Goal: Task Accomplishment & Management: Manage account settings

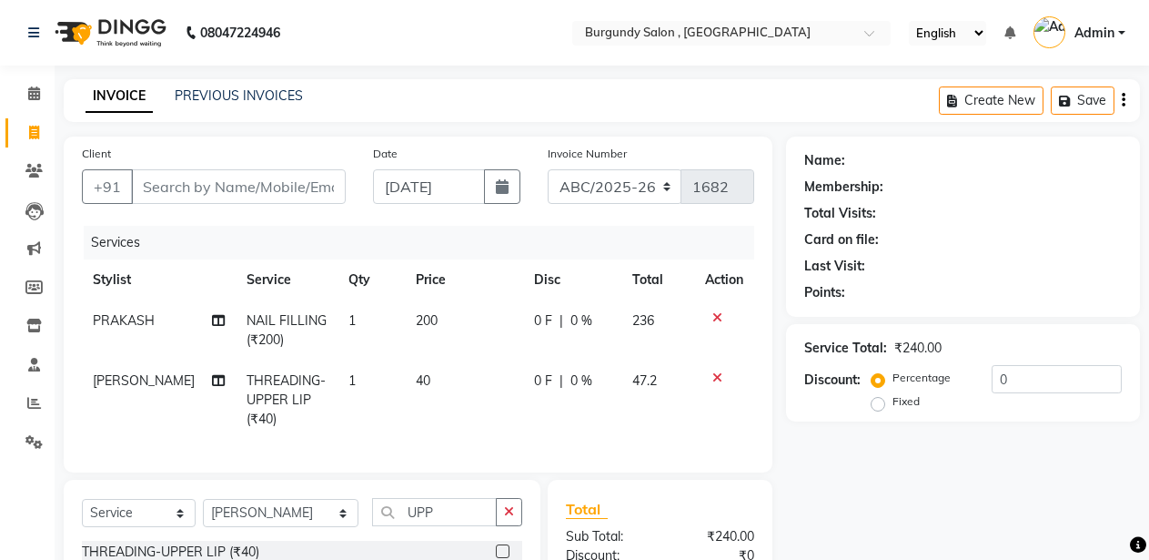
select select "service"
select select "71248"
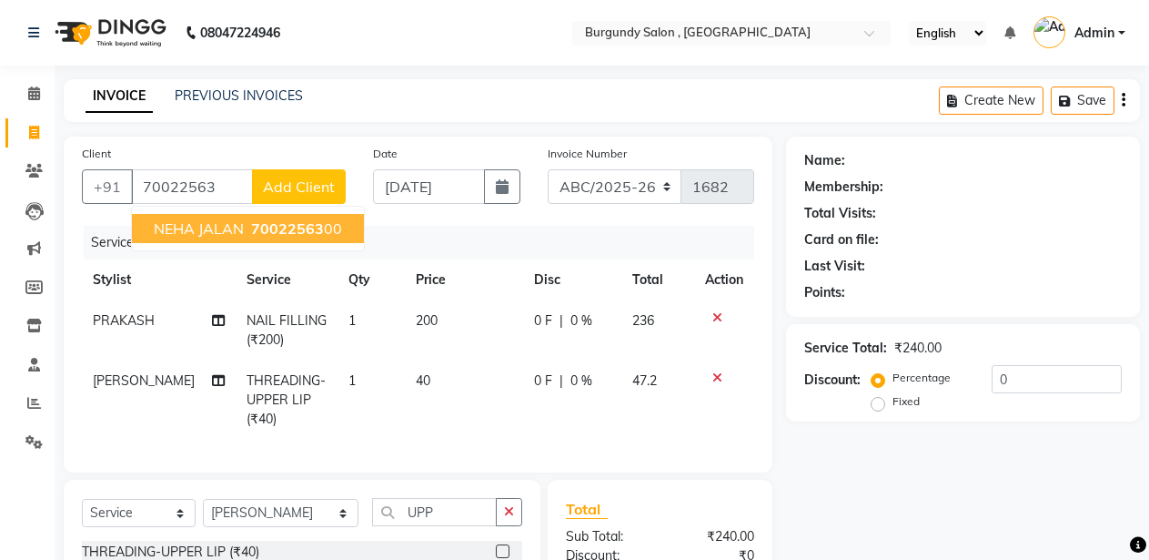
click at [259, 234] on span "70022563" at bounding box center [287, 228] width 73 height 18
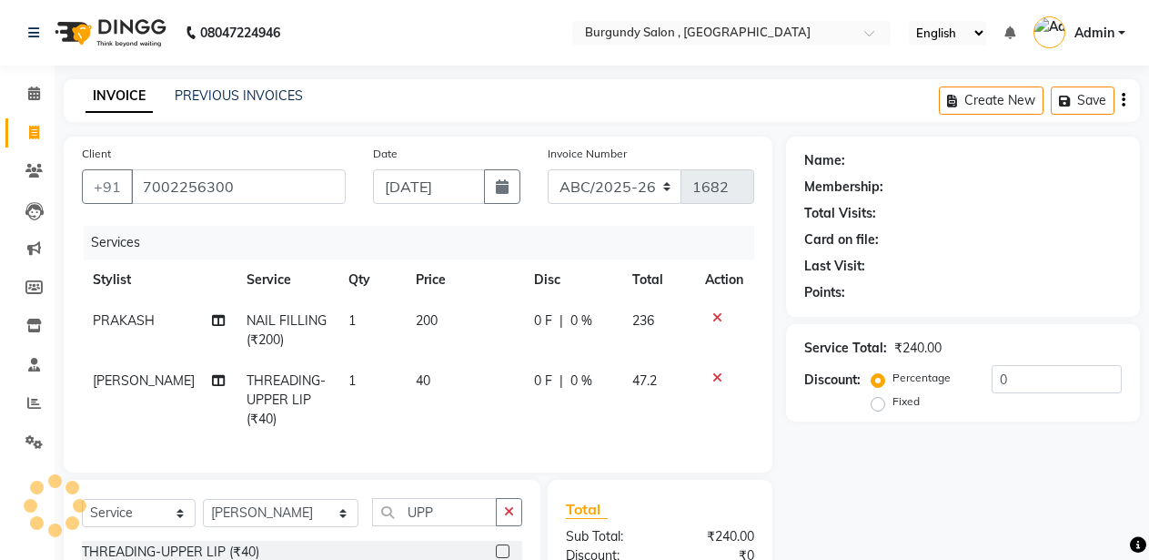
type input "7002256300"
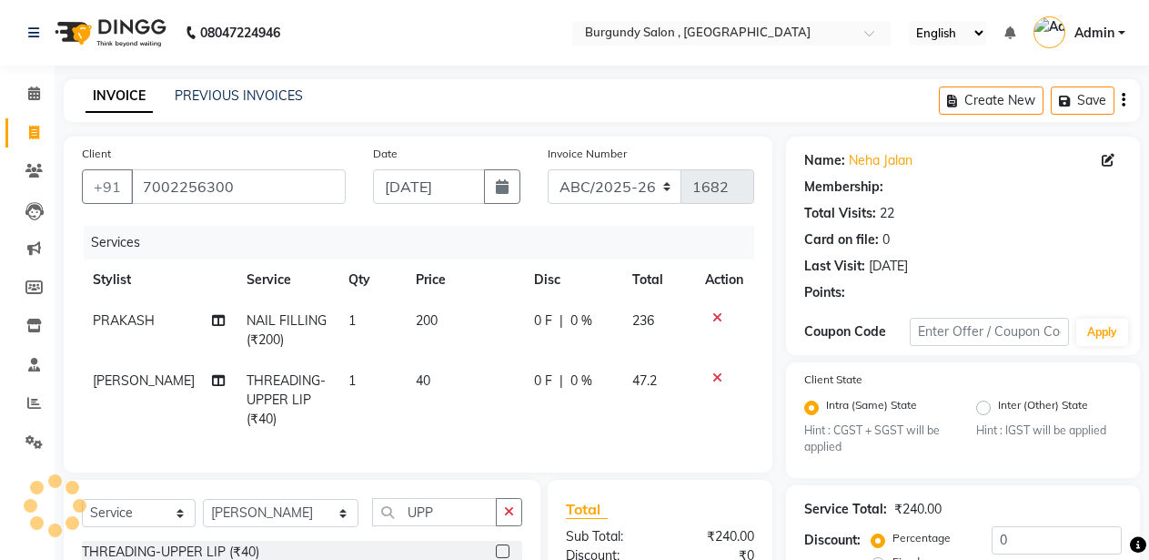
select select "1: Object"
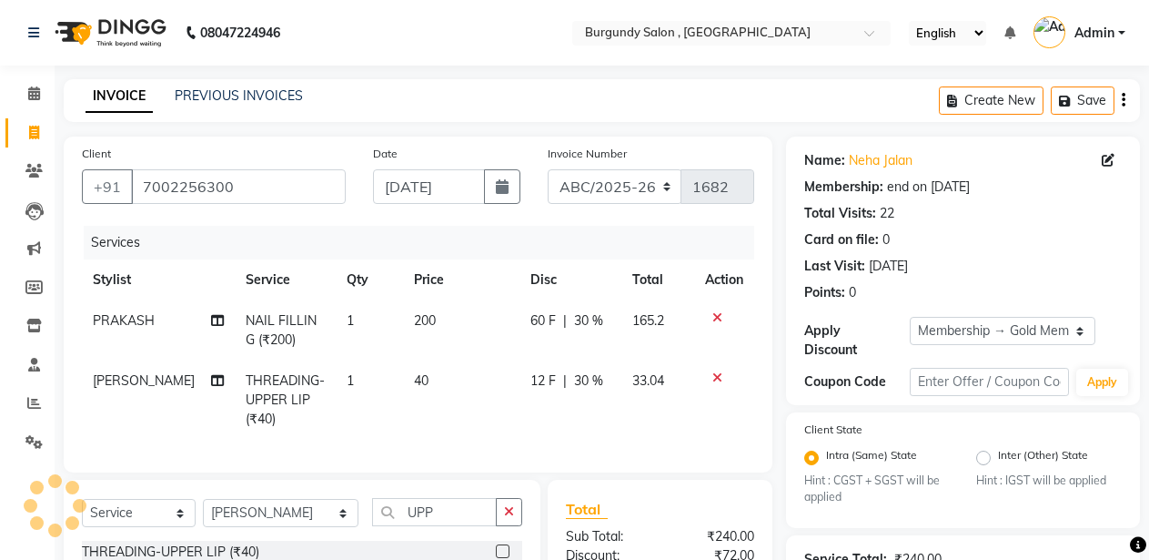
type input "30"
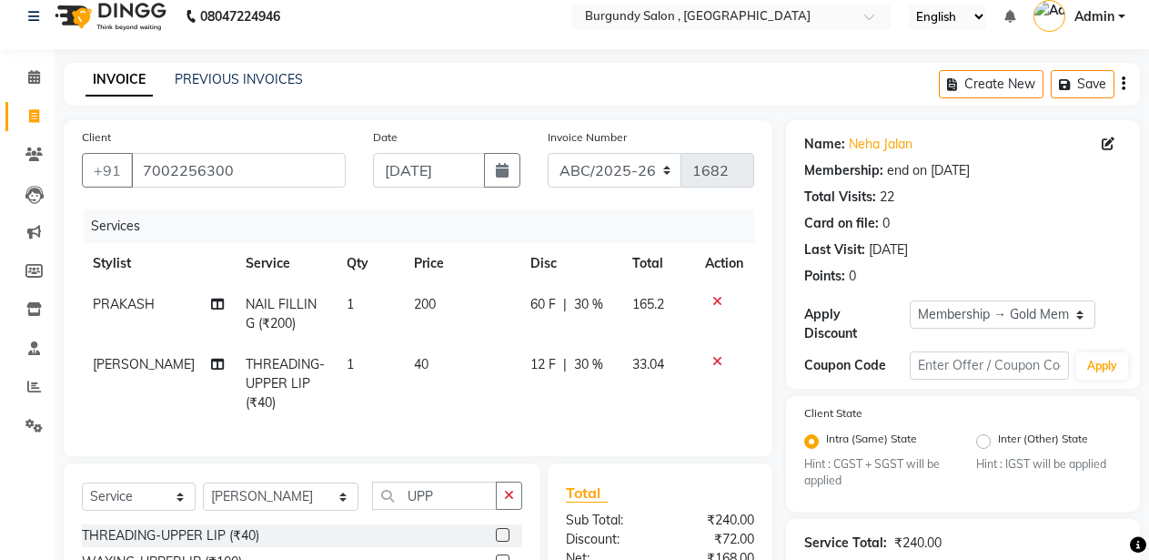
scroll to position [230, 0]
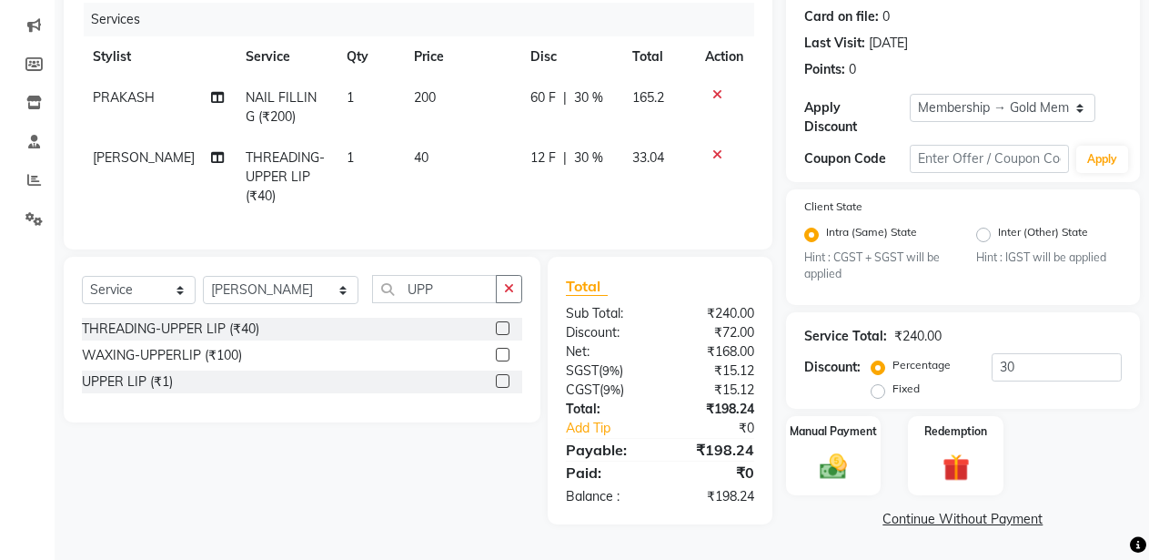
click at [648, 202] on td "33.04" at bounding box center [658, 176] width 72 height 79
select select "71248"
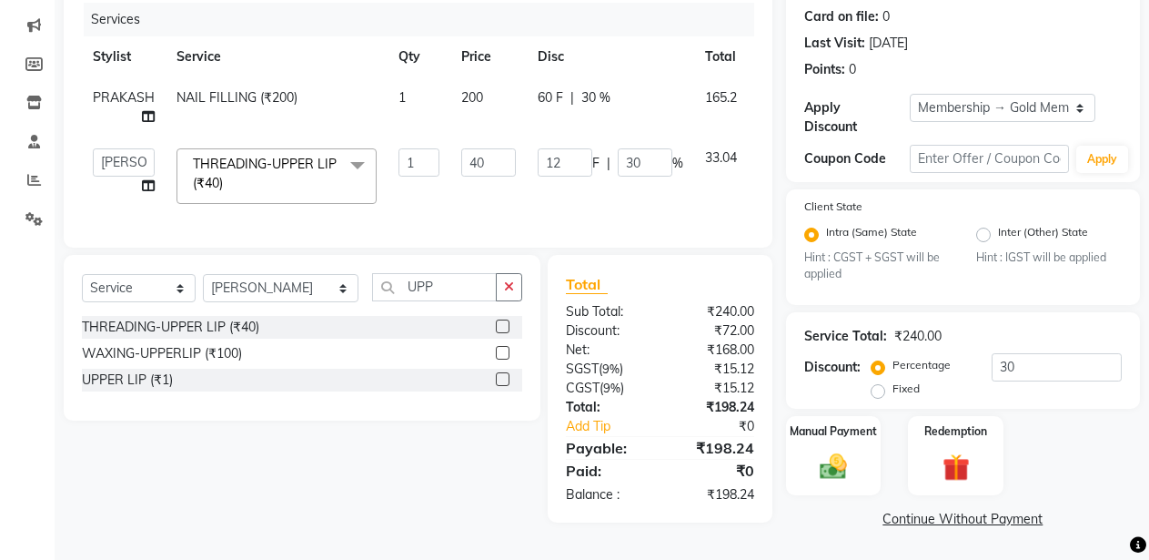
scroll to position [228, 0]
click at [833, 450] on img at bounding box center [834, 466] width 46 height 33
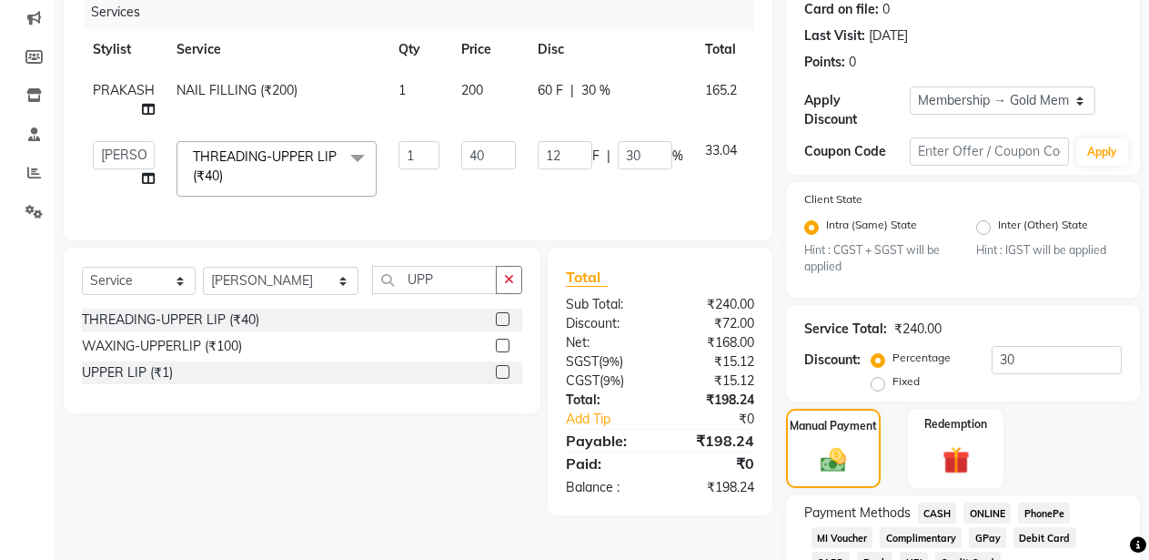
scroll to position [339, 0]
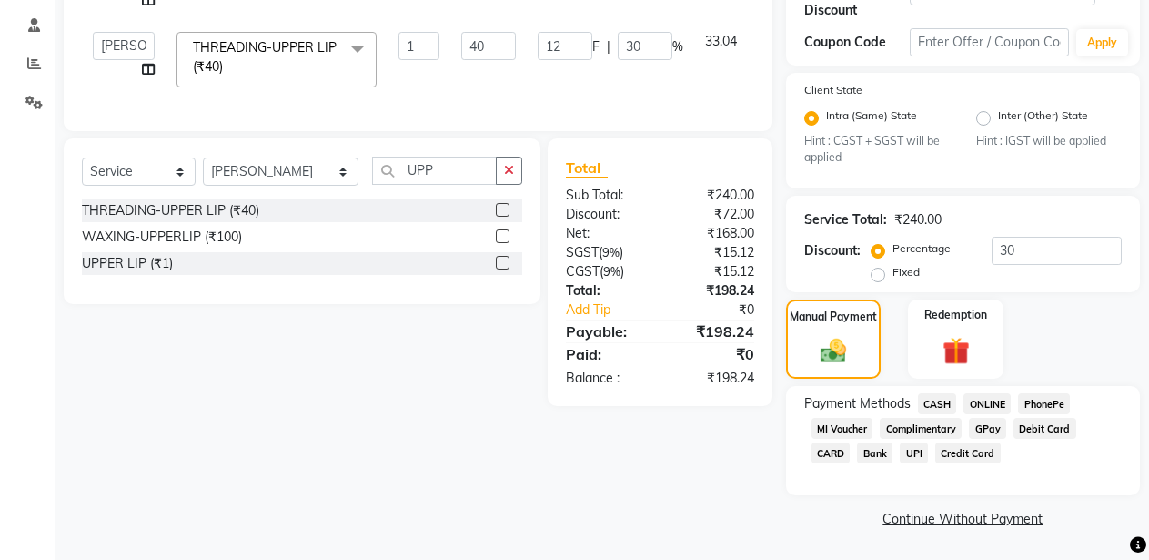
click at [935, 403] on span "CASH" at bounding box center [937, 403] width 39 height 21
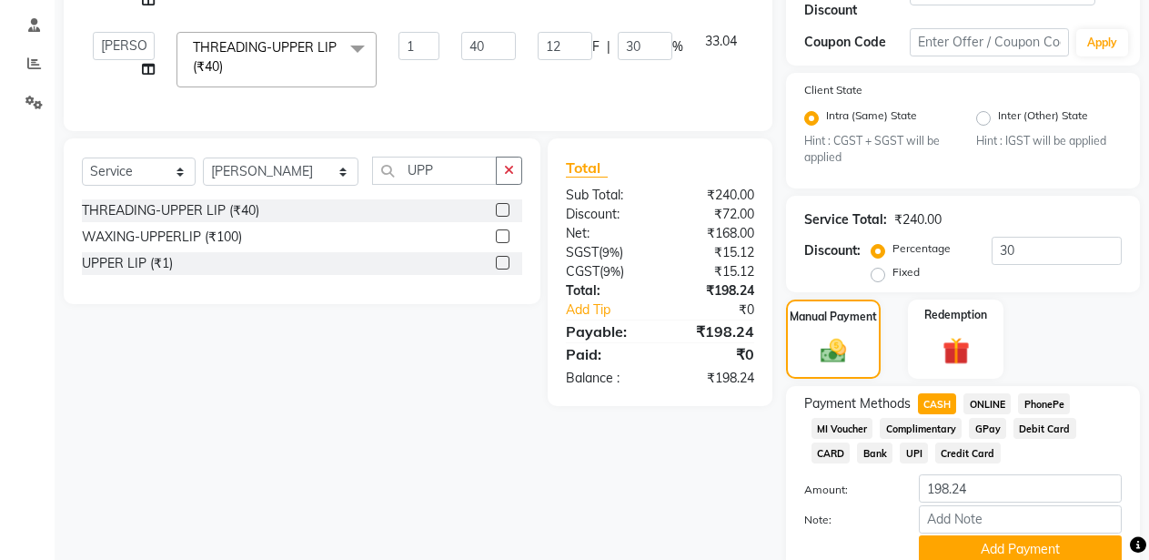
scroll to position [415, 0]
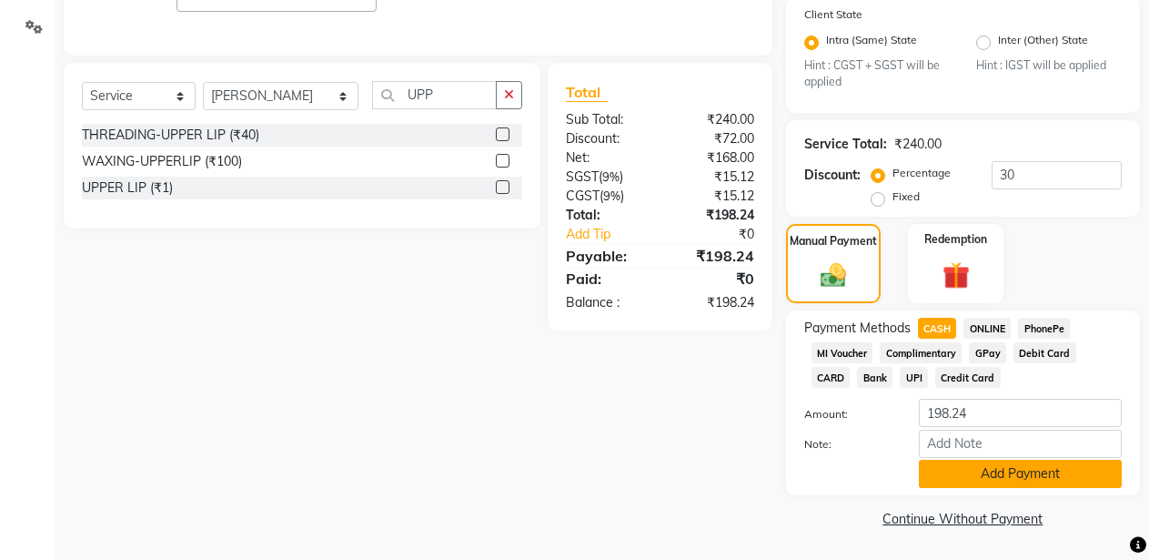
click at [1033, 486] on button "Add Payment" at bounding box center [1020, 474] width 203 height 28
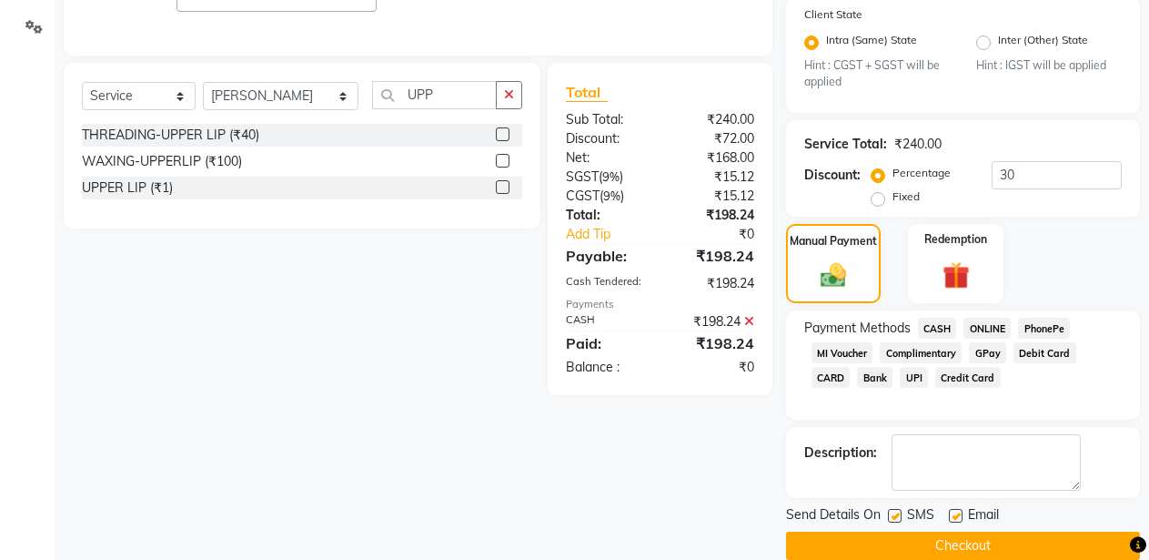
click at [970, 540] on button "Checkout" at bounding box center [963, 545] width 354 height 28
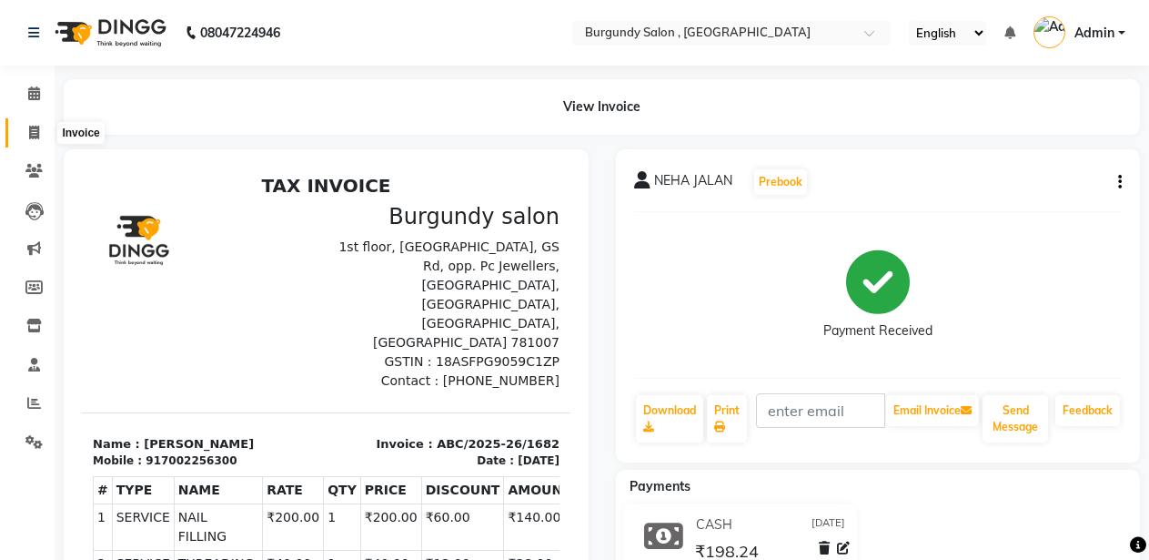
click at [34, 126] on icon at bounding box center [34, 133] width 10 height 14
select select "service"
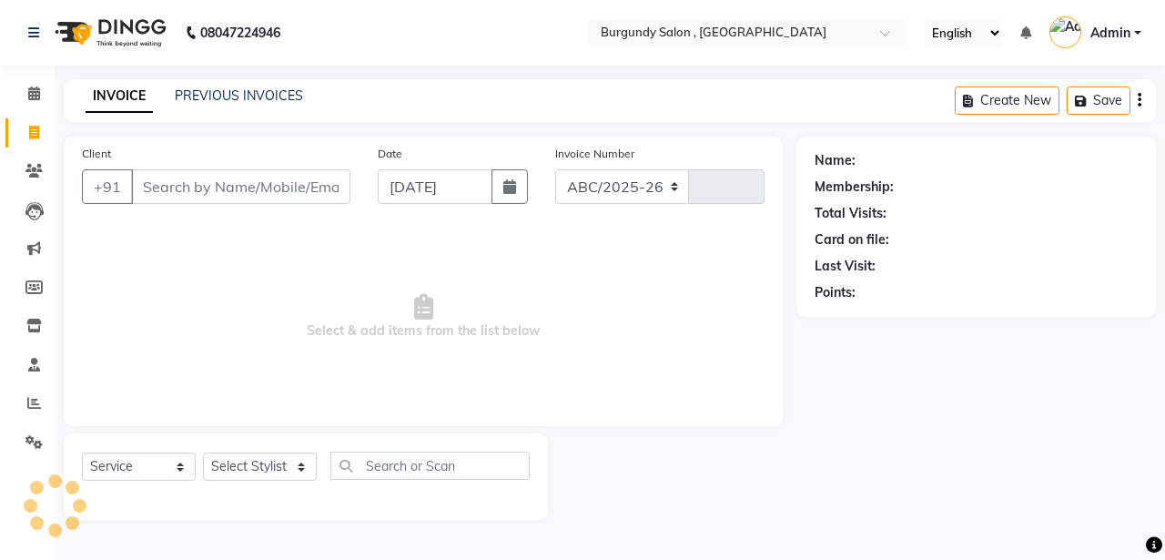
select select "5345"
type input "1683"
click at [251, 86] on div "INVOICE PREVIOUS INVOICES Create New Save" at bounding box center [610, 100] width 1092 height 43
click at [251, 93] on link "PREVIOUS INVOICES" at bounding box center [239, 95] width 128 height 16
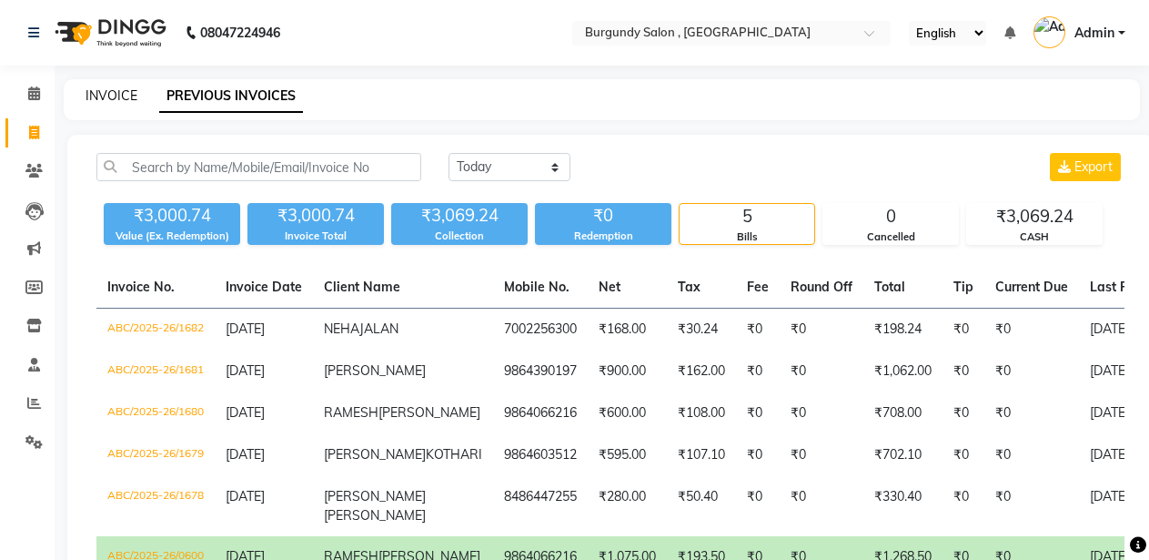
click at [123, 87] on link "INVOICE" at bounding box center [112, 95] width 52 height 16
select select "service"
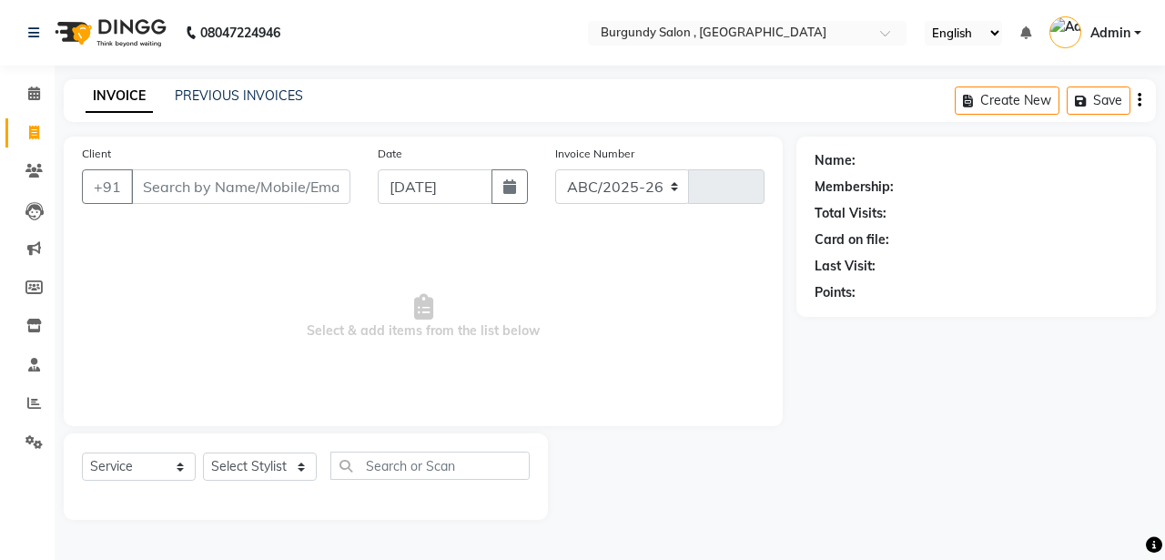
select select "5345"
type input "1683"
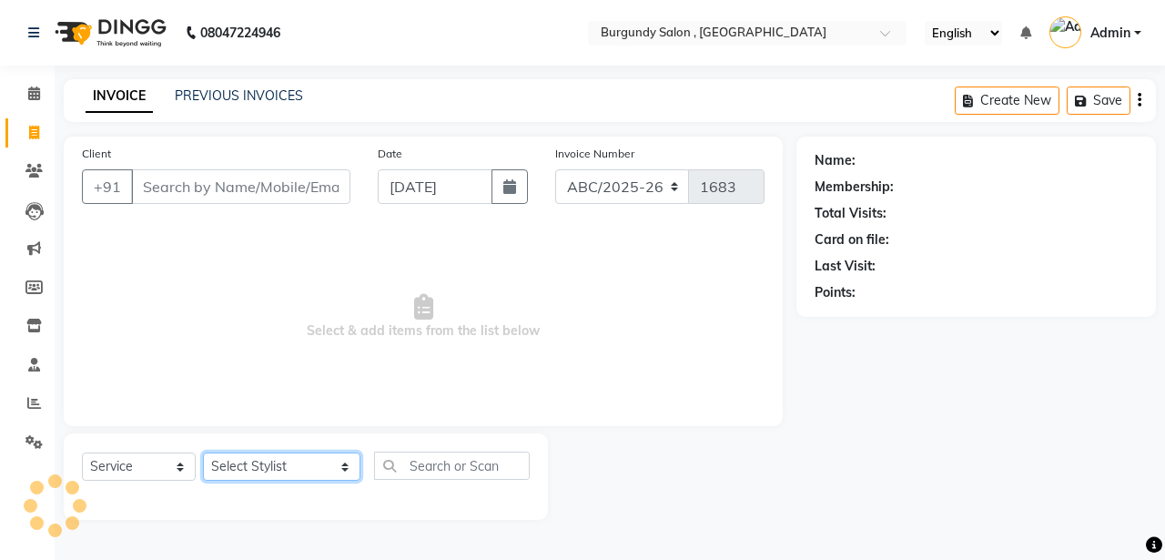
click at [245, 468] on select "Select Stylist ANIL ANJANA BARSHA DEEPSHIKHA DHON DAS DHON / NITUMONI EDWARD ED…" at bounding box center [281, 466] width 157 height 28
select select "80179"
click at [203, 452] on select "Select Stylist ANIL ANJANA BARSHA DEEPSHIKHA DHON DAS DHON / NITUMONI EDWARD ED…" at bounding box center [281, 466] width 157 height 28
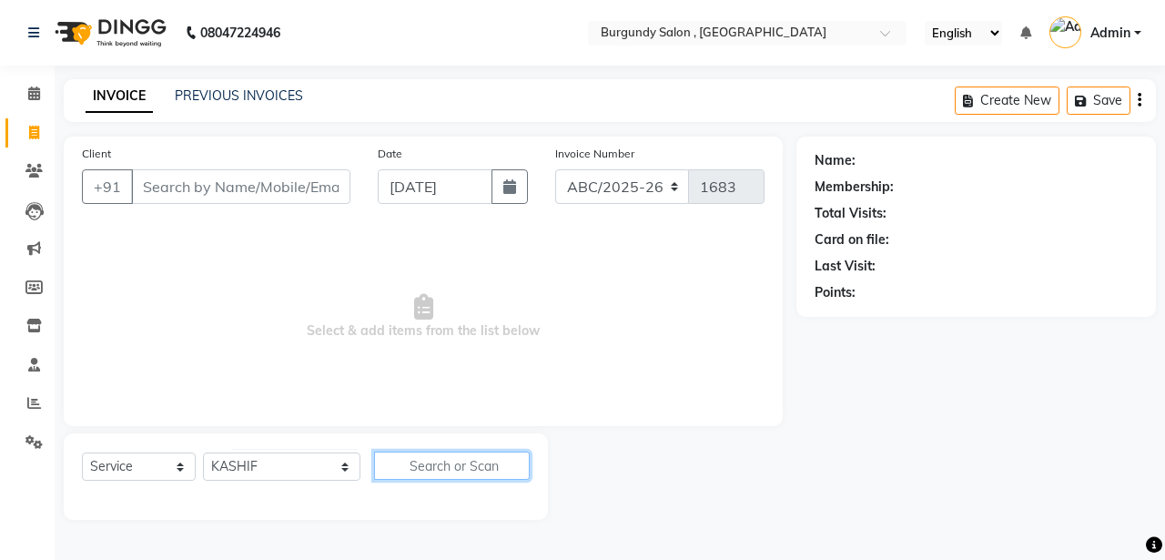
click at [396, 460] on input "text" at bounding box center [452, 465] width 156 height 28
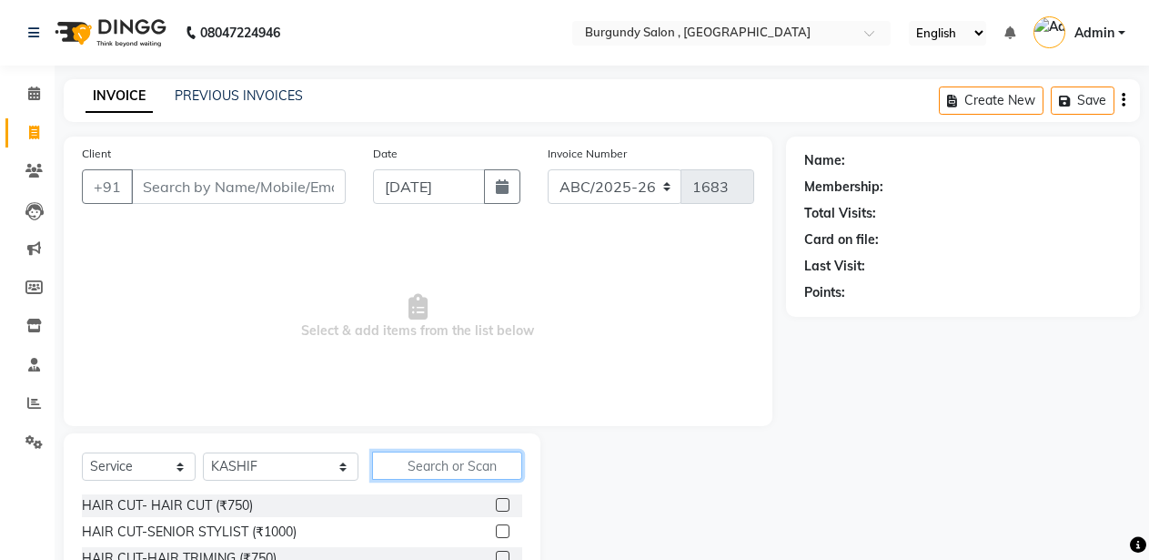
click at [396, 460] on input "text" at bounding box center [447, 465] width 151 height 28
click at [273, 96] on link "PREVIOUS INVOICES" at bounding box center [239, 95] width 128 height 16
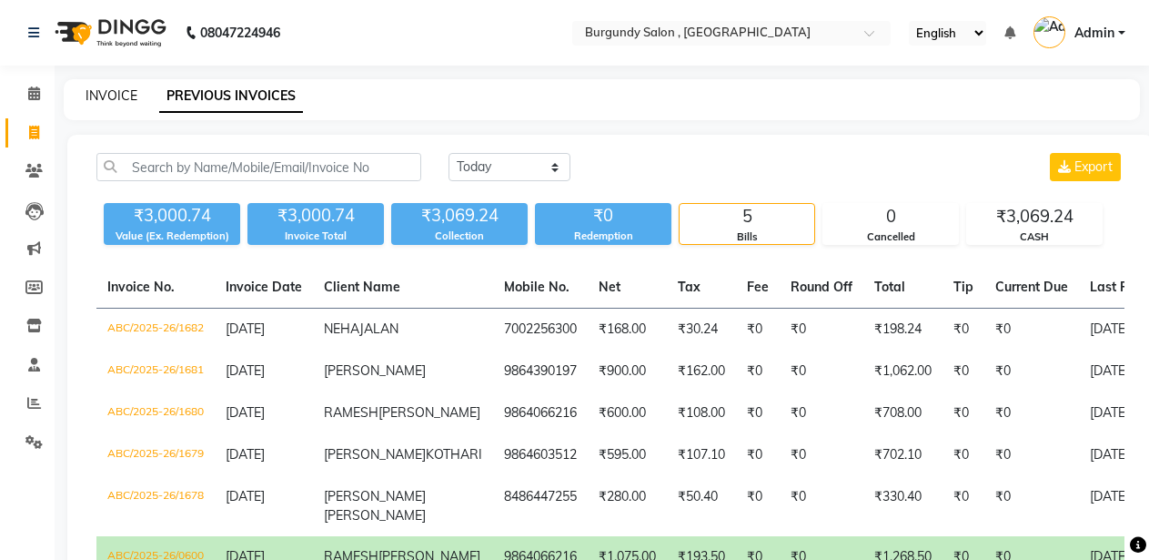
click at [116, 90] on link "INVOICE" at bounding box center [112, 95] width 52 height 16
select select "service"
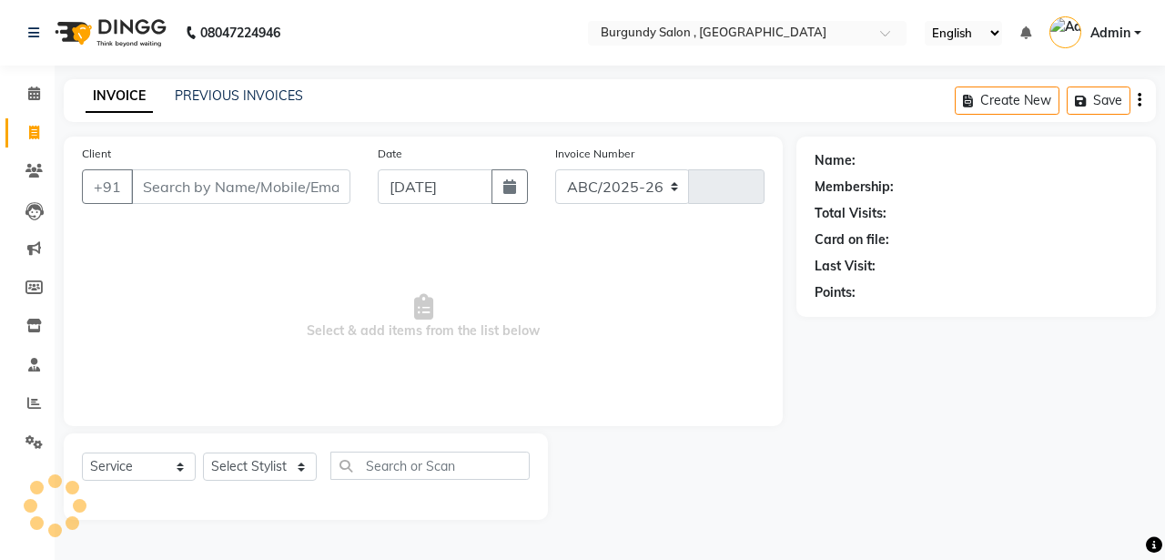
select select "5345"
type input "1683"
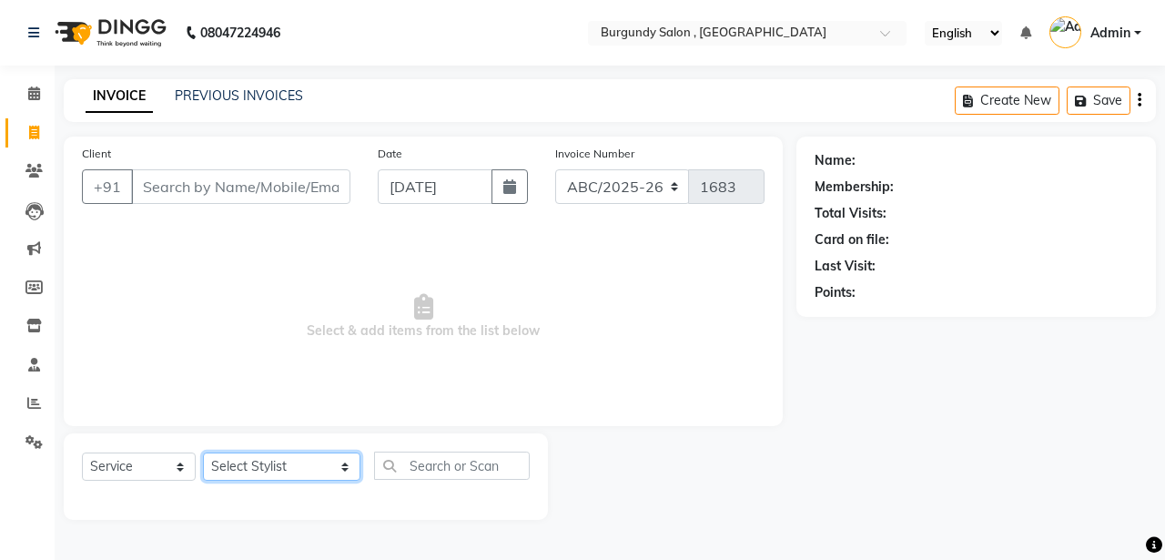
click at [247, 475] on select "Select Stylist ANIL ANJANA BARSHA DEEPSHIKHA DHON DAS DHON / NITUMONI EDWARD ED…" at bounding box center [281, 466] width 157 height 28
select select "80179"
click at [203, 452] on select "Select Stylist ANIL ANJANA BARSHA DEEPSHIKHA DHON DAS DHON / NITUMONI EDWARD ED…" at bounding box center [281, 466] width 157 height 28
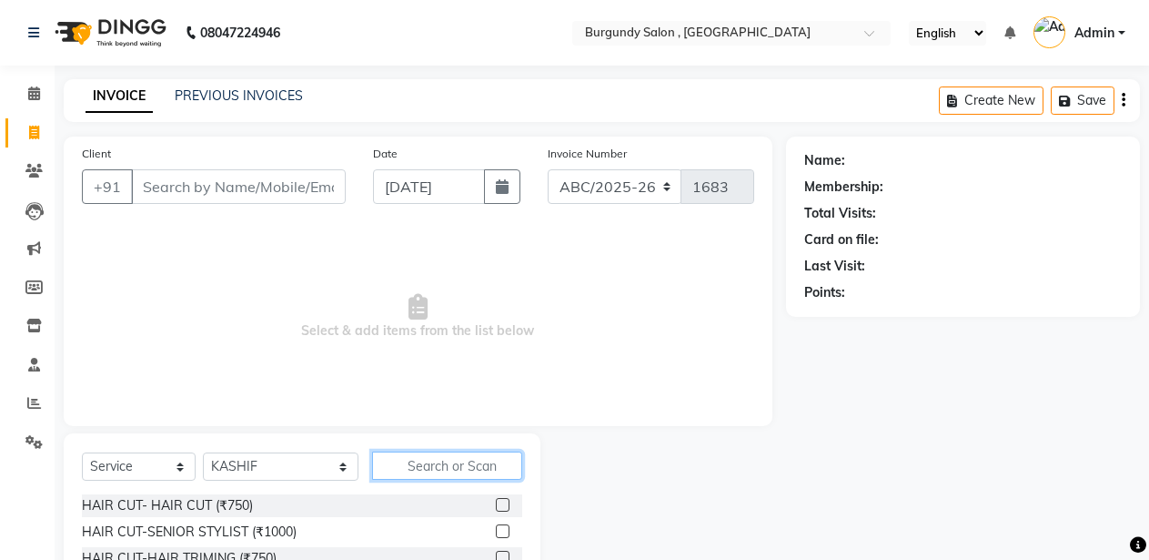
click at [410, 467] on input "text" at bounding box center [447, 465] width 151 height 28
click at [383, 466] on input "text" at bounding box center [447, 465] width 151 height 28
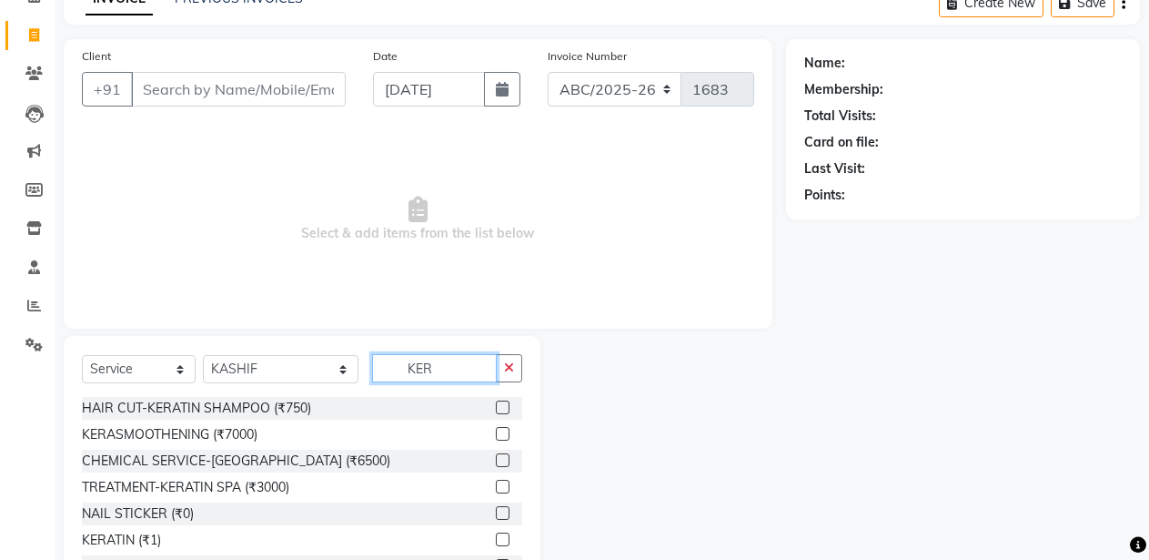
scroll to position [169, 0]
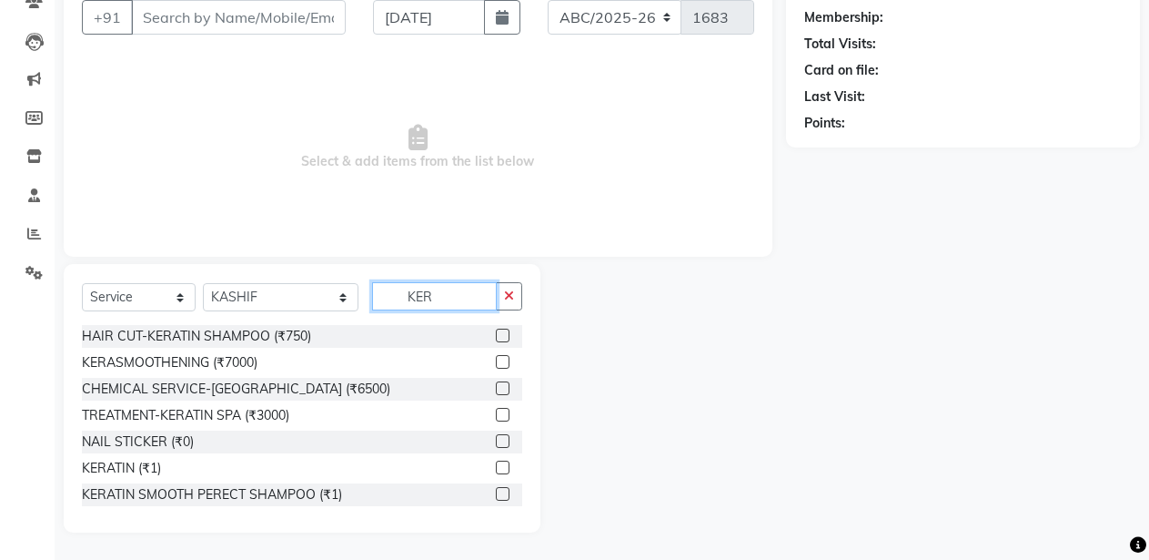
type input "KER"
click at [496, 467] on label at bounding box center [503, 467] width 14 height 14
click at [496, 467] on input "checkbox" at bounding box center [502, 468] width 12 height 12
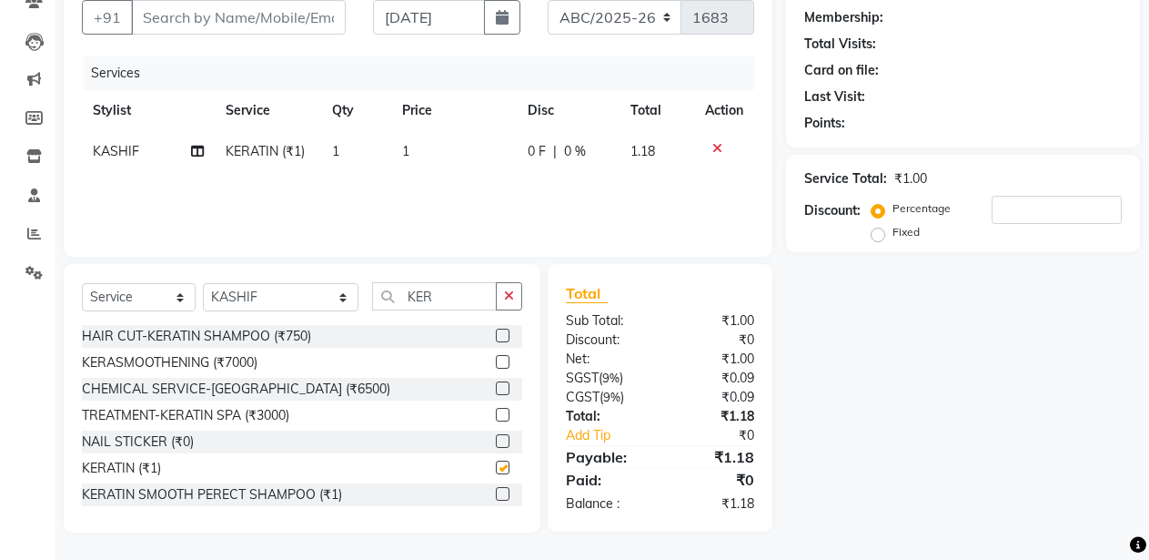
checkbox input "false"
click at [469, 151] on td "1" at bounding box center [454, 151] width 126 height 41
select select "80179"
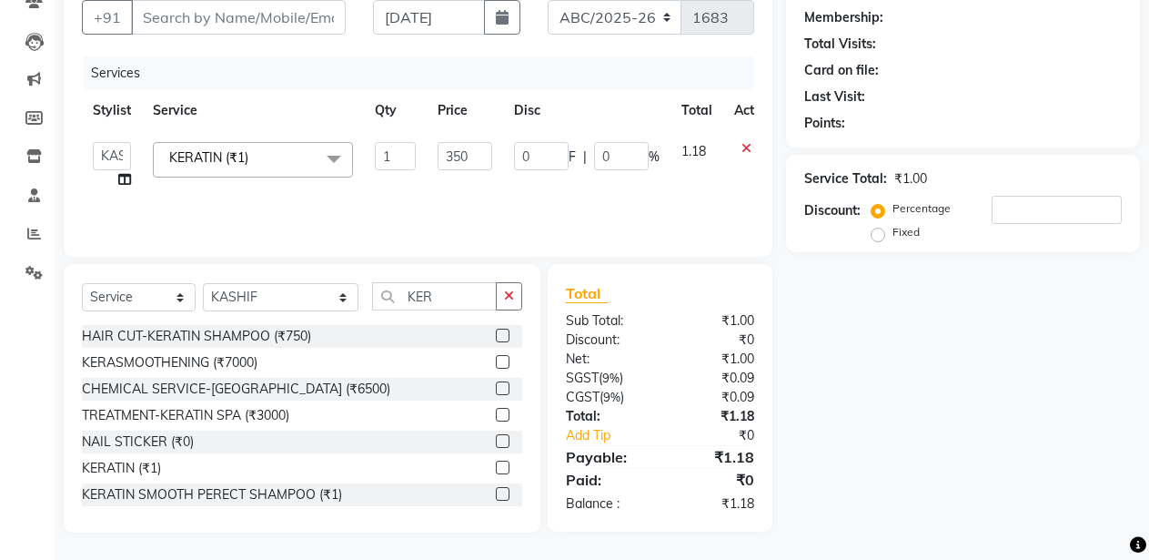
type input "3500"
click at [505, 294] on icon "button" at bounding box center [509, 295] width 10 height 13
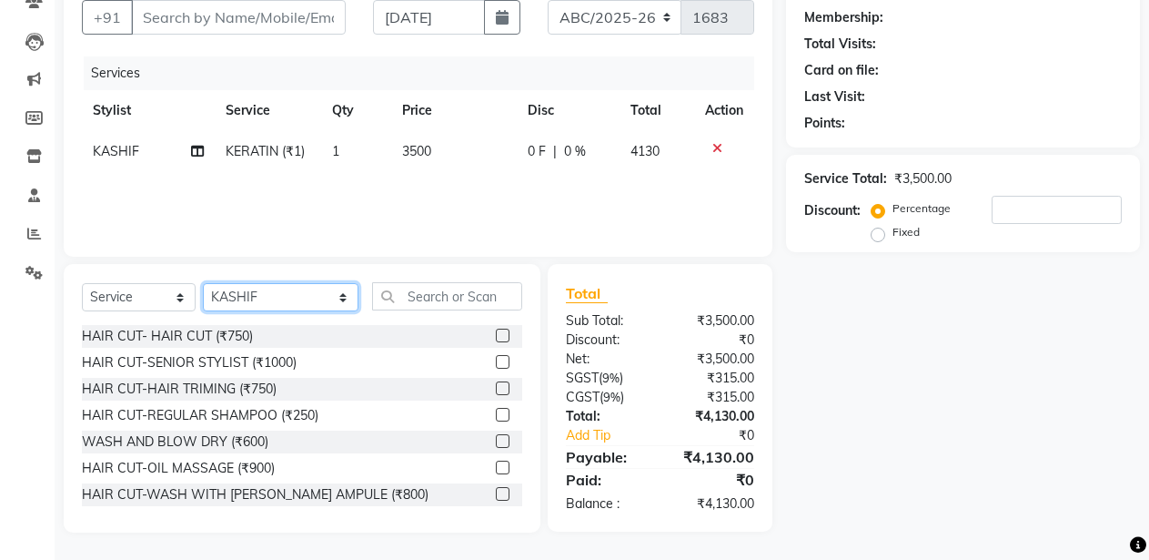
click at [287, 293] on select "Select Stylist ANIL ANJANA BARSHA DEEPSHIKHA DHON DAS DHON / NITUMONI EDWARD ED…" at bounding box center [281, 297] width 156 height 28
select select "47575"
click at [203, 283] on select "Select Stylist ANIL ANJANA BARSHA DEEPSHIKHA DHON DAS DHON / NITUMONI EDWARD ED…" at bounding box center [281, 297] width 156 height 28
click at [377, 293] on input "text" at bounding box center [447, 296] width 151 height 28
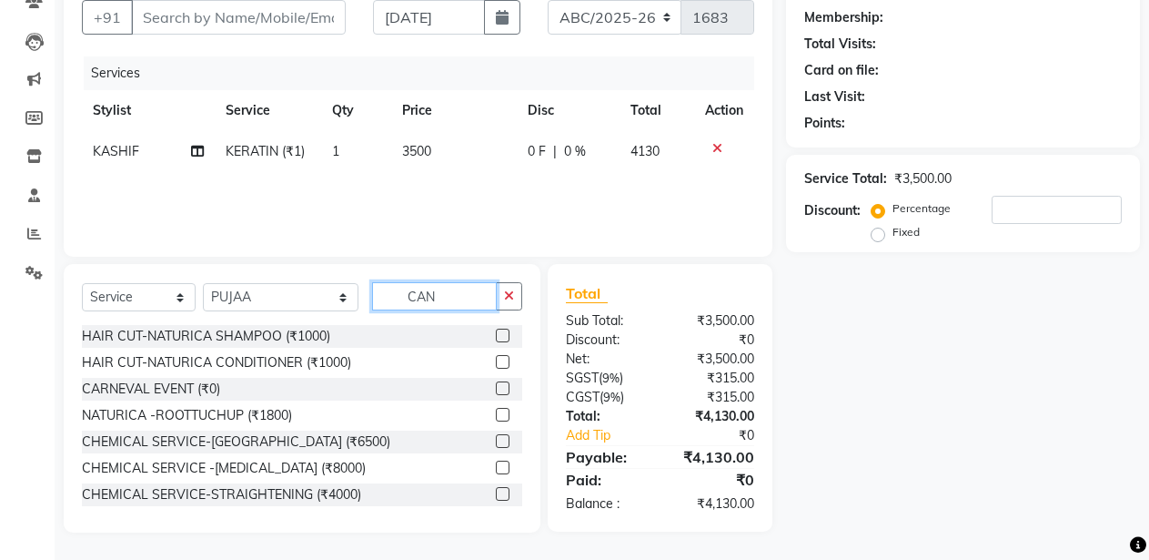
scroll to position [168, 0]
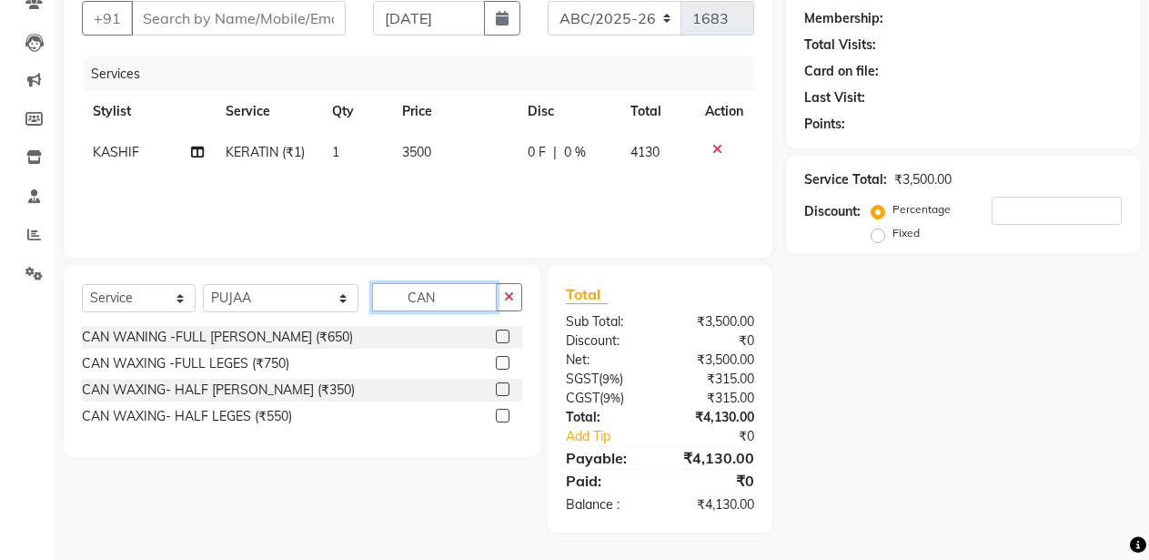
type input "CAN"
click at [504, 335] on label at bounding box center [503, 336] width 14 height 14
click at [504, 335] on input "checkbox" at bounding box center [502, 337] width 12 height 12
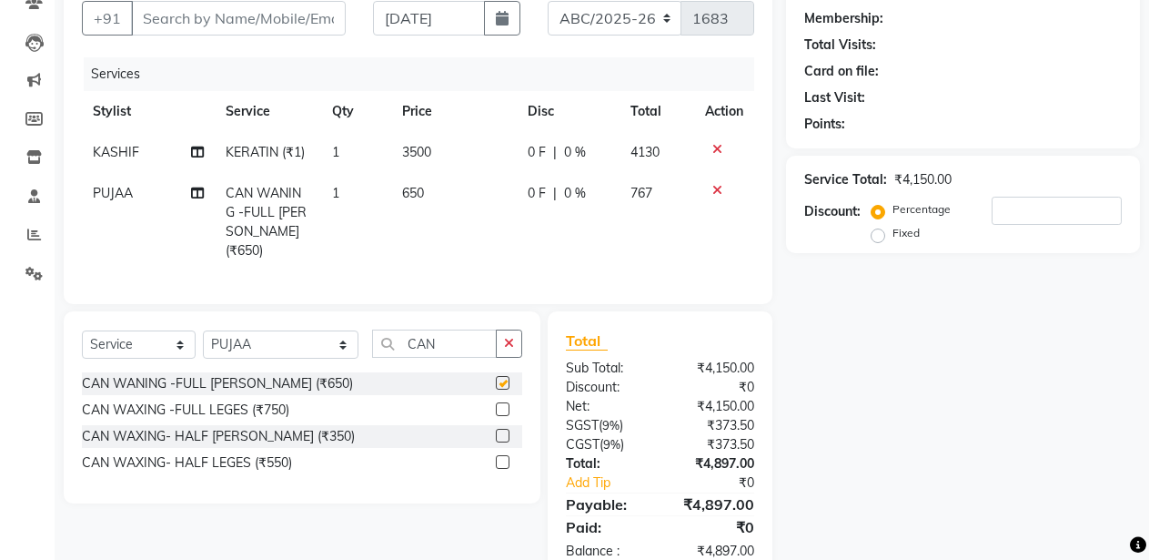
checkbox input "false"
click at [432, 193] on td "650" at bounding box center [454, 222] width 126 height 98
click at [391, 193] on td "1" at bounding box center [356, 222] width 70 height 98
select select "47575"
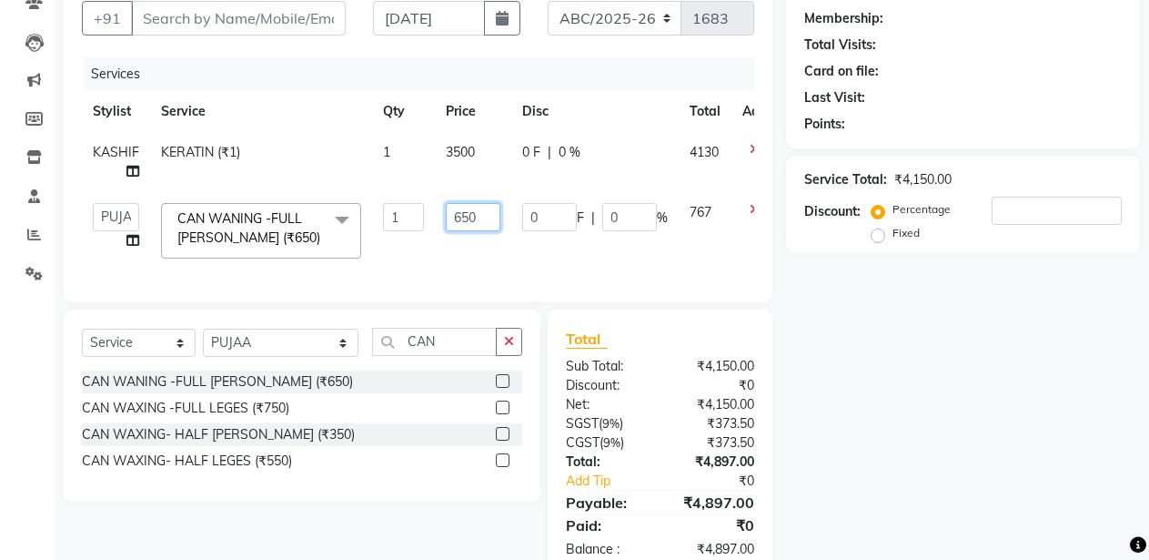
click at [451, 210] on input "650" at bounding box center [473, 217] width 55 height 28
type input "400"
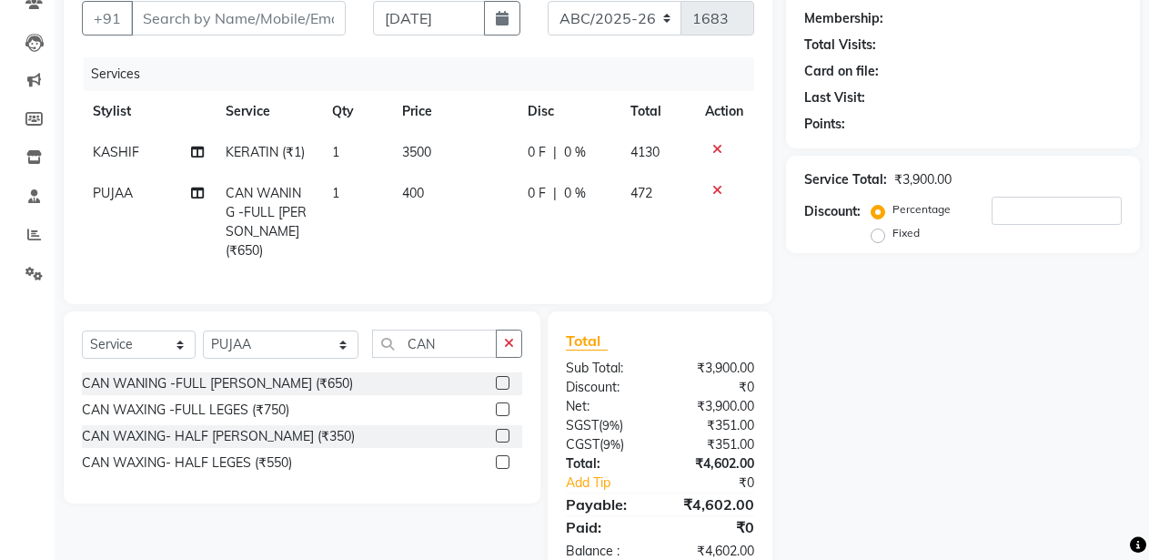
click at [460, 249] on td "400" at bounding box center [454, 222] width 126 height 98
select select "47575"
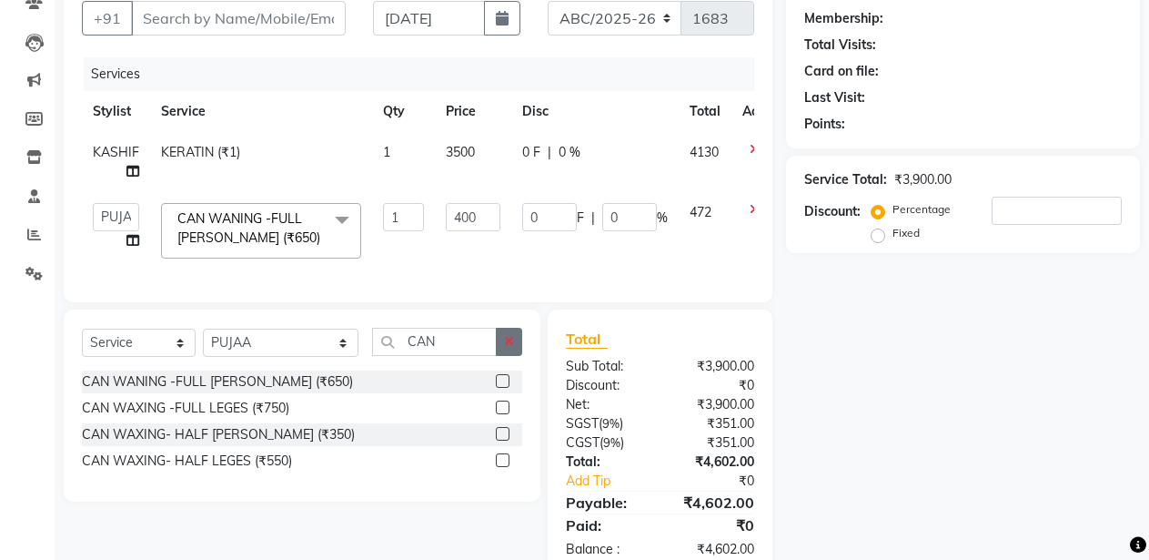
click at [509, 348] on icon "button" at bounding box center [509, 341] width 10 height 13
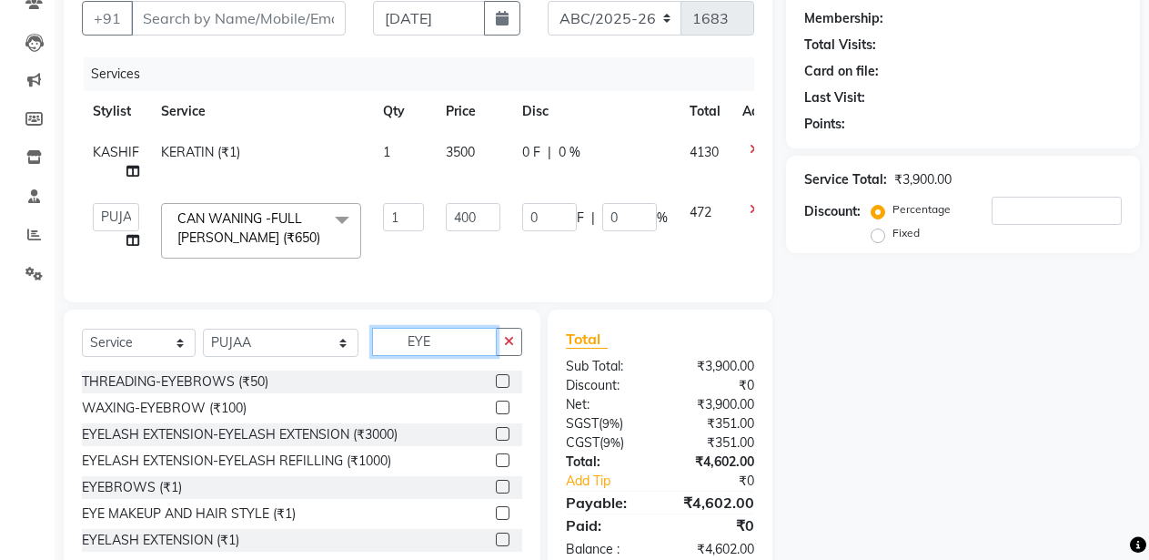
type input "EYE"
click at [496, 388] on label at bounding box center [503, 381] width 14 height 14
click at [496, 388] on input "checkbox" at bounding box center [502, 382] width 12 height 12
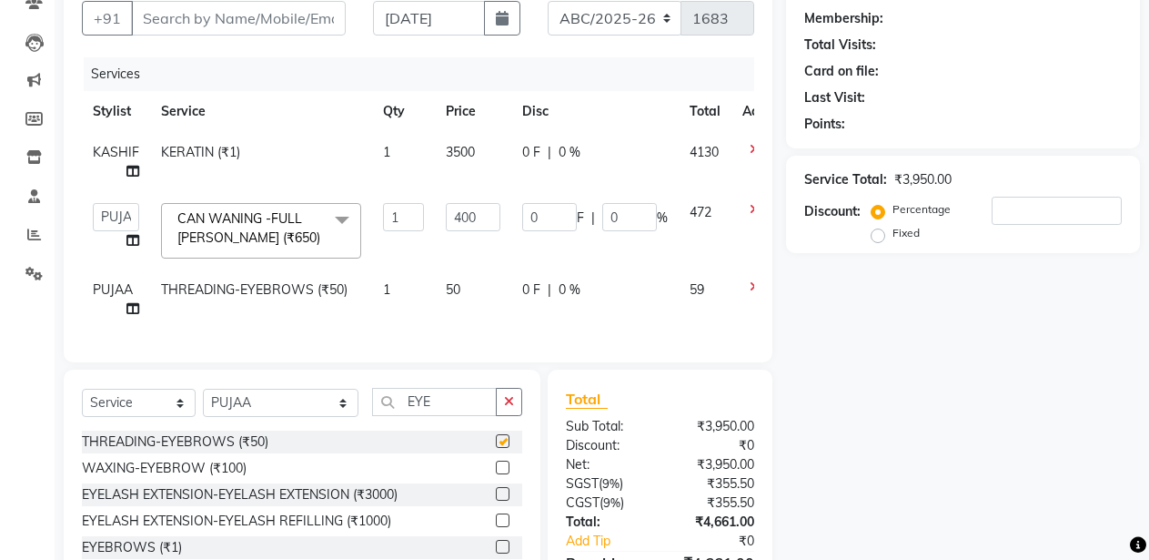
checkbox input "false"
click at [455, 146] on span "3500" at bounding box center [460, 152] width 29 height 16
select select "80179"
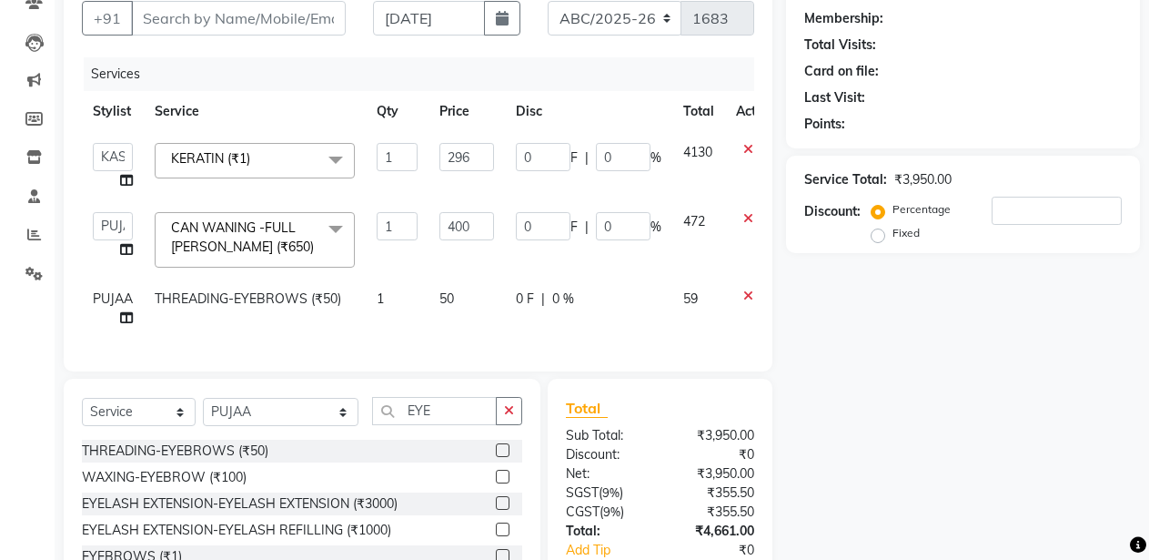
type input "2966"
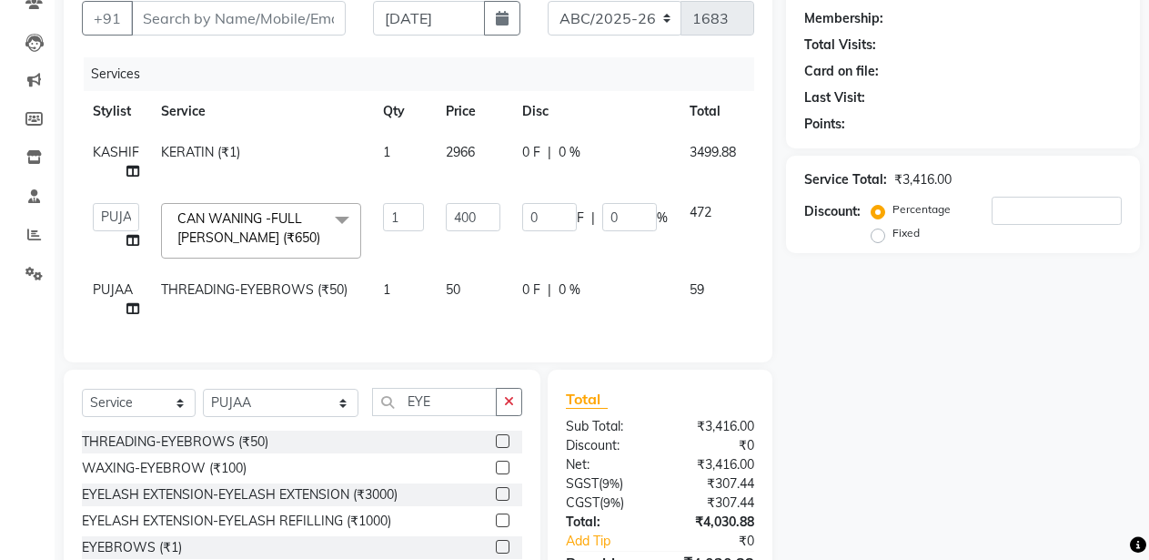
click at [581, 304] on td "0 F | 0 %" at bounding box center [594, 299] width 167 height 60
select select "47575"
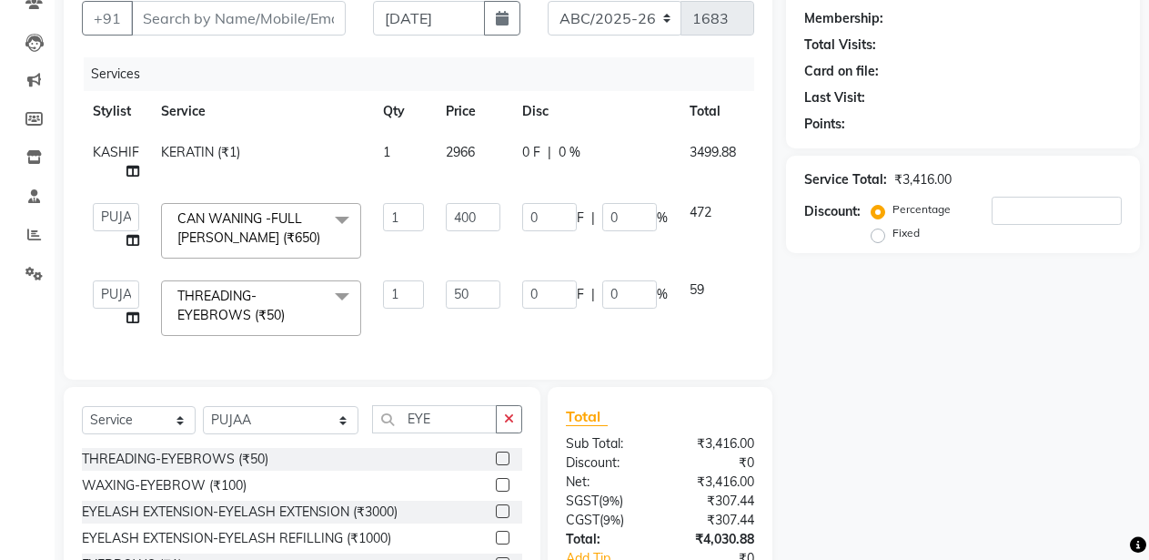
click at [487, 153] on td "2966" at bounding box center [473, 162] width 76 height 60
select select "80179"
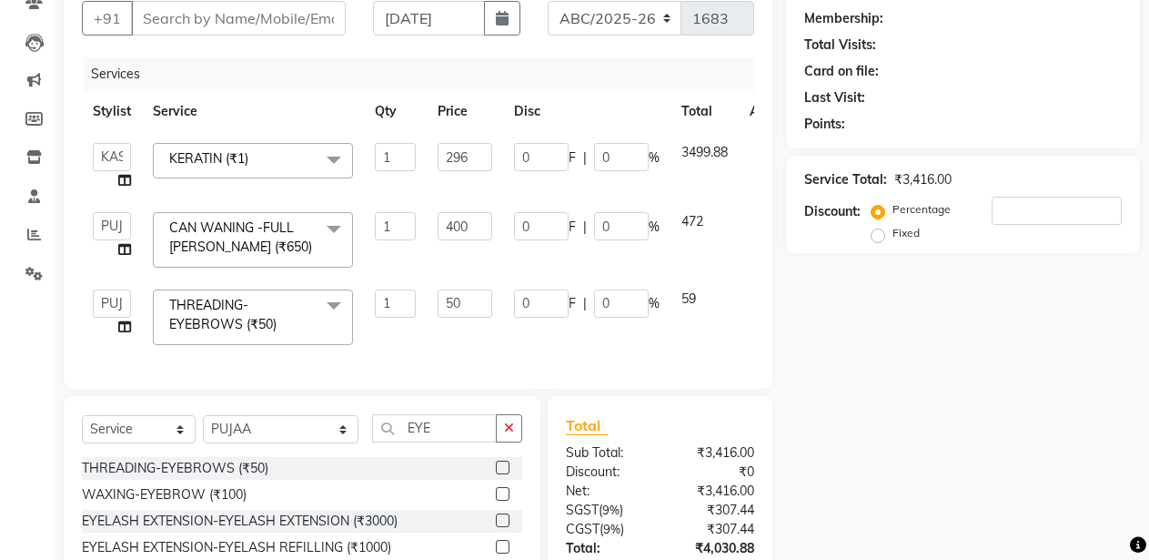
type input "2967"
click at [629, 342] on td "0 F | 0 %" at bounding box center [586, 316] width 167 height 77
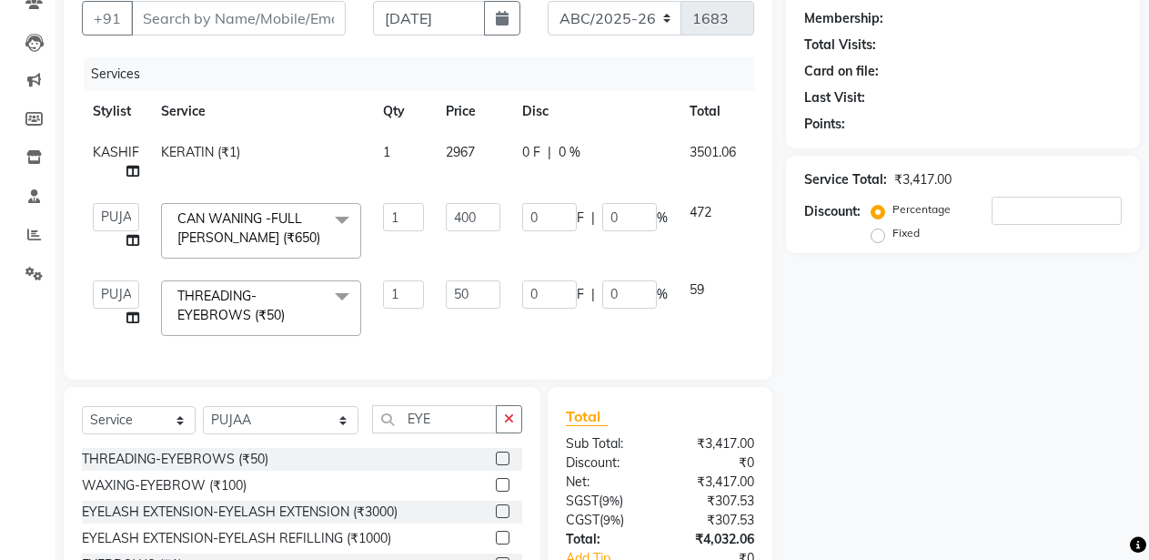
click at [491, 161] on td "2967" at bounding box center [473, 162] width 76 height 60
select select "80179"
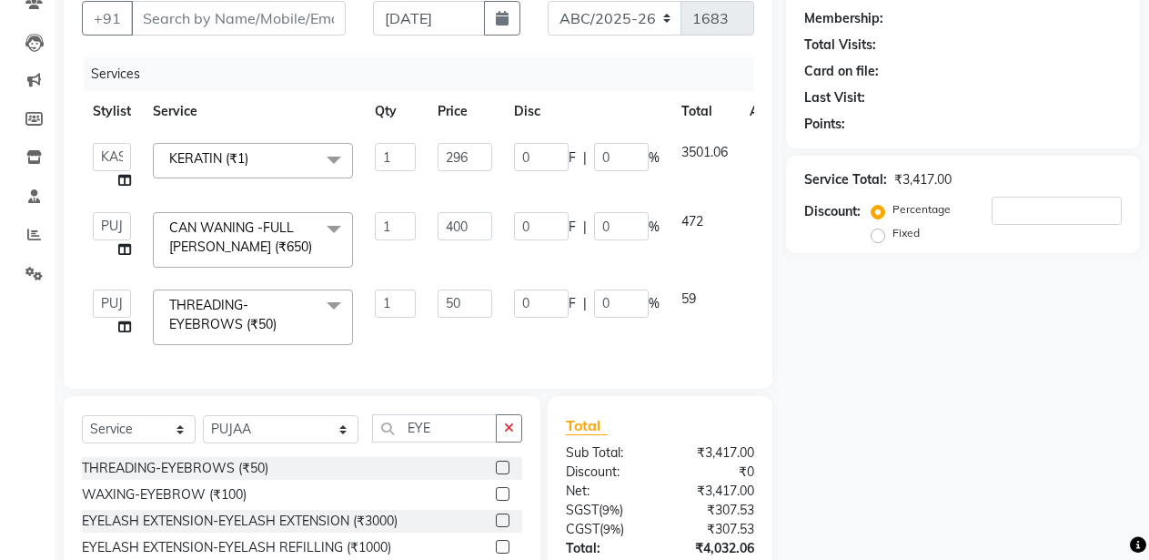
type input "2965"
click at [582, 337] on td "0 F | 0 %" at bounding box center [586, 316] width 167 height 77
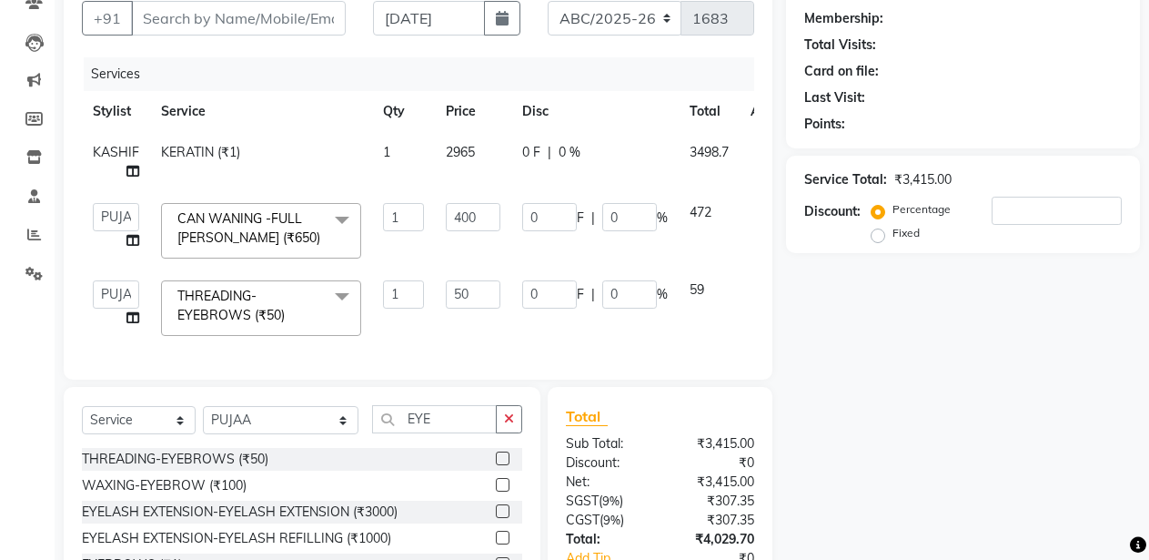
click at [474, 174] on td "2965" at bounding box center [473, 162] width 76 height 60
select select "80179"
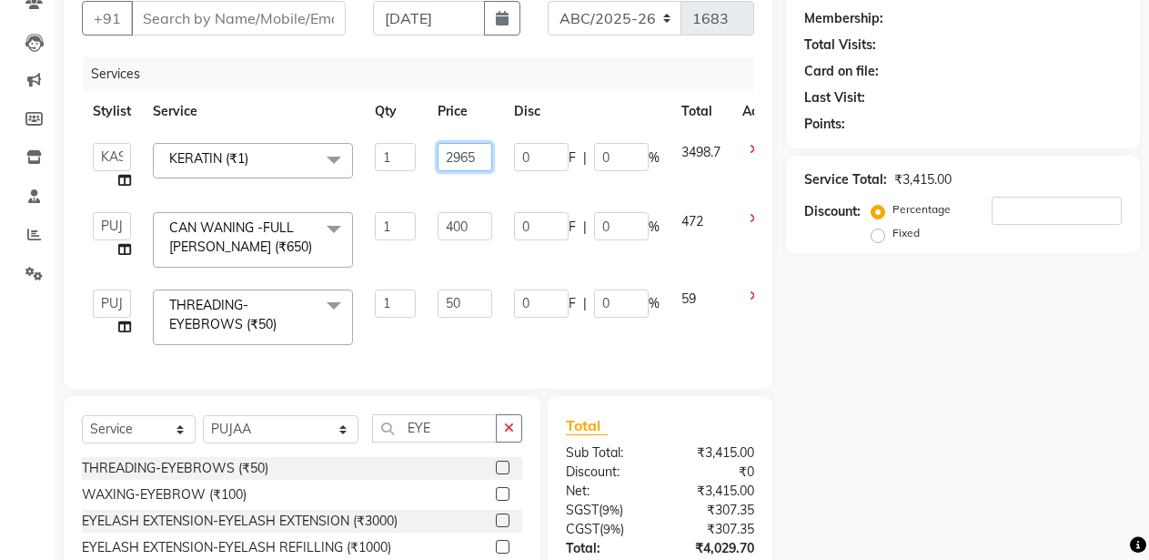
click at [481, 155] on input "2965" at bounding box center [465, 157] width 55 height 28
type input "2966.10"
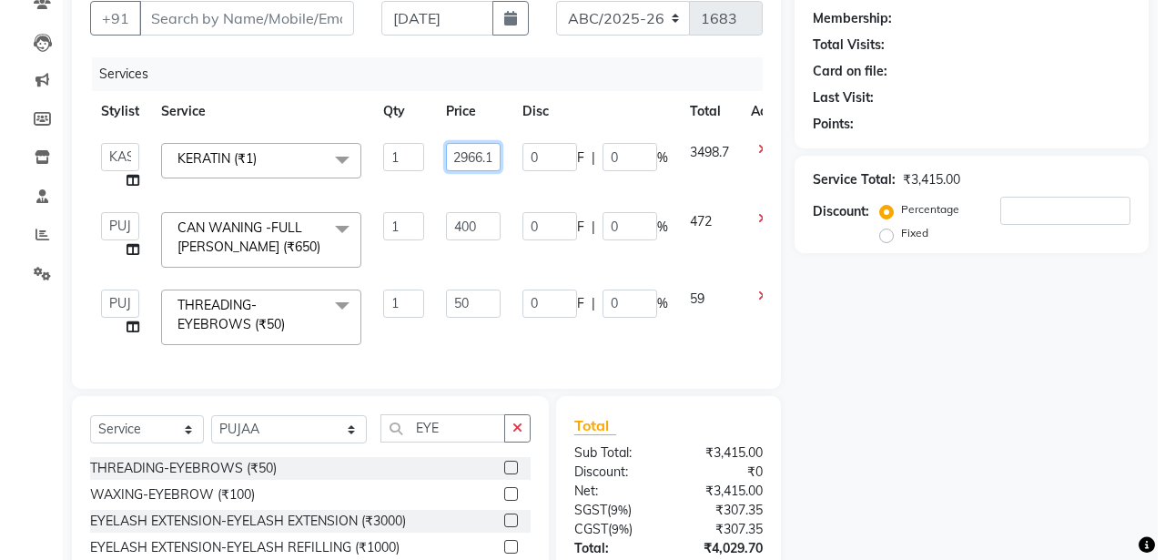
scroll to position [0, 8]
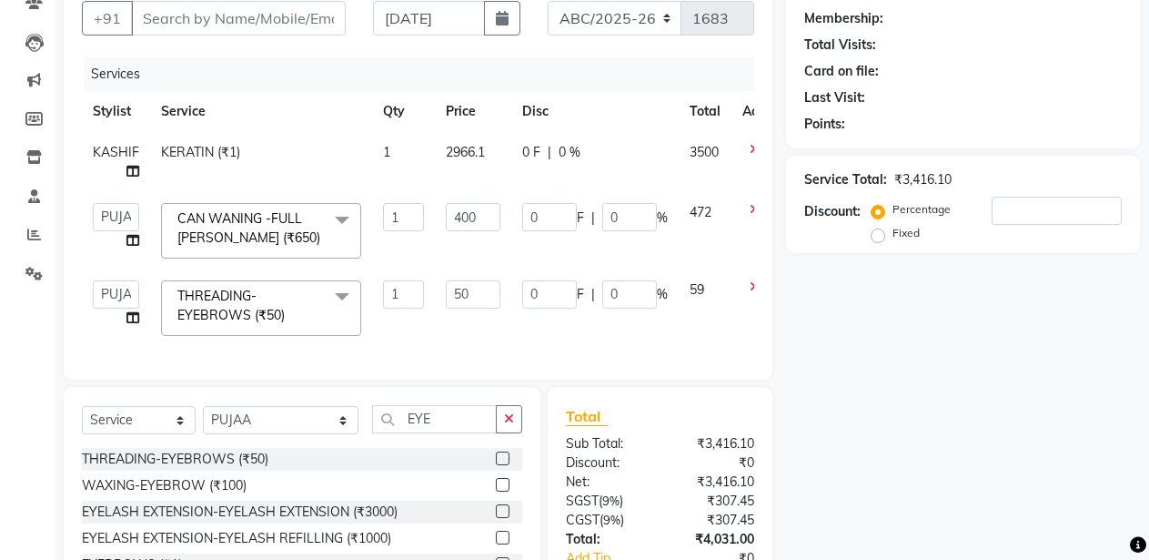
click at [491, 197] on tbody "KASHIF KERATIN (₹1) 1 2966.1 0 F | 0 % 3500 ANIL ANJANA BARSHA DEEPSHIKHA DHON …" at bounding box center [437, 239] width 710 height 215
click at [460, 209] on input "400" at bounding box center [473, 217] width 55 height 28
type input "500"
click at [539, 342] on div "Services Stylist Service Qty Price Disc Total Action KASHIF KERATIN (₹1) 1 2966…" at bounding box center [418, 209] width 673 height 304
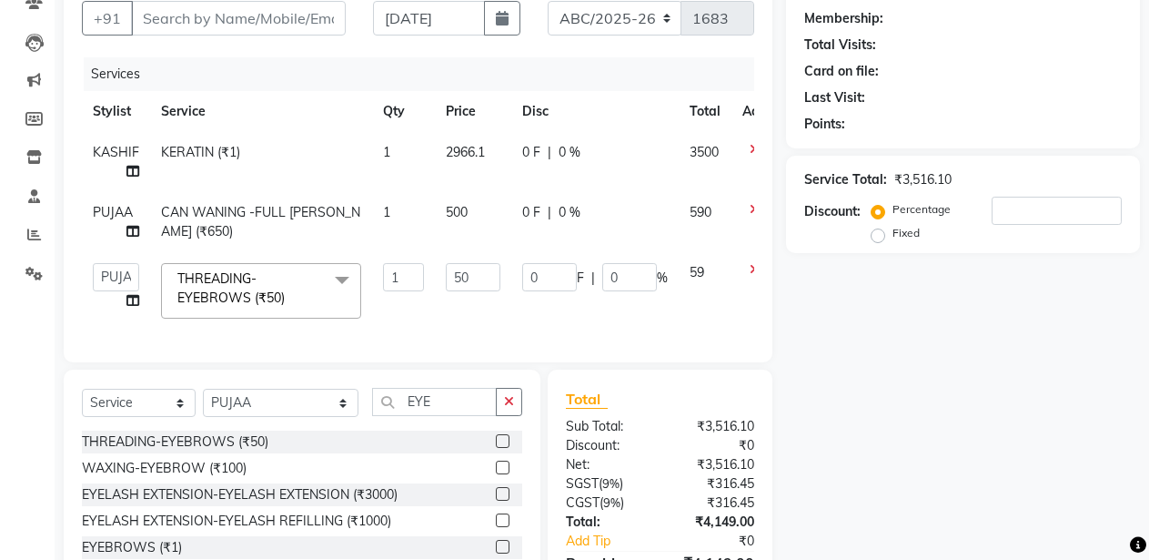
click at [487, 234] on td "500" at bounding box center [473, 222] width 76 height 60
select select "47575"
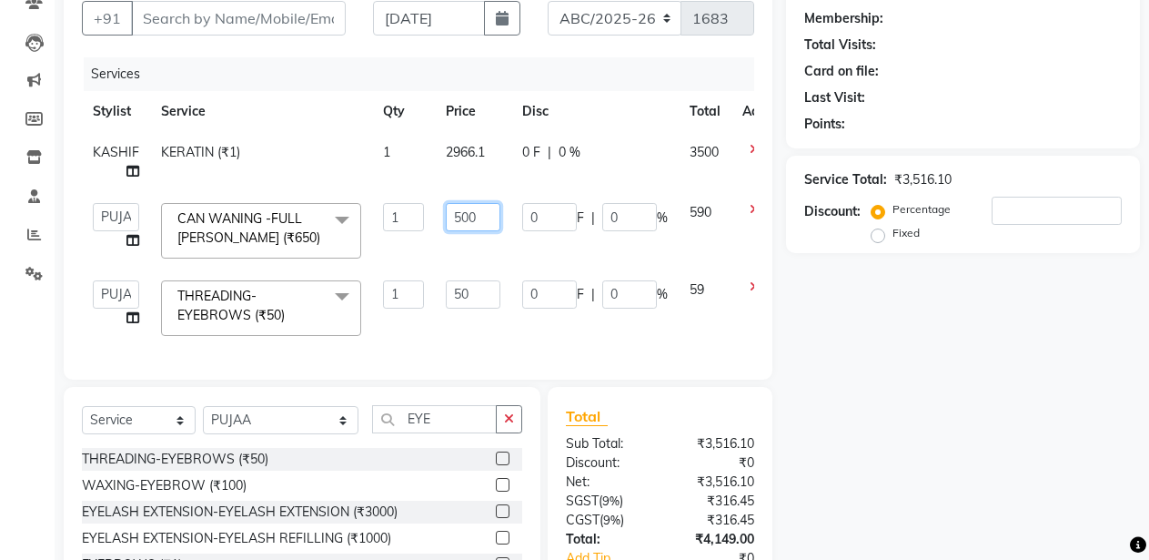
click at [467, 223] on input "500" at bounding box center [473, 217] width 55 height 28
type input "400"
click at [534, 315] on td "0 F | 0 %" at bounding box center [594, 307] width 167 height 77
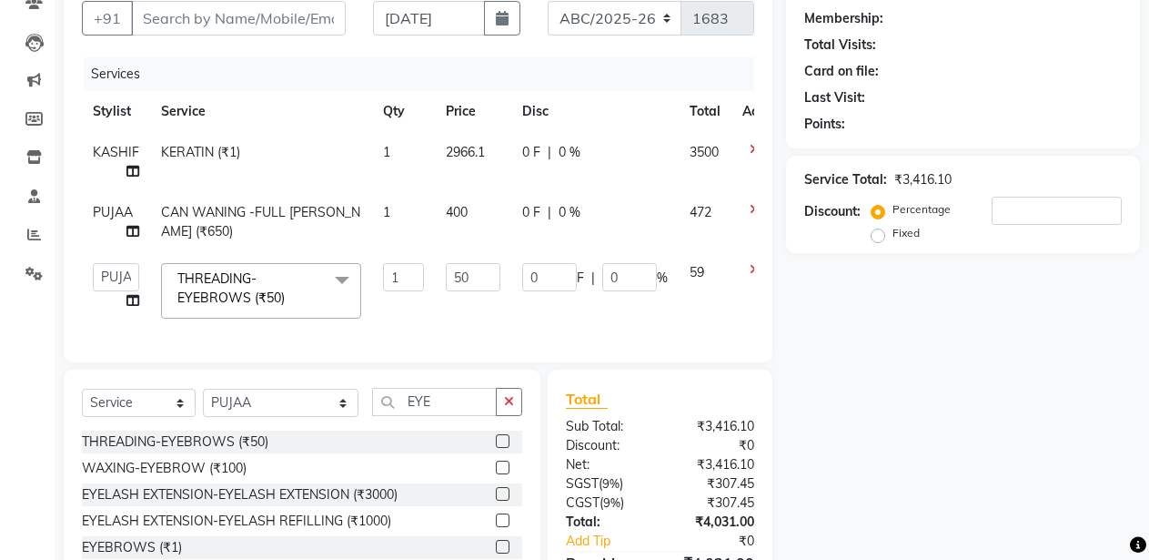
click at [494, 207] on td "400" at bounding box center [473, 222] width 76 height 60
select select "47575"
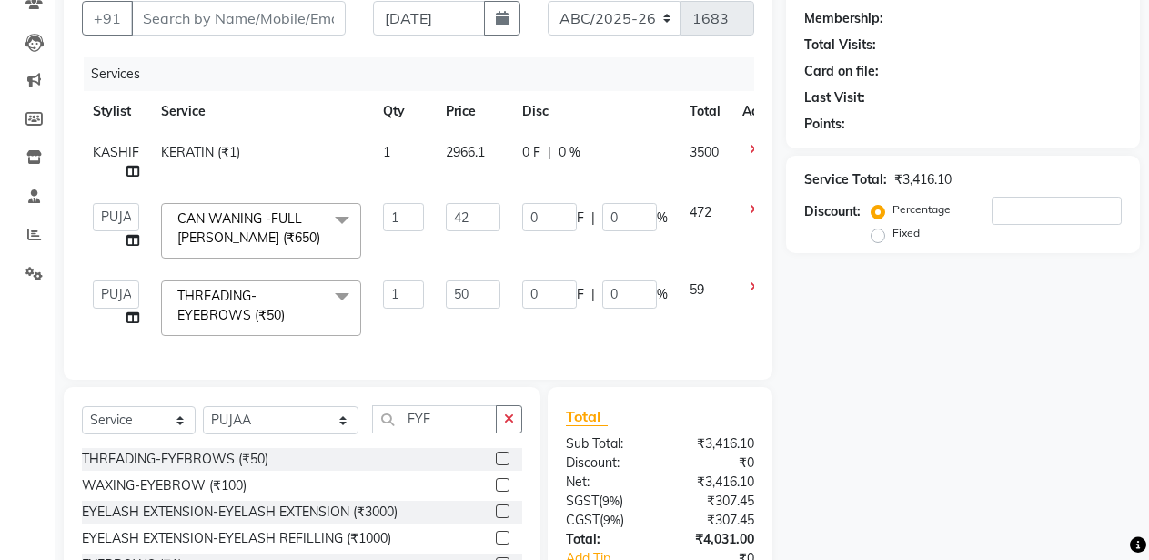
type input "420"
click at [497, 189] on td "2966.1" at bounding box center [473, 162] width 76 height 60
select select "80179"
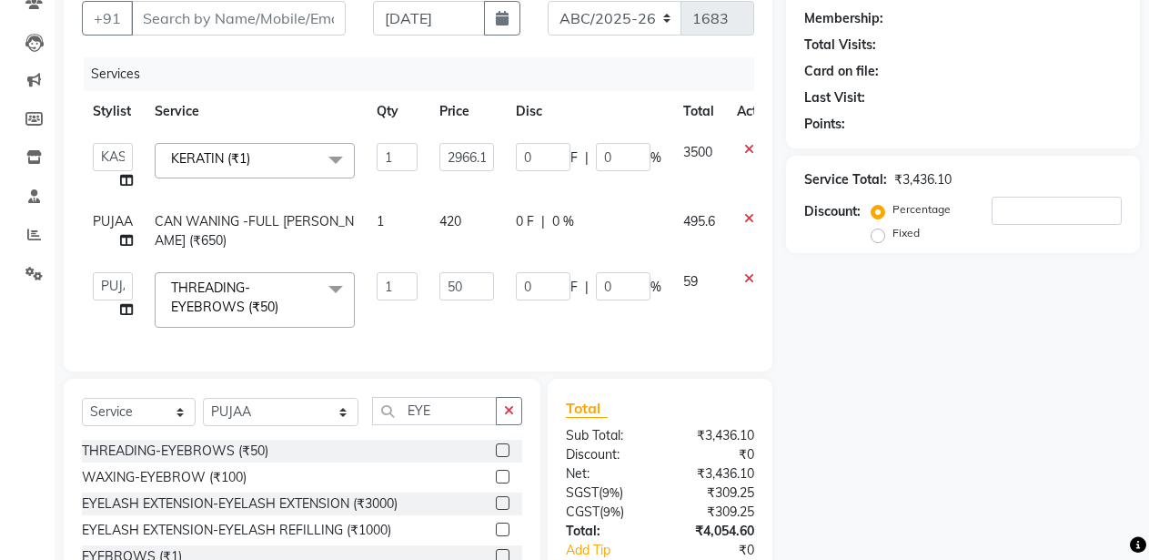
click at [501, 316] on td "50" at bounding box center [467, 299] width 76 height 77
click at [286, 15] on input "Client" at bounding box center [238, 18] width 215 height 35
type input "8"
type input "0"
click at [228, 18] on input "8486352709" at bounding box center [192, 18] width 122 height 35
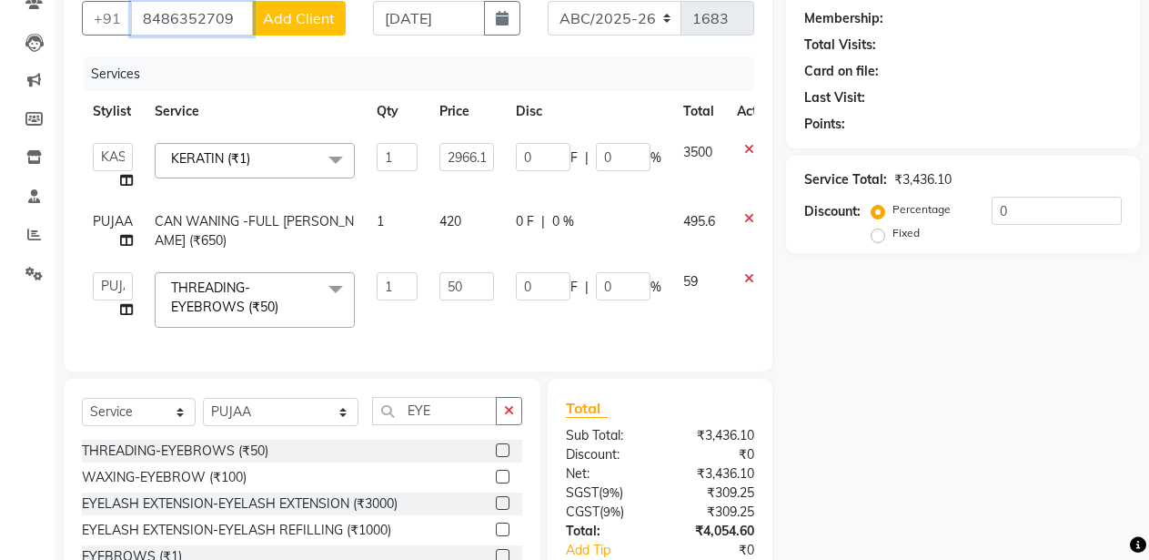
click at [228, 18] on input "8486352709" at bounding box center [192, 18] width 122 height 35
type input "8486352709"
click at [298, 15] on span "Add Client" at bounding box center [299, 18] width 72 height 18
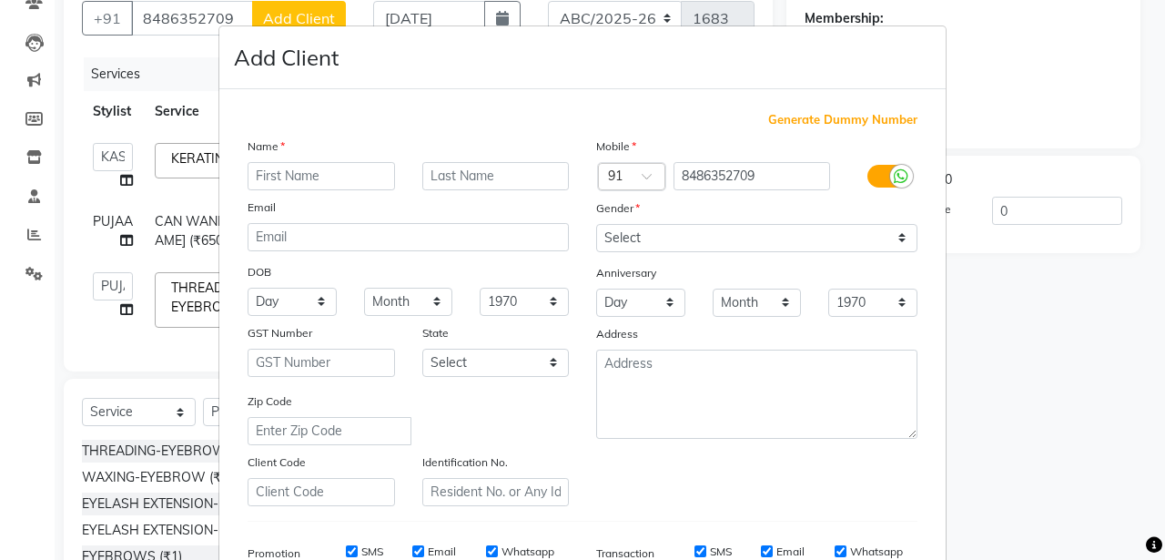
click at [292, 197] on div "Email" at bounding box center [408, 209] width 349 height 25
click at [288, 178] on input "text" at bounding box center [321, 176] width 147 height 28
type input "PIRU JAIN"
click at [633, 241] on select "Select Male Female Other Prefer Not To Say" at bounding box center [756, 238] width 321 height 28
select select "female"
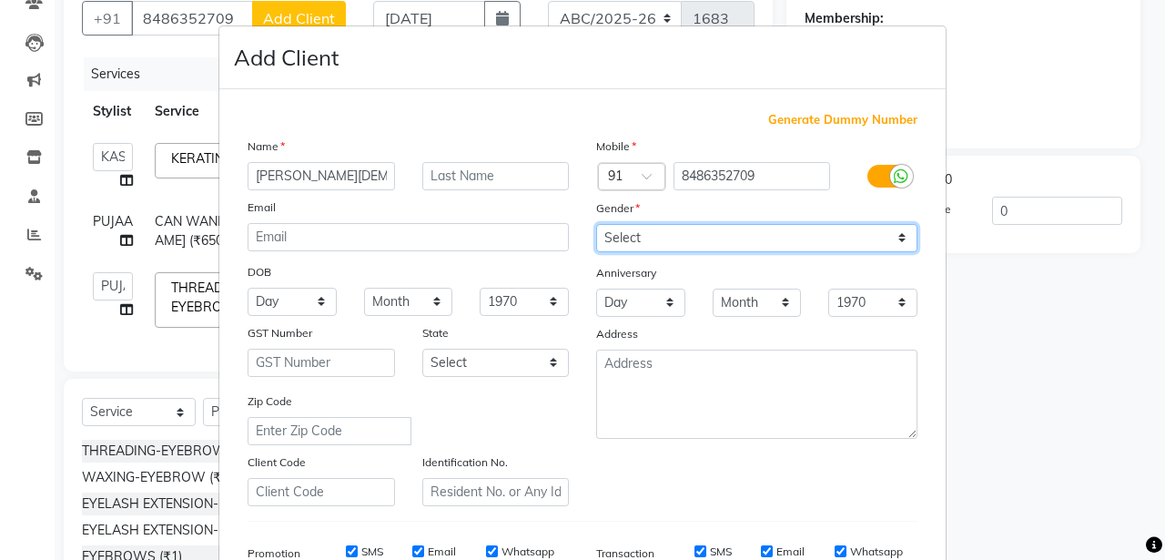
click at [596, 224] on select "Select Male Female Other Prefer Not To Say" at bounding box center [756, 238] width 321 height 28
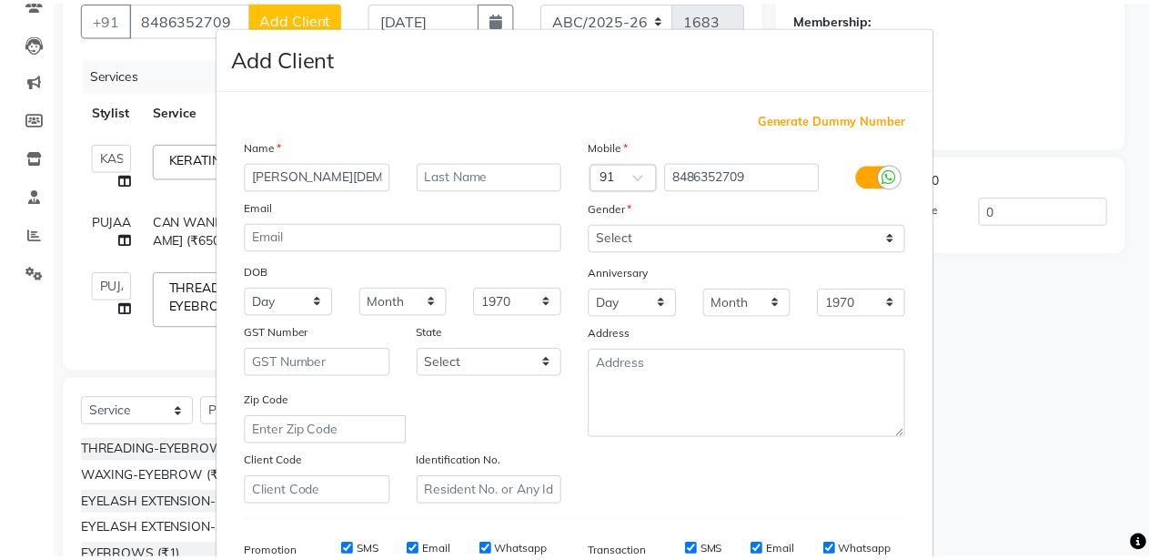
scroll to position [280, 0]
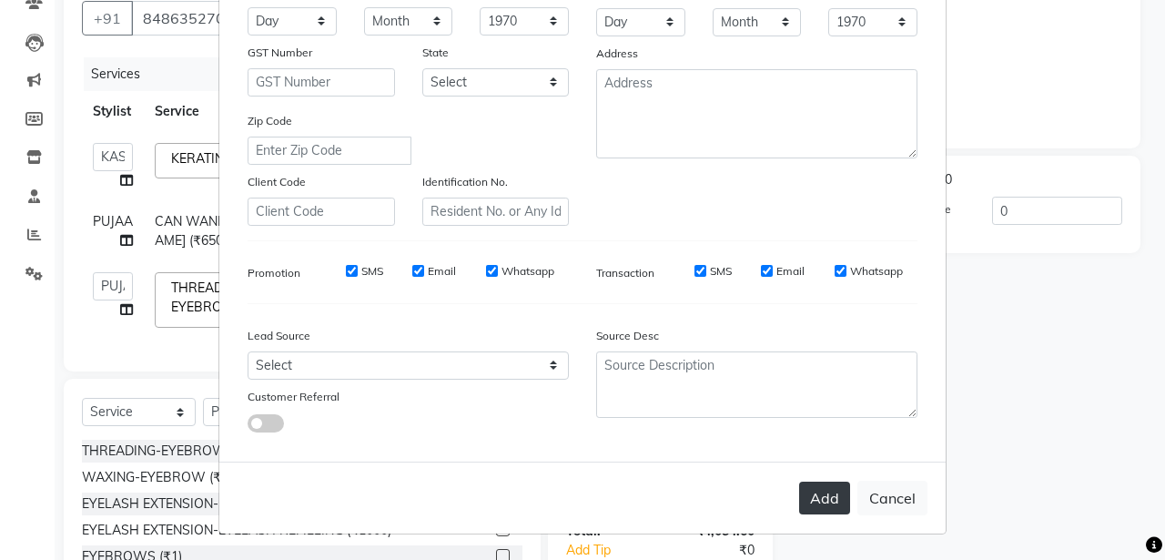
click at [803, 494] on button "Add" at bounding box center [824, 497] width 51 height 33
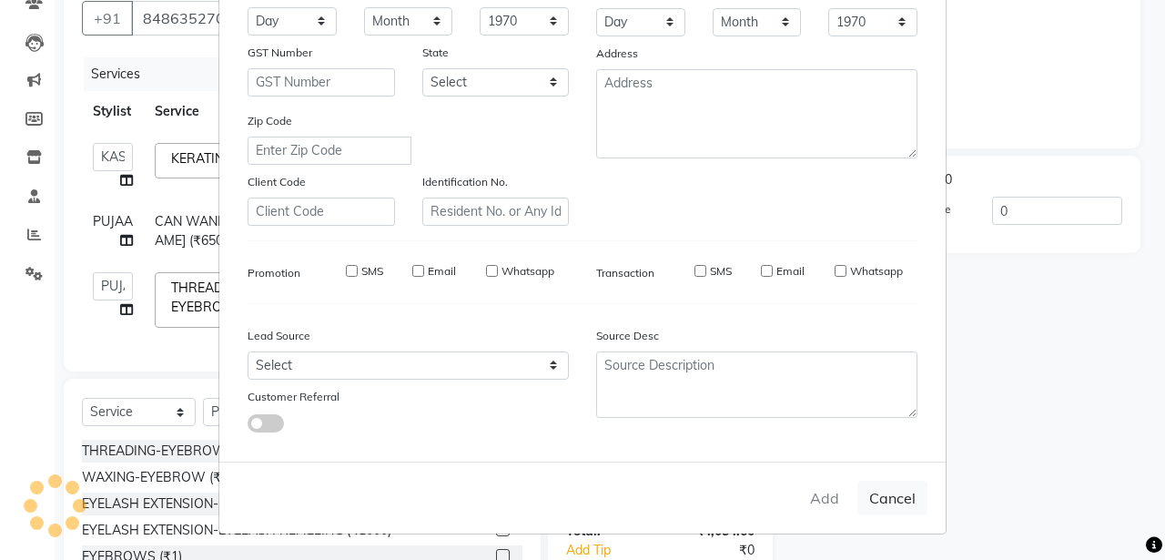
select select
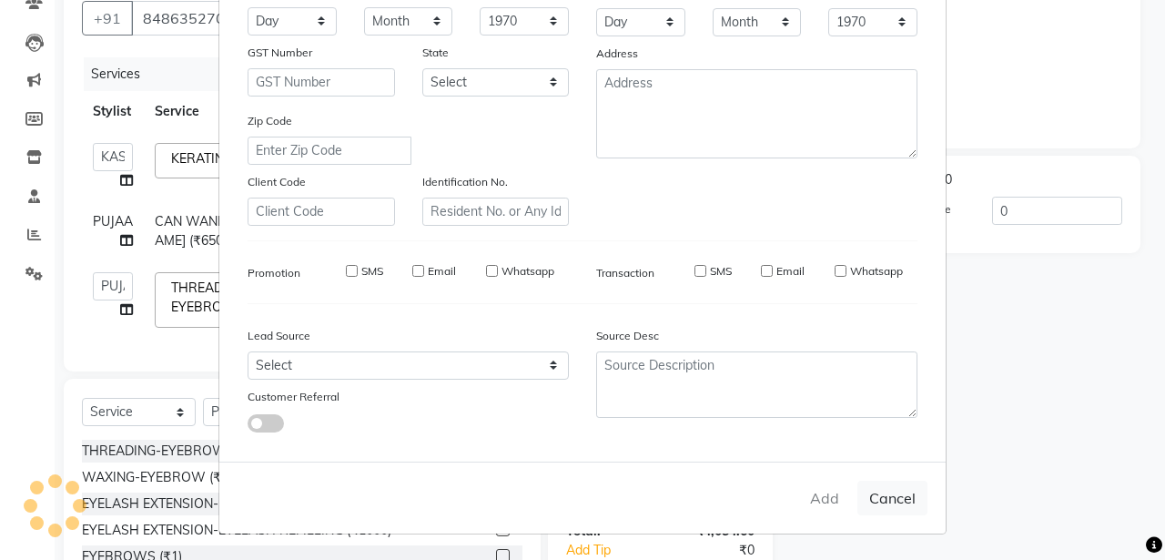
select select
checkbox input "false"
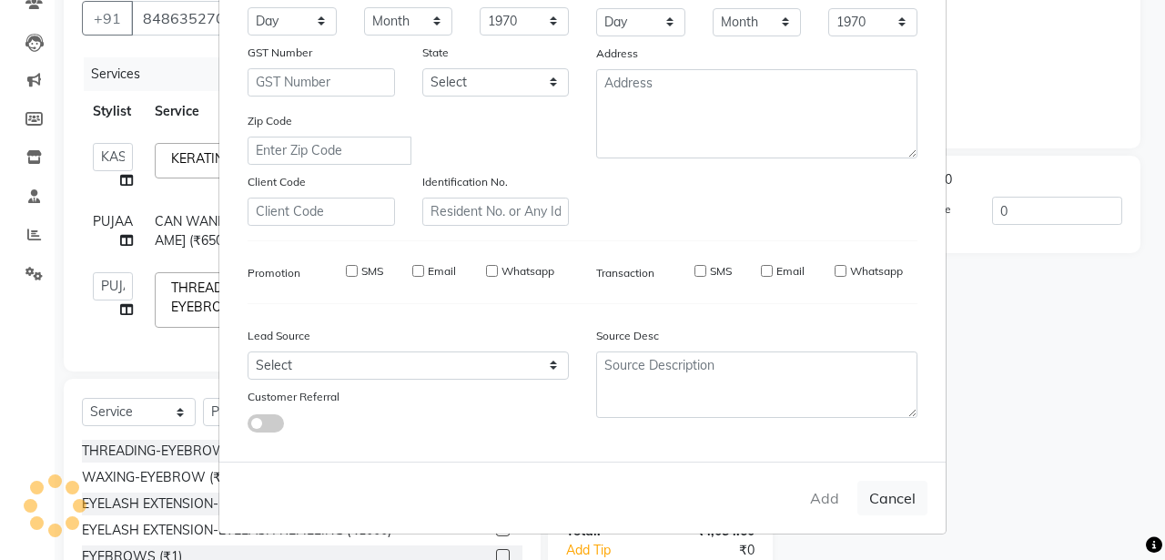
checkbox input "false"
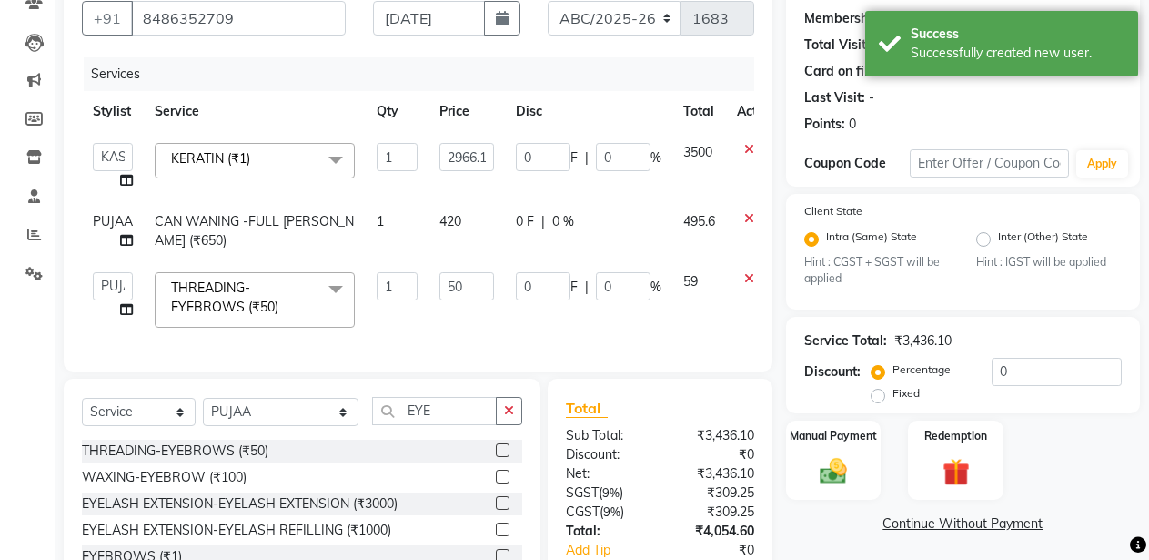
scroll to position [298, 0]
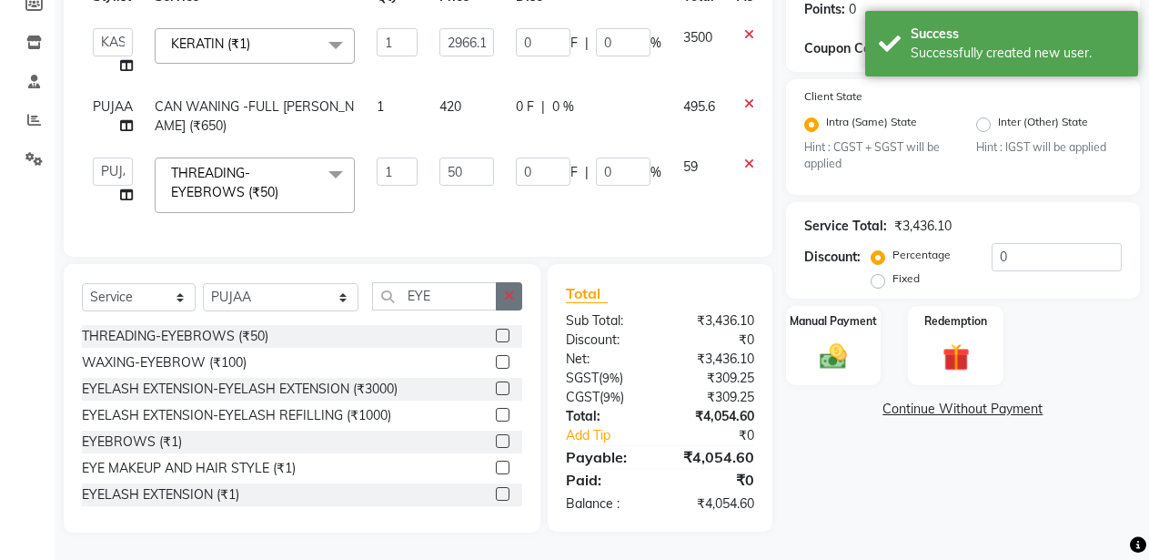
click at [510, 293] on icon "button" at bounding box center [509, 295] width 10 height 13
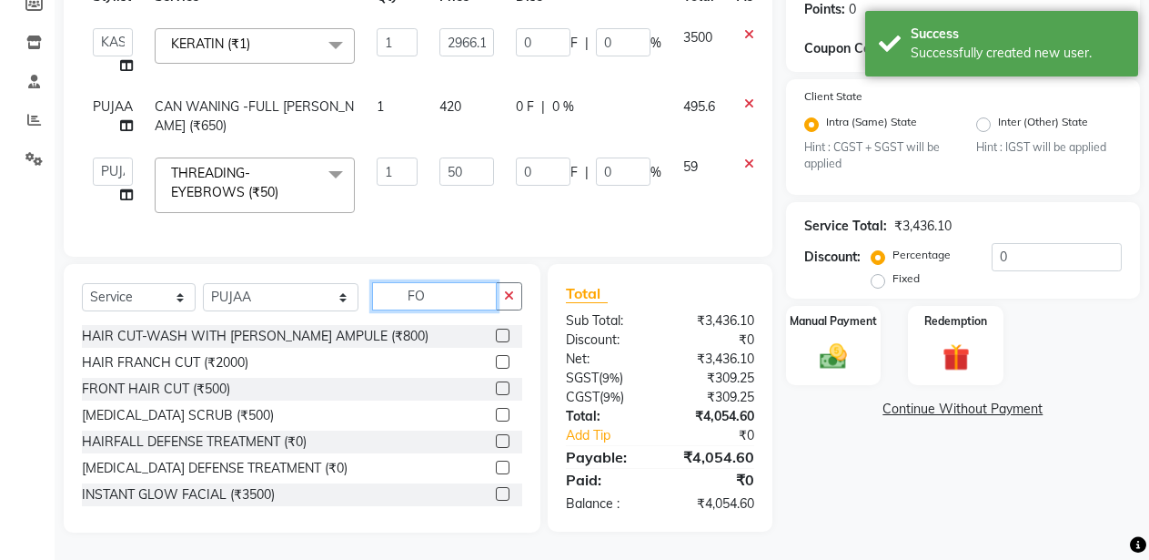
scroll to position [298, 0]
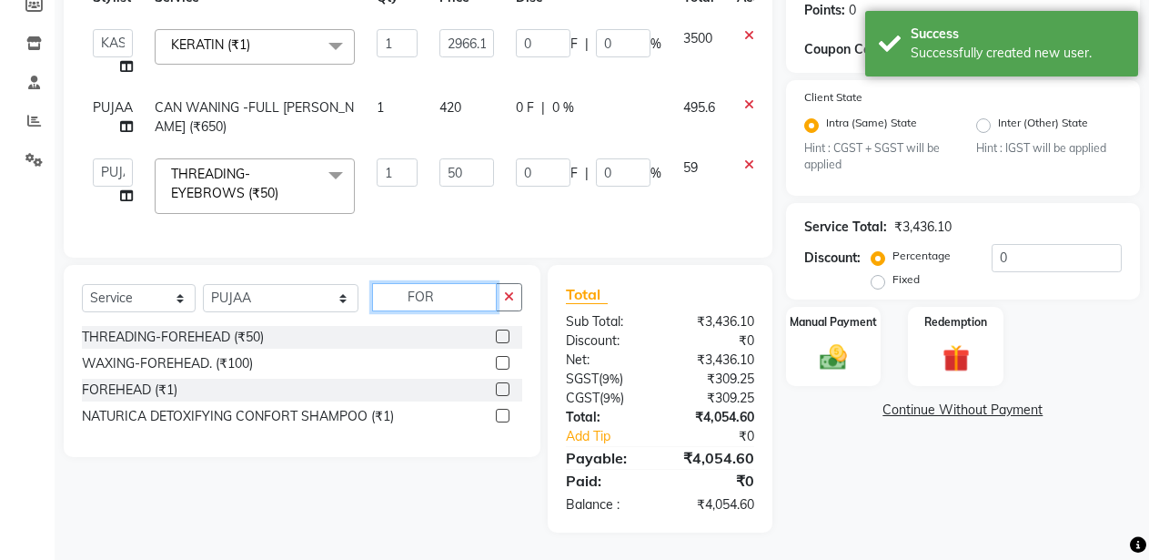
type input "FOR"
click at [503, 339] on label at bounding box center [503, 336] width 14 height 14
click at [503, 339] on input "checkbox" at bounding box center [502, 337] width 12 height 12
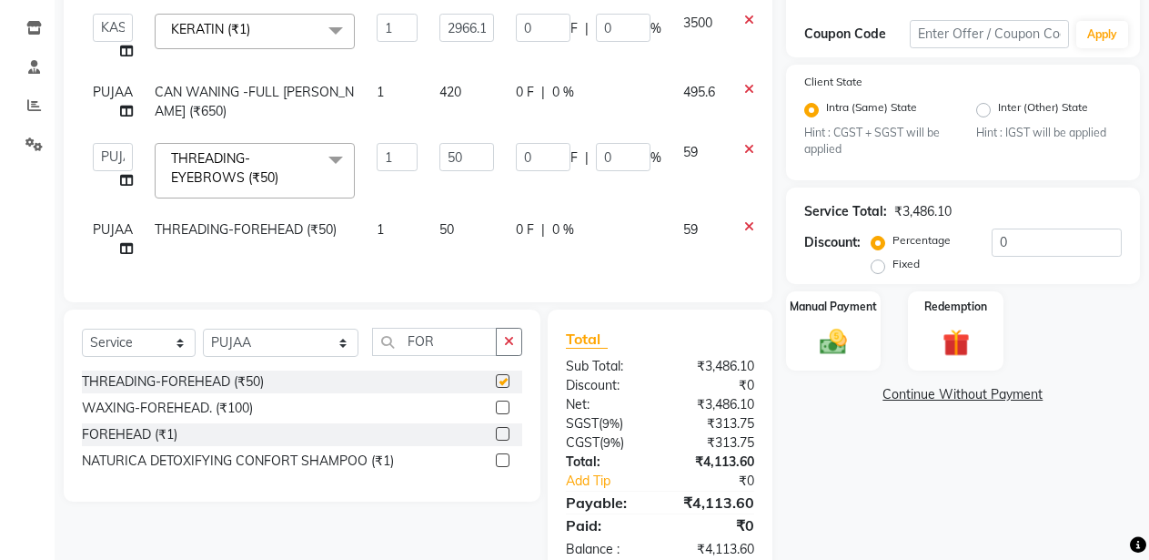
checkbox input "false"
click at [836, 337] on img at bounding box center [834, 342] width 46 height 33
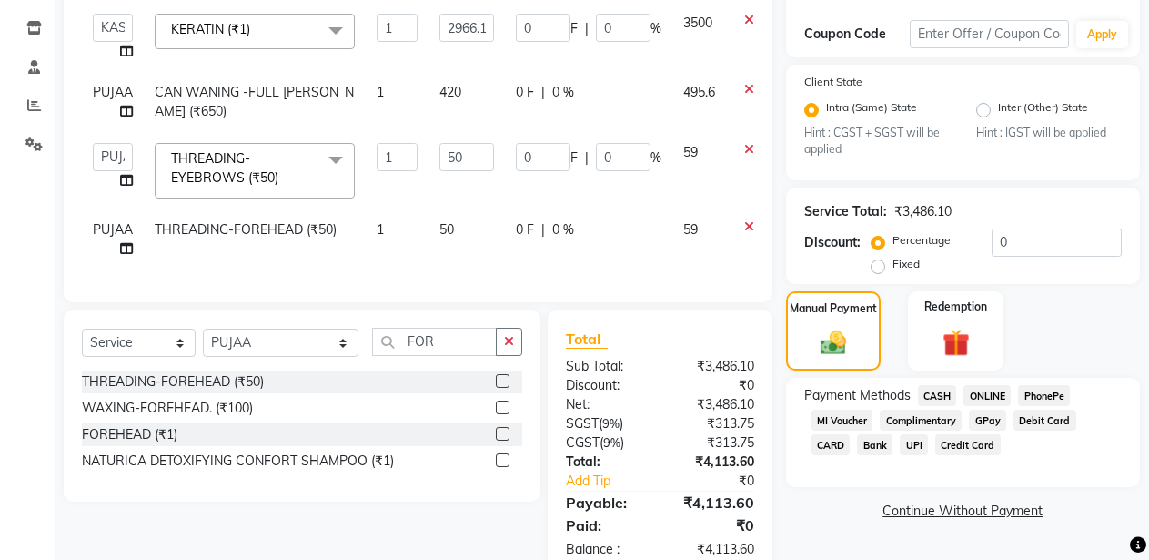
click at [943, 398] on span "CASH" at bounding box center [937, 395] width 39 height 21
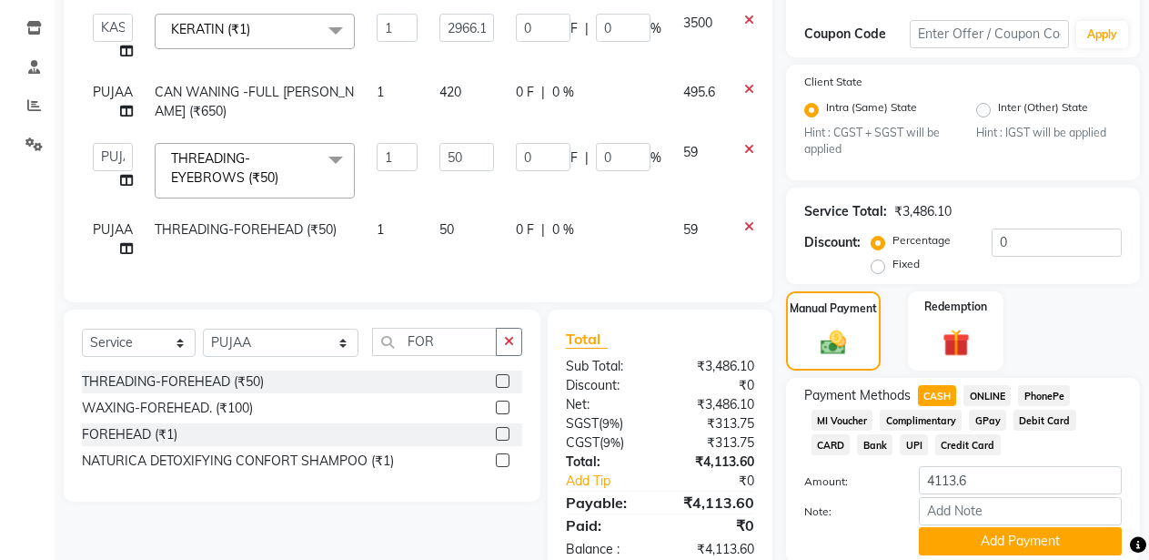
scroll to position [365, 0]
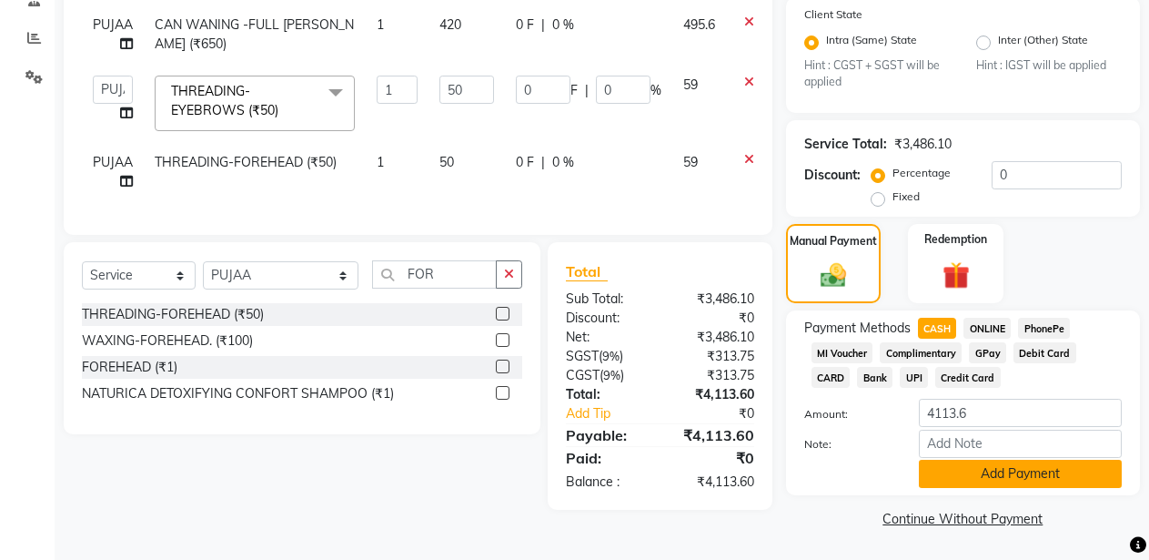
click at [1003, 475] on button "Add Payment" at bounding box center [1020, 474] width 203 height 28
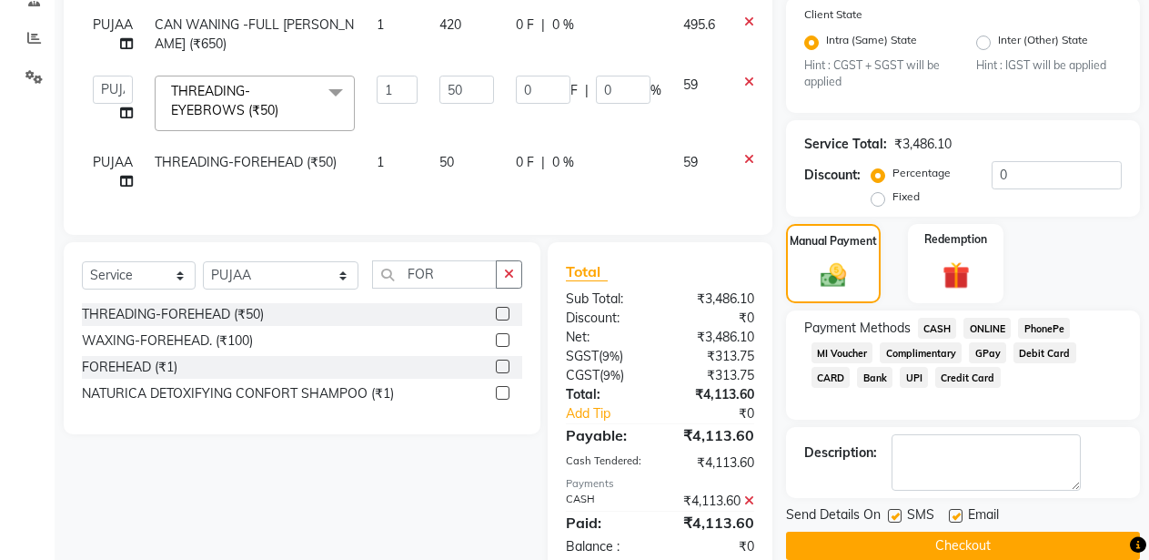
scroll to position [422, 0]
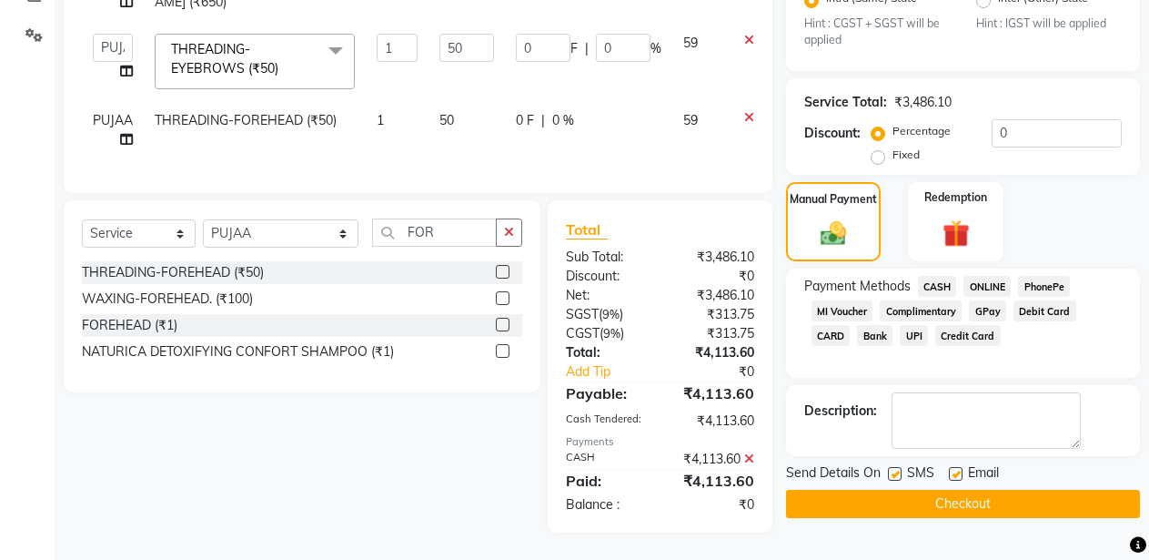
click at [895, 467] on label at bounding box center [895, 474] width 14 height 14
click at [895, 469] on input "checkbox" at bounding box center [894, 475] width 12 height 12
checkbox input "false"
click at [954, 467] on label at bounding box center [956, 474] width 14 height 14
click at [954, 469] on input "checkbox" at bounding box center [955, 475] width 12 height 12
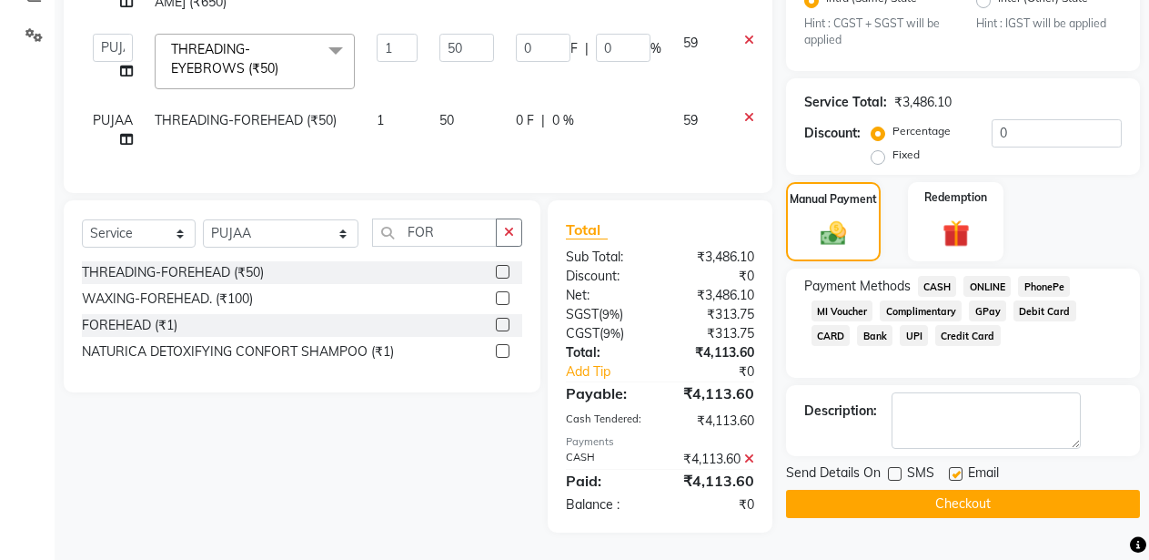
checkbox input "false"
click at [472, 128] on td "50" at bounding box center [467, 130] width 76 height 60
select select "47575"
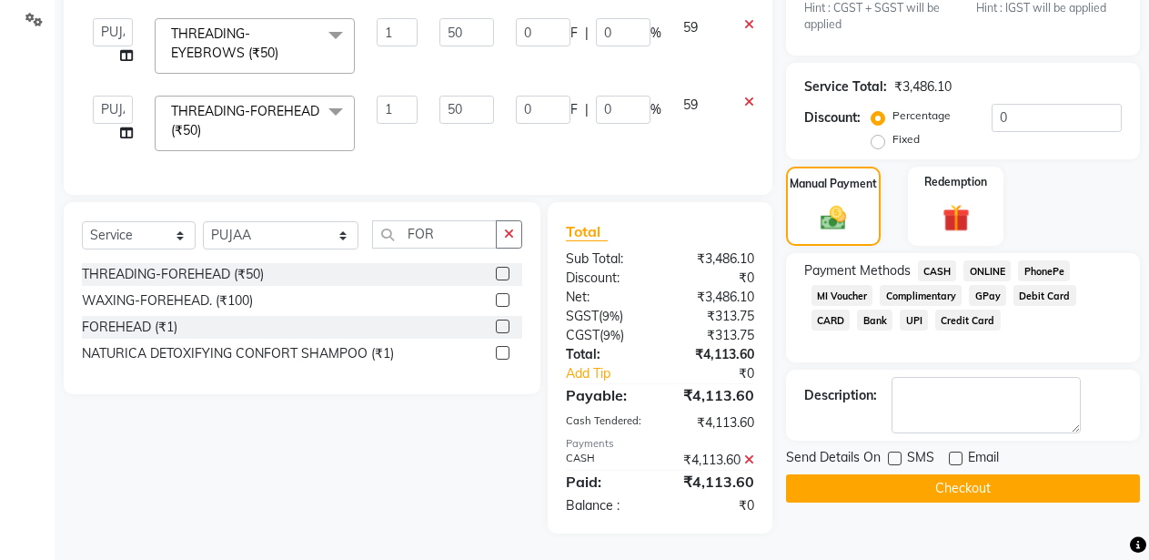
click at [661, 124] on td "0 F | 0 %" at bounding box center [588, 123] width 167 height 77
click at [612, 109] on input "0" at bounding box center [623, 110] width 55 height 28
type input "2"
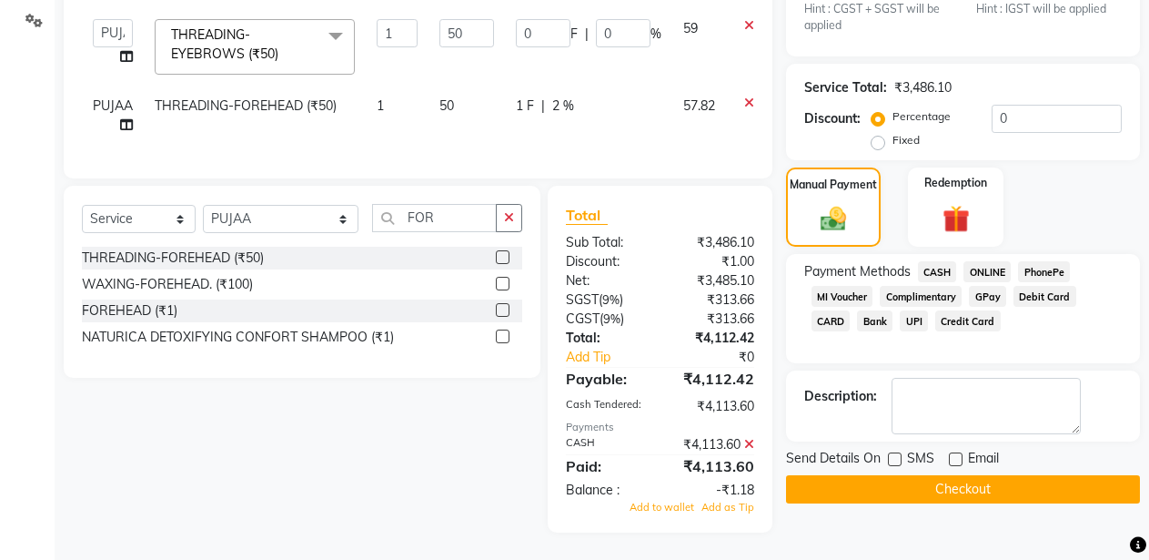
click at [616, 120] on td "1 F | 2 %" at bounding box center [588, 116] width 167 height 60
select select "47575"
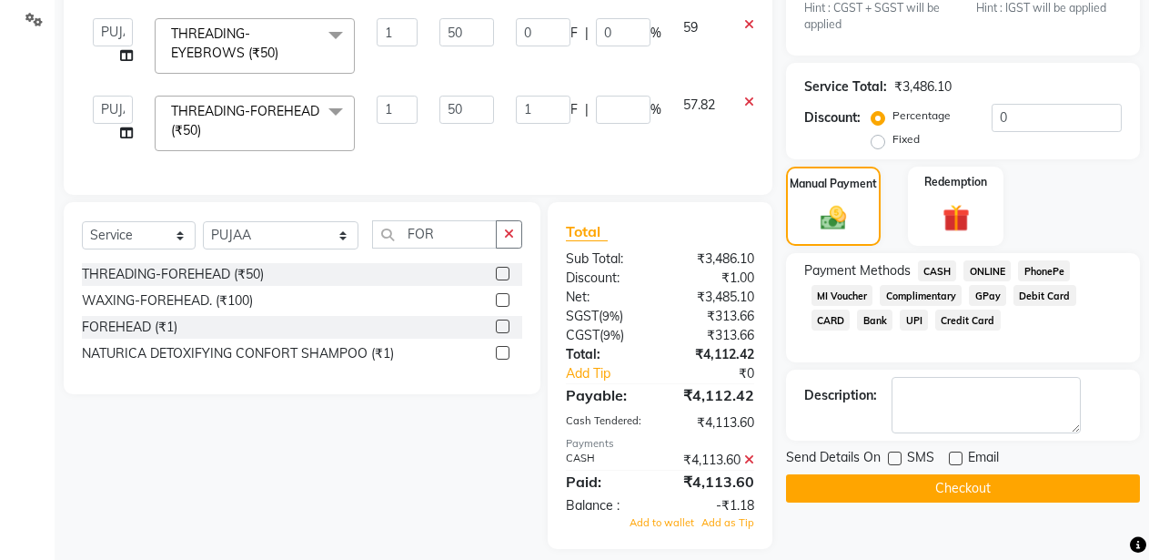
type input "3"
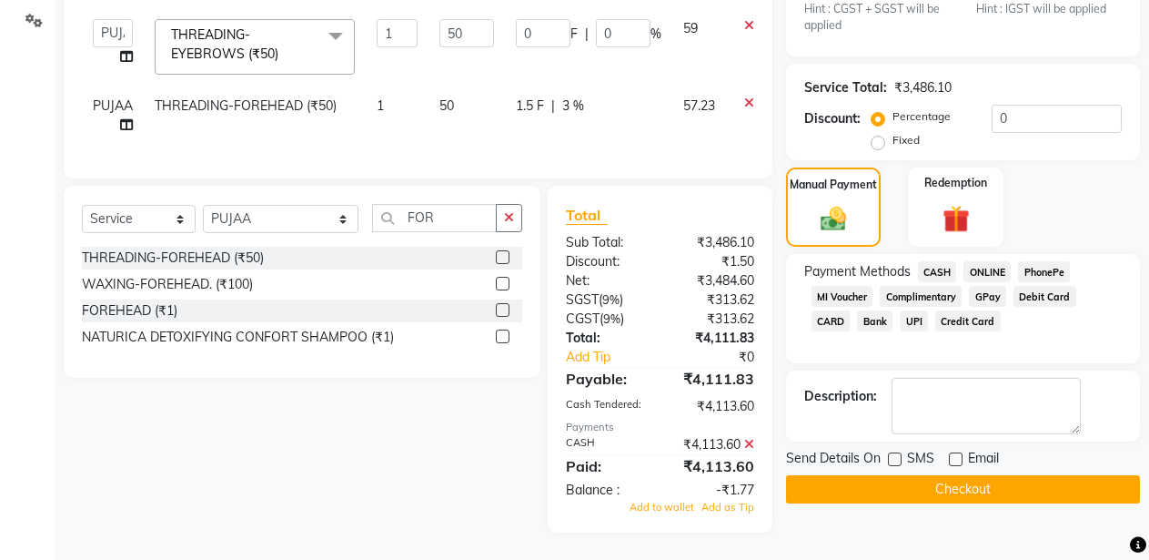
click at [750, 450] on icon at bounding box center [749, 444] width 10 height 13
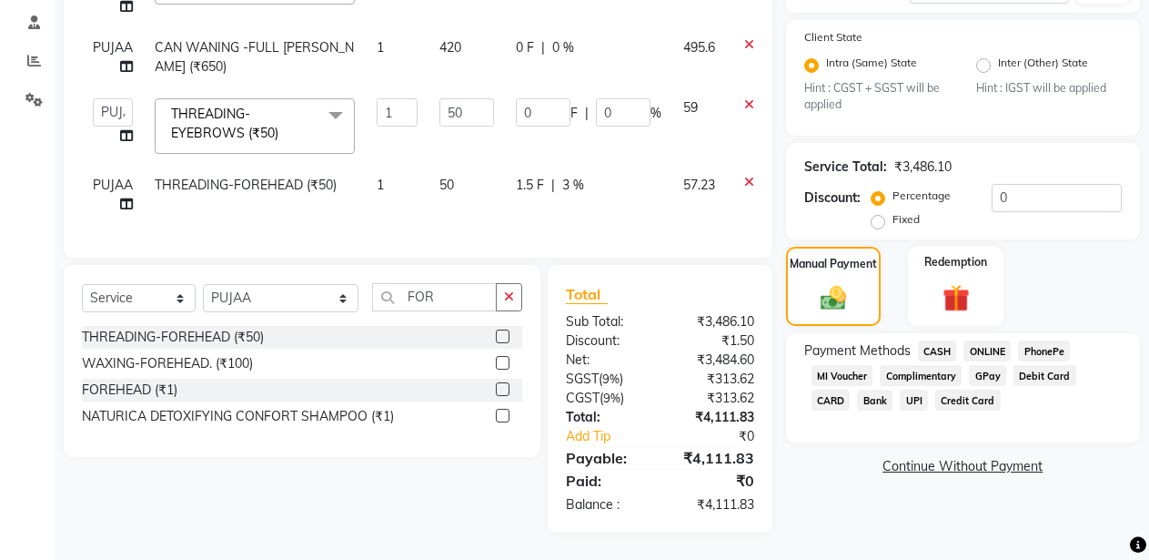
scroll to position [358, 0]
click at [938, 340] on span "CASH" at bounding box center [937, 350] width 39 height 21
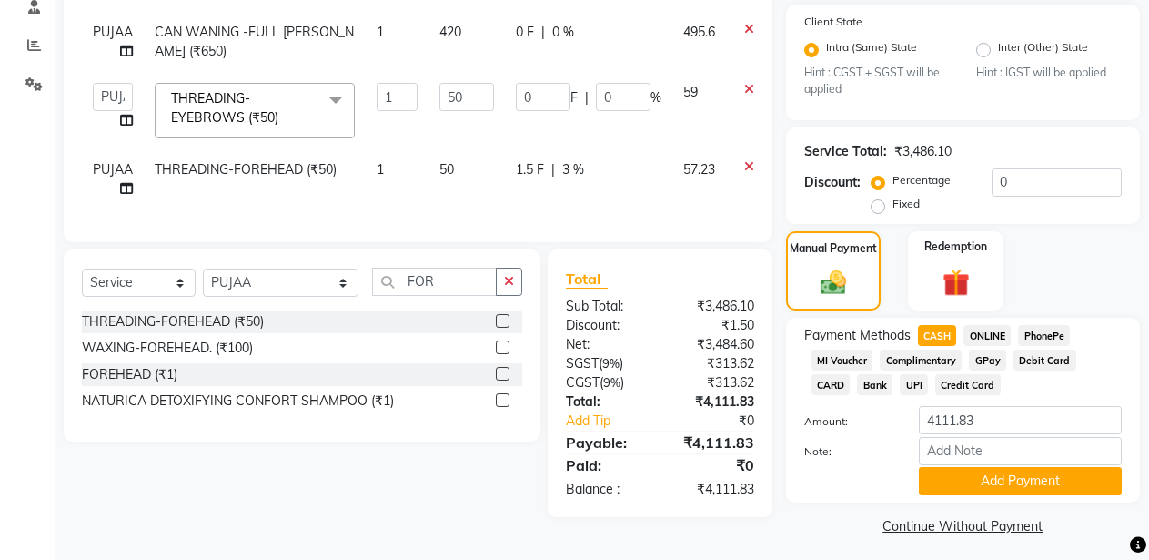
scroll to position [365, 0]
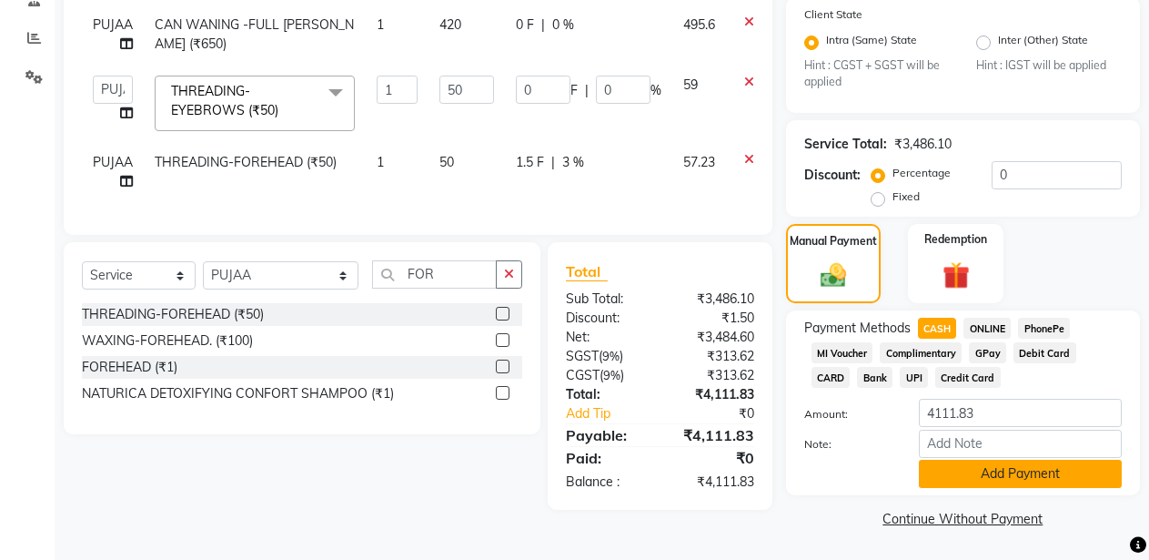
click at [1010, 472] on button "Add Payment" at bounding box center [1020, 474] width 203 height 28
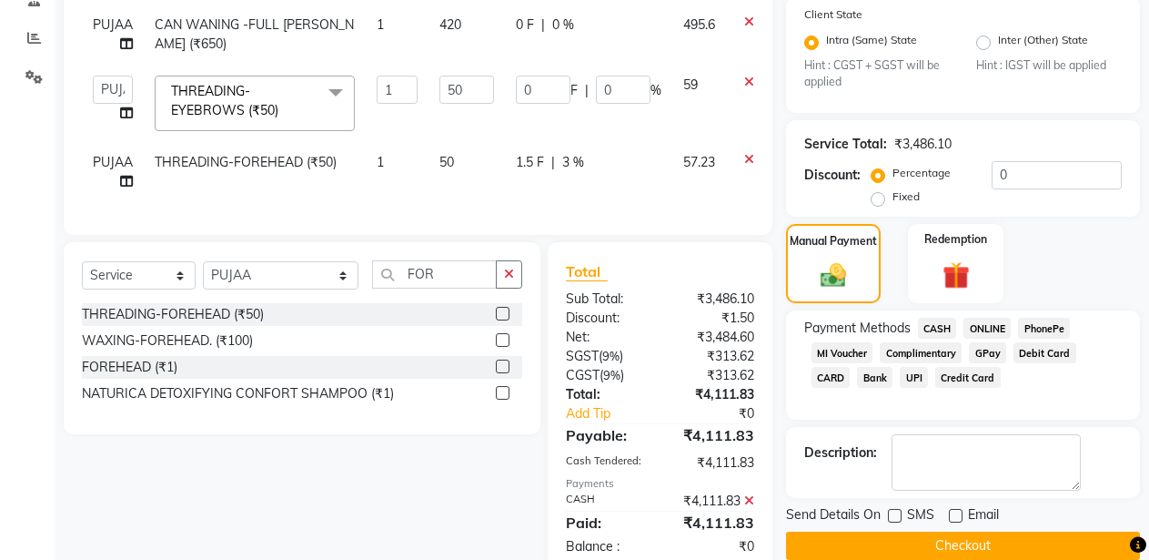
scroll to position [422, 0]
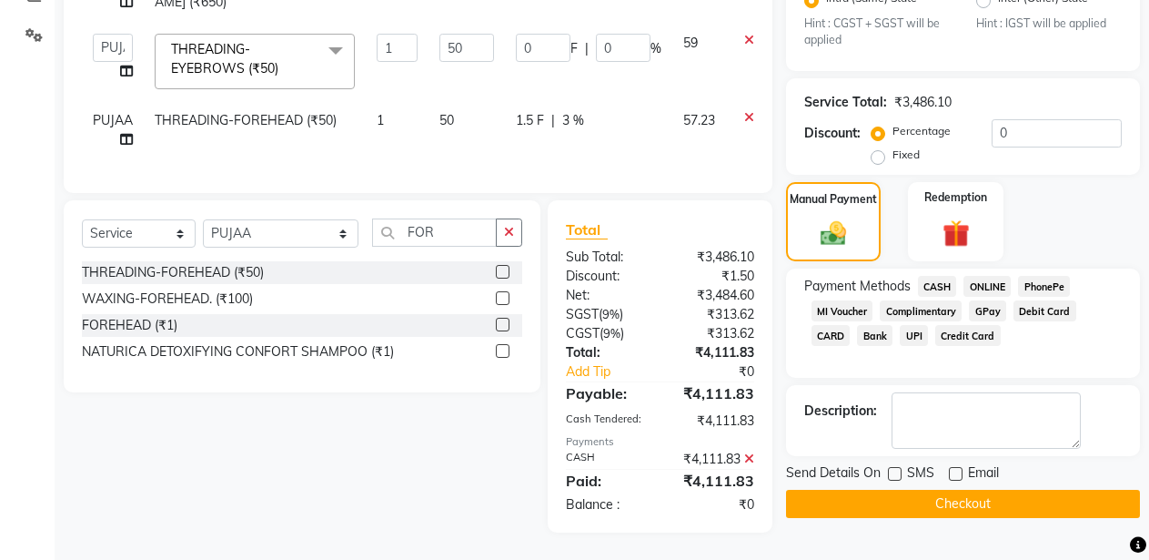
click at [943, 492] on button "Checkout" at bounding box center [963, 504] width 354 height 28
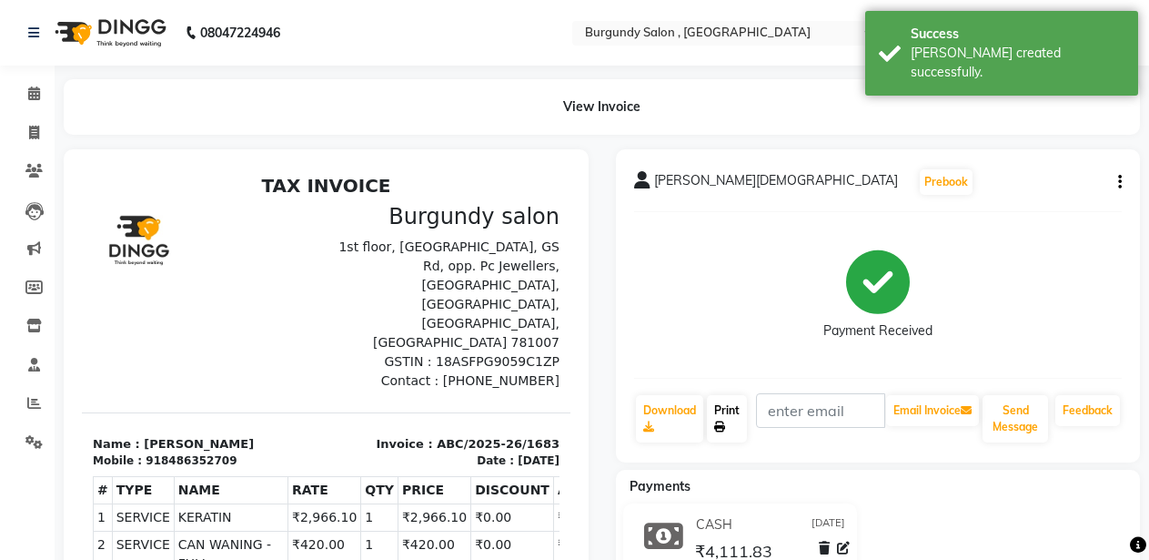
click at [720, 416] on link "Print" at bounding box center [727, 418] width 40 height 47
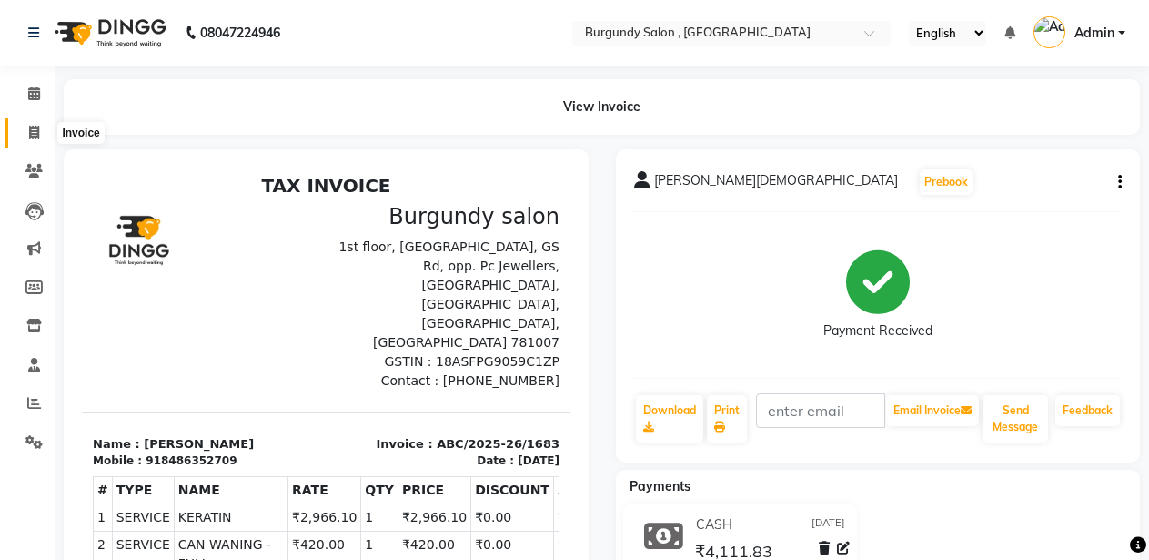
click at [26, 131] on span at bounding box center [34, 133] width 32 height 21
select select "service"
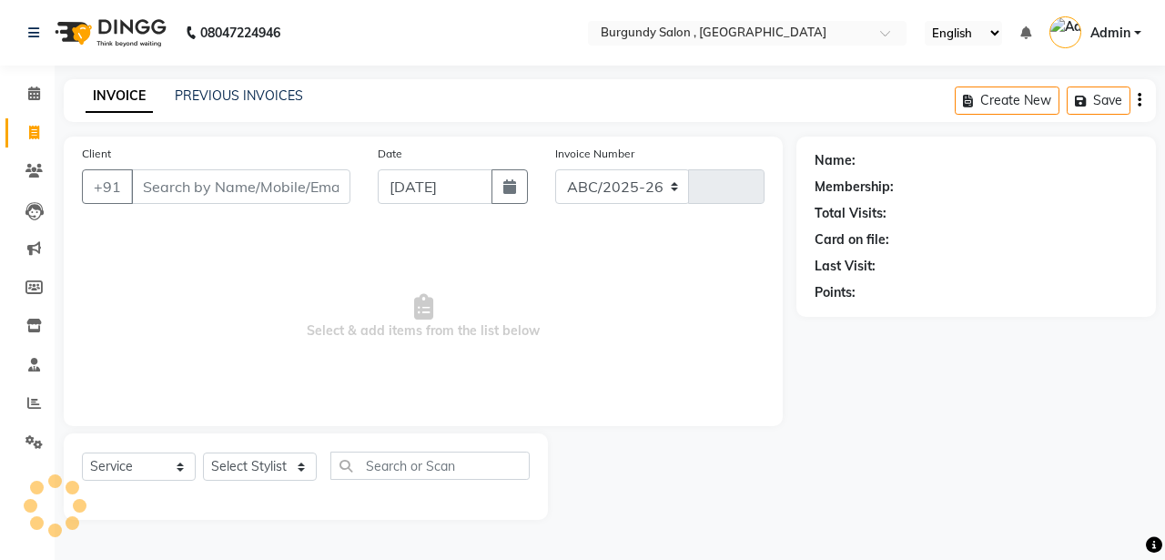
select select "5345"
type input "1684"
click at [31, 170] on icon at bounding box center [33, 171] width 17 height 14
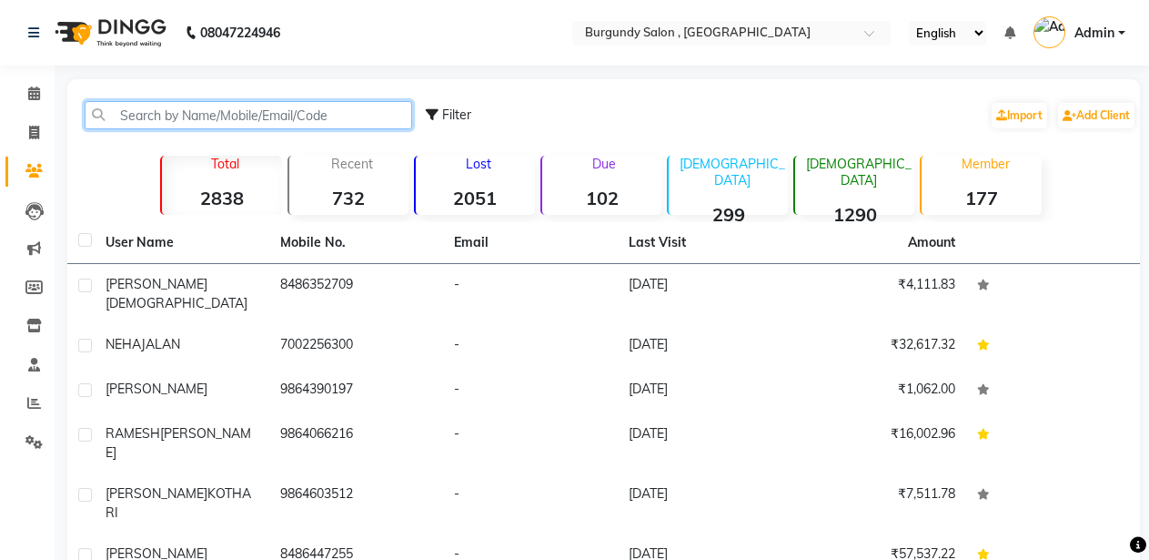
click at [164, 117] on input "text" at bounding box center [249, 115] width 328 height 28
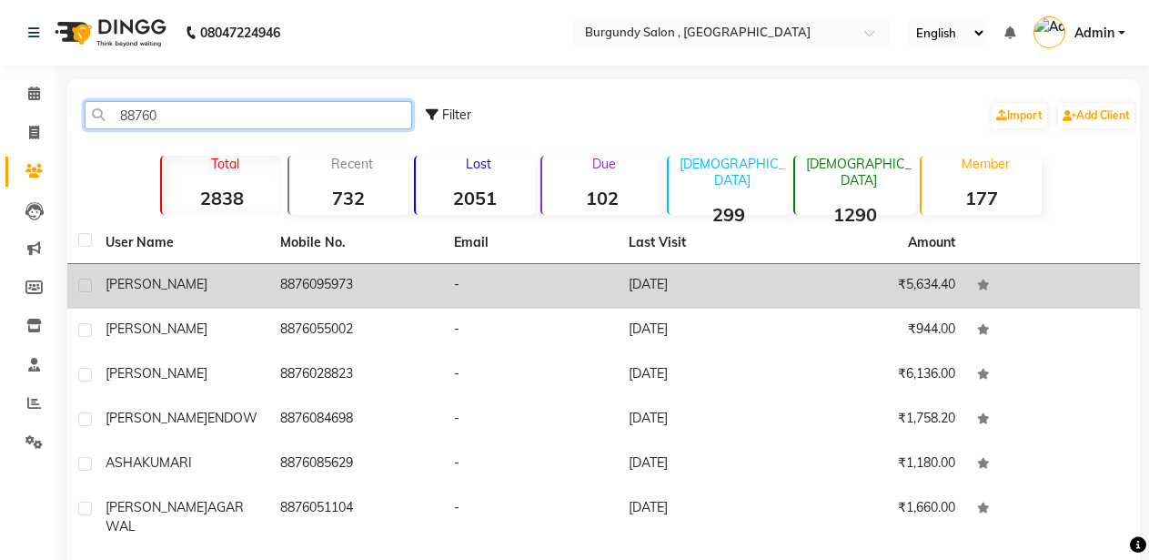
type input "88760"
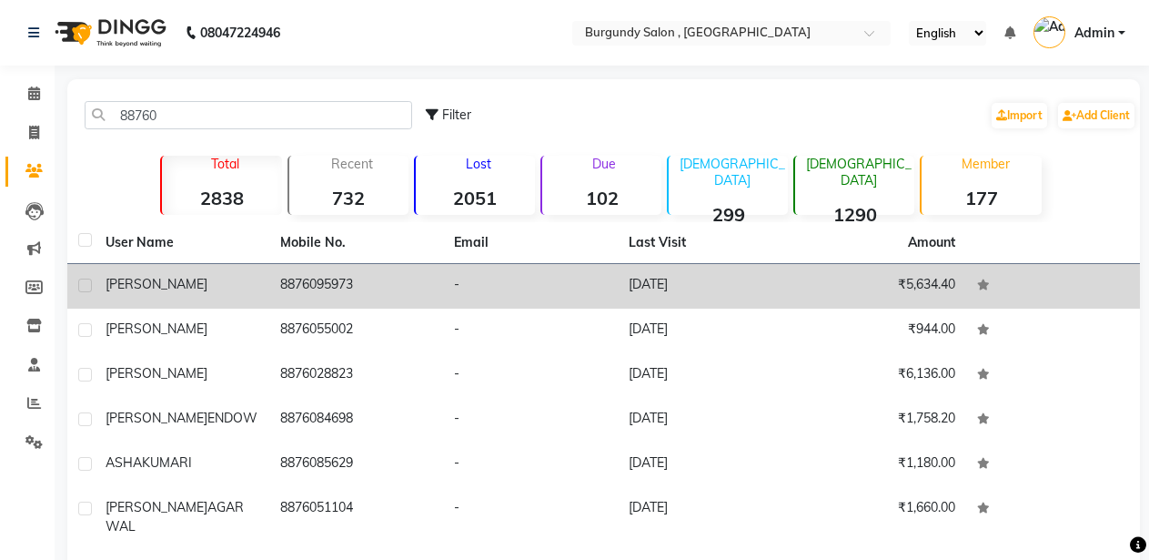
click at [260, 288] on td "MEHEK SARAWGI" at bounding box center [182, 286] width 175 height 45
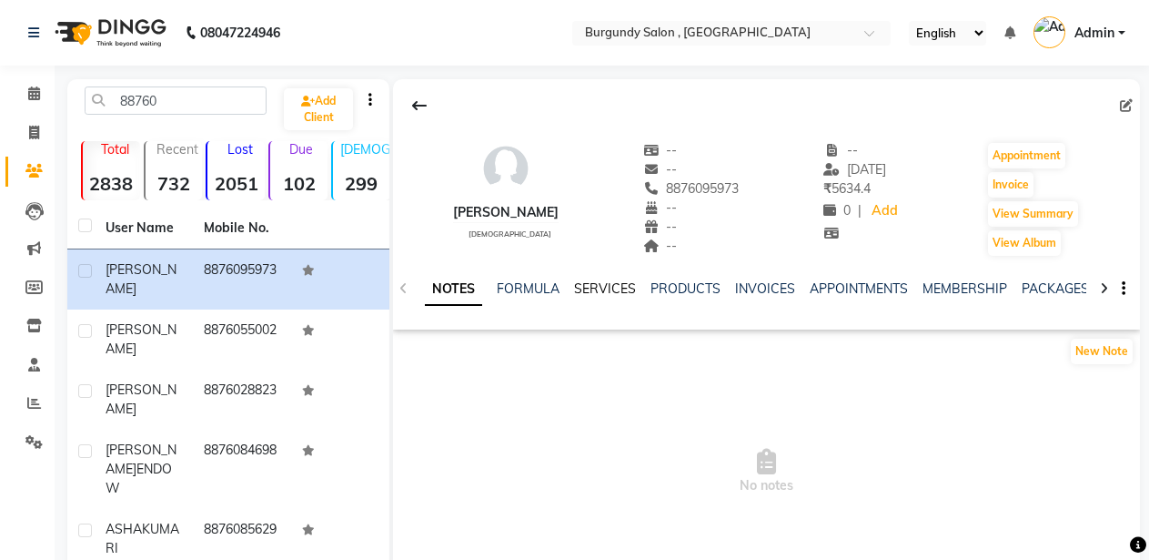
click at [574, 288] on link "SERVICES" at bounding box center [605, 288] width 62 height 16
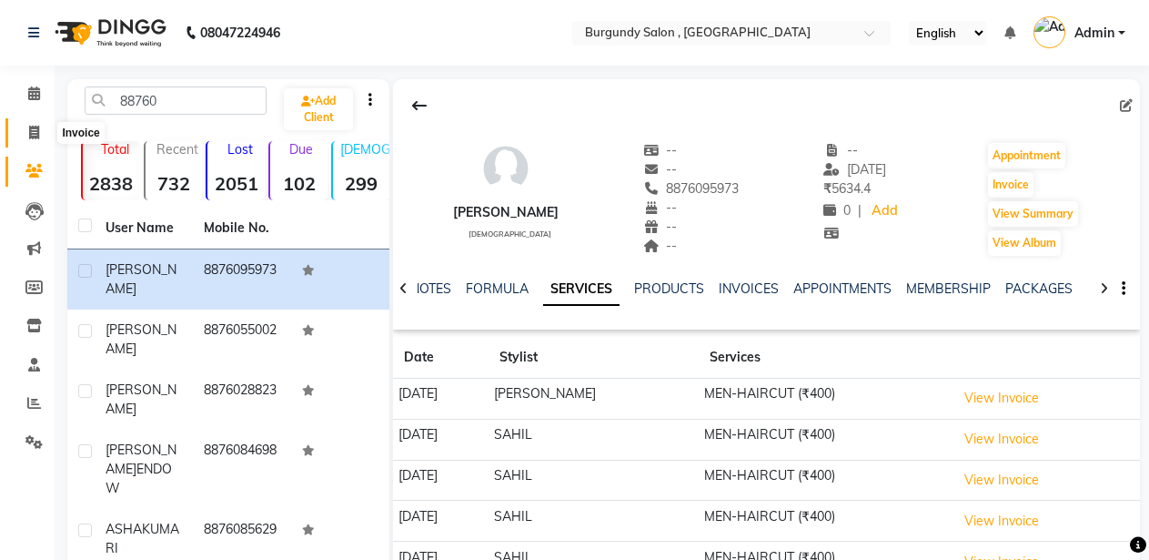
click at [33, 134] on icon at bounding box center [34, 133] width 10 height 14
select select "service"
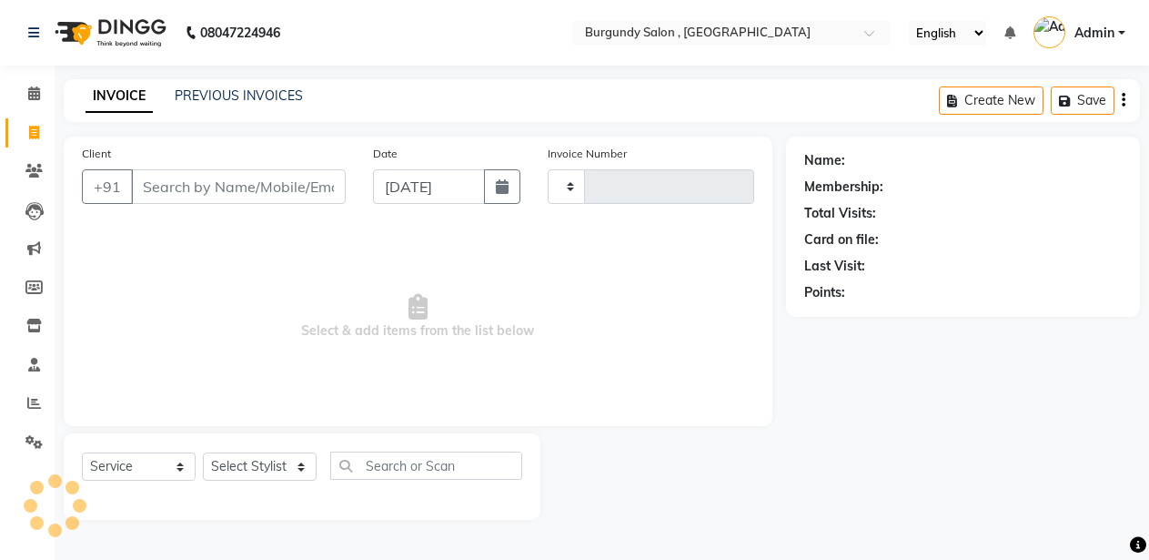
type input "1684"
select select "5345"
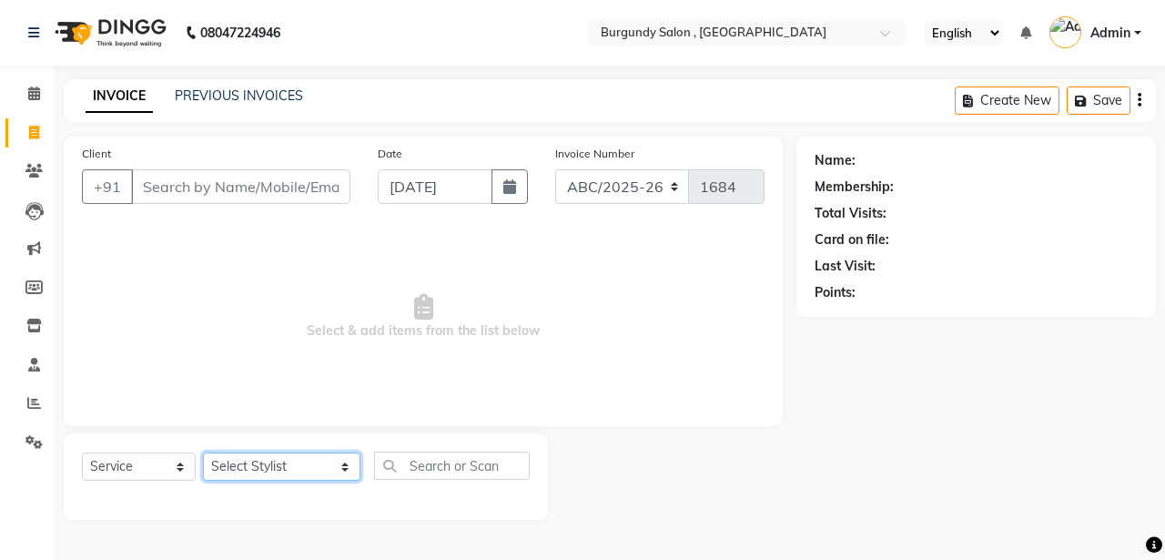
click at [272, 460] on select "Select Stylist ANIL ANJANA BARSHA DEEPSHIKHA DHON DAS DHON / NITUMONI EDWARD ED…" at bounding box center [281, 466] width 157 height 28
click at [496, 303] on span "Select & add items from the list below" at bounding box center [423, 317] width 683 height 182
click at [253, 470] on select "Select Stylist ANIL ANJANA BARSHA DEEPSHIKHA DHON DAS DHON / NITUMONI EDWARD ED…" at bounding box center [281, 466] width 157 height 28
select select "32568"
click at [203, 452] on select "Select Stylist ANIL ANJANA BARSHA DEEPSHIKHA DHON DAS DHON / NITUMONI EDWARD ED…" at bounding box center [281, 466] width 157 height 28
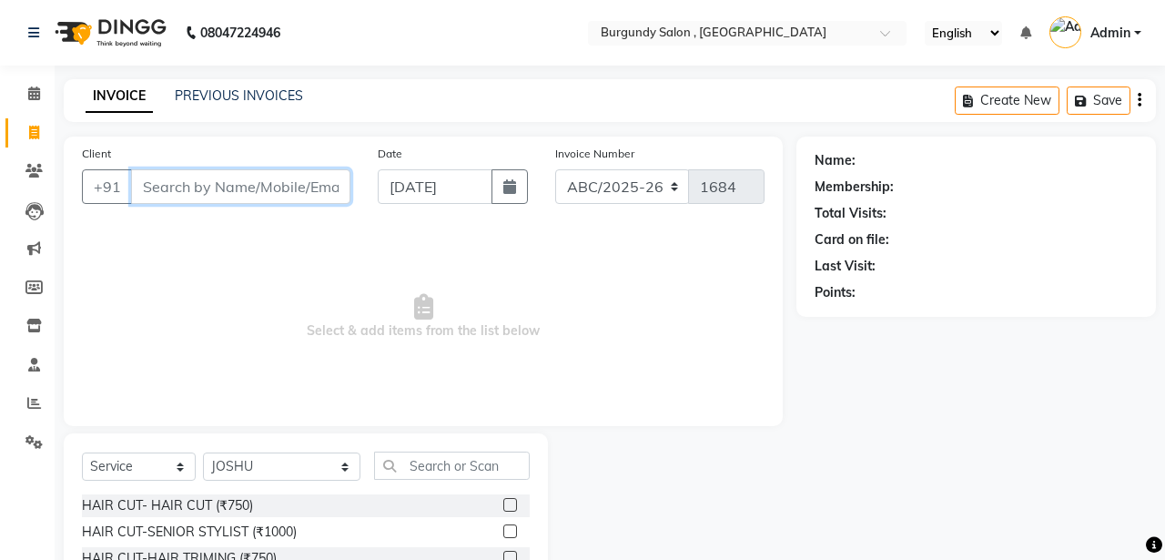
click at [254, 186] on input "Client" at bounding box center [240, 186] width 219 height 35
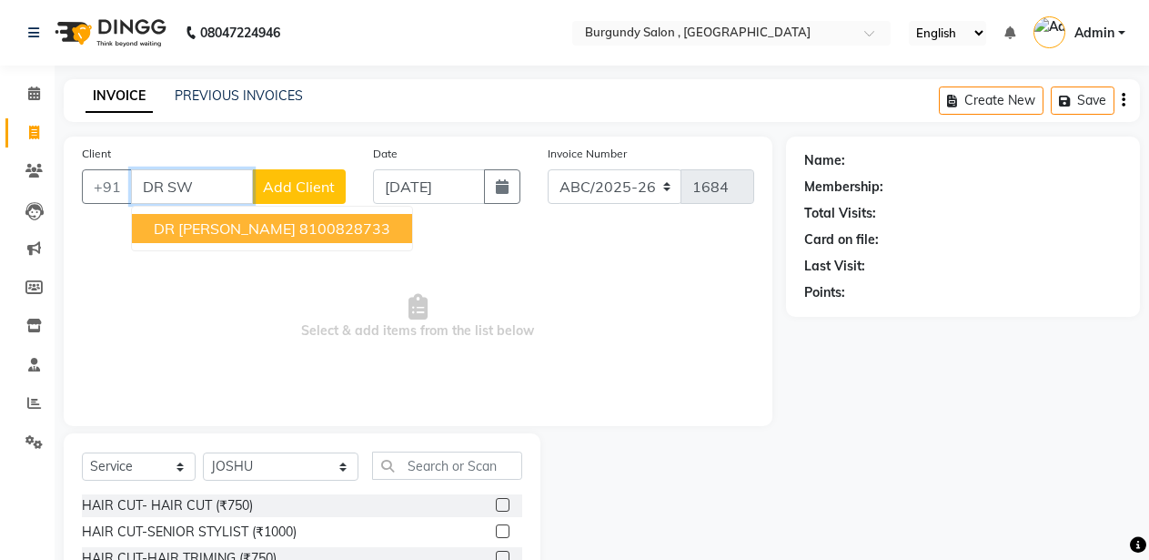
click at [252, 225] on span "DR SWARUVA JAISWAL" at bounding box center [225, 228] width 142 height 18
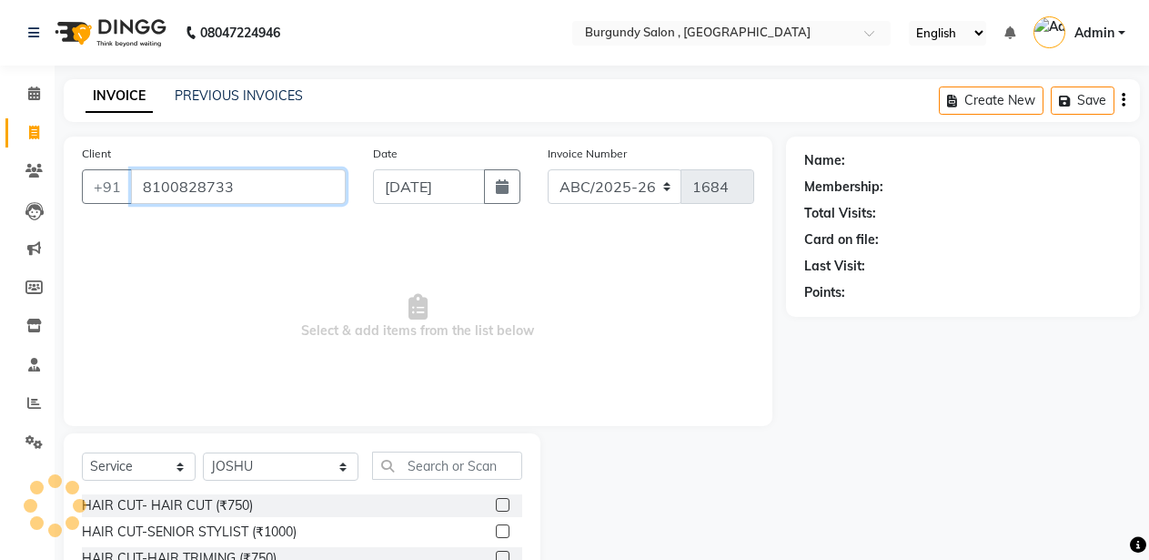
type input "8100828733"
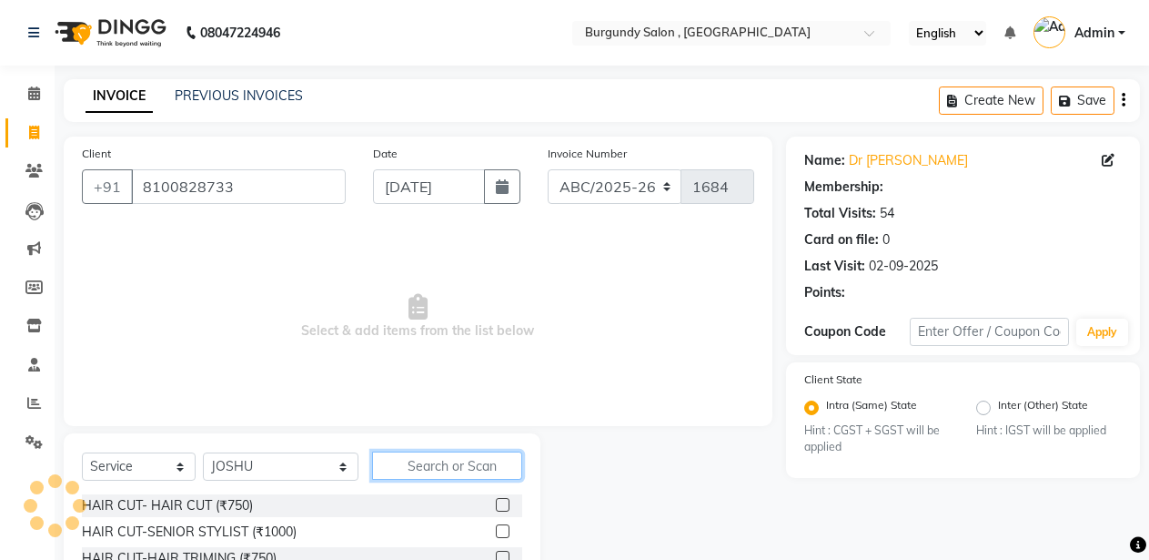
click at [372, 462] on input "text" at bounding box center [447, 465] width 151 height 28
select select "1: Object"
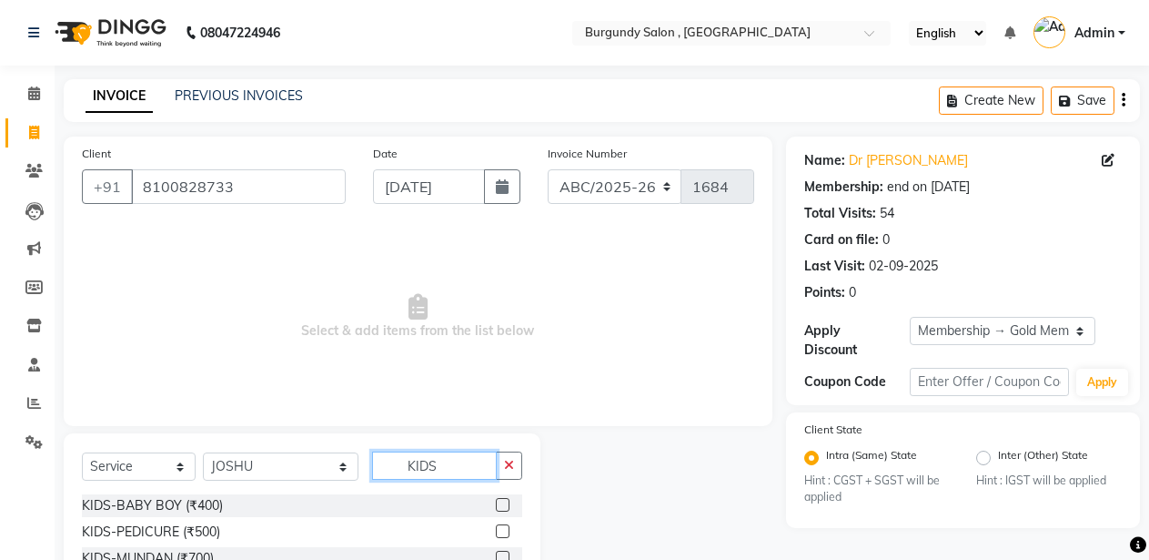
type input "KIDS"
click at [501, 507] on label at bounding box center [503, 505] width 14 height 14
click at [501, 507] on input "checkbox" at bounding box center [502, 506] width 12 height 12
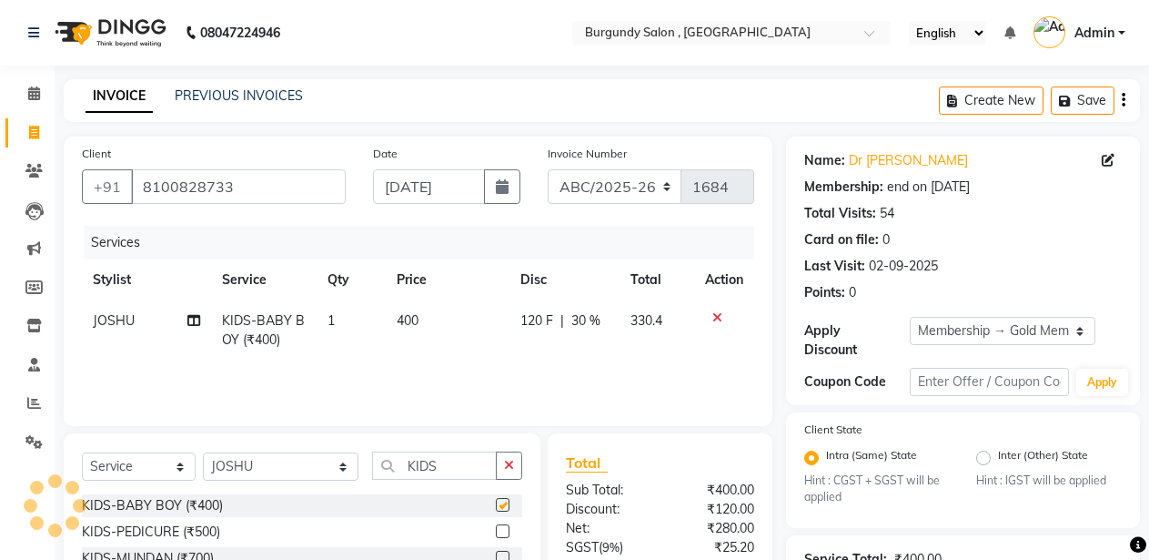
checkbox input "false"
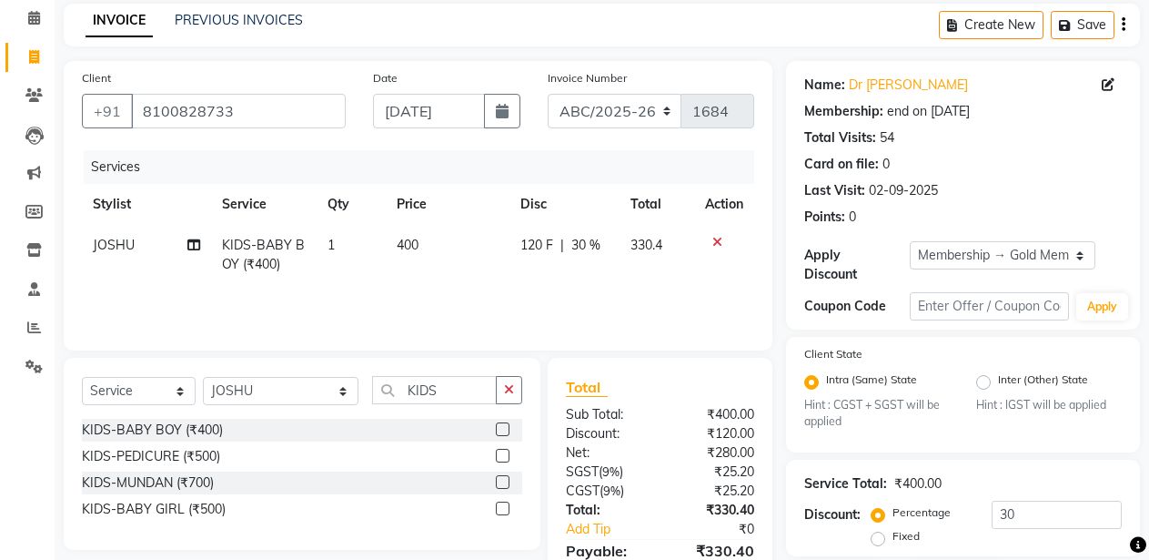
scroll to position [40, 0]
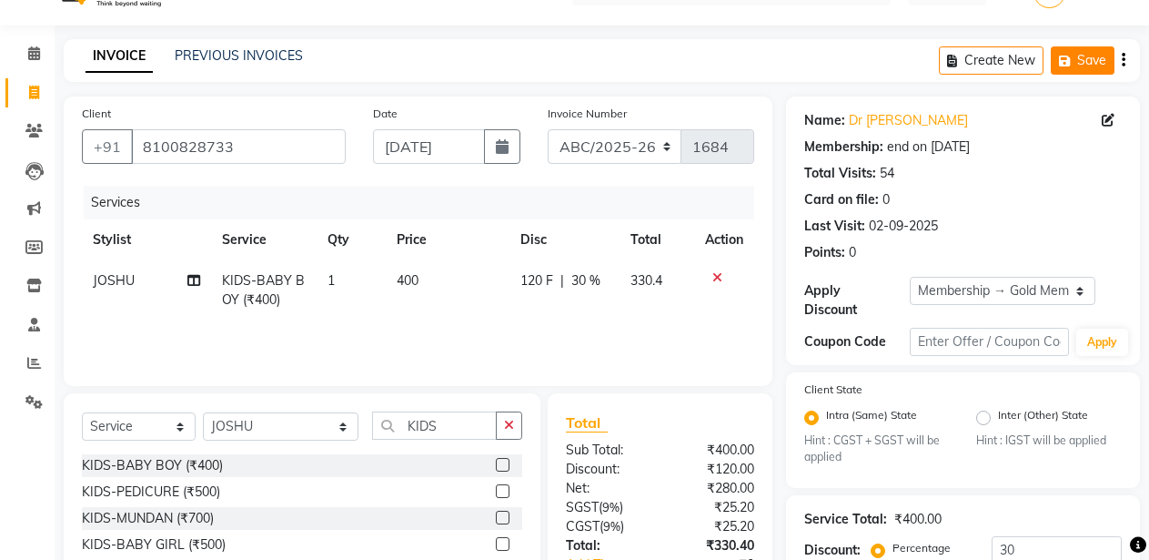
click at [1097, 65] on button "Save" at bounding box center [1083, 60] width 64 height 28
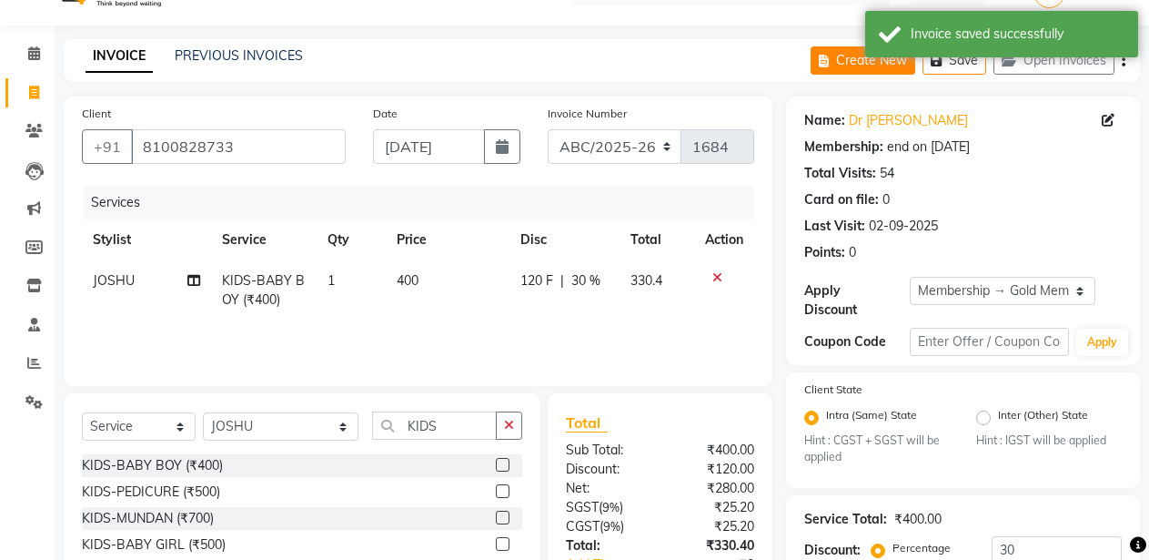
click at [845, 56] on button "Create New" at bounding box center [863, 60] width 105 height 28
select select "service"
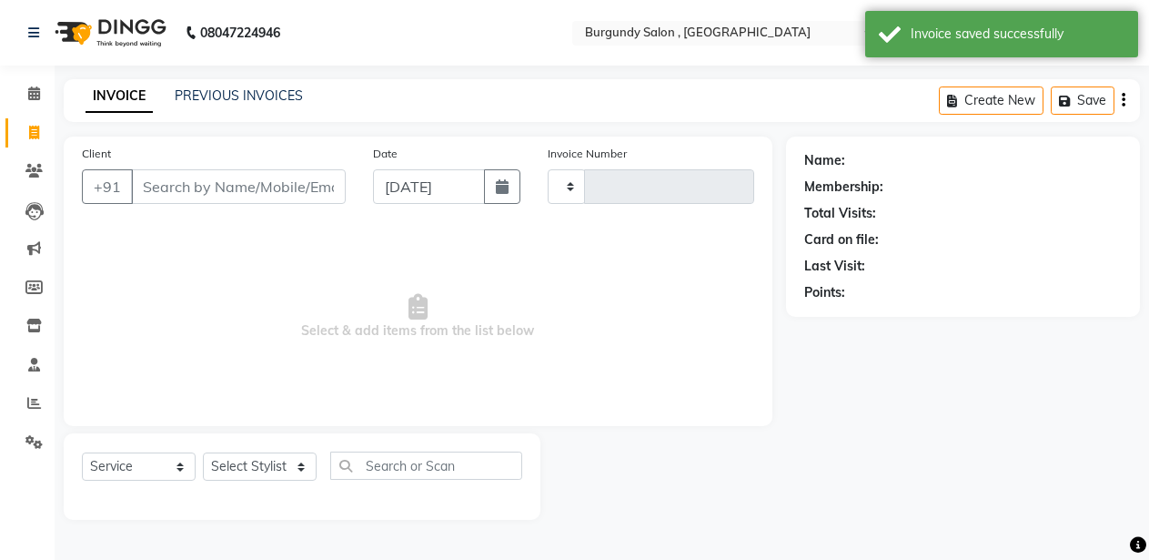
type input "1684"
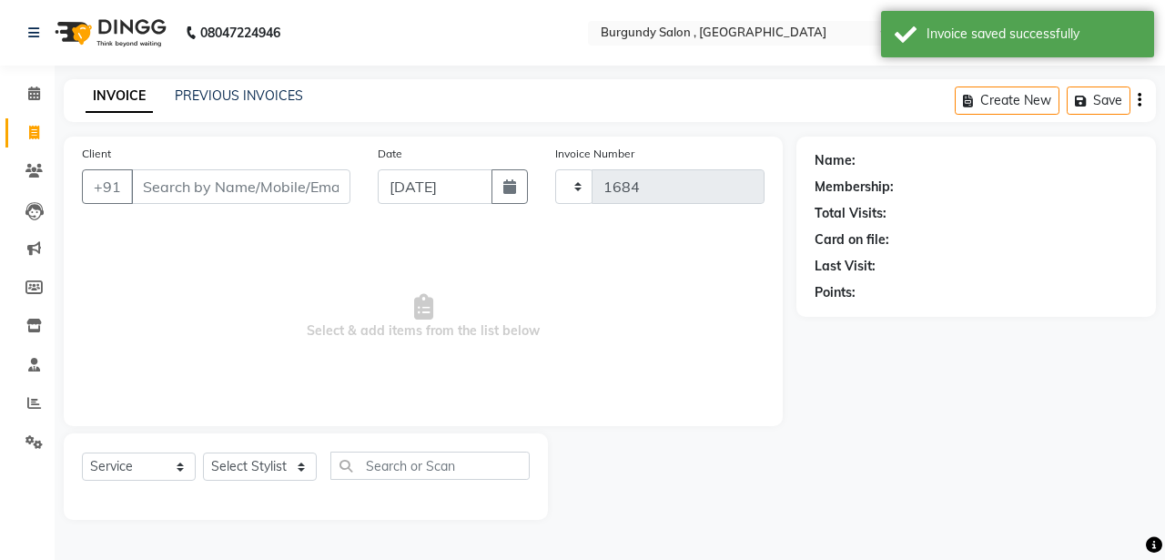
select select "5345"
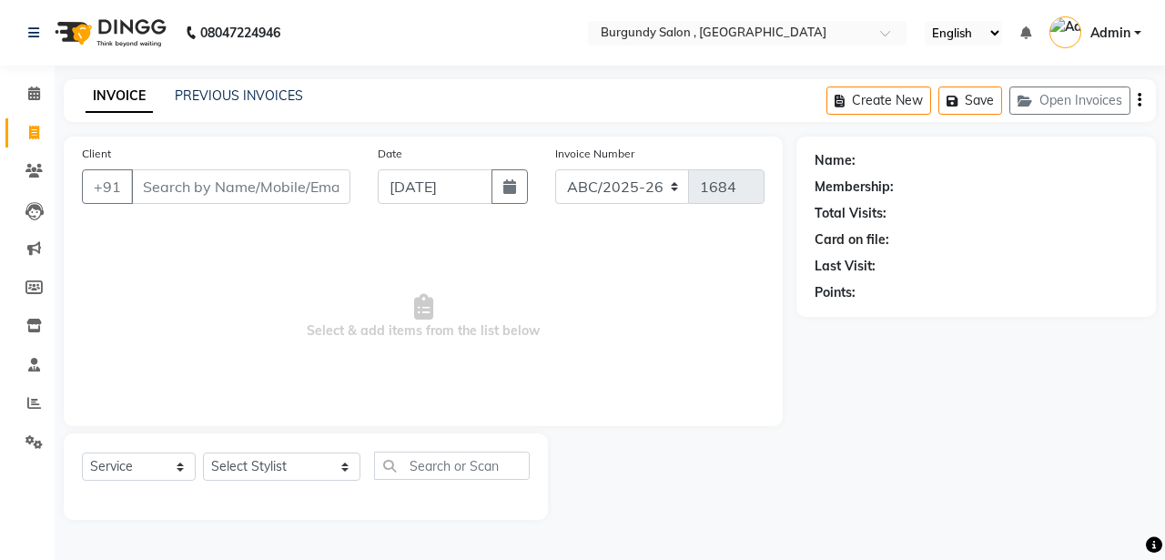
click at [238, 179] on input "Client" at bounding box center [240, 186] width 219 height 35
click at [1074, 92] on button "Open Invoices" at bounding box center [1069, 100] width 121 height 28
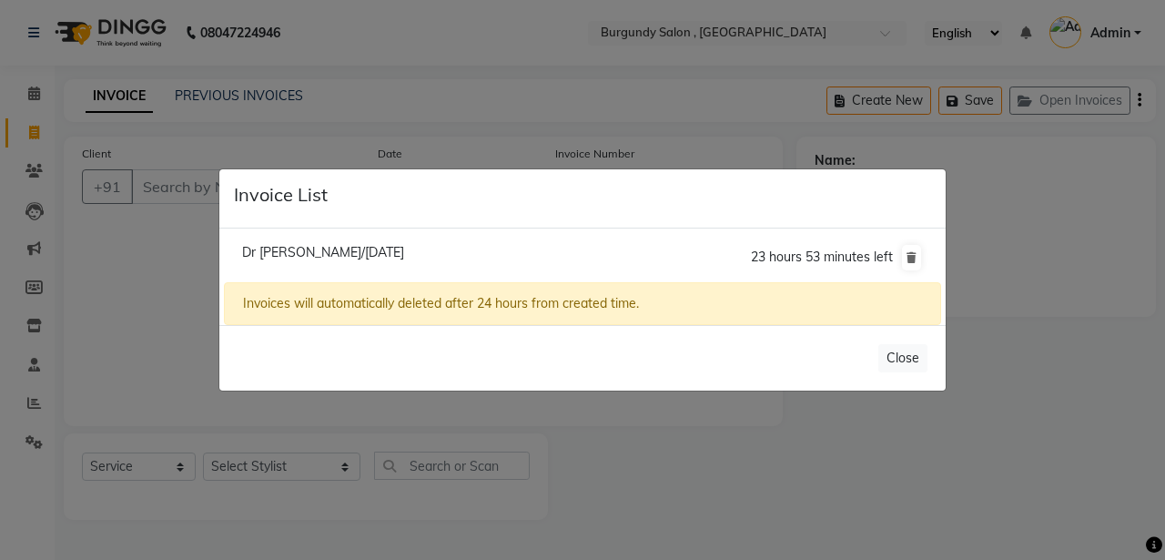
click at [396, 250] on span "Dr Swaruva Jaiswal/03 September 2025" at bounding box center [323, 252] width 162 height 16
type input "8100828733"
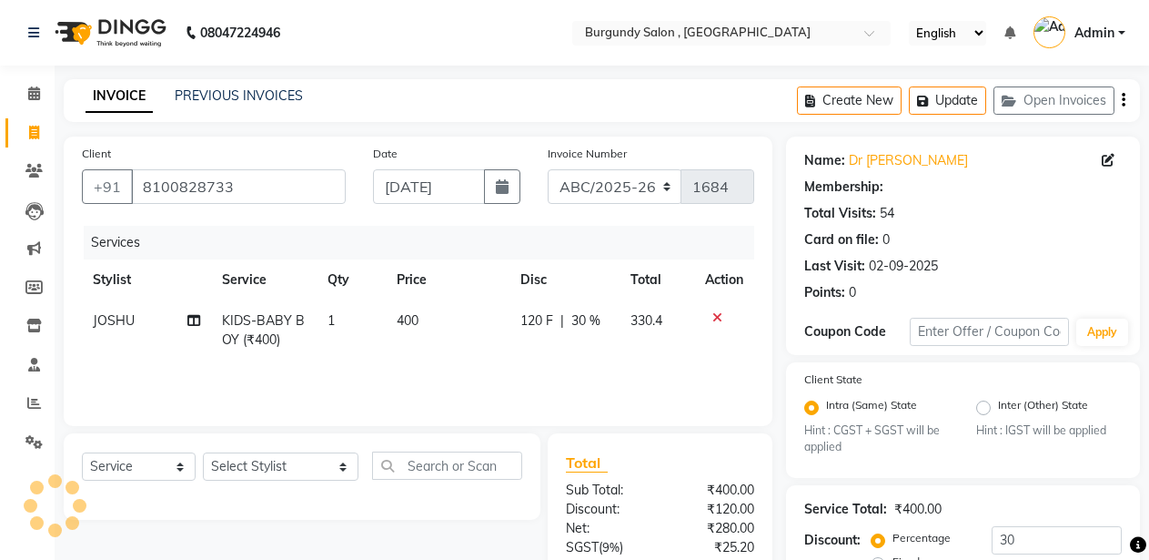
scroll to position [173, 0]
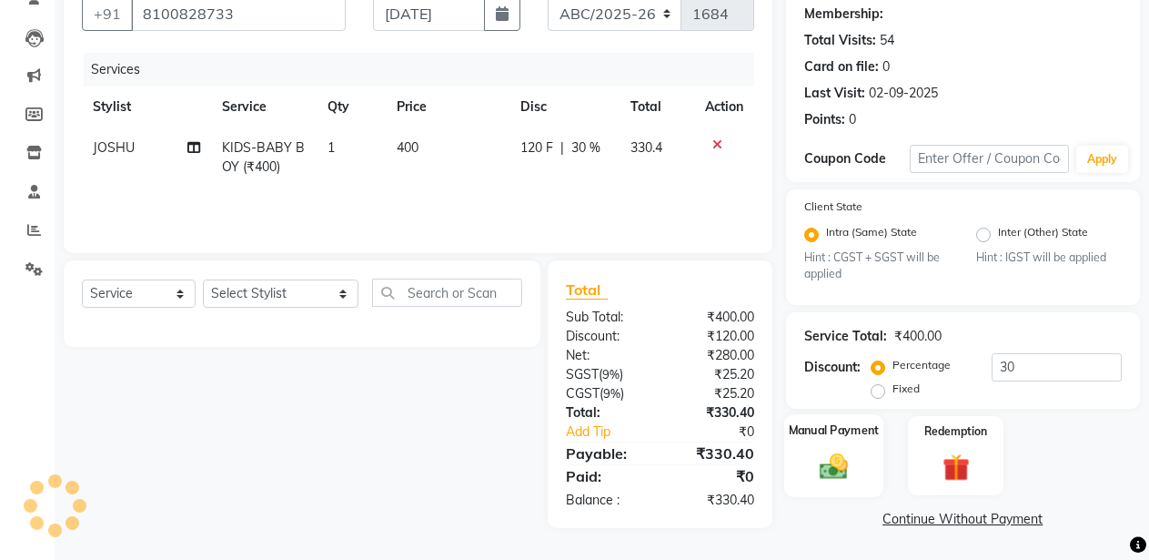
click at [854, 473] on img at bounding box center [834, 466] width 46 height 33
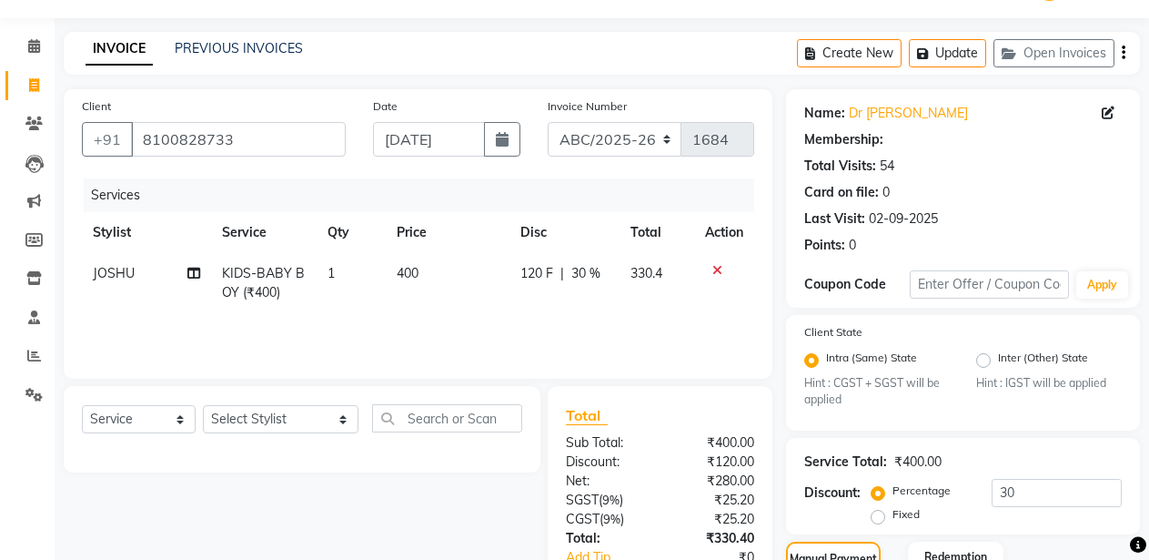
scroll to position [289, 0]
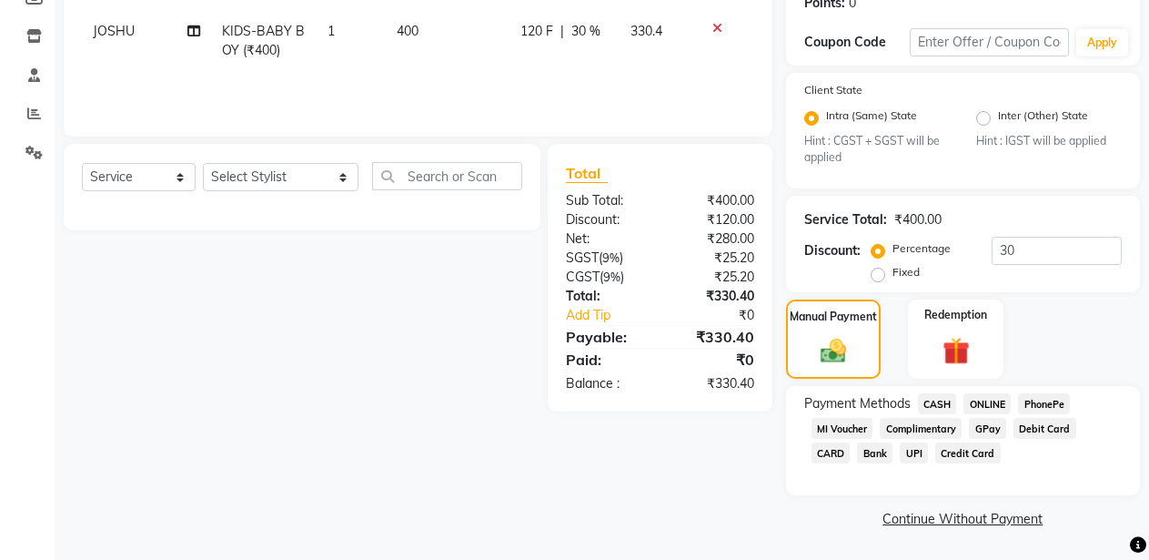
click at [940, 399] on span "CASH" at bounding box center [937, 403] width 39 height 21
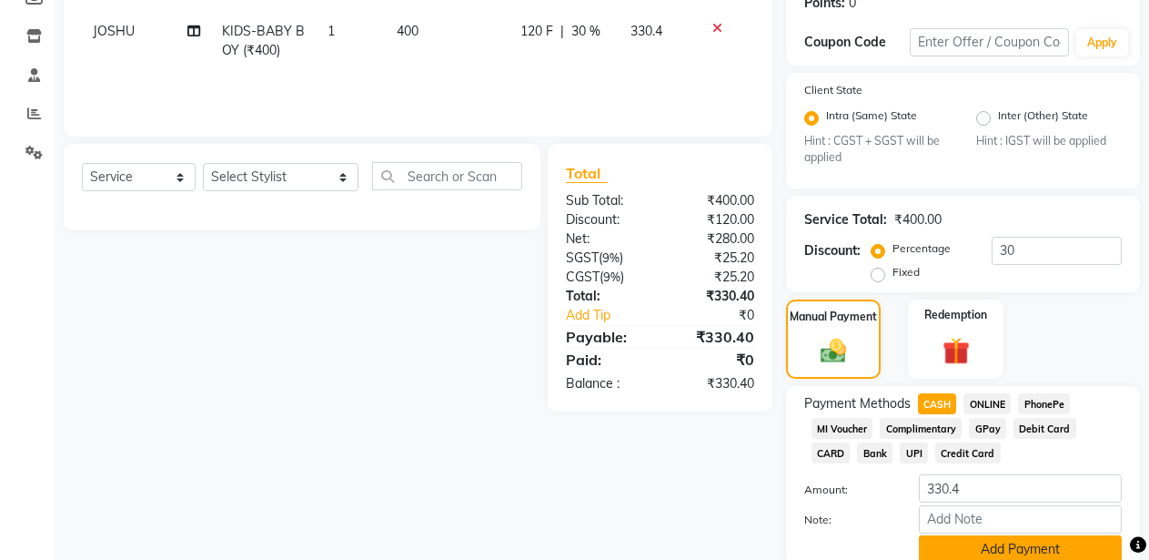
click at [961, 541] on button "Add Payment" at bounding box center [1020, 549] width 203 height 28
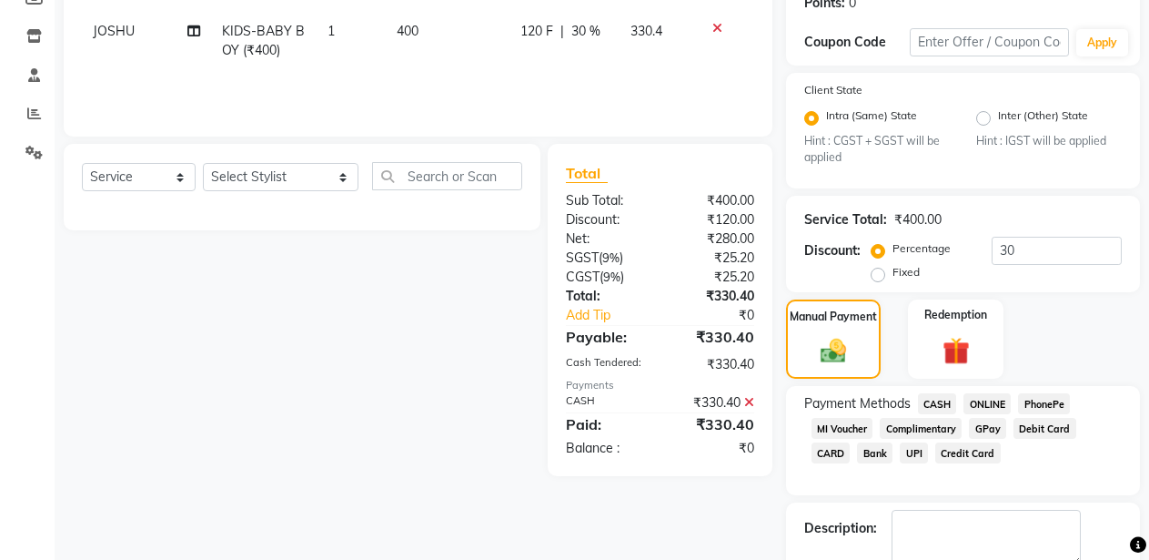
scroll to position [392, 0]
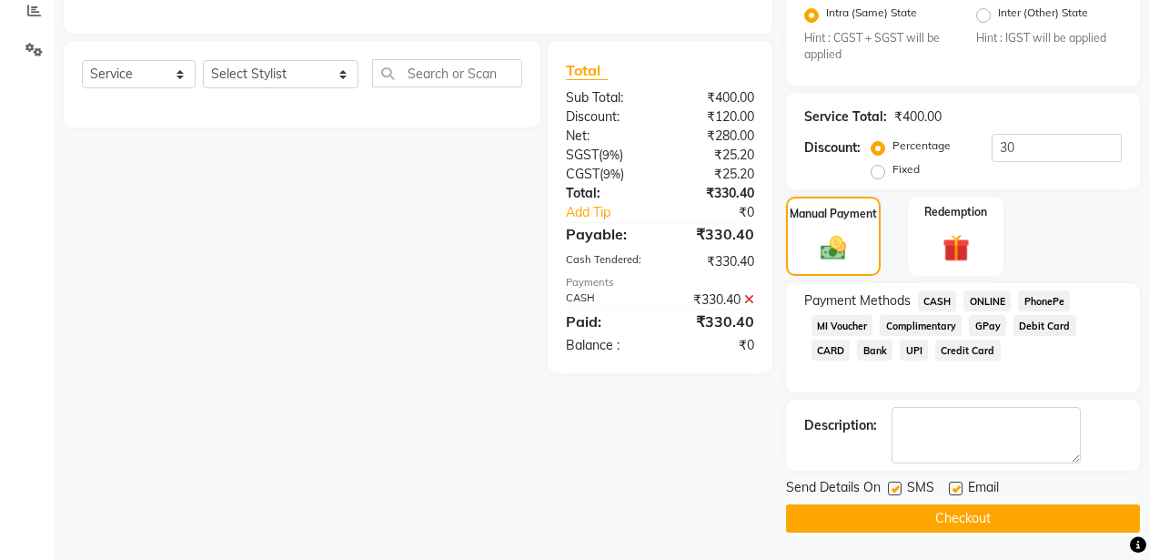
click at [889, 486] on label at bounding box center [895, 488] width 14 height 14
click at [889, 486] on input "checkbox" at bounding box center [894, 489] width 12 height 12
checkbox input "false"
click at [955, 491] on label at bounding box center [956, 488] width 14 height 14
click at [955, 491] on input "checkbox" at bounding box center [955, 489] width 12 height 12
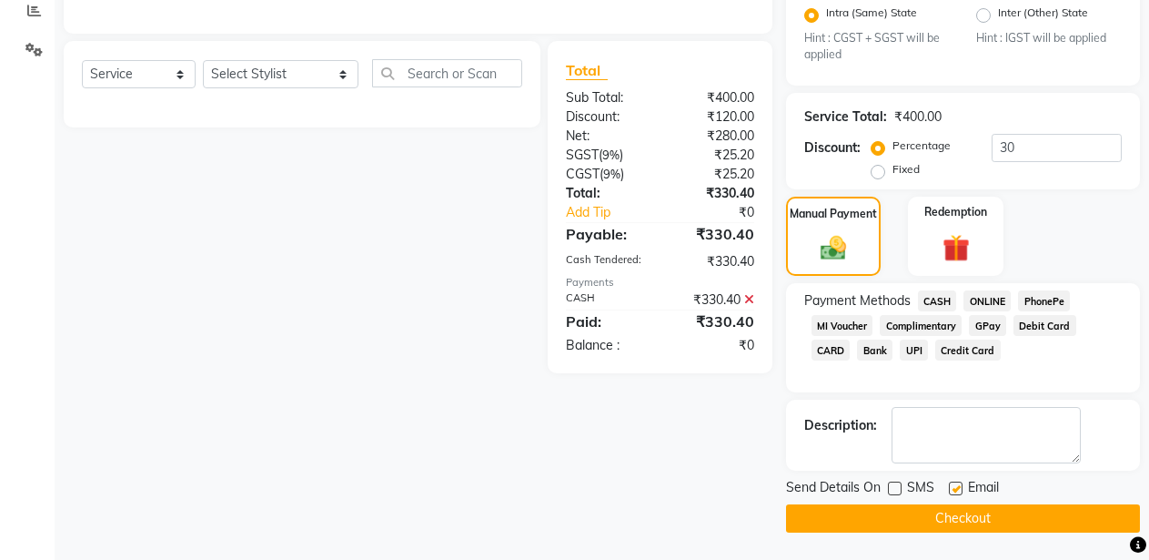
checkbox input "false"
click at [955, 521] on button "Checkout" at bounding box center [963, 518] width 354 height 28
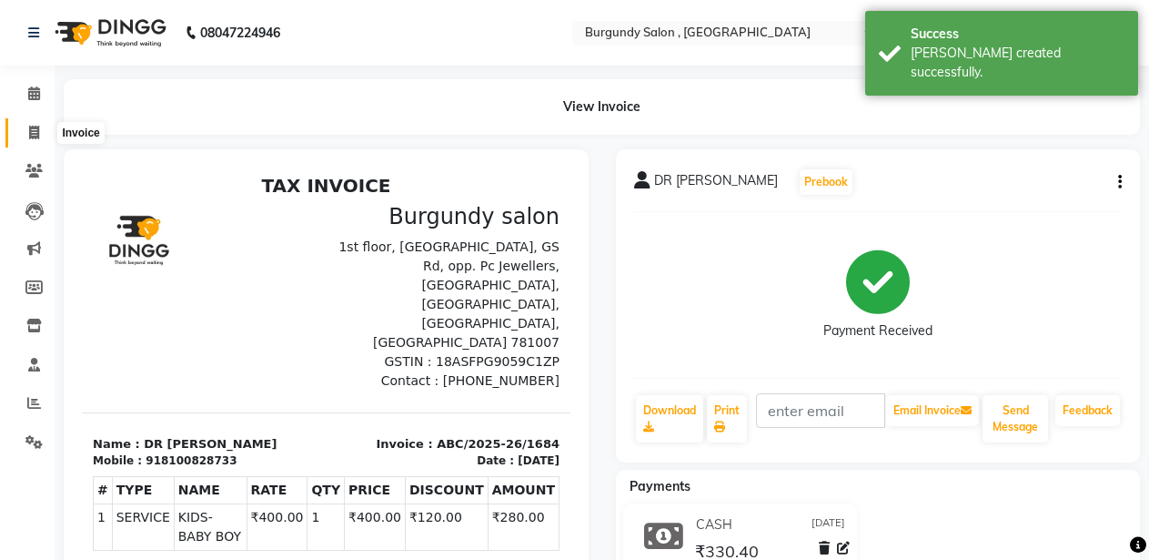
click at [34, 132] on icon at bounding box center [34, 133] width 10 height 14
select select "service"
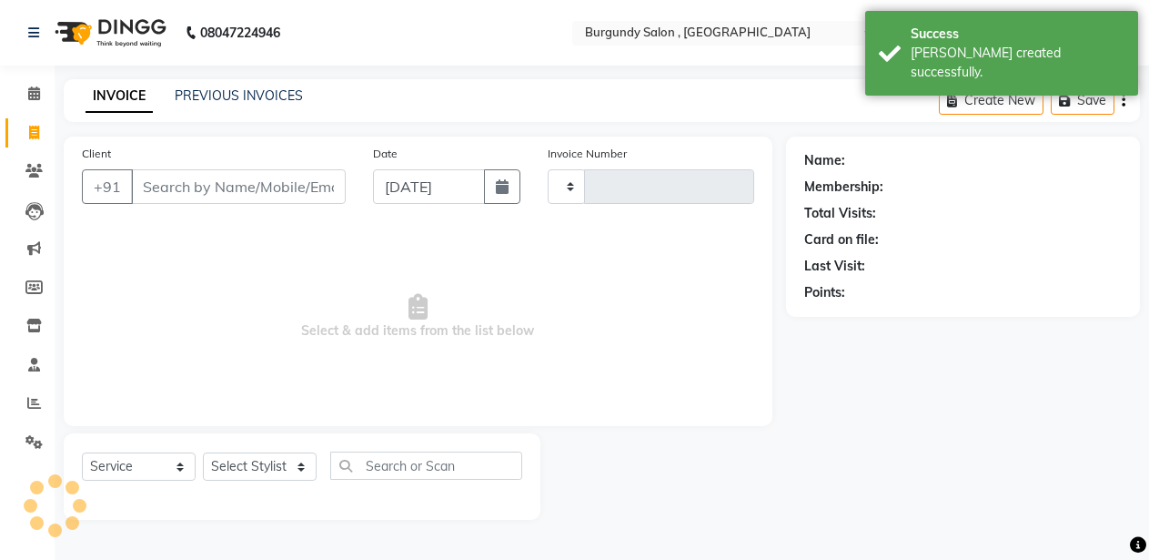
click at [231, 104] on div "PREVIOUS INVOICES" at bounding box center [239, 95] width 128 height 19
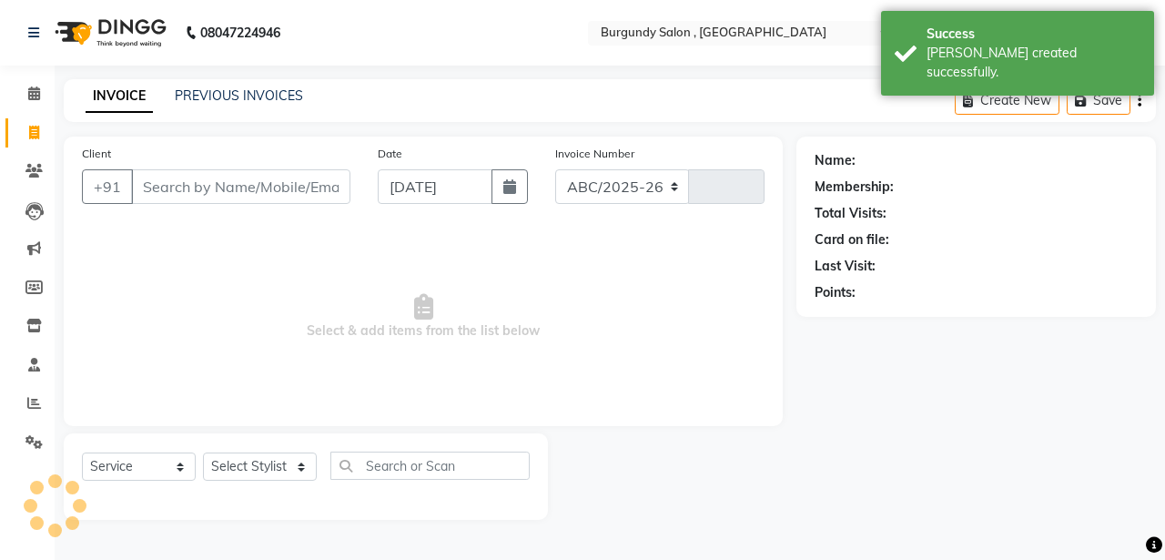
select select "5345"
type input "1685"
click at [228, 95] on link "PREVIOUS INVOICES" at bounding box center [239, 95] width 128 height 16
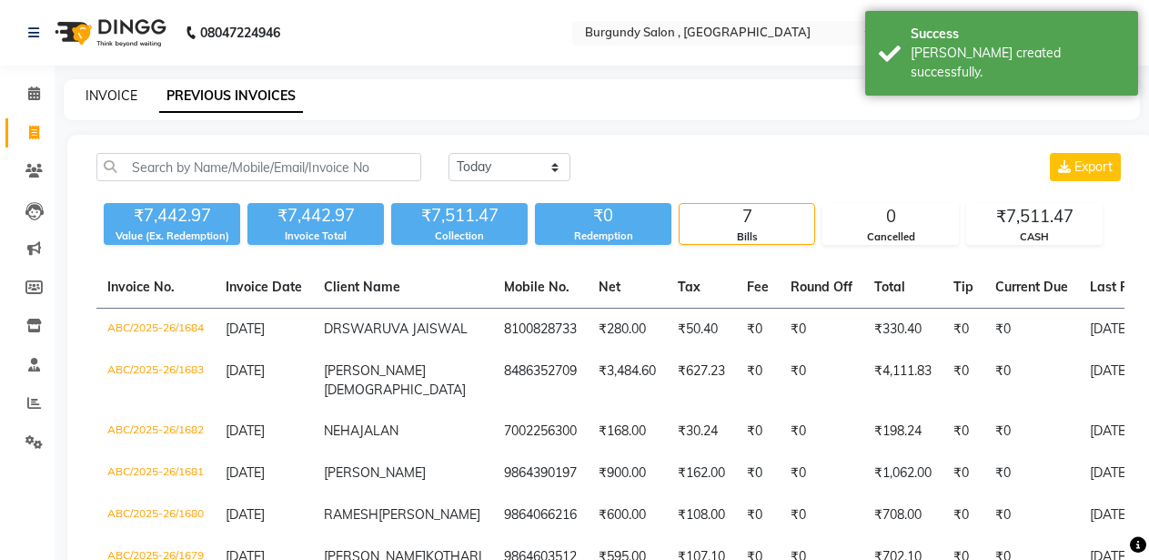
click at [121, 94] on link "INVOICE" at bounding box center [112, 95] width 52 height 16
select select "service"
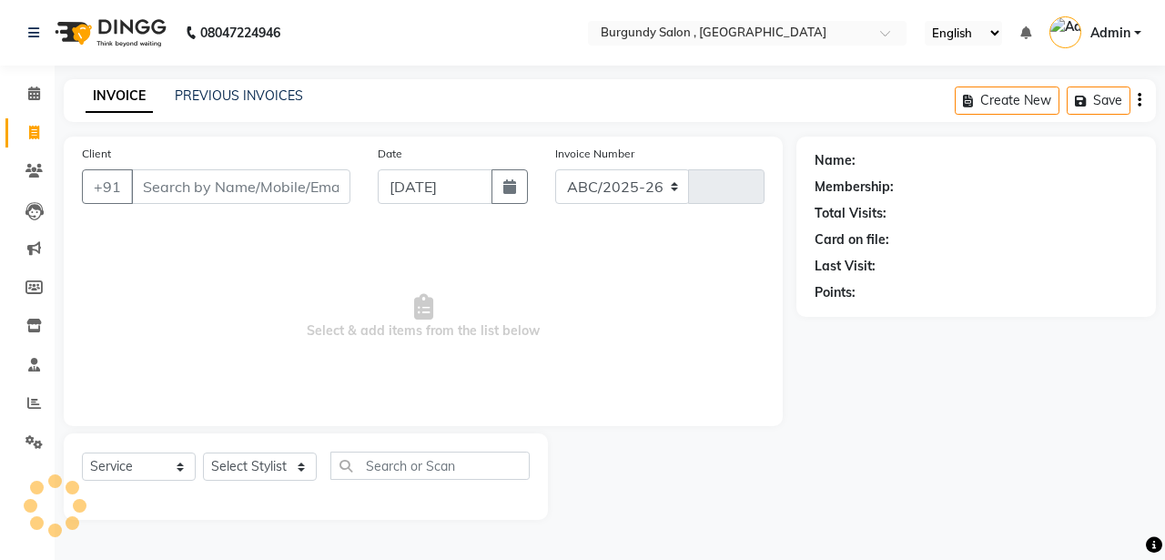
select select "5345"
type input "1685"
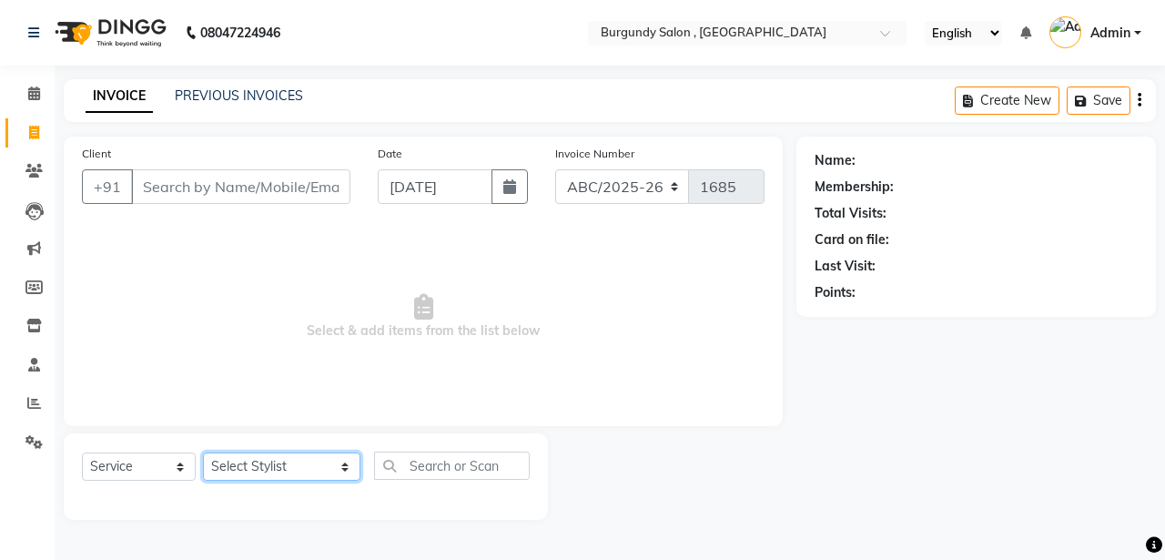
click at [263, 463] on select "Select Stylist ANIL ANJANA BARSHA DEEPSHIKHA DHON DAS DHON / NITUMONI EDWARD ED…" at bounding box center [281, 466] width 157 height 28
select select "58941"
click at [203, 452] on select "Select Stylist ANIL ANJANA BARSHA DEEPSHIKHA DHON DAS DHON / NITUMONI EDWARD ED…" at bounding box center [281, 466] width 157 height 28
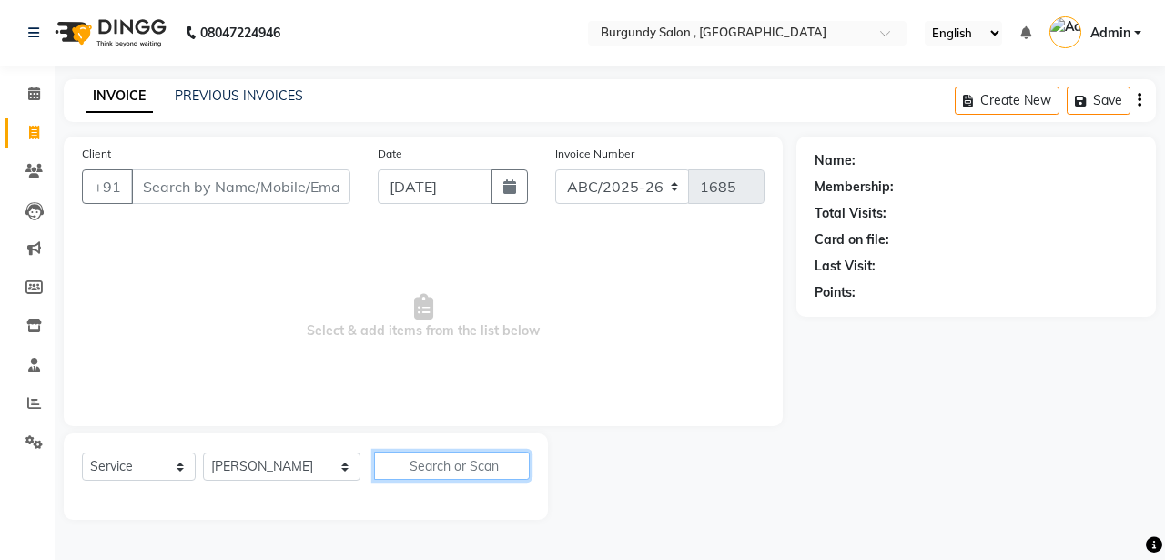
click at [386, 460] on input "text" at bounding box center [452, 465] width 156 height 28
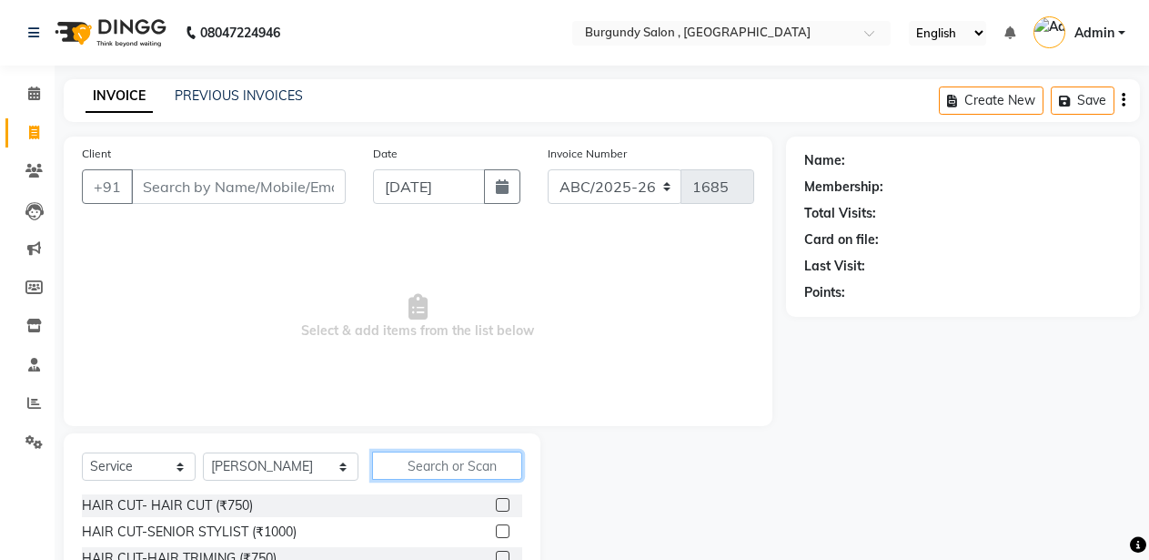
type input "M"
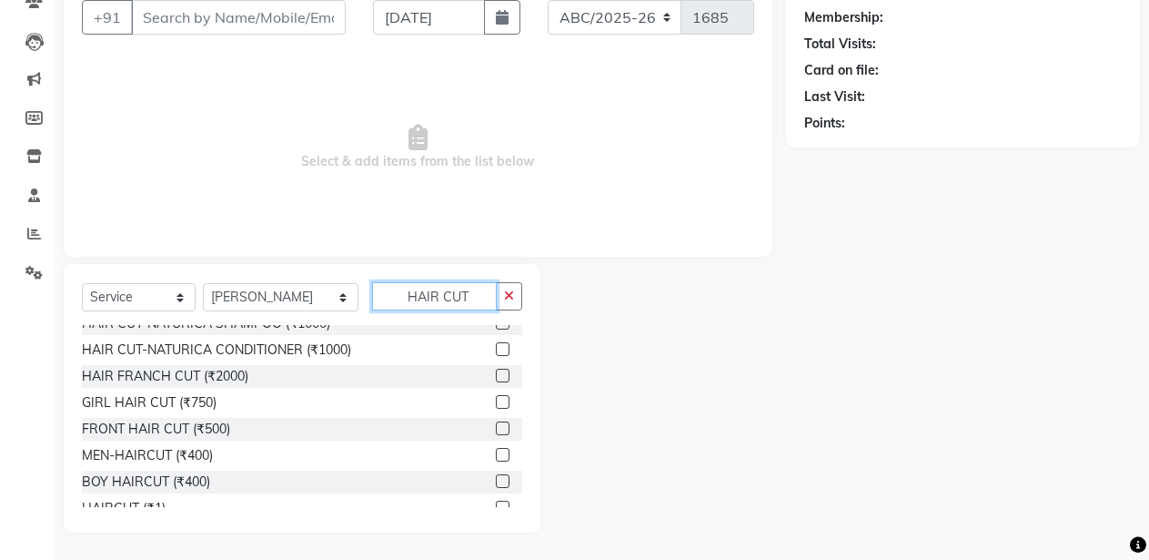
scroll to position [346, 0]
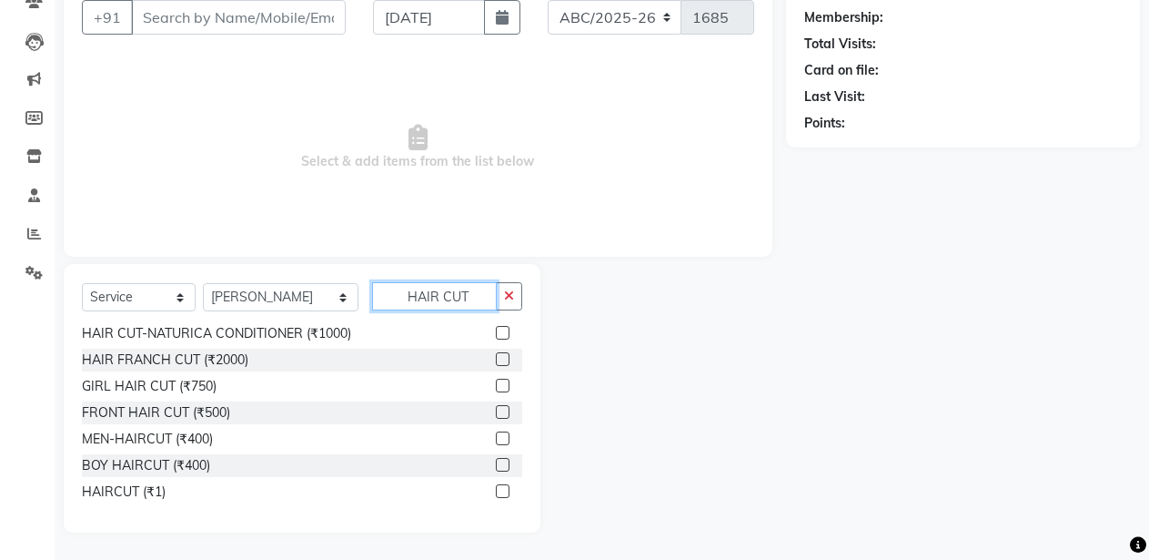
type input "HAIR CUT"
click at [496, 489] on label at bounding box center [503, 491] width 14 height 14
click at [496, 489] on input "checkbox" at bounding box center [502, 492] width 12 height 12
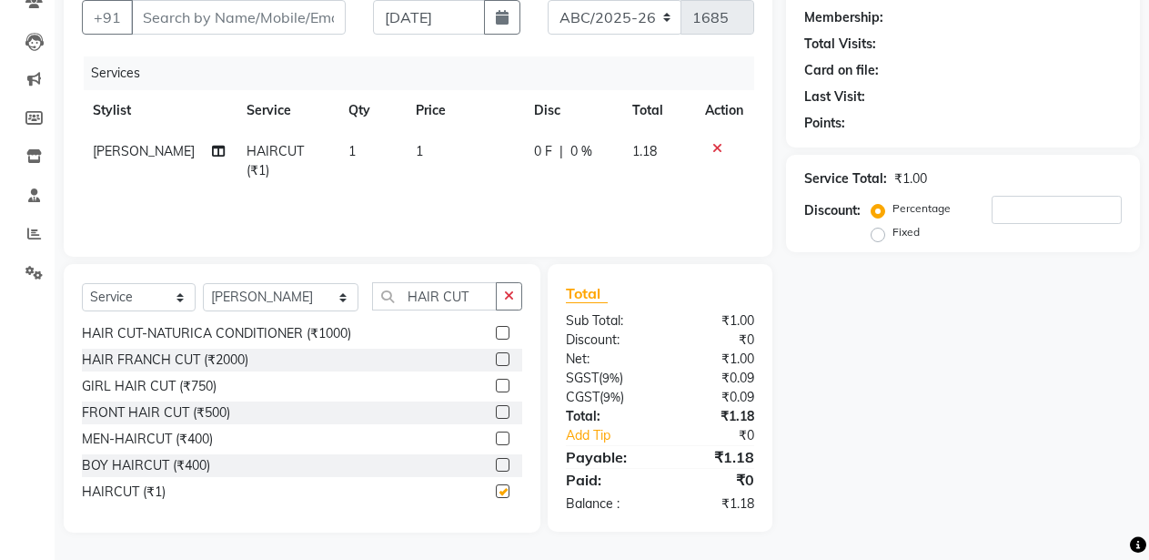
checkbox input "false"
click at [452, 135] on td "1" at bounding box center [464, 161] width 118 height 60
select select "58941"
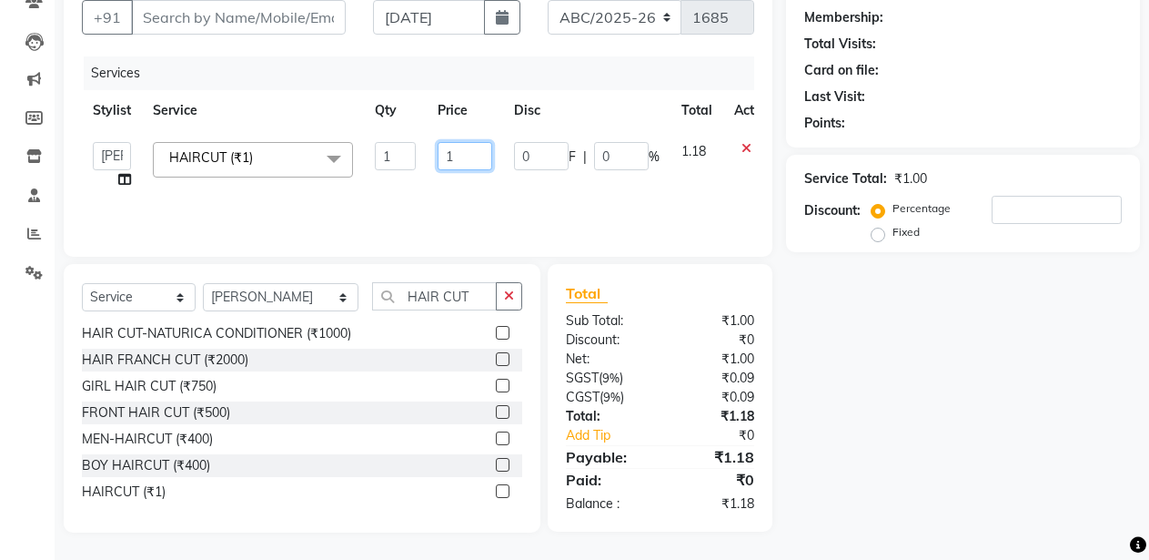
click at [458, 150] on input "1" at bounding box center [465, 156] width 55 height 28
type input "400"
click at [461, 192] on div "Services Stylist Service Qty Price Disc Total Action ANIL ANJANA BARSHA DEEPSHI…" at bounding box center [418, 147] width 673 height 182
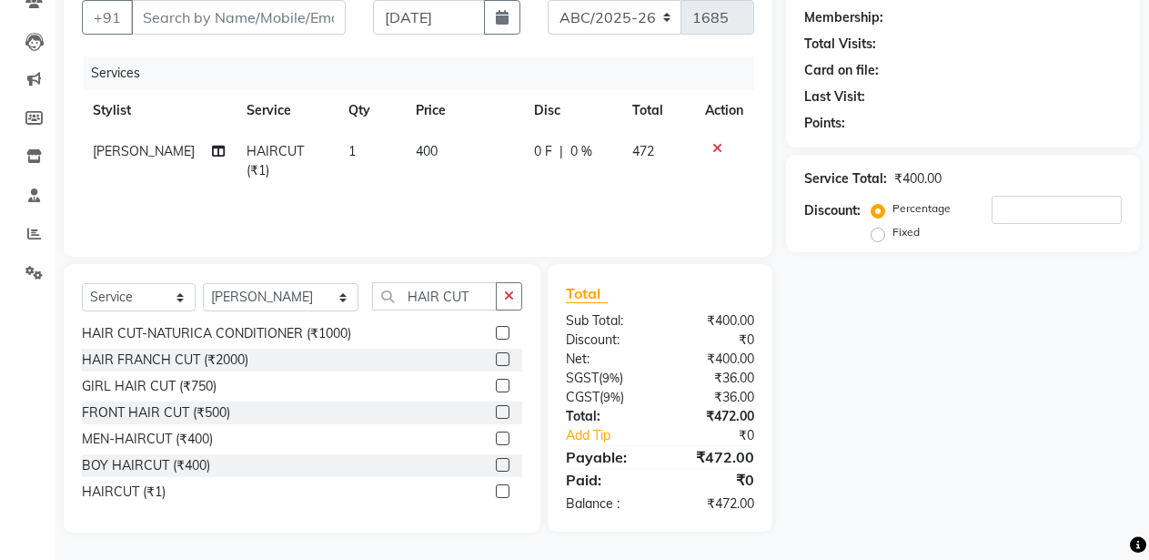
click at [383, 156] on td "1" at bounding box center [372, 161] width 68 height 60
select select "58941"
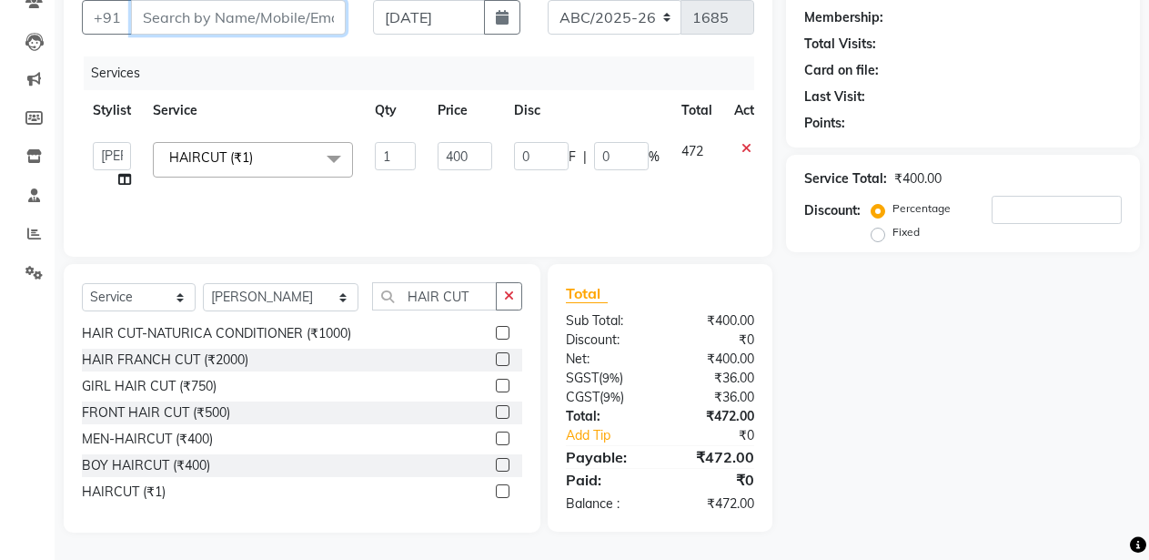
click at [295, 25] on input "Client" at bounding box center [238, 17] width 215 height 35
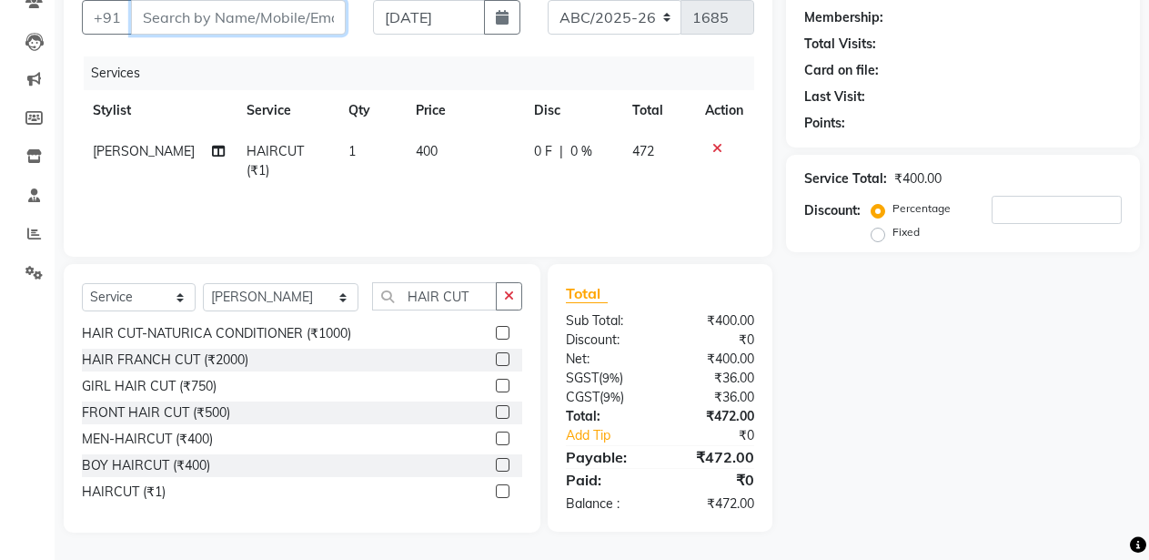
type input "A"
type input "0"
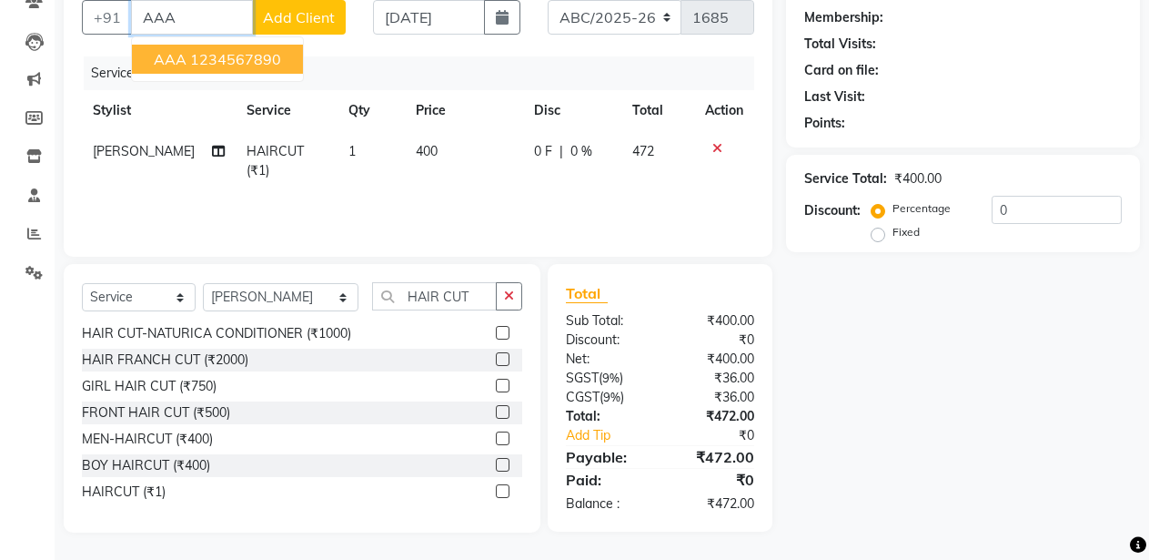
click at [275, 60] on ngb-highlight "1234567890" at bounding box center [235, 59] width 91 height 18
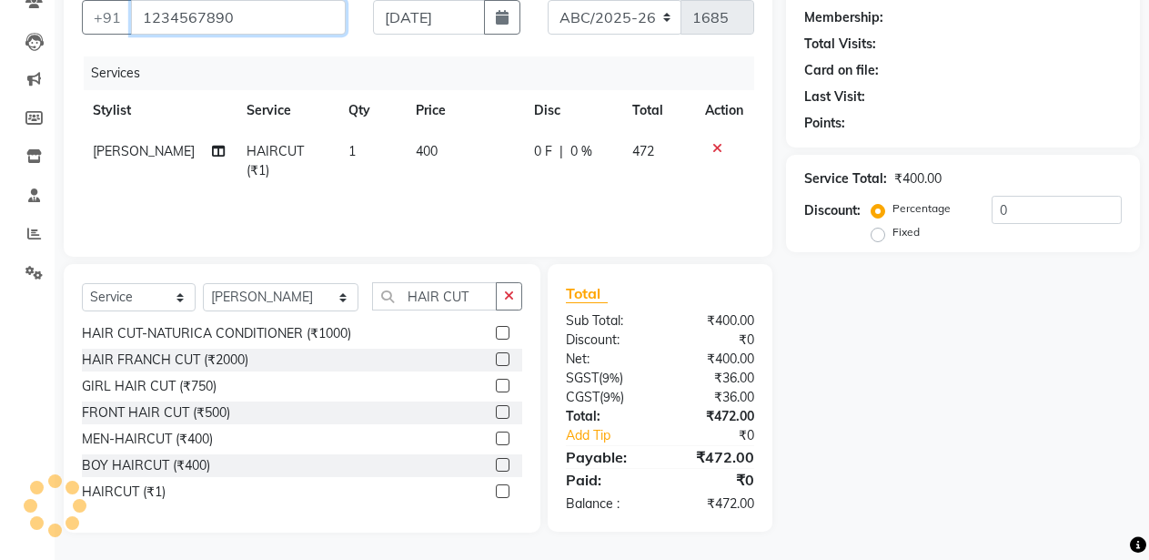
type input "1234567890"
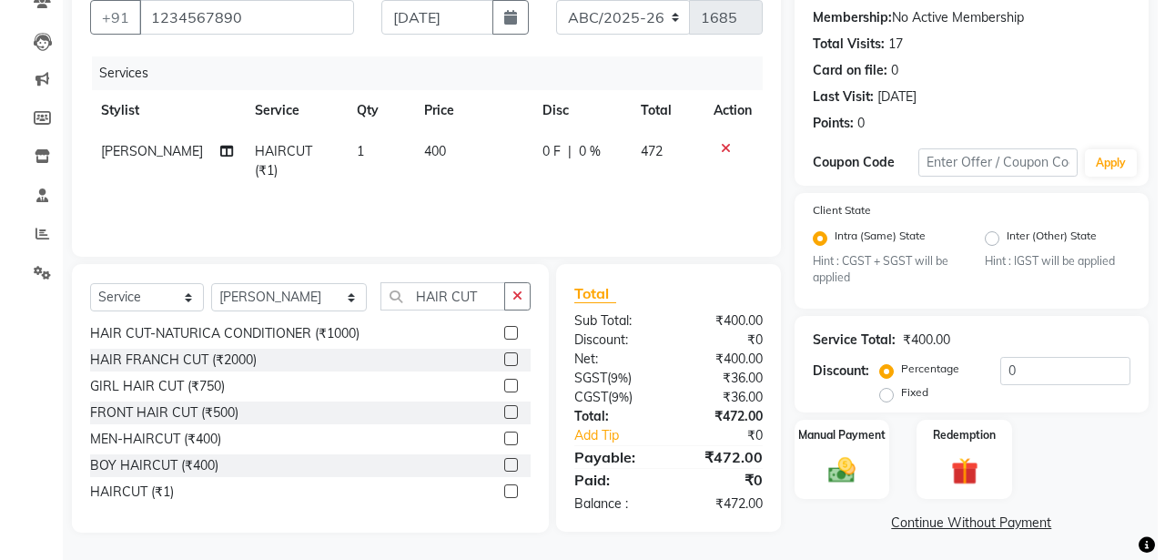
scroll to position [0, 0]
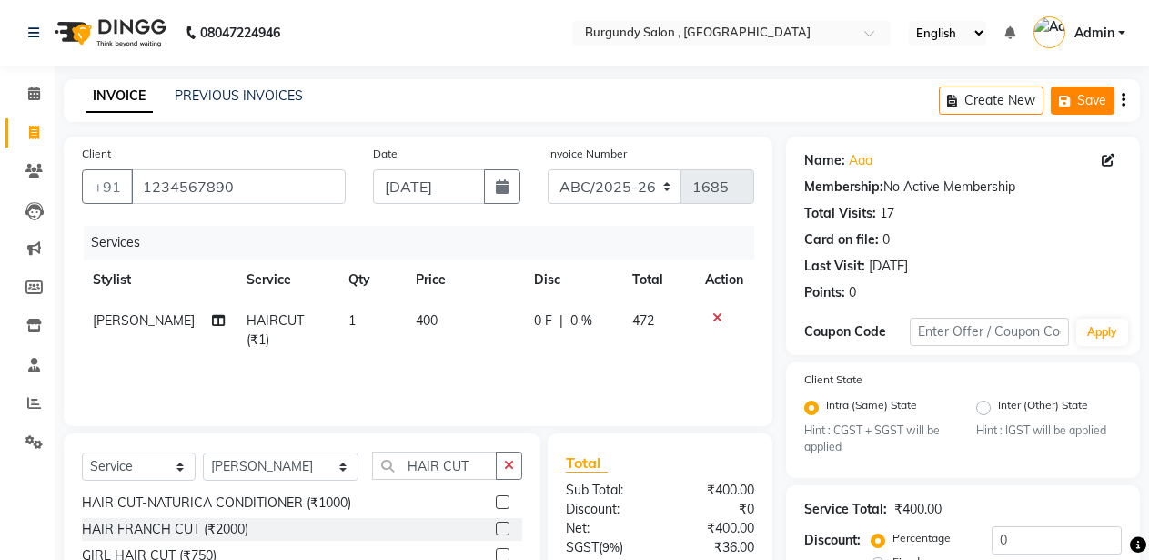
click at [1061, 98] on icon "button" at bounding box center [1068, 101] width 18 height 13
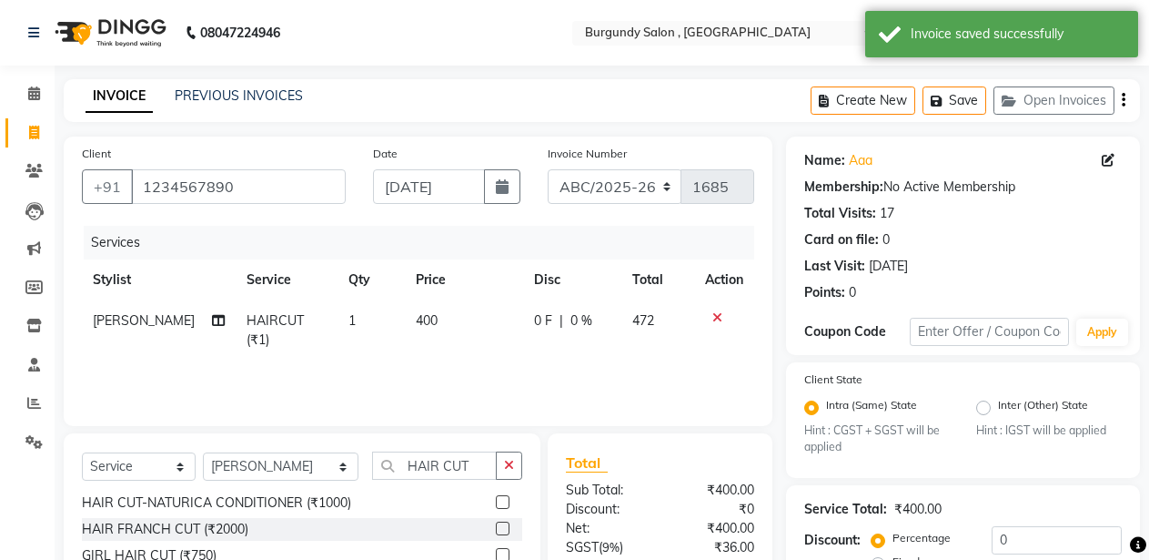
click at [848, 87] on button "Create New" at bounding box center [863, 100] width 105 height 28
select select "service"
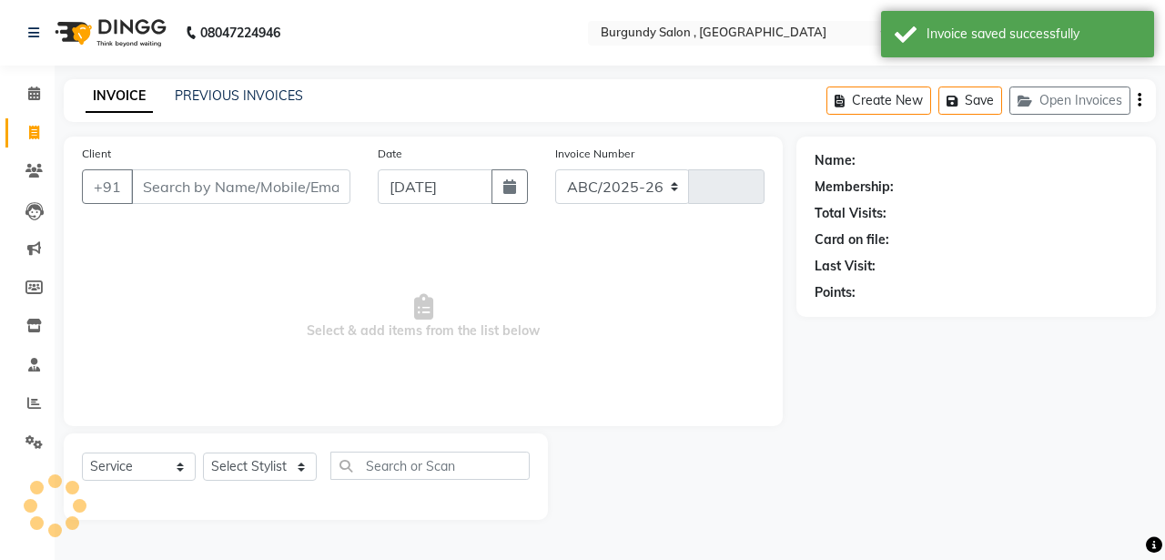
select select "5345"
type input "1685"
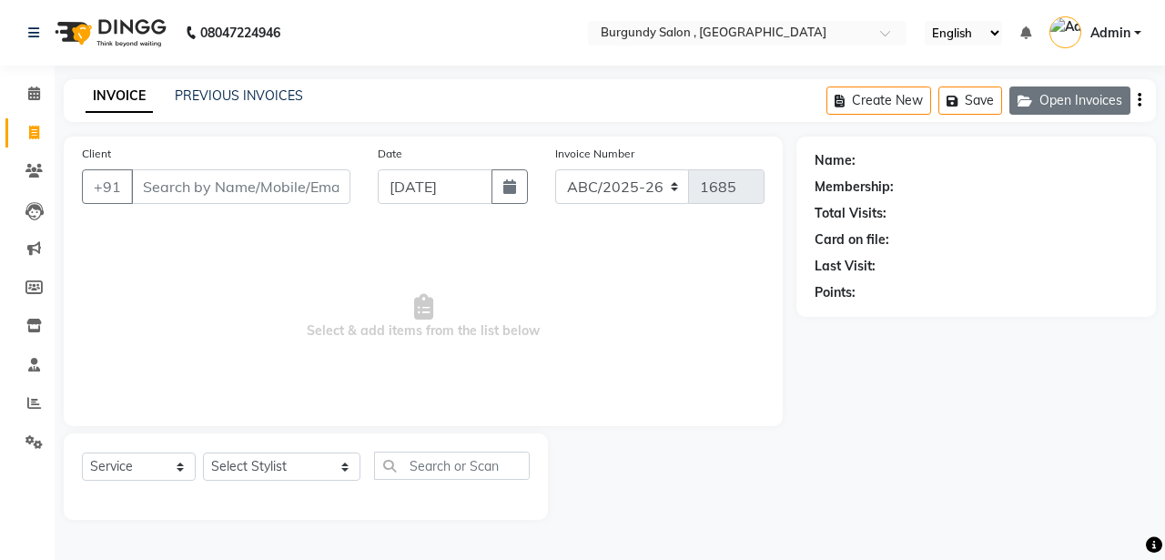
click at [1048, 106] on button "Open Invoices" at bounding box center [1069, 100] width 121 height 28
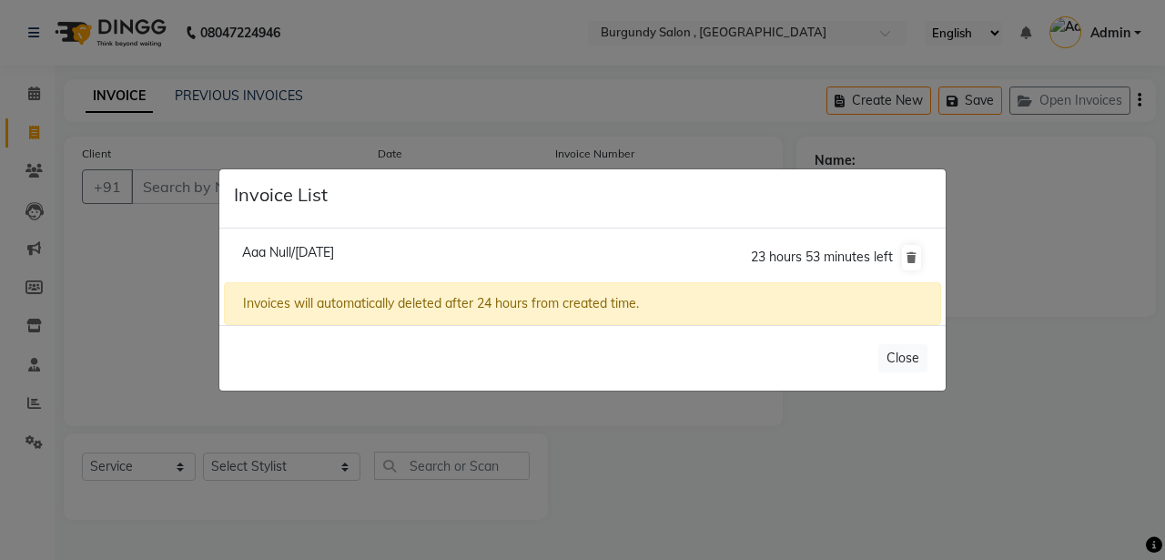
click at [287, 248] on span "Aaa Null/03 September 2025" at bounding box center [288, 252] width 92 height 16
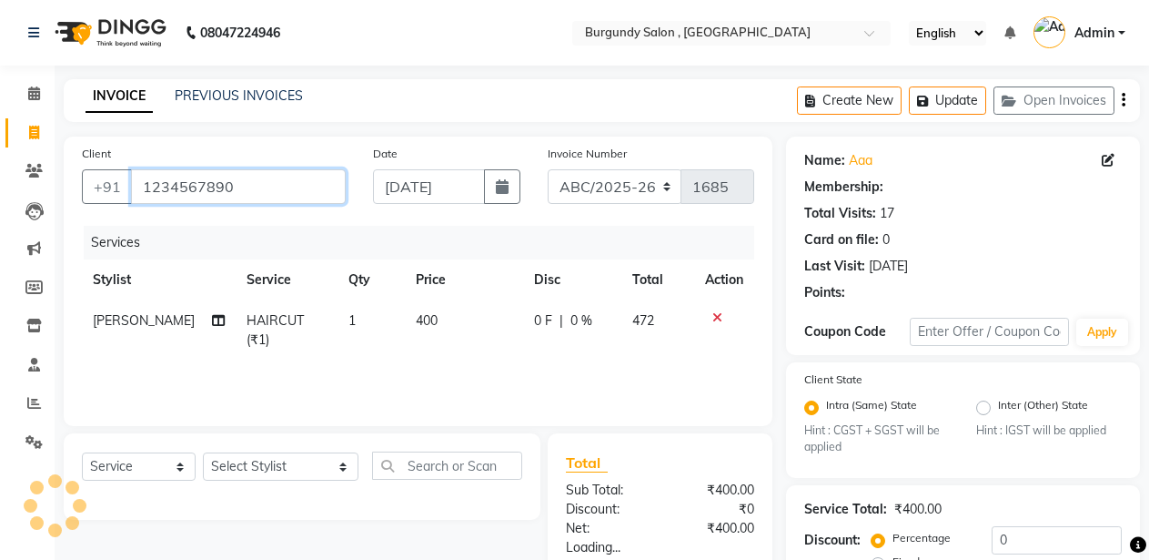
click at [210, 187] on input "1234567890" at bounding box center [238, 186] width 215 height 35
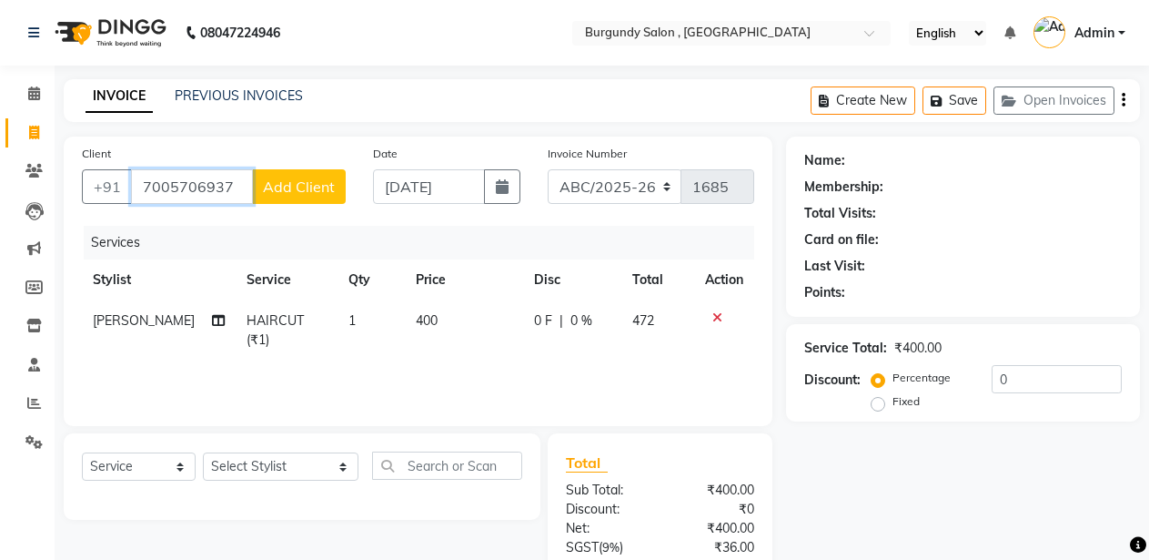
type input "7005706937"
click at [300, 185] on span "Add Client" at bounding box center [299, 186] width 72 height 18
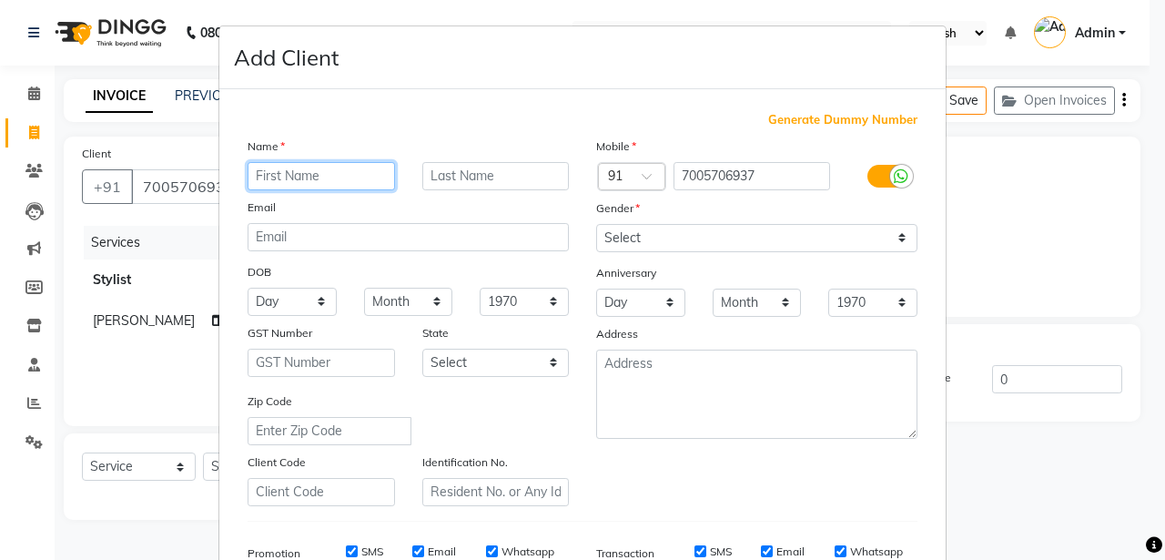
click at [295, 175] on input "text" at bounding box center [321, 176] width 147 height 28
type input "JEVEL"
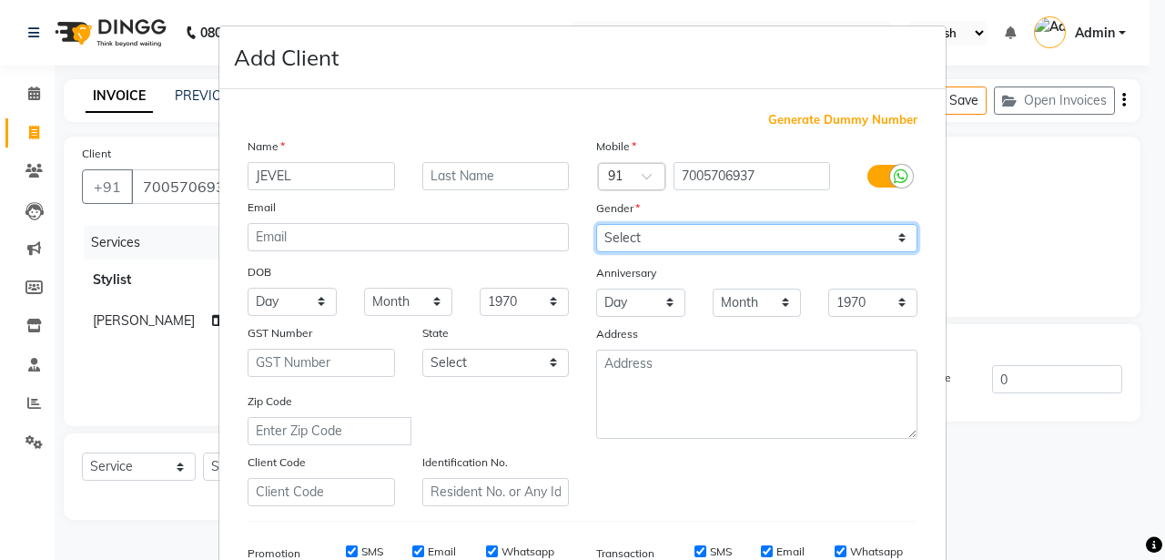
click at [658, 248] on select "Select Male Female Other Prefer Not To Say" at bounding box center [756, 238] width 321 height 28
select select "male"
click at [596, 224] on select "Select Male Female Other Prefer Not To Say" at bounding box center [756, 238] width 321 height 28
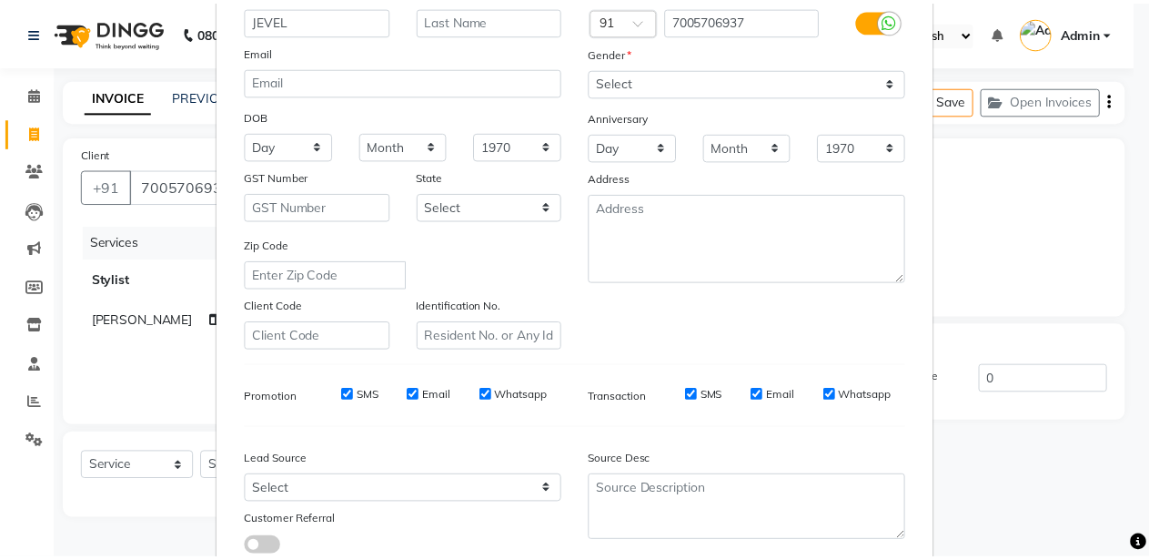
scroll to position [260, 0]
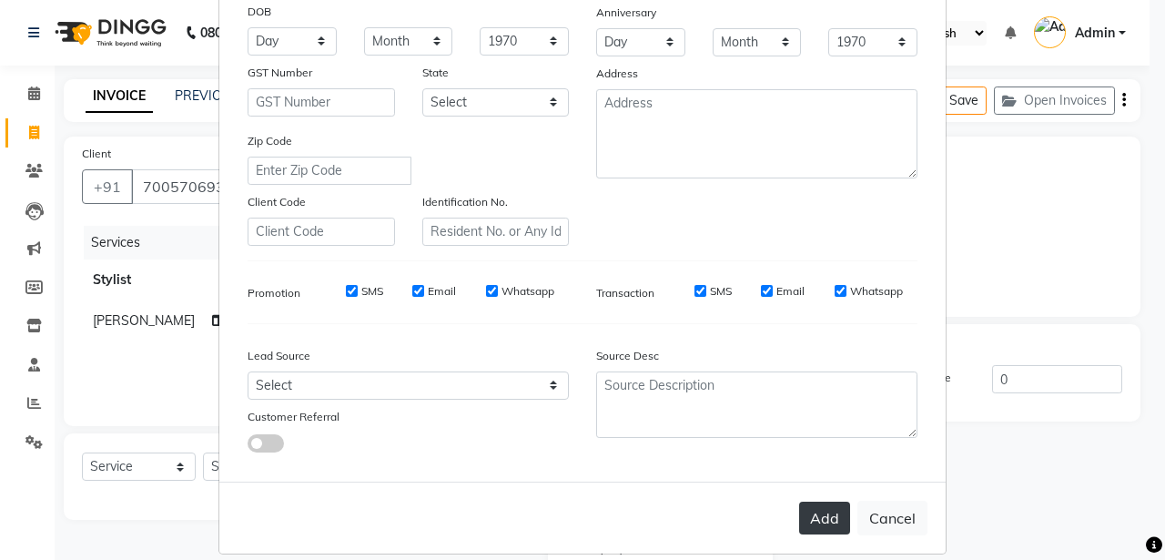
click at [818, 507] on button "Add" at bounding box center [824, 517] width 51 height 33
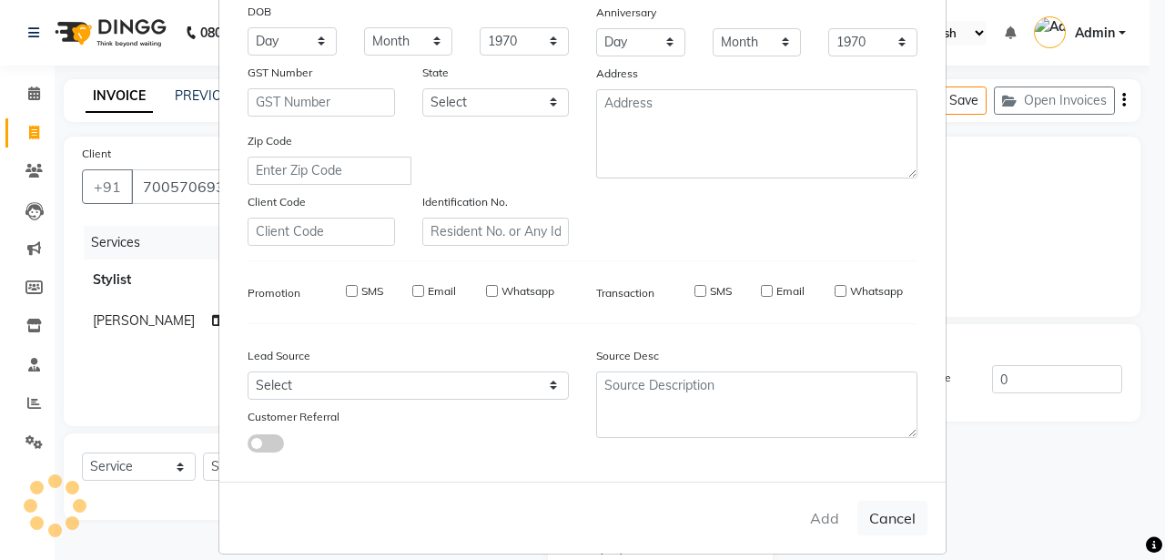
select select
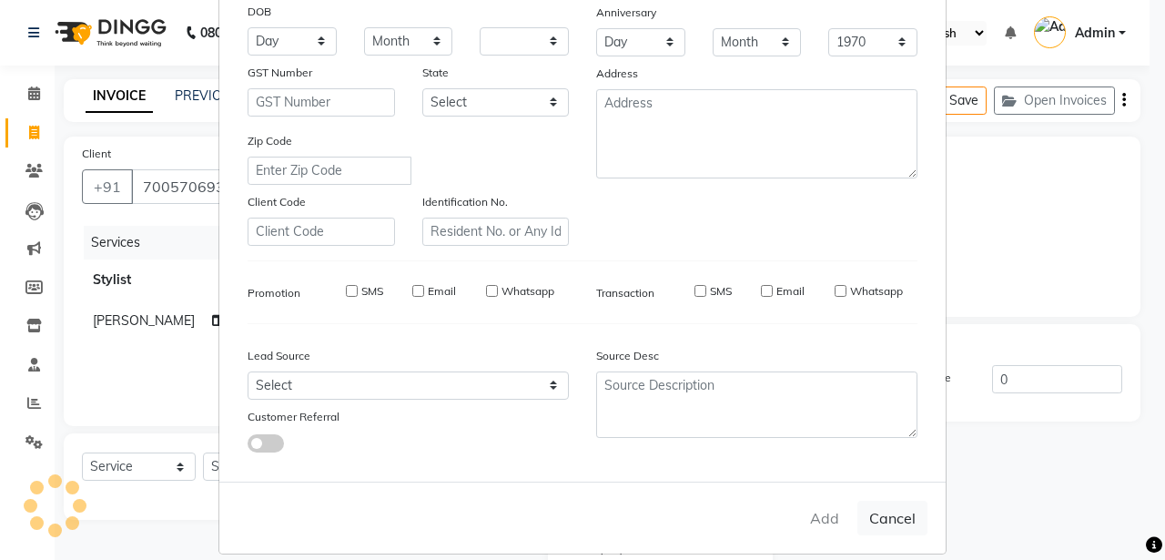
select select
checkbox input "false"
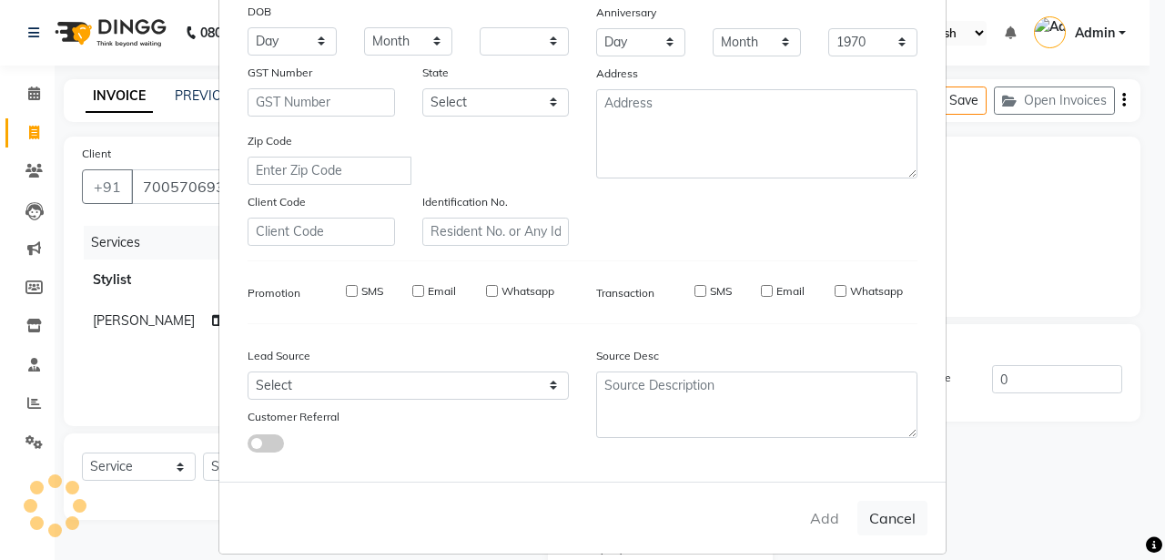
checkbox input "false"
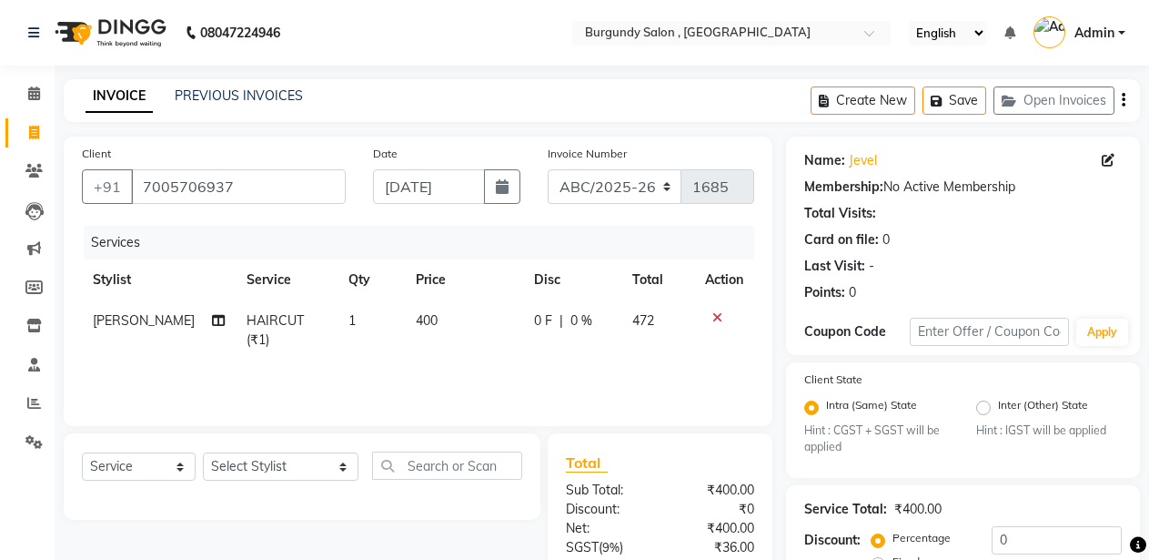
scroll to position [173, 0]
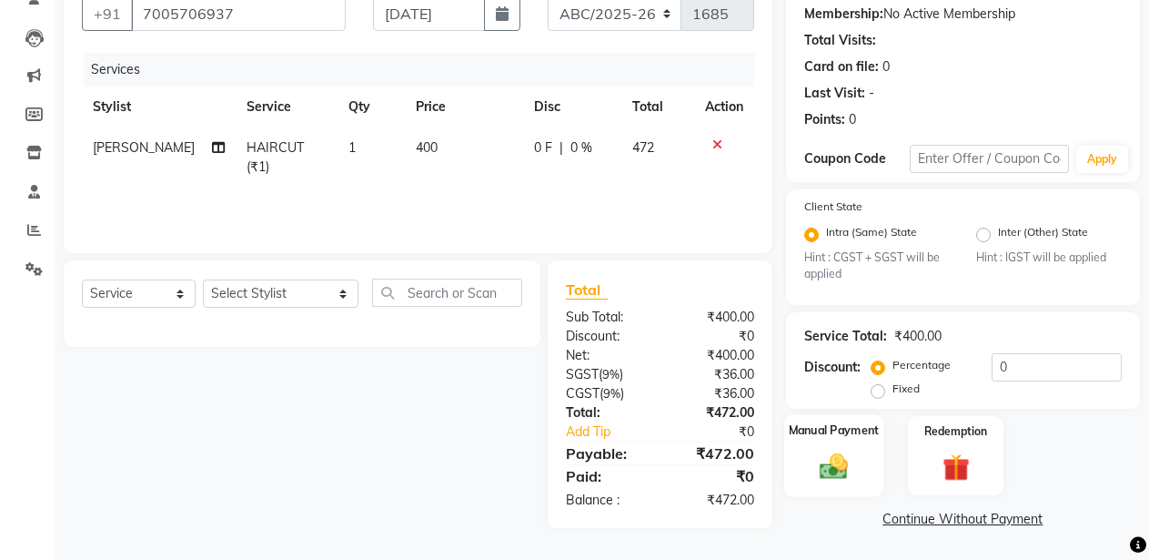
click at [831, 445] on div "Manual Payment" at bounding box center [833, 456] width 99 height 83
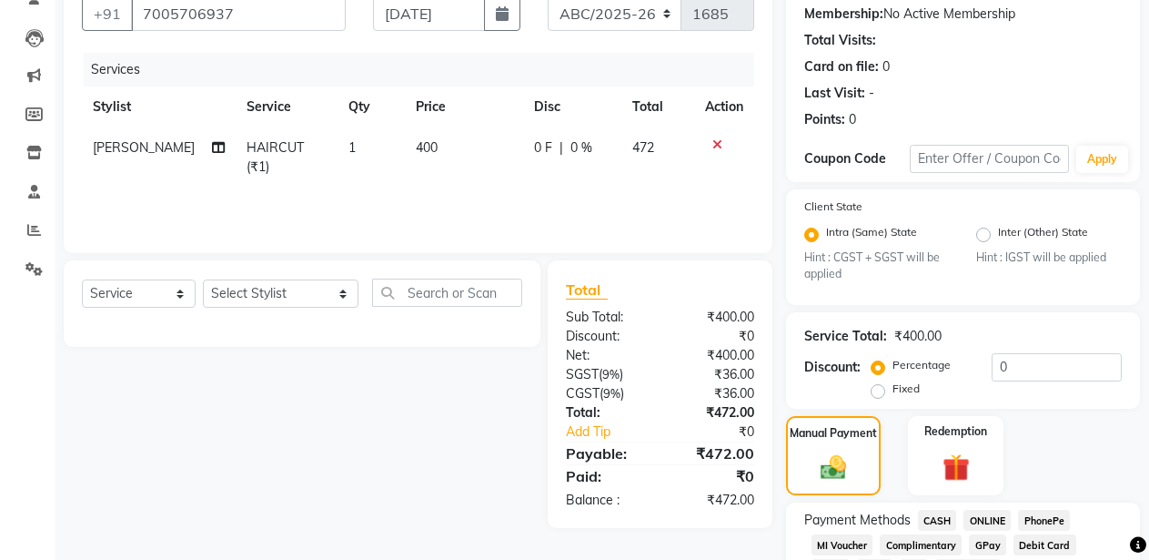
scroll to position [289, 0]
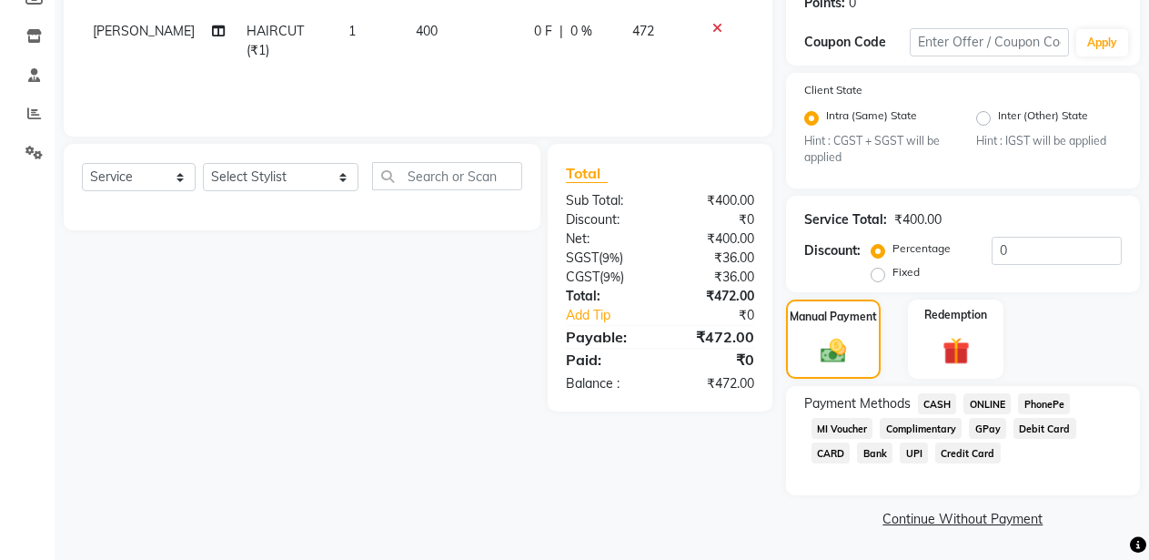
click at [367, 57] on div "Services Stylist Service Qty Price Disc Total Action EDWARD HAIRCUT (₹1) 1 400 …" at bounding box center [418, 27] width 673 height 182
click at [364, 37] on td "1" at bounding box center [372, 41] width 68 height 60
select select "58941"
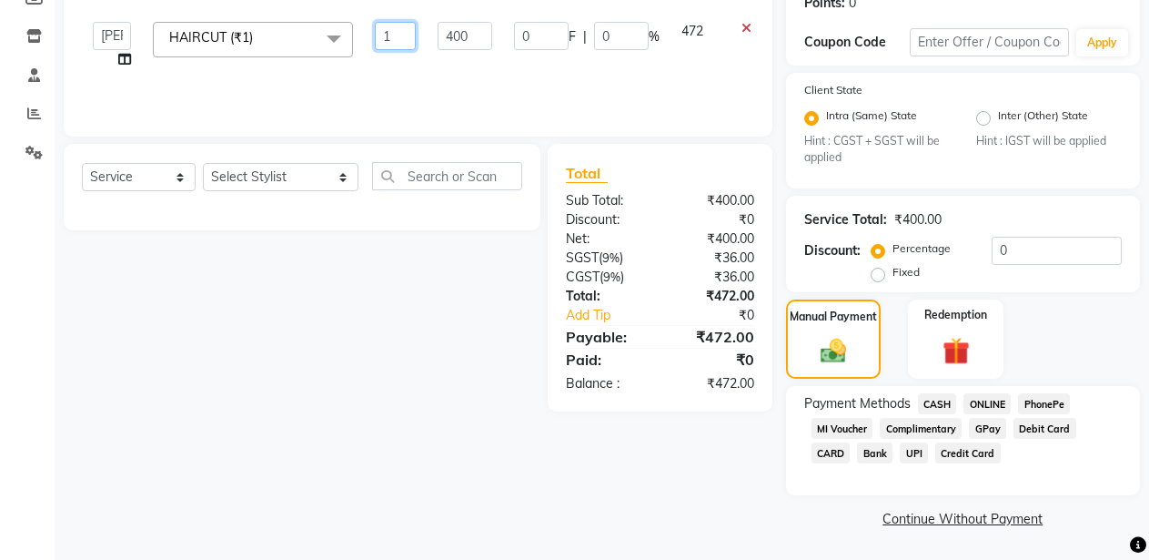
click at [391, 31] on input "1" at bounding box center [395, 36] width 41 height 28
type input "2"
click at [428, 82] on div "Services Stylist Service Qty Price Disc Total Action ANIL ANJANA BARSHA DEEPSHI…" at bounding box center [418, 27] width 673 height 182
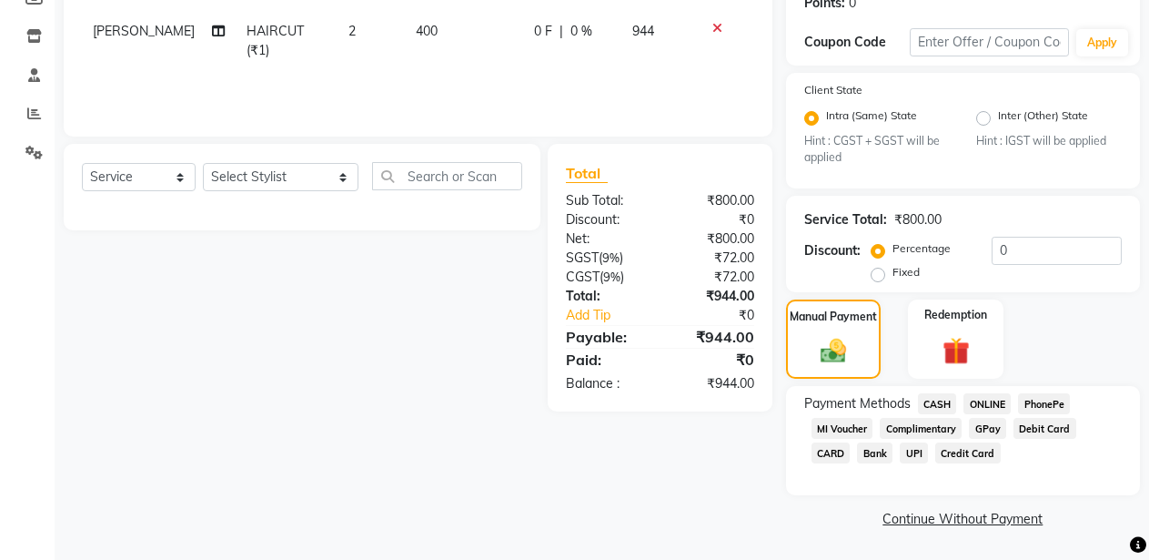
click at [932, 401] on span "CASH" at bounding box center [937, 403] width 39 height 21
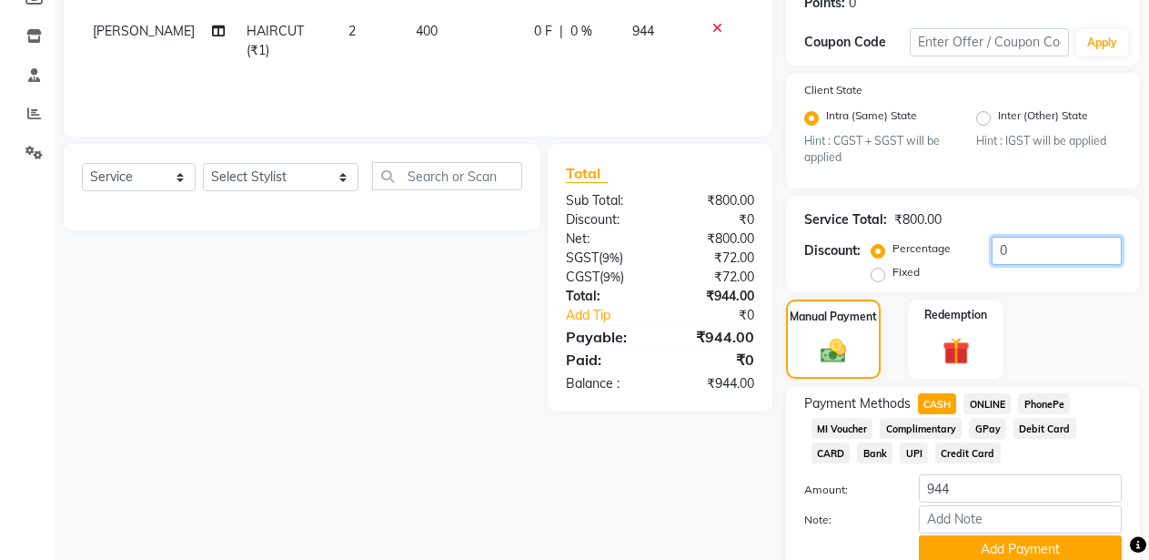
click at [992, 251] on input "0" at bounding box center [1057, 251] width 130 height 28
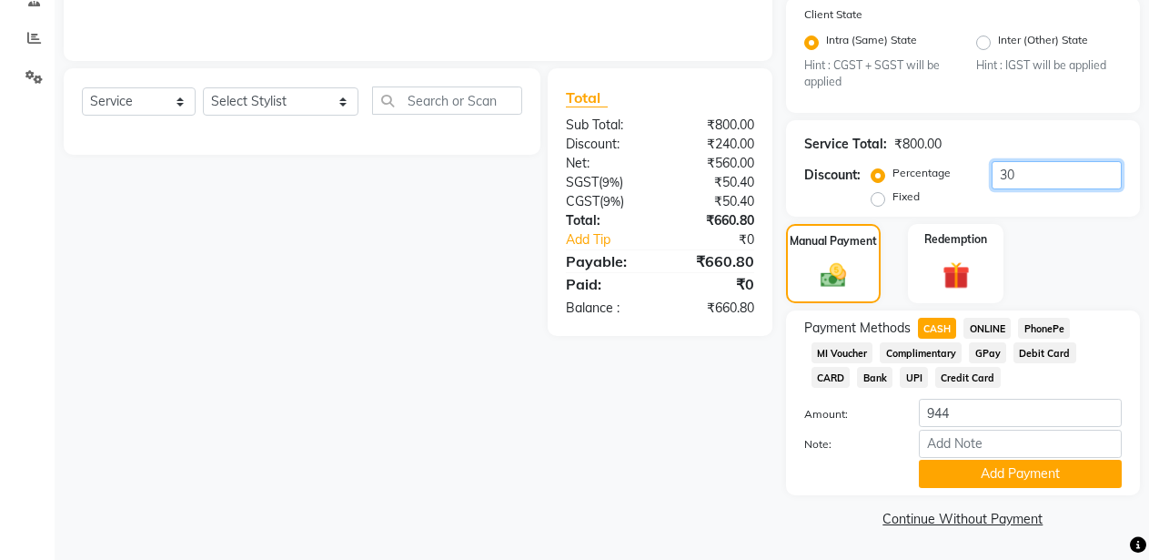
type input "30"
click at [985, 331] on span "ONLINE" at bounding box center [987, 328] width 47 height 21
type input "660.8"
click at [938, 326] on span "CASH" at bounding box center [937, 328] width 39 height 21
click at [991, 473] on button "Add Payment" at bounding box center [1020, 474] width 203 height 28
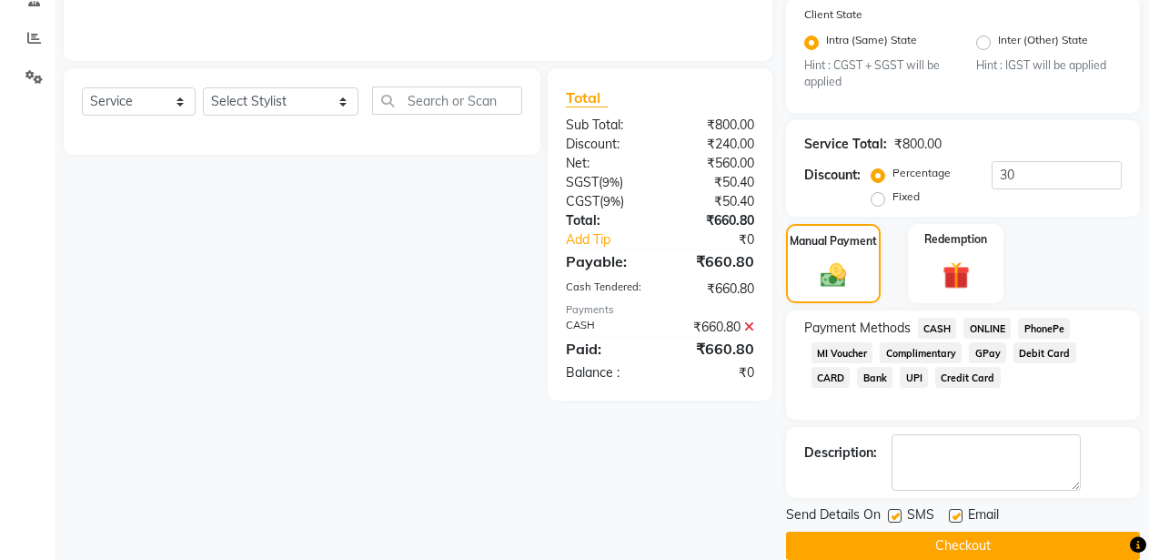
scroll to position [392, 0]
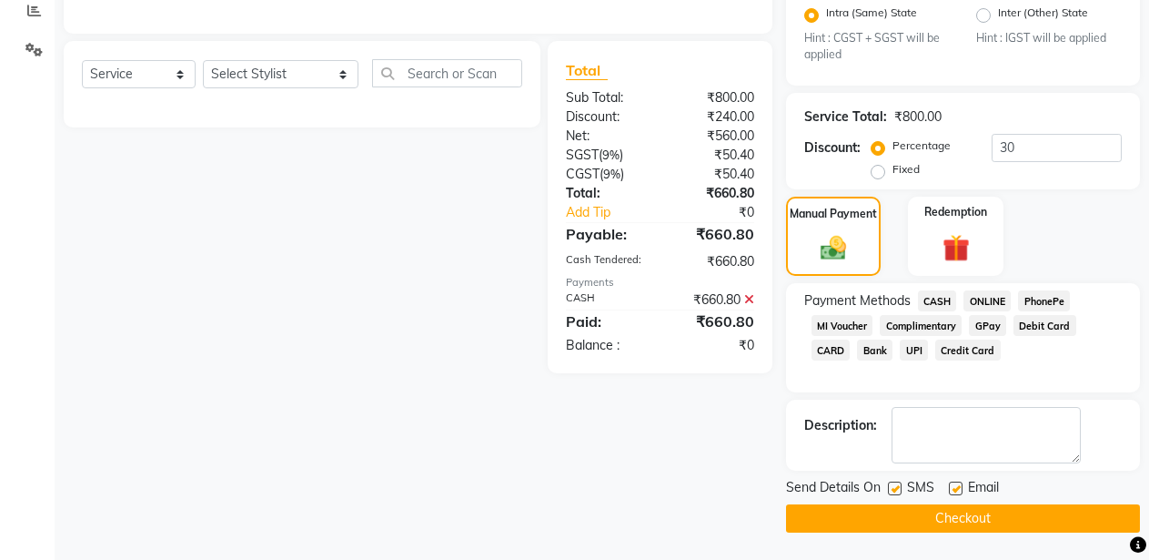
click at [896, 488] on label at bounding box center [895, 488] width 14 height 14
click at [896, 488] on input "checkbox" at bounding box center [894, 489] width 12 height 12
checkbox input "false"
click at [956, 489] on label at bounding box center [956, 488] width 14 height 14
click at [956, 489] on input "checkbox" at bounding box center [955, 489] width 12 height 12
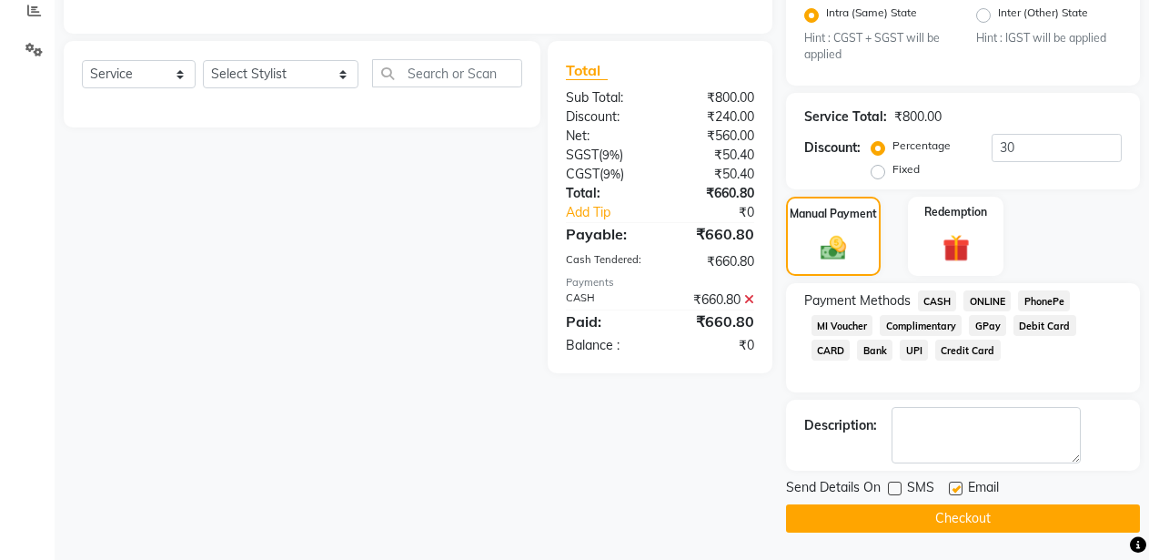
checkbox input "false"
click at [955, 504] on button "Checkout" at bounding box center [963, 518] width 354 height 28
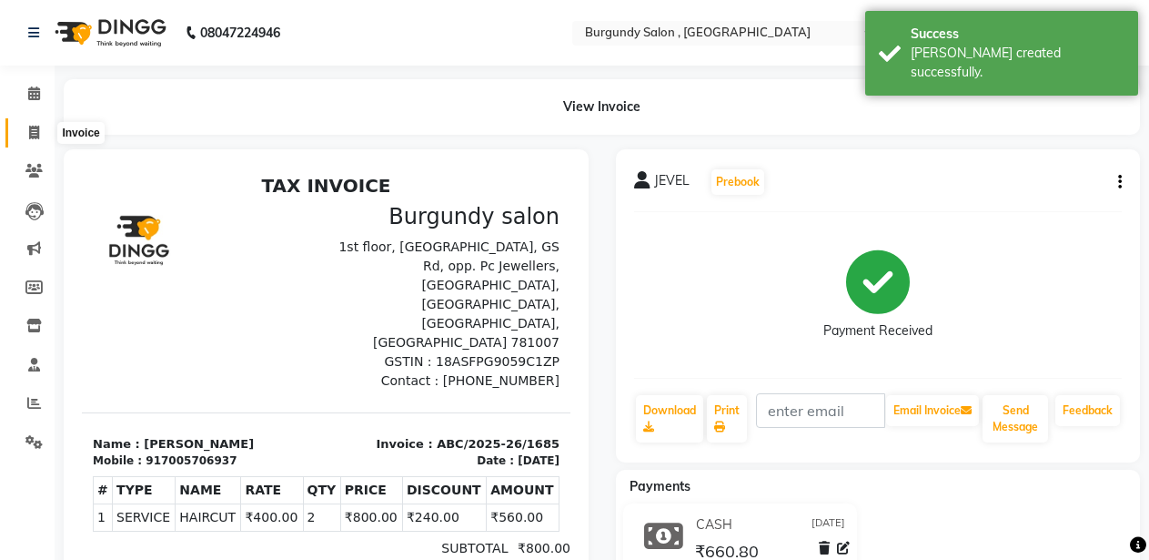
click at [31, 124] on span at bounding box center [34, 133] width 32 height 21
select select "service"
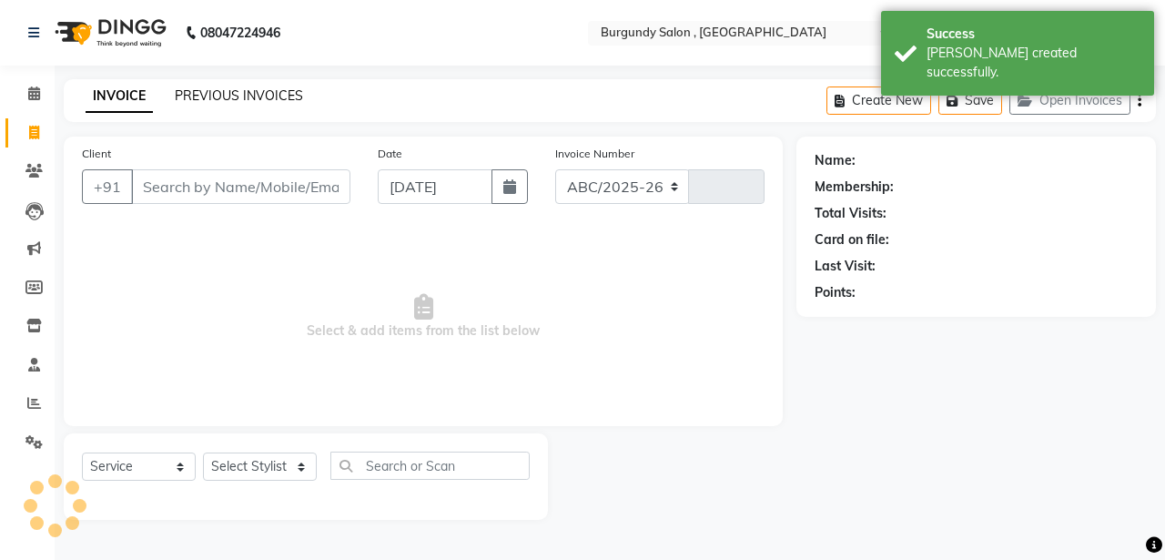
select select "5345"
type input "1686"
click at [194, 87] on link "PREVIOUS INVOICES" at bounding box center [239, 95] width 128 height 16
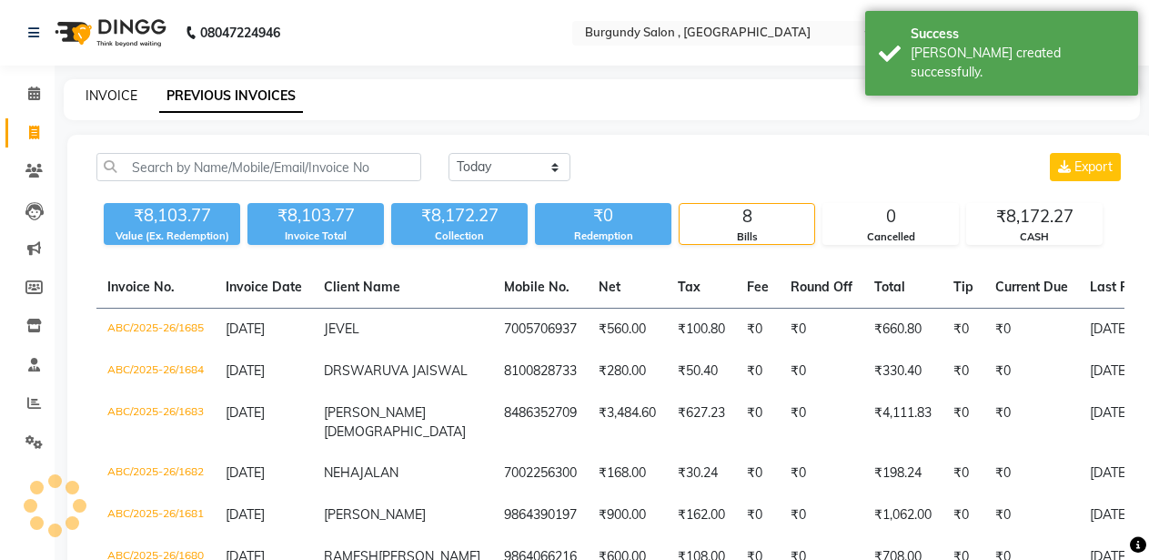
click at [114, 95] on link "INVOICE" at bounding box center [112, 95] width 52 height 16
select select "service"
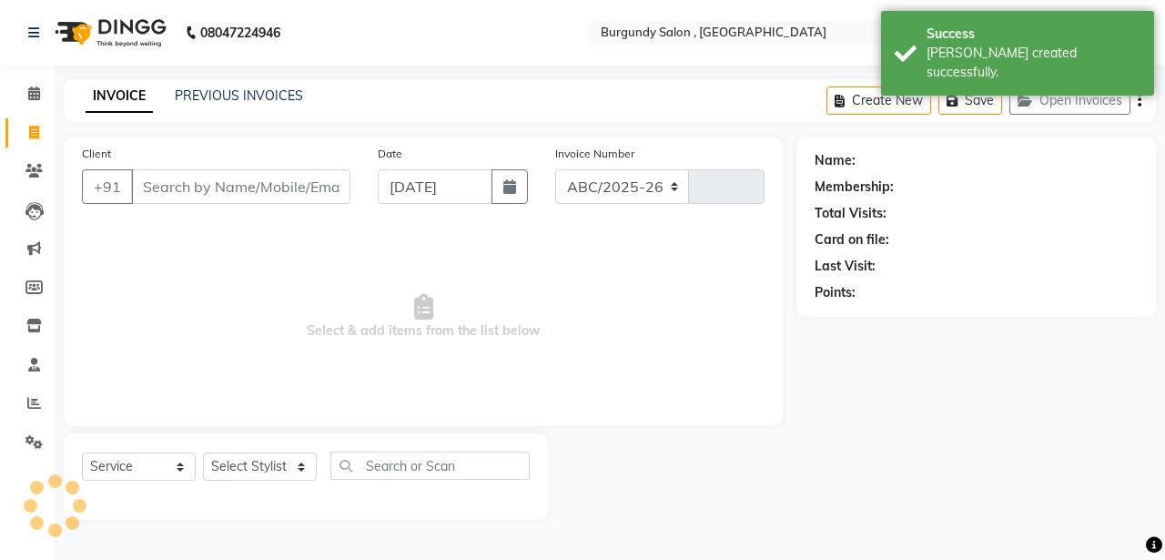
select select "5345"
type input "1686"
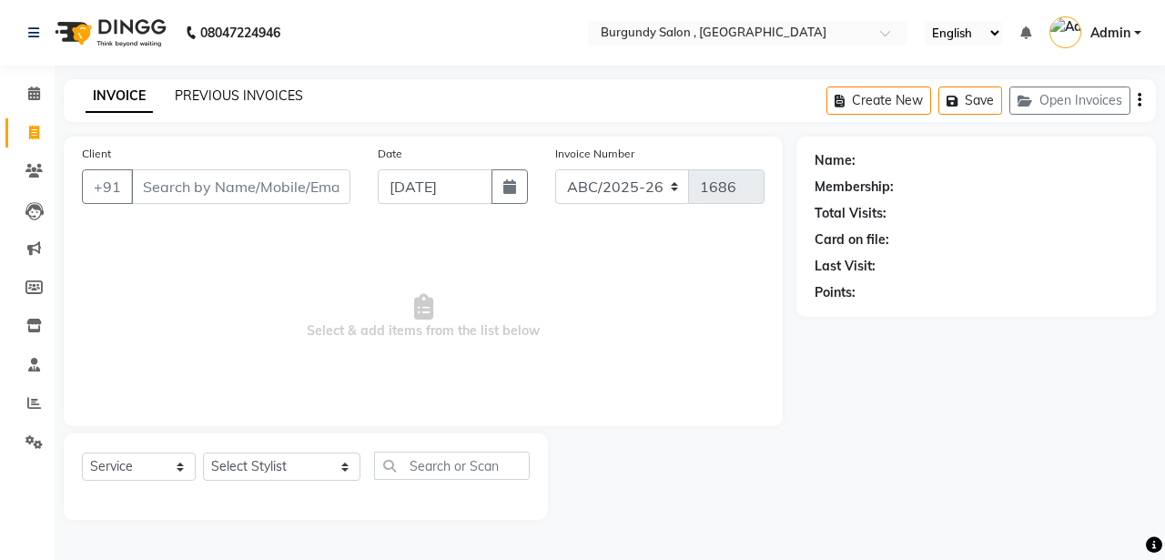
click at [205, 96] on link "PREVIOUS INVOICES" at bounding box center [239, 95] width 128 height 16
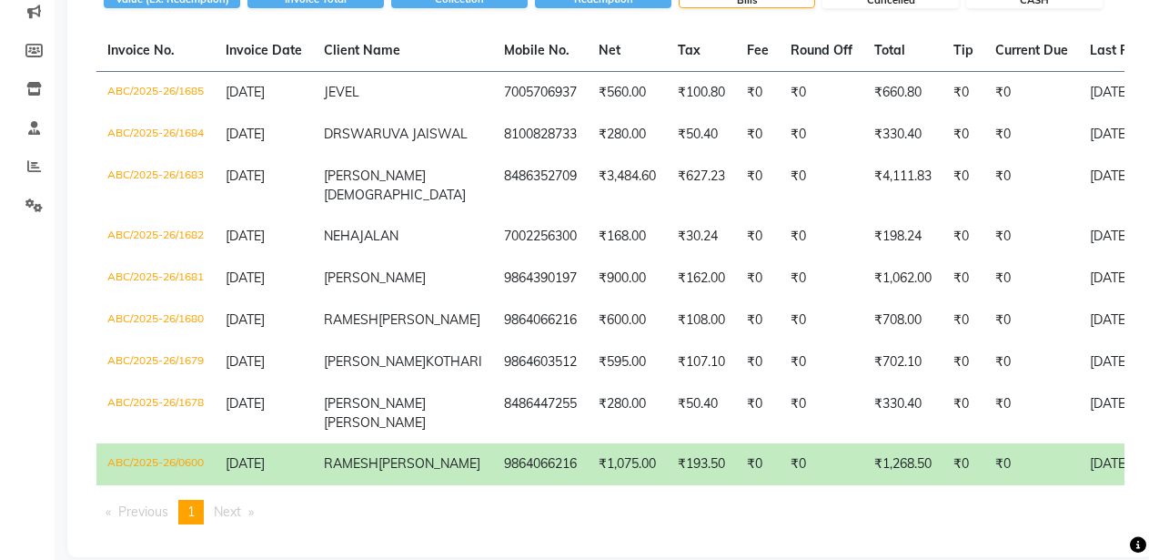
scroll to position [238, 0]
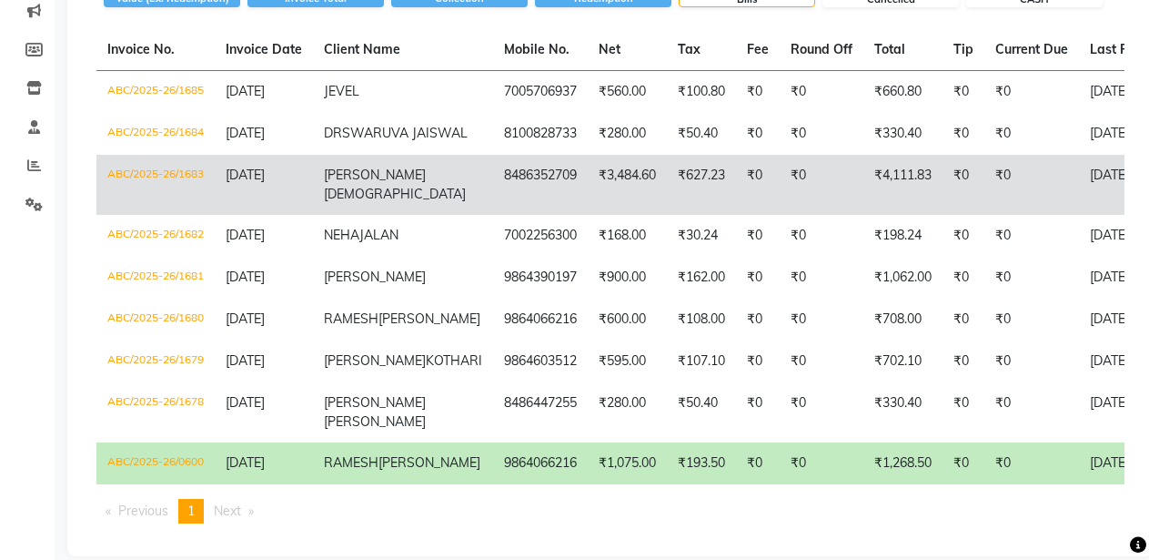
click at [162, 215] on td "ABC/2025-26/1683" at bounding box center [155, 185] width 118 height 60
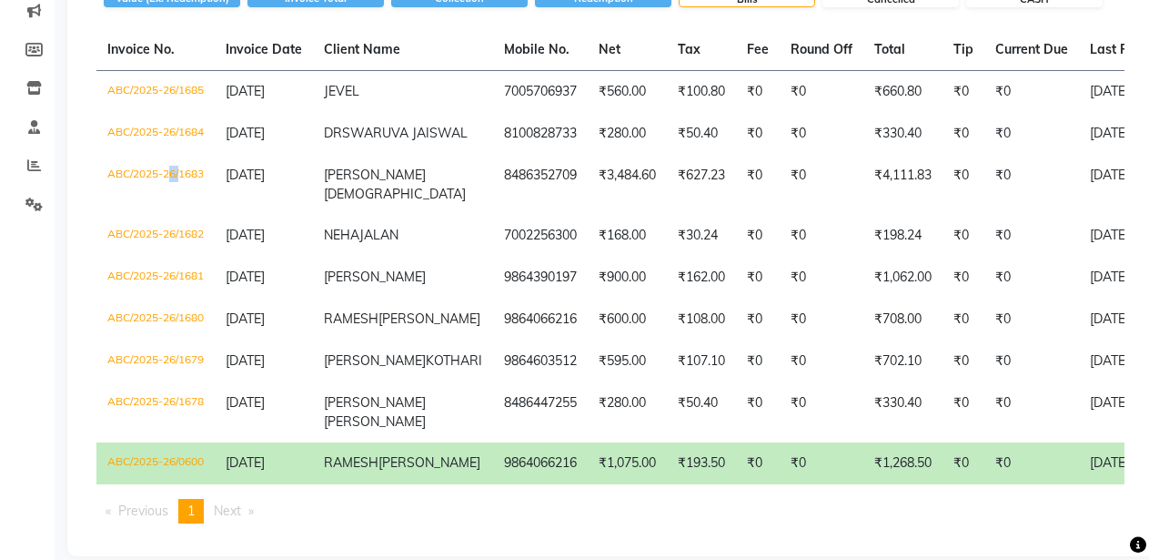
scroll to position [0, 0]
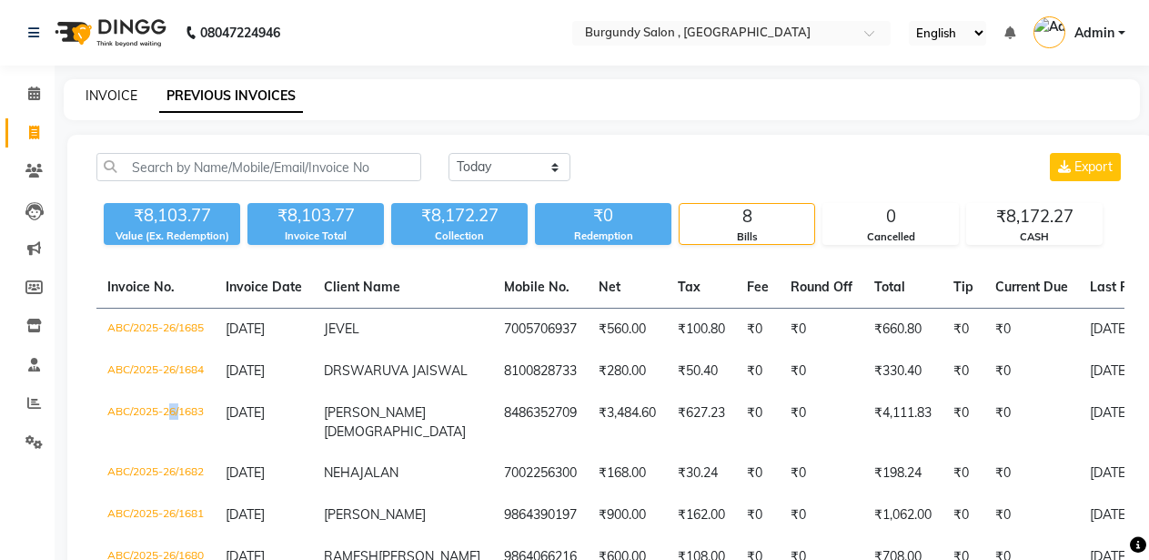
click at [115, 100] on link "INVOICE" at bounding box center [112, 95] width 52 height 16
select select "service"
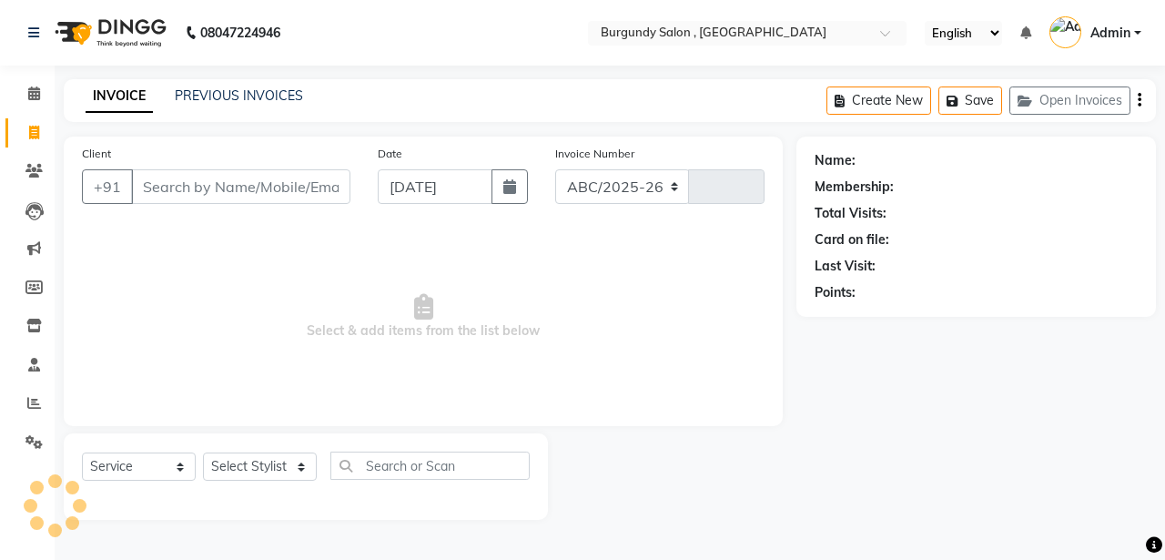
select select "5345"
type input "1686"
click at [228, 89] on link "PREVIOUS INVOICES" at bounding box center [239, 95] width 128 height 16
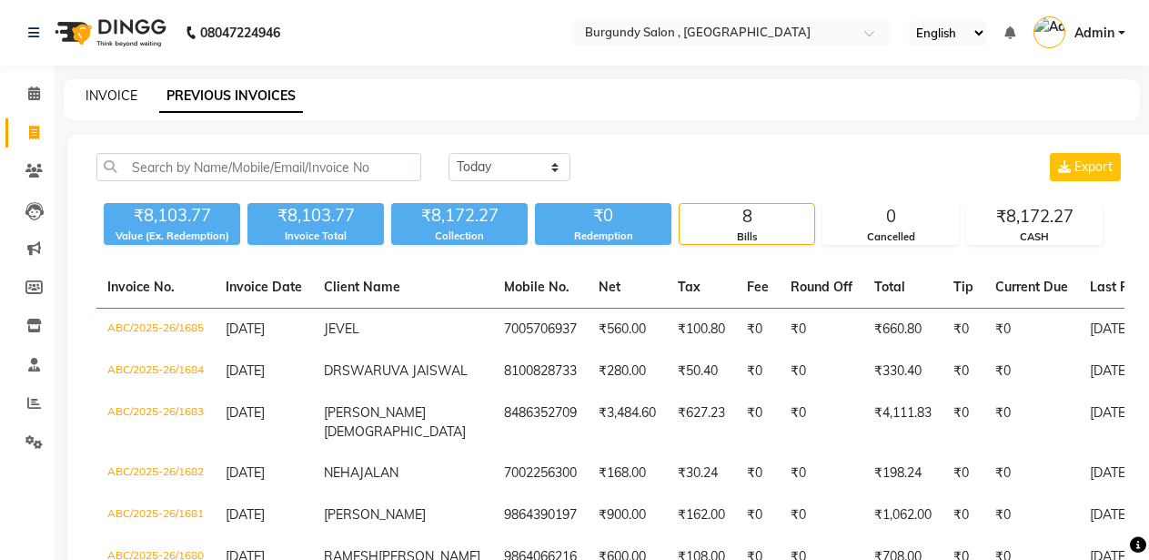
click at [113, 94] on link "INVOICE" at bounding box center [112, 95] width 52 height 16
select select "service"
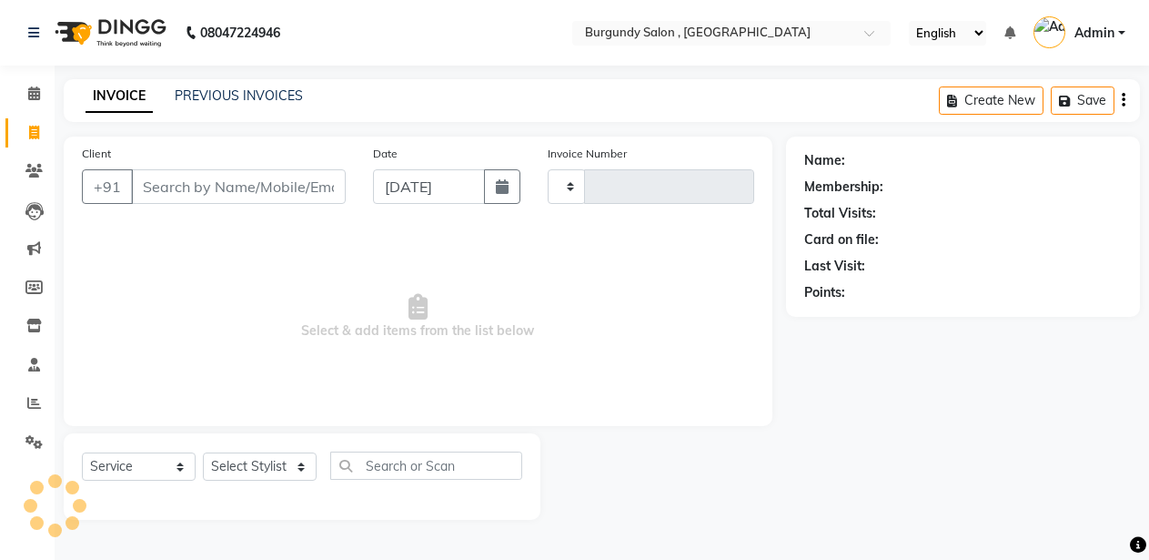
type input "1686"
select select "5345"
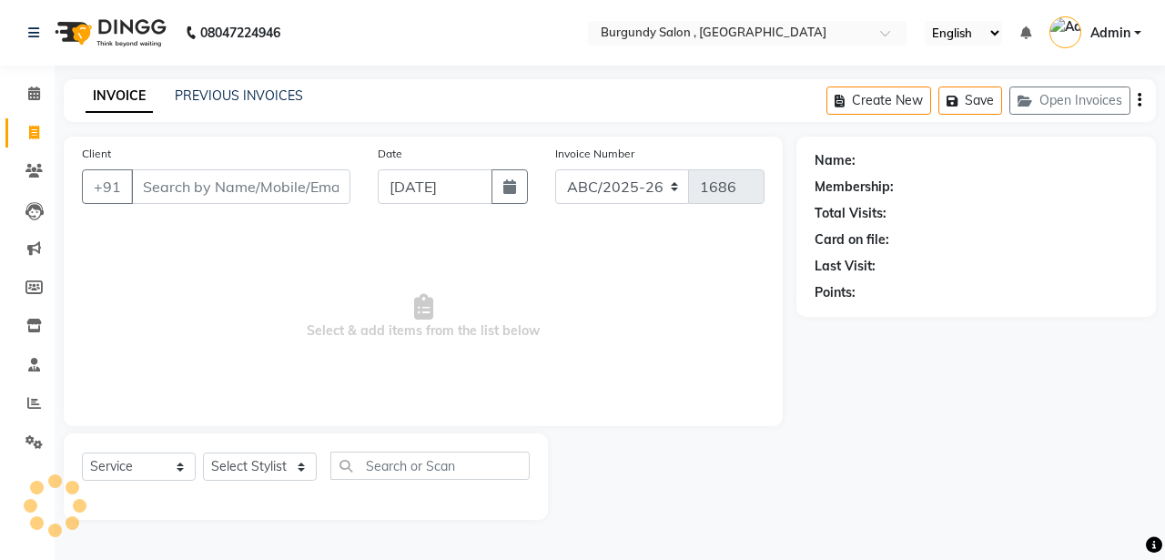
click at [197, 190] on input "Client" at bounding box center [240, 186] width 219 height 35
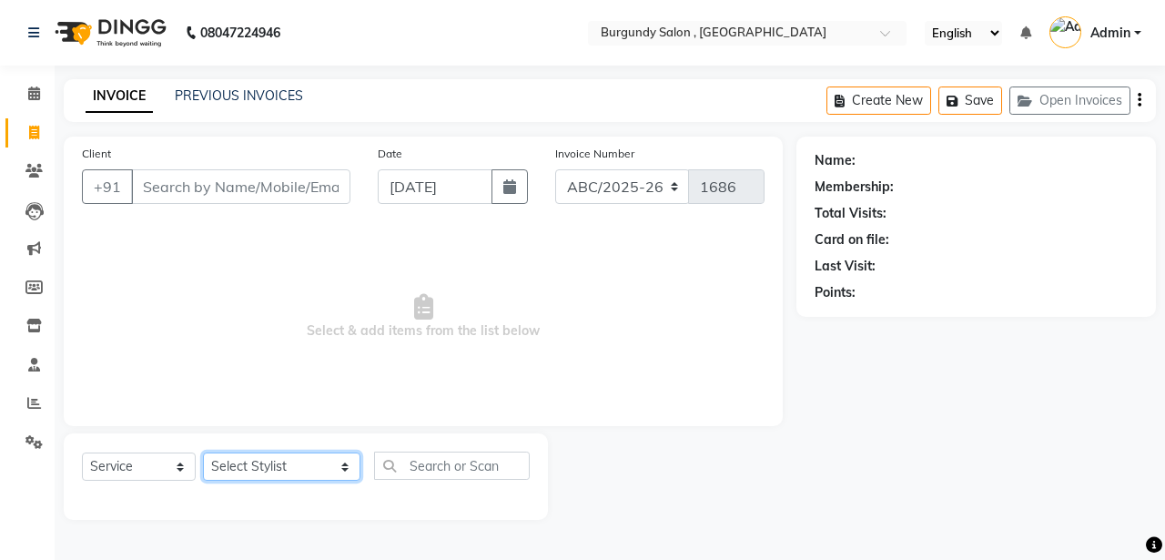
click at [244, 473] on select "Select Stylist ANIL ANJANA BARSHA DEEPSHIKHA DHON DAS DHON / NITUMONI EDWARD ED…" at bounding box center [281, 466] width 157 height 28
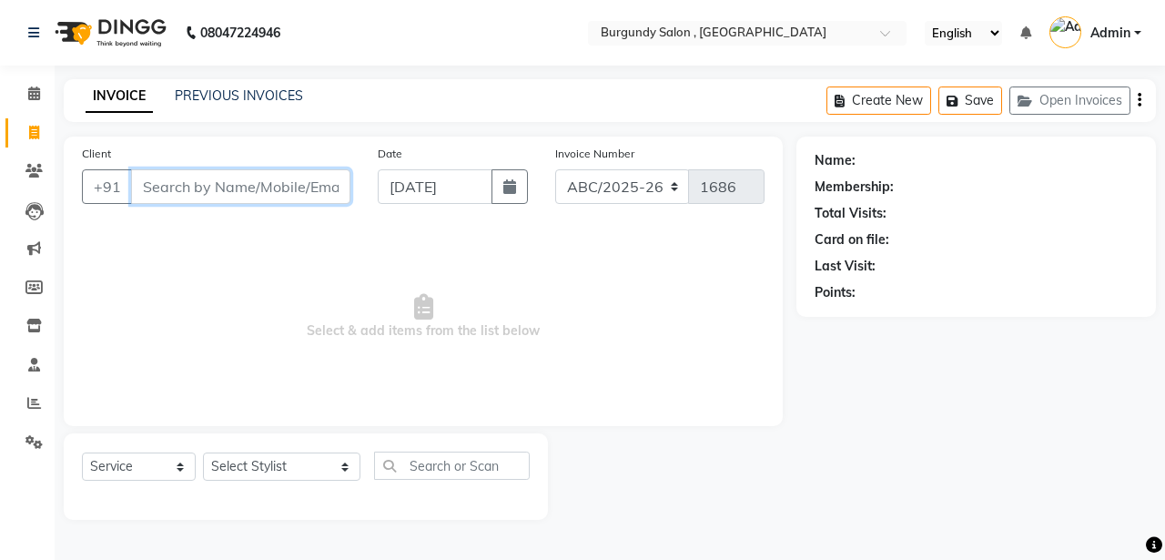
click at [144, 173] on input "Client" at bounding box center [240, 186] width 219 height 35
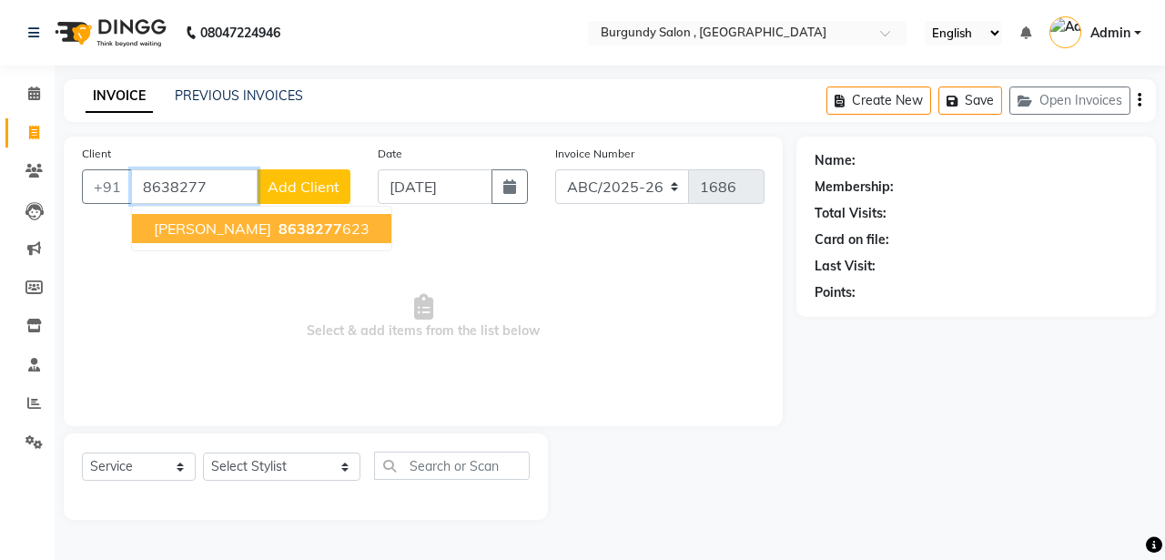
click at [167, 229] on span "SRISHTI DEVI" at bounding box center [212, 228] width 117 height 18
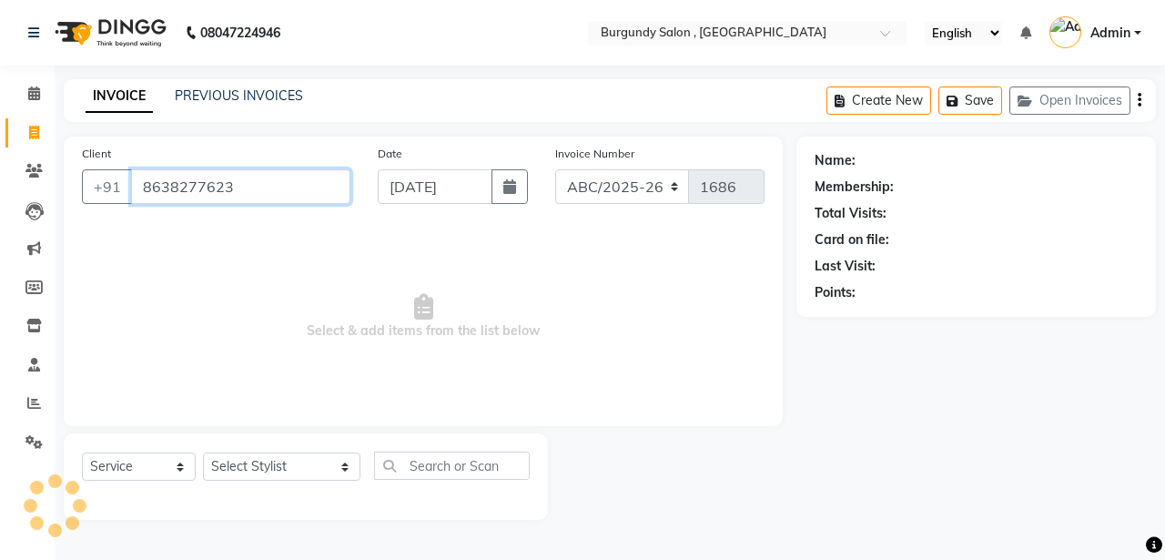
type input "8638277623"
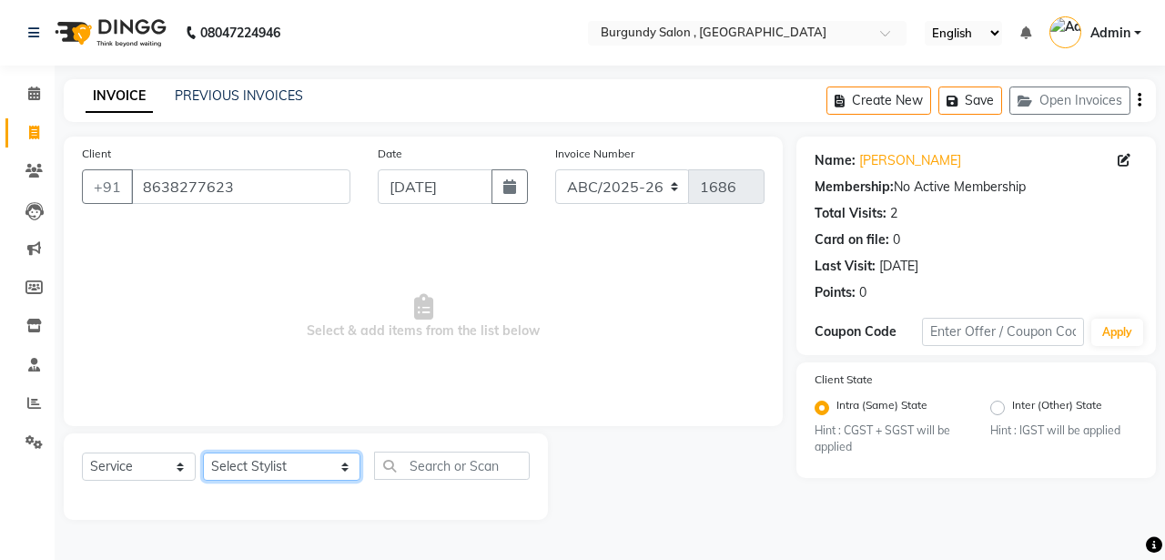
click at [269, 471] on select "Select Stylist ANIL ANJANA BARSHA DEEPSHIKHA DHON DAS DHON / NITUMONI EDWARD ED…" at bounding box center [281, 466] width 157 height 28
select select "32568"
click at [203, 452] on select "Select Stylist ANIL ANJANA BARSHA DEEPSHIKHA DHON DAS DHON / NITUMONI EDWARD ED…" at bounding box center [281, 466] width 157 height 28
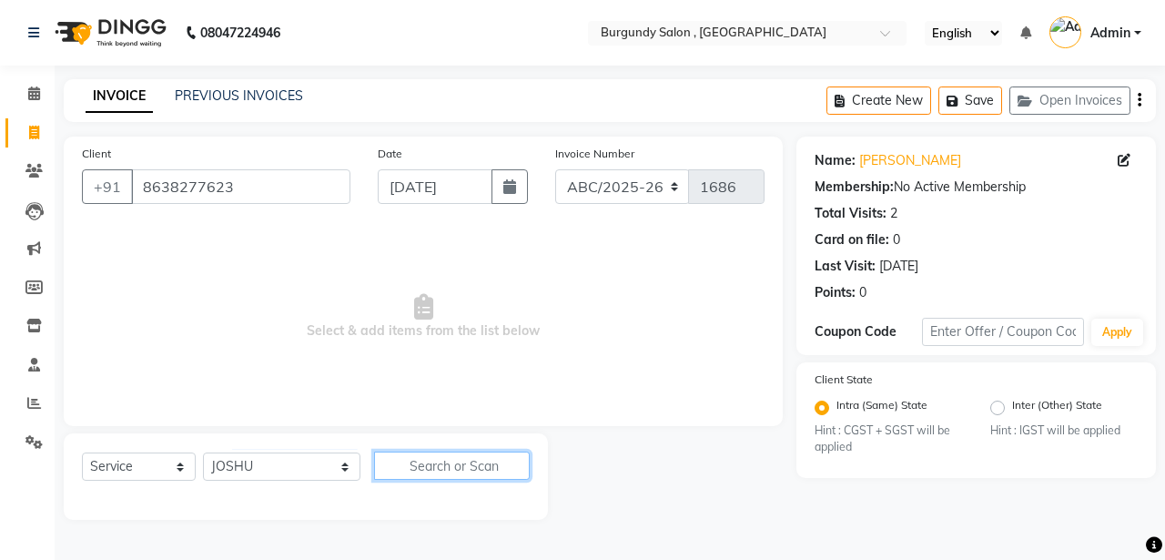
click at [420, 460] on input "text" at bounding box center [452, 465] width 156 height 28
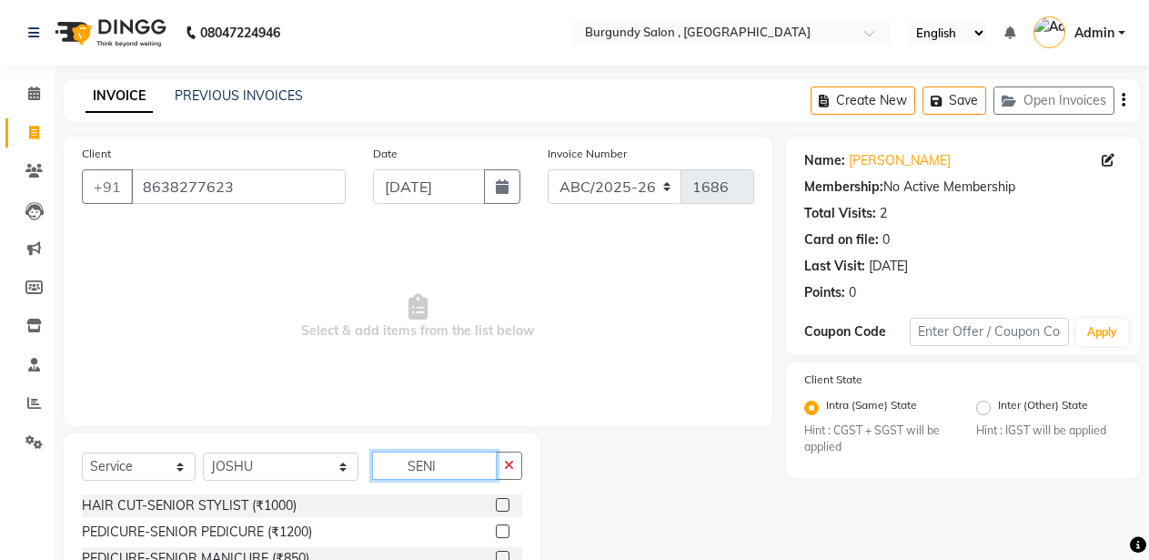
type input "SENI"
click at [504, 501] on label at bounding box center [503, 505] width 14 height 14
click at [504, 501] on input "checkbox" at bounding box center [502, 506] width 12 height 12
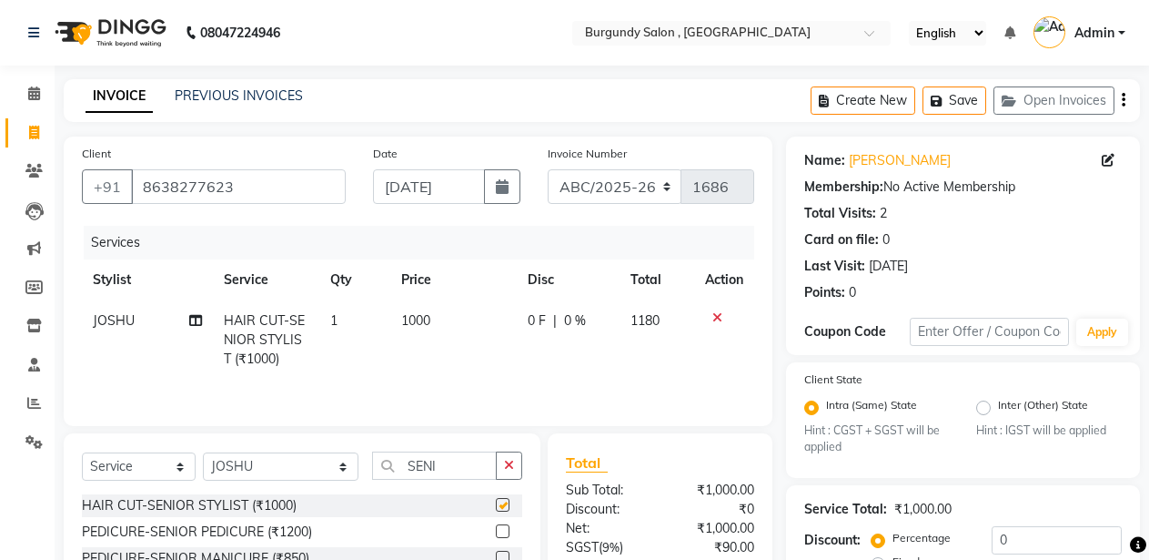
checkbox input "false"
click at [616, 190] on select "ABC/2025-26 SER/24-25 V/2025-26" at bounding box center [615, 186] width 135 height 35
select select "5334"
click at [548, 169] on select "ABC/2025-26 SER/24-25 V/2025-26" at bounding box center [615, 186] width 135 height 35
type input "001819"
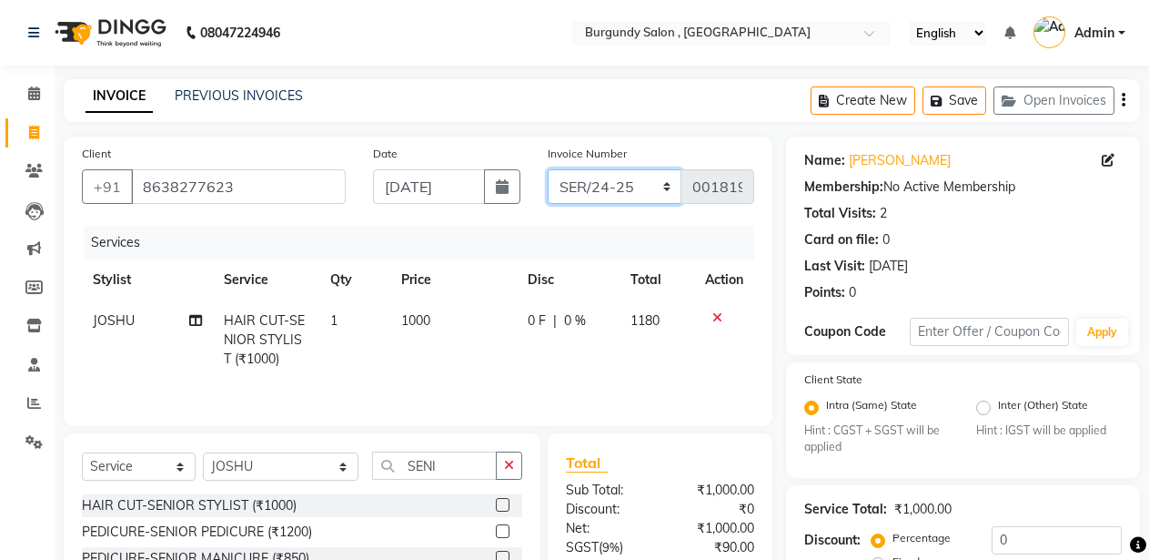
scroll to position [160, 0]
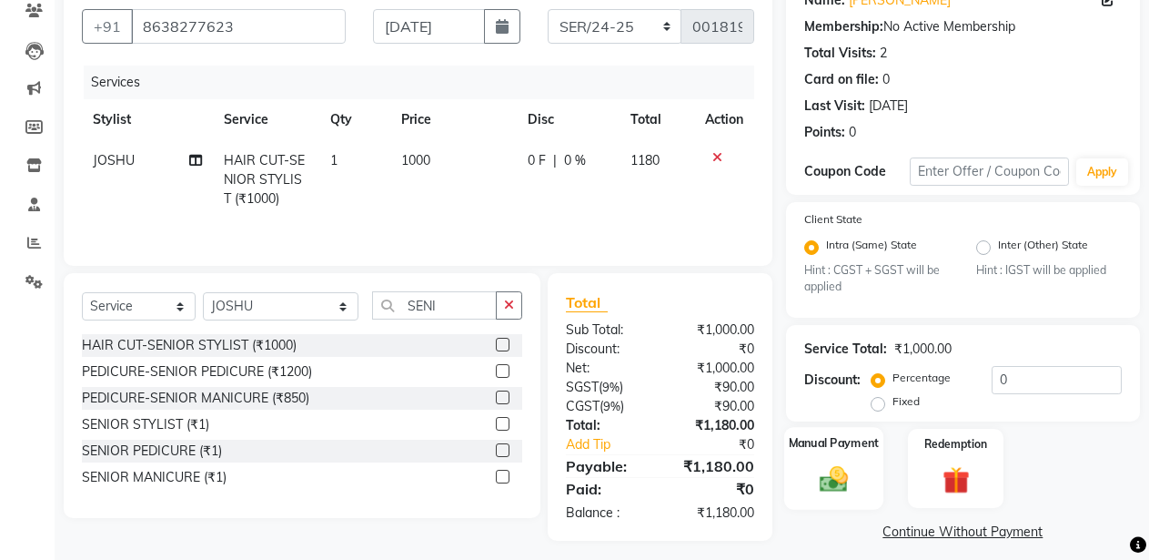
click at [827, 473] on img at bounding box center [834, 479] width 46 height 33
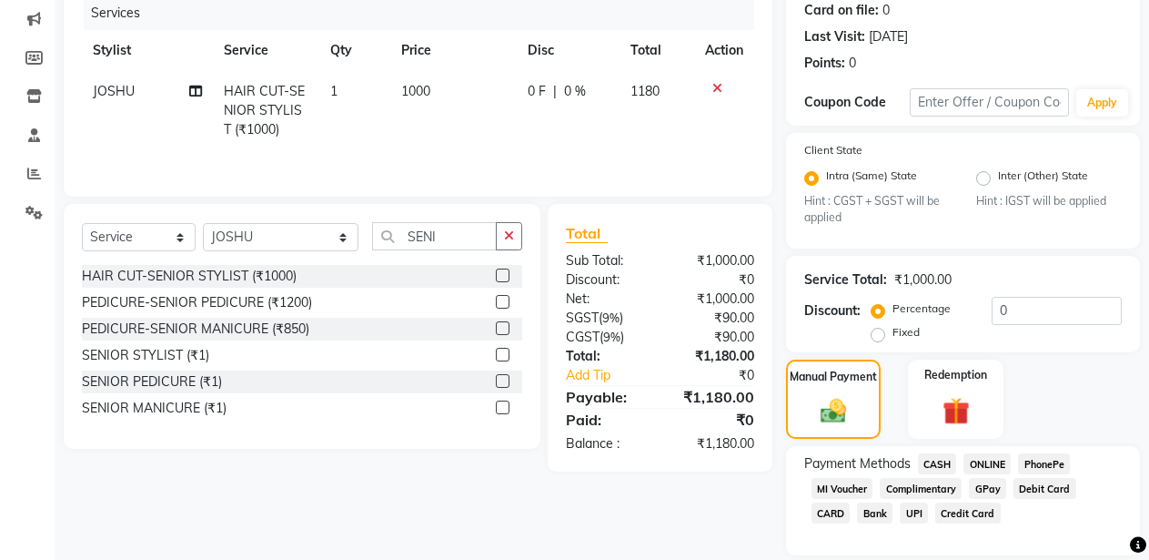
scroll to position [285, 0]
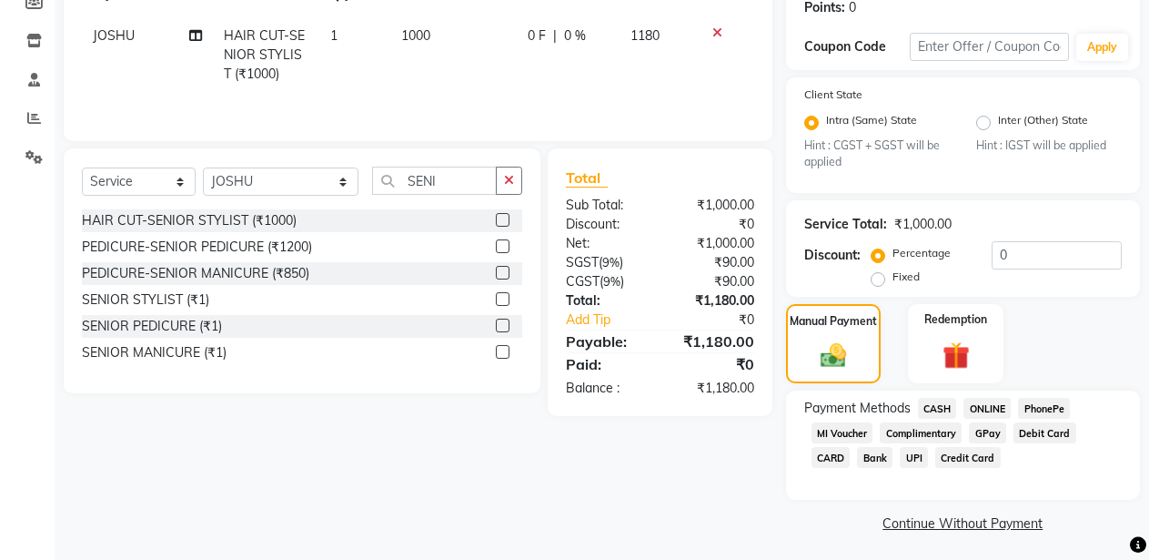
click at [991, 408] on span "ONLINE" at bounding box center [987, 408] width 47 height 21
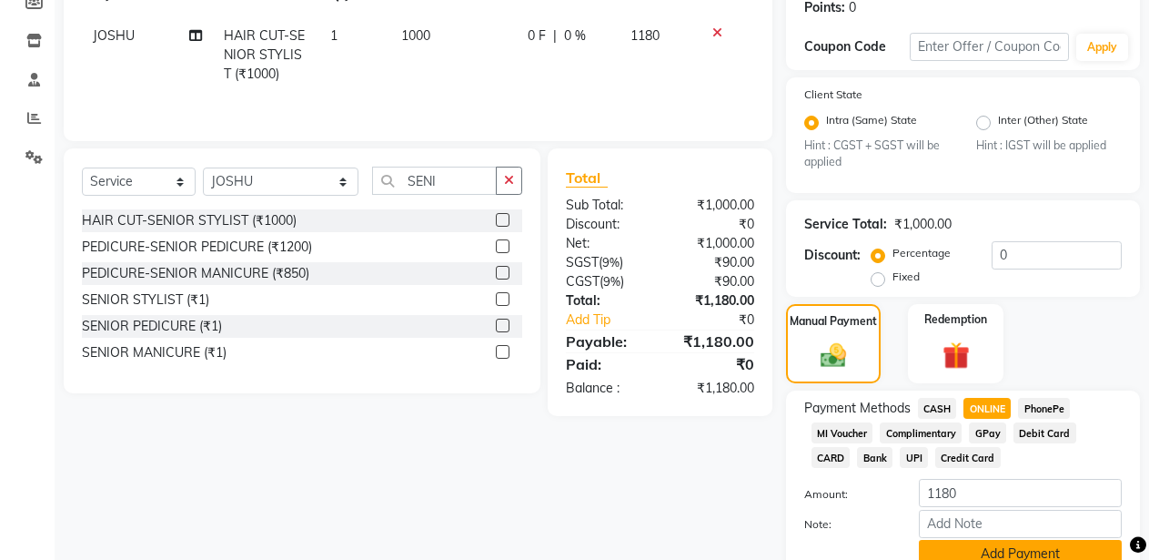
click at [1017, 553] on button "Add Payment" at bounding box center [1020, 554] width 203 height 28
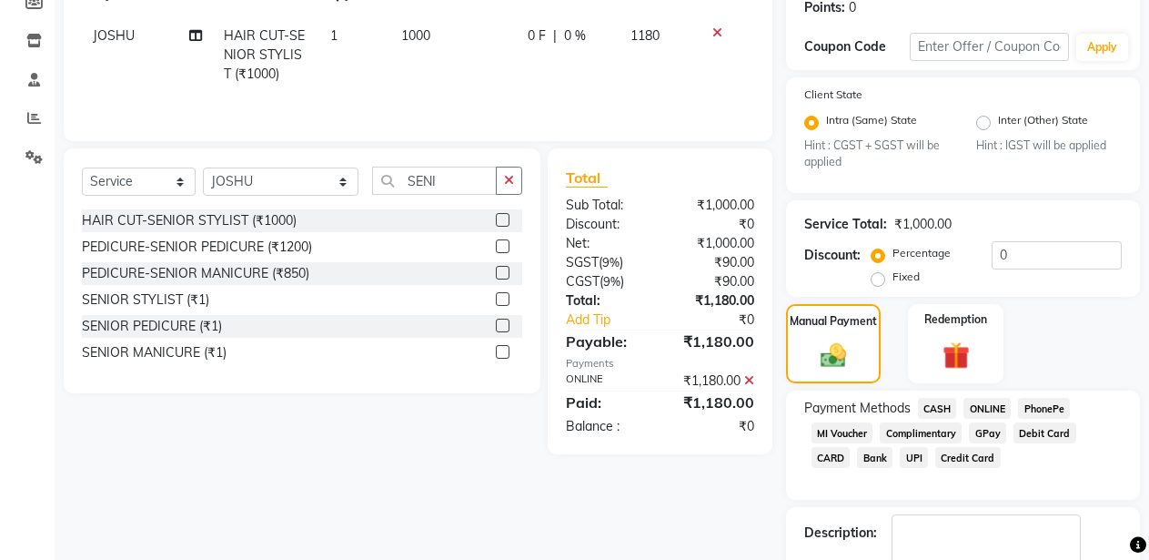
scroll to position [392, 0]
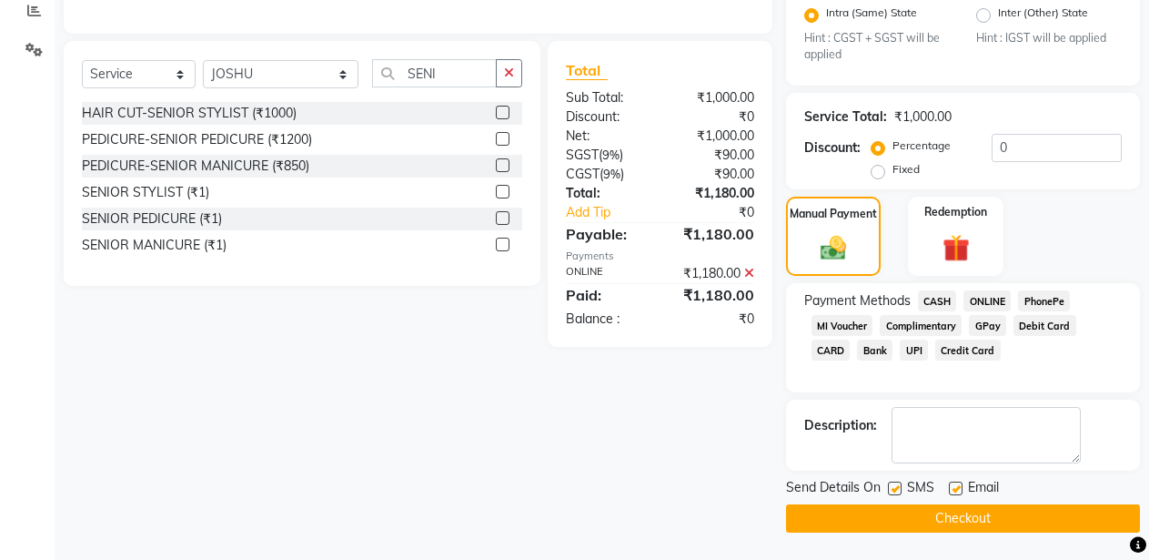
click at [979, 516] on button "Checkout" at bounding box center [963, 518] width 354 height 28
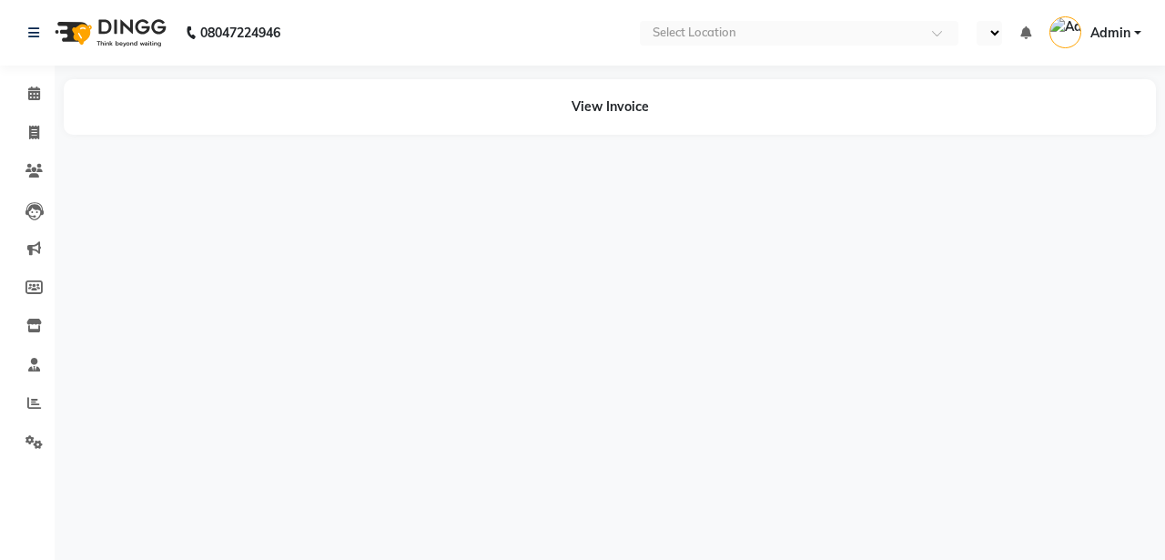
select select "en"
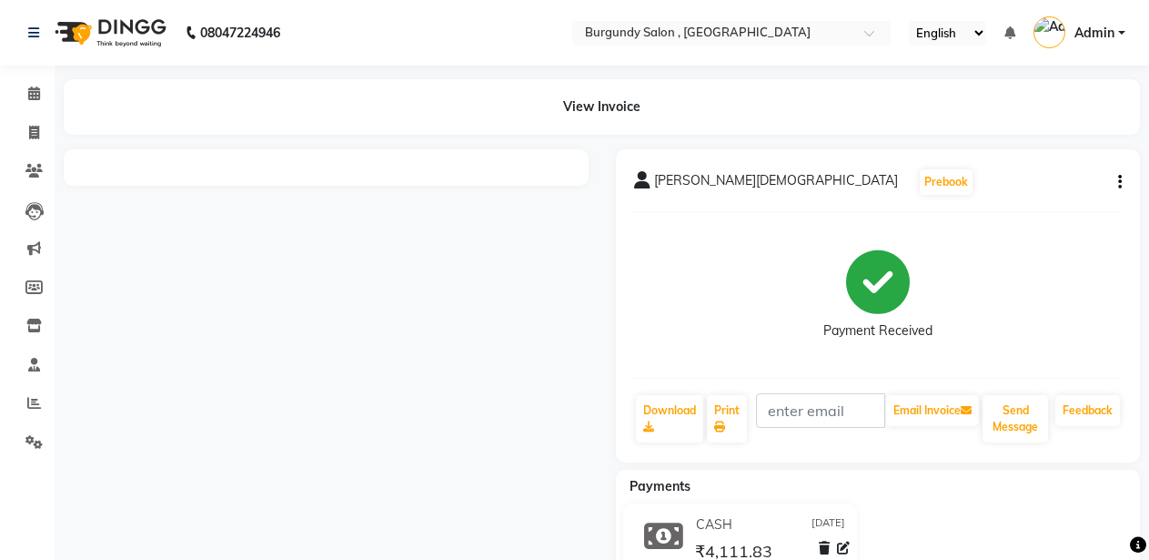
click at [1121, 183] on icon "button" at bounding box center [1120, 182] width 4 height 1
click at [1023, 206] on div "Edit Invoice" at bounding box center [1029, 205] width 125 height 23
select select "service"
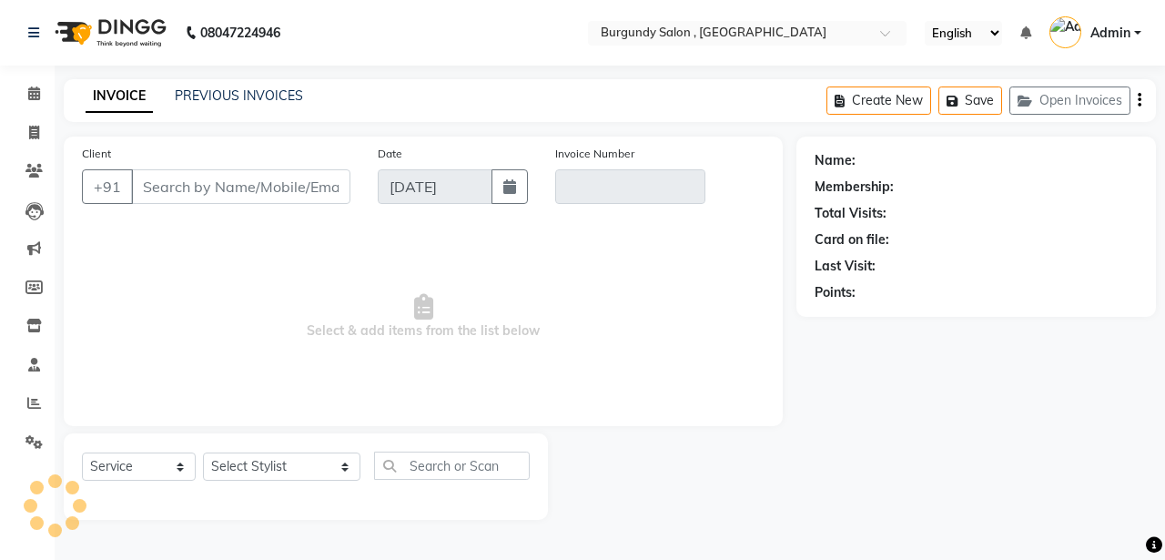
type input "8486352709"
type input "ABC/2025-26/1683"
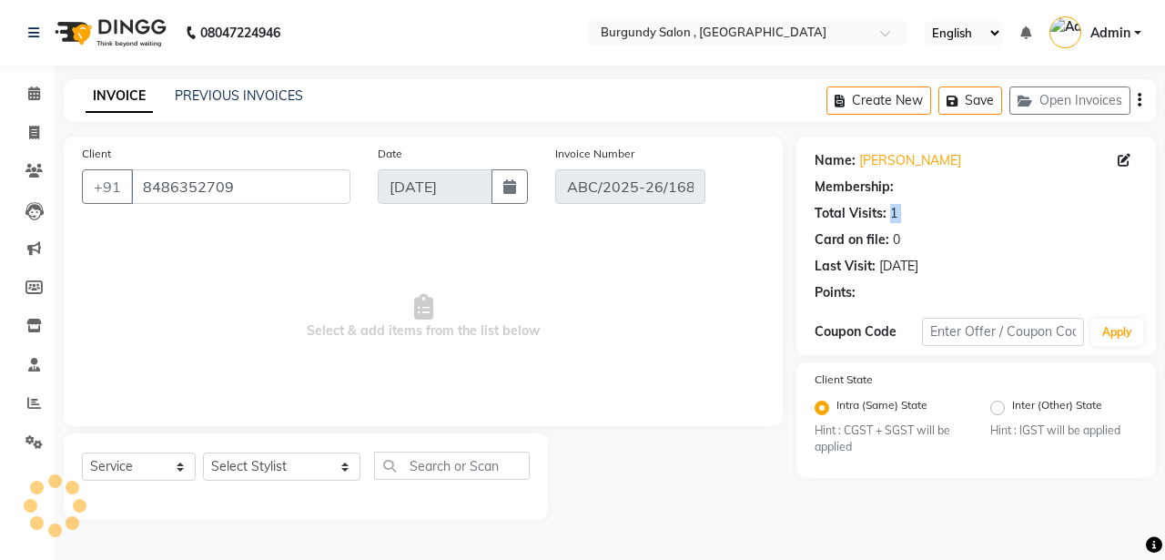
select select "select"
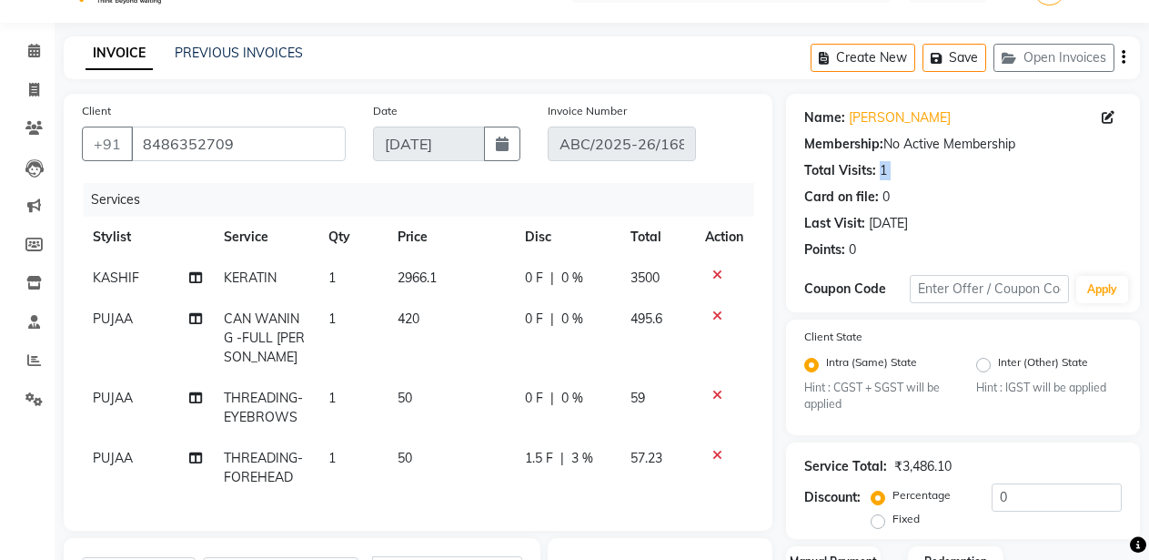
scroll to position [12, 0]
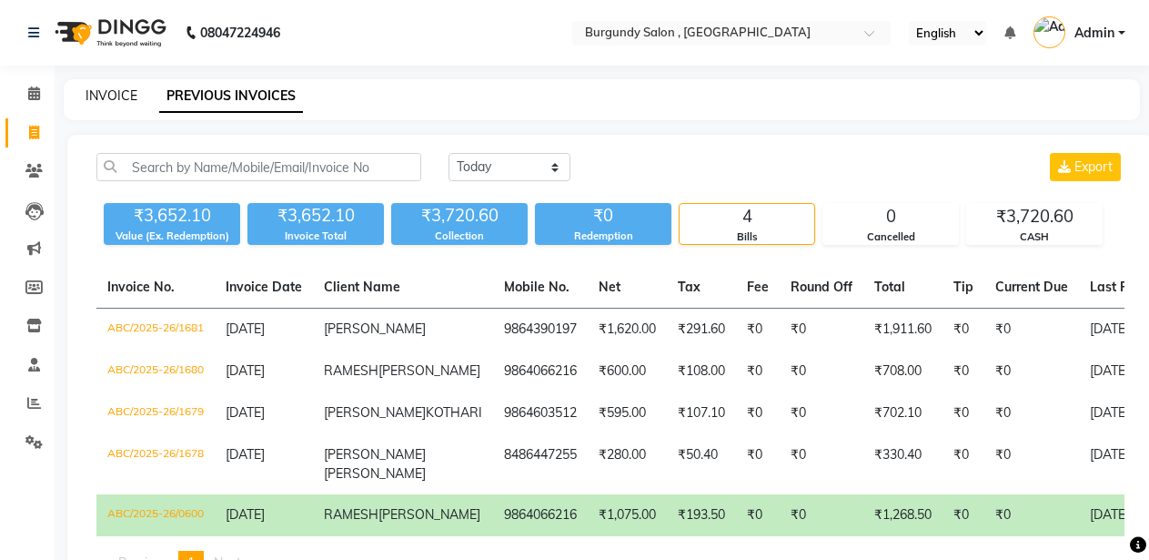
click at [107, 93] on link "INVOICE" at bounding box center [112, 95] width 52 height 16
select select "service"
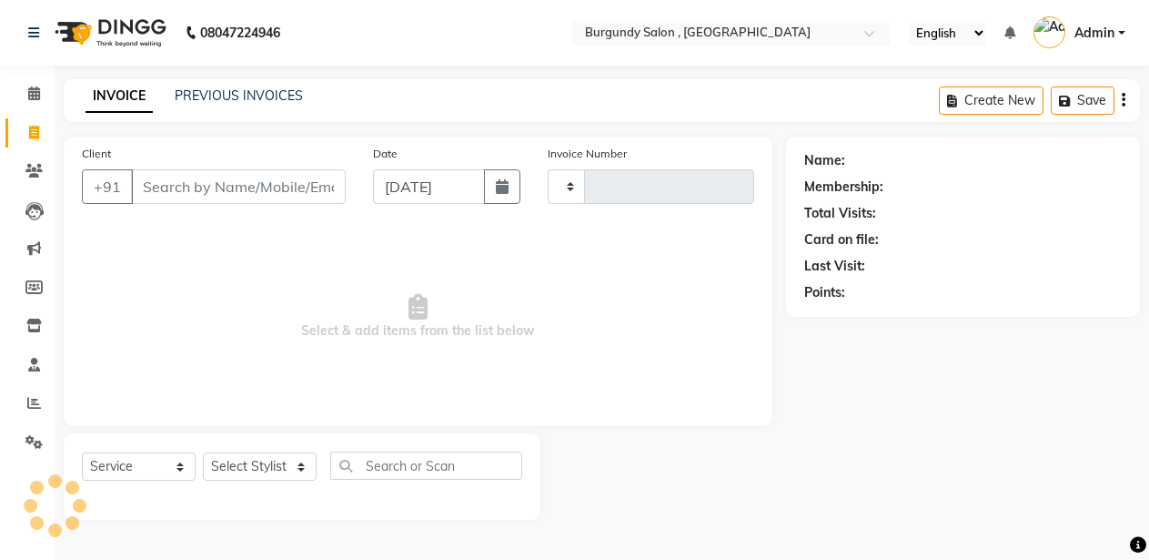
type input "1686"
select select "5345"
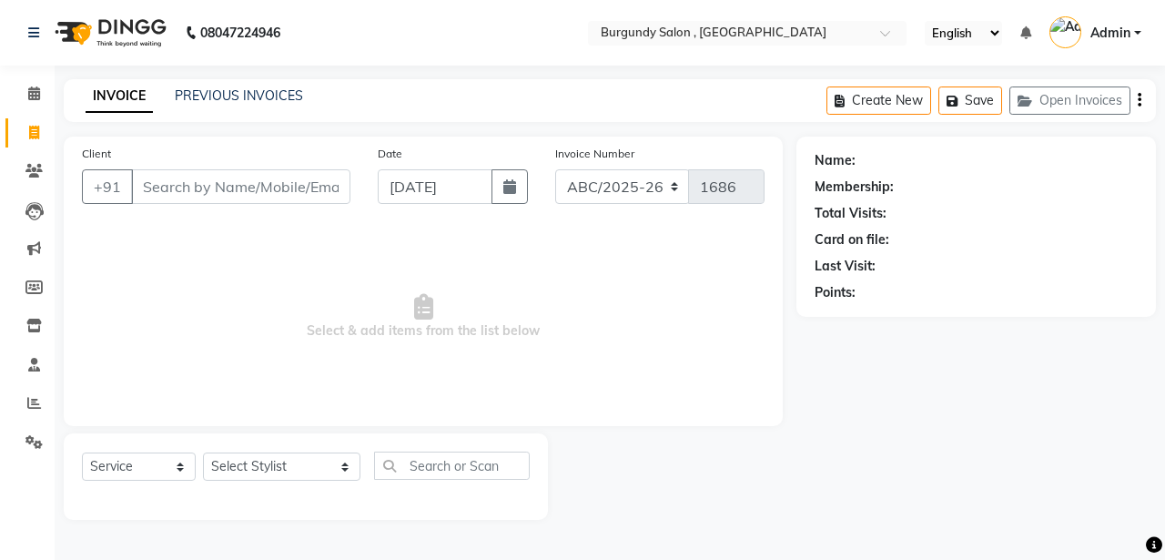
click at [106, 93] on link "INVOICE" at bounding box center [119, 96] width 67 height 33
click at [268, 467] on select "Select Stylist ANIL ANJANA BARSHA DEEPSHIKHA DHON DAS DHON / NITUMONI EDWARD ED…" at bounding box center [281, 466] width 157 height 28
click at [178, 188] on input "Client" at bounding box center [240, 186] width 219 height 35
type input "9"
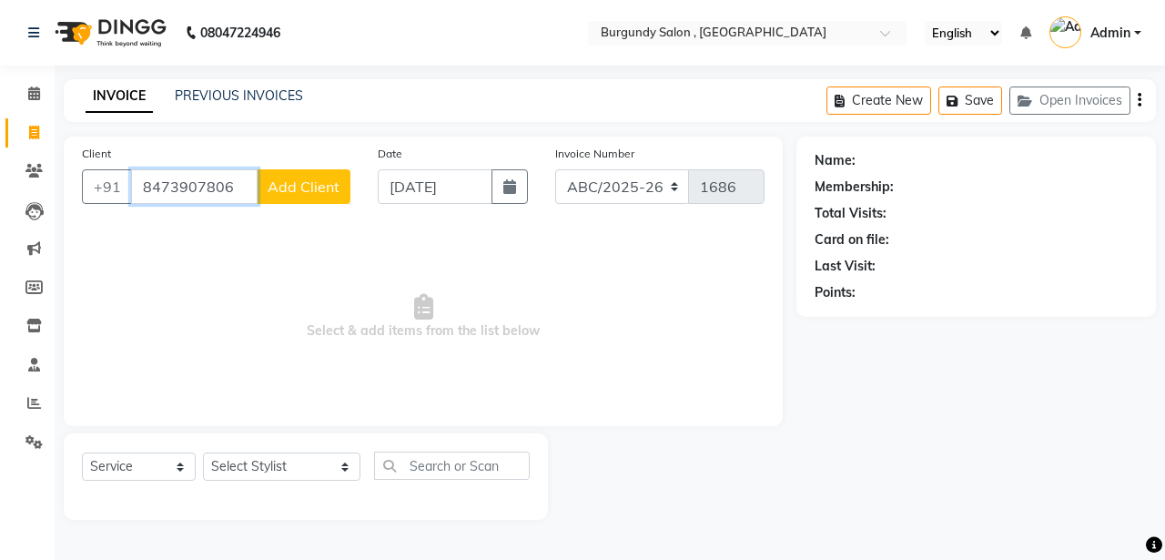
type input "8473907806"
click at [331, 191] on span "Add Client" at bounding box center [304, 186] width 72 height 18
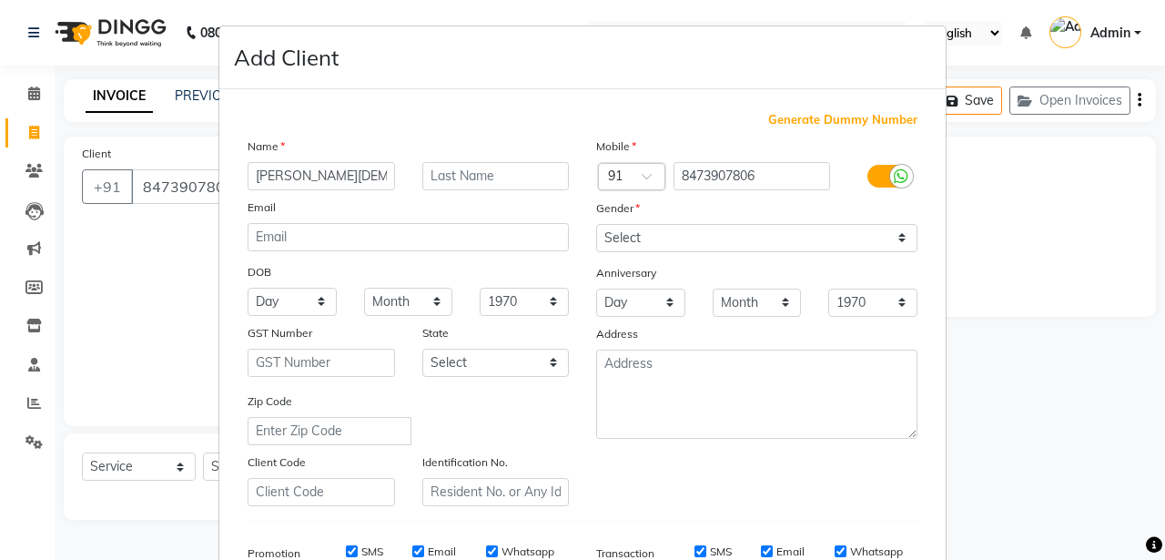
type input "[PERSON_NAME][DEMOGRAPHIC_DATA]"
click at [636, 231] on select "Select Male Female Other Prefer Not To Say" at bounding box center [756, 238] width 321 height 28
select select "male"
click at [596, 224] on select "Select Male Female Other Prefer Not To Say" at bounding box center [756, 238] width 321 height 28
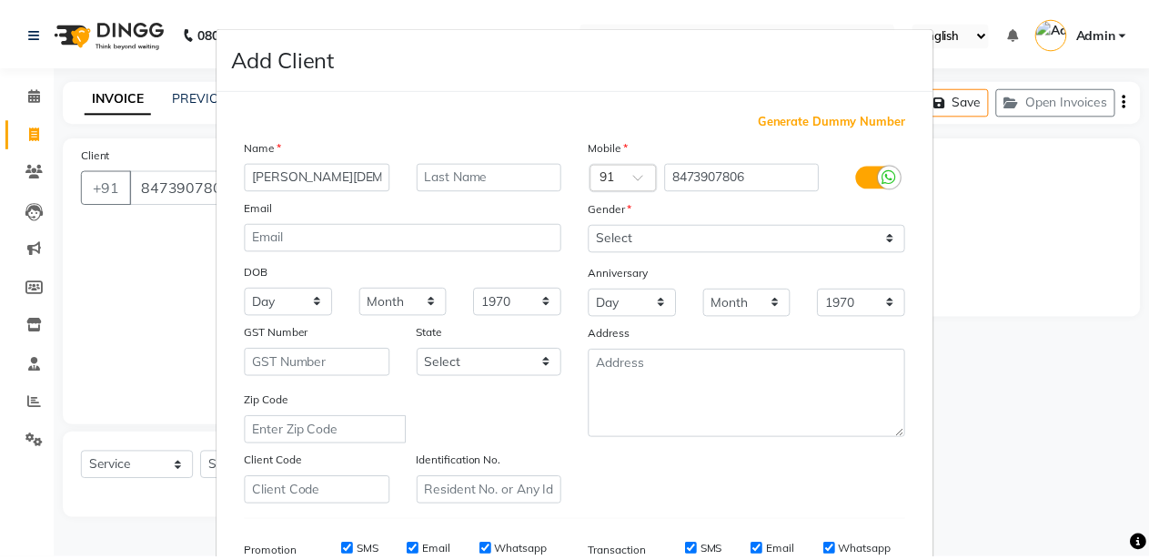
scroll to position [280, 0]
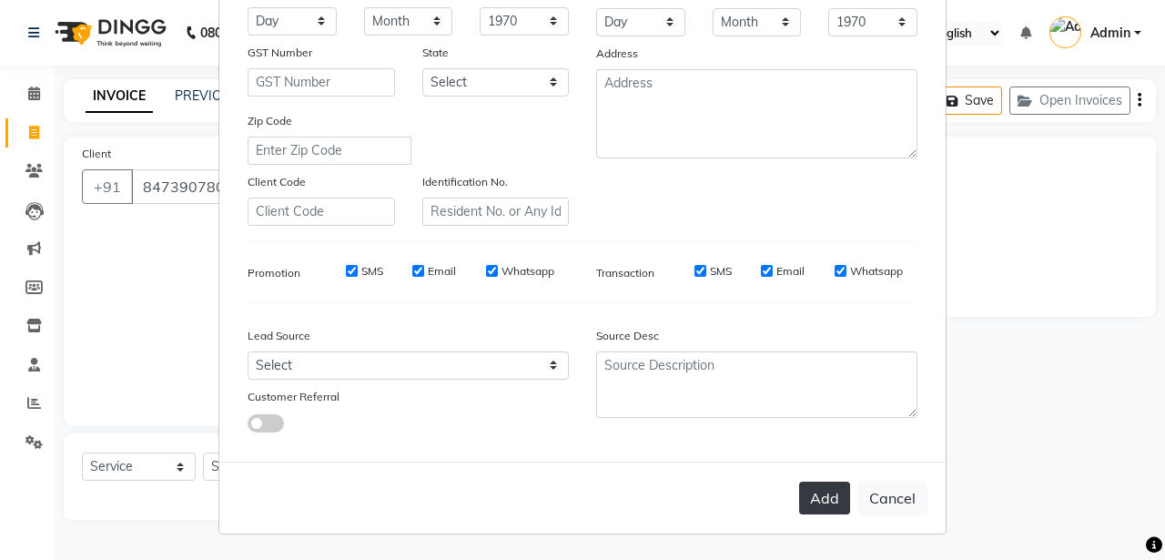
click at [802, 483] on button "Add" at bounding box center [824, 497] width 51 height 33
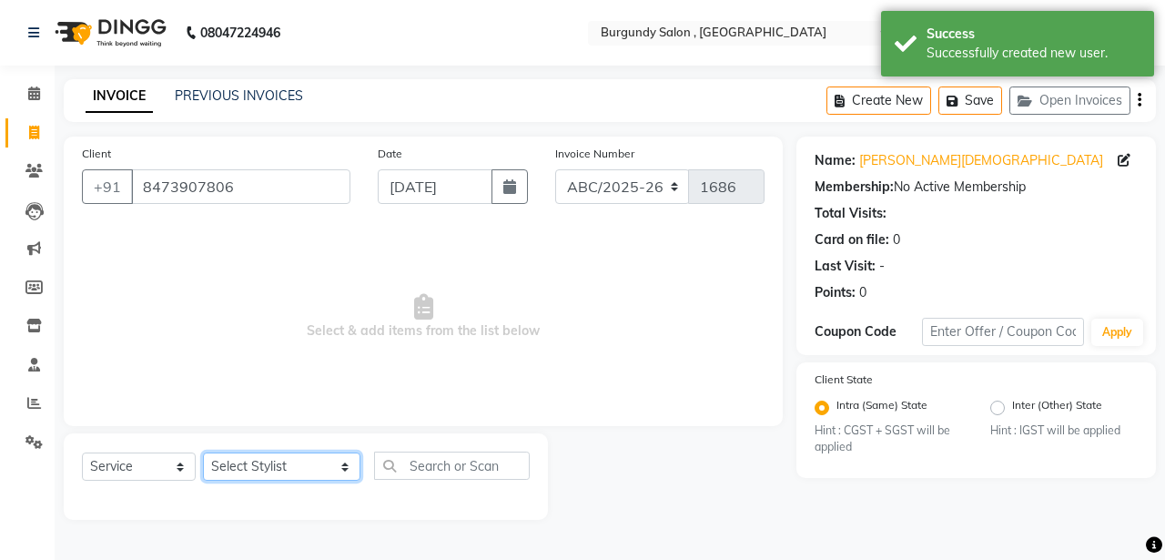
click at [278, 461] on select "Select Stylist ANIL ANJANA BARSHA DEEPSHIKHA DHON DAS DHON / NITUMONI EDWARD ED…" at bounding box center [281, 466] width 157 height 28
select select "80179"
click at [203, 452] on select "Select Stylist ANIL ANJANA BARSHA DEEPSHIKHA DHON DAS DHON / NITUMONI EDWARD ED…" at bounding box center [281, 466] width 157 height 28
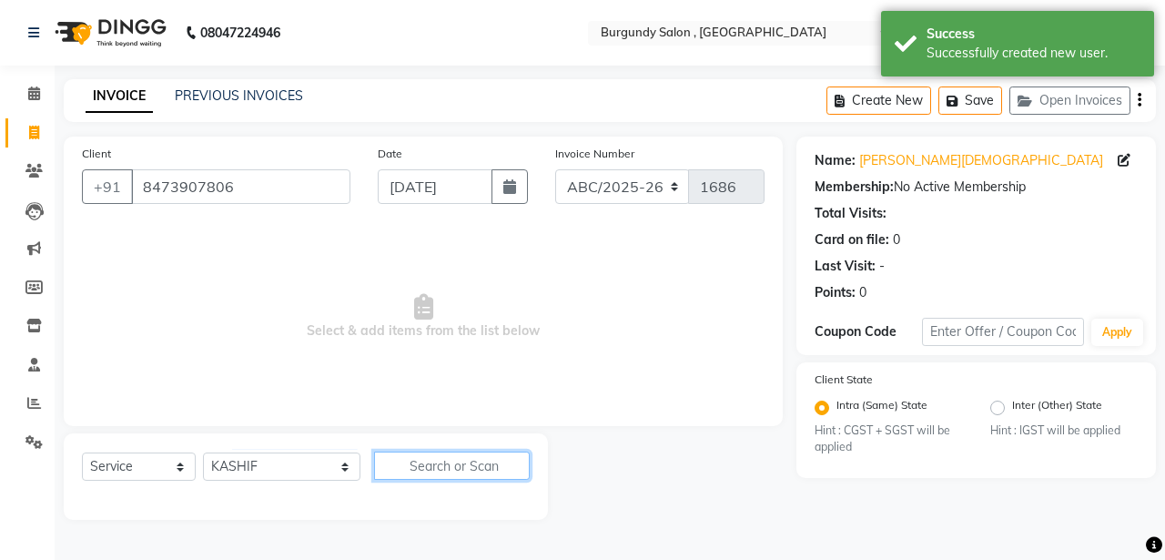
click at [374, 464] on input "text" at bounding box center [452, 465] width 156 height 28
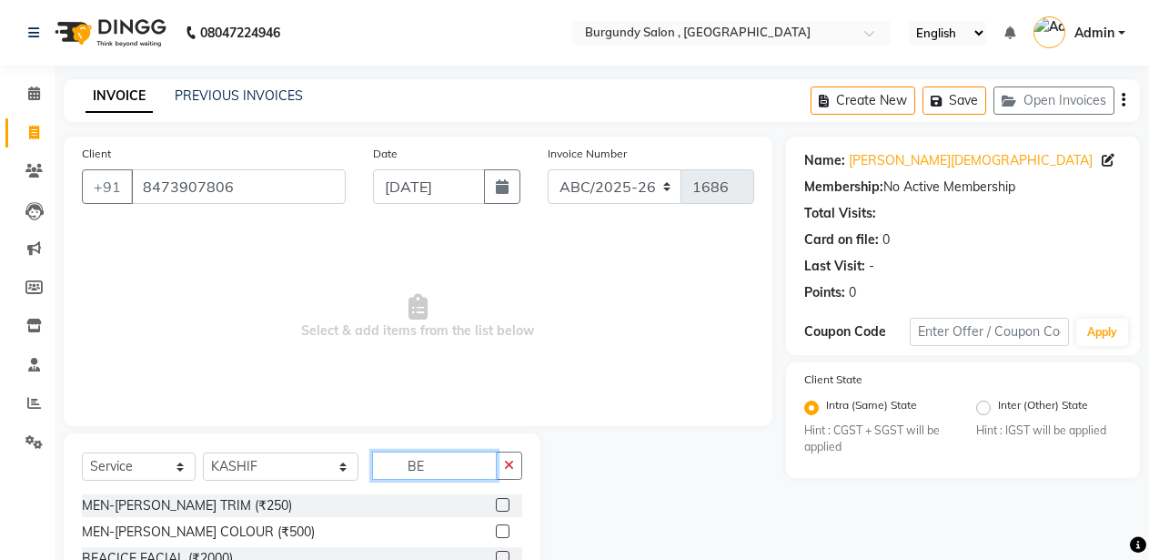
type input "BE"
click at [496, 502] on label at bounding box center [503, 505] width 14 height 14
click at [496, 502] on input "checkbox" at bounding box center [502, 506] width 12 height 12
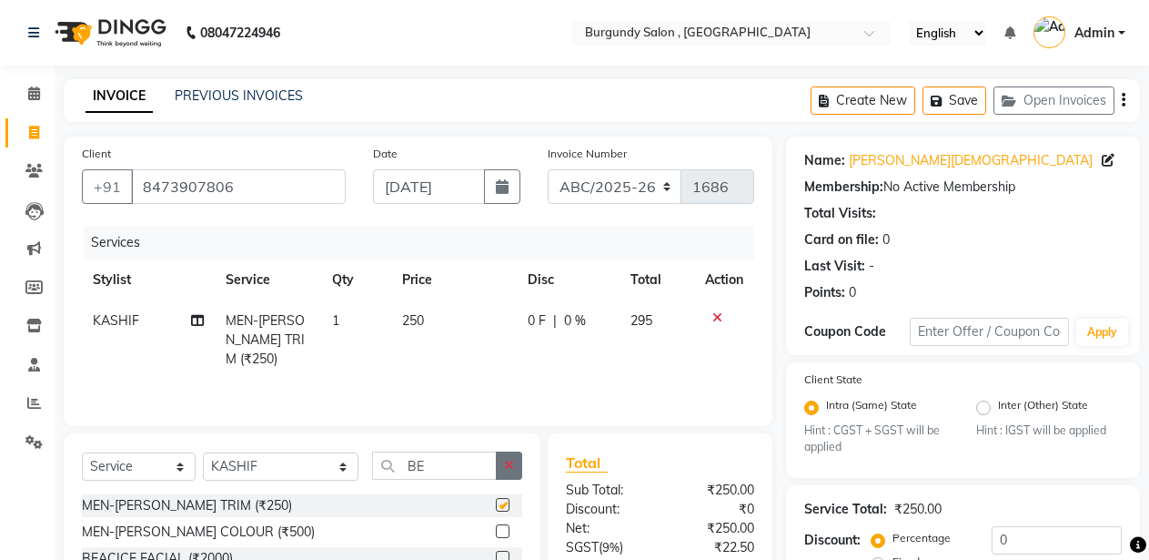
checkbox input "false"
click at [505, 459] on icon "button" at bounding box center [509, 465] width 10 height 13
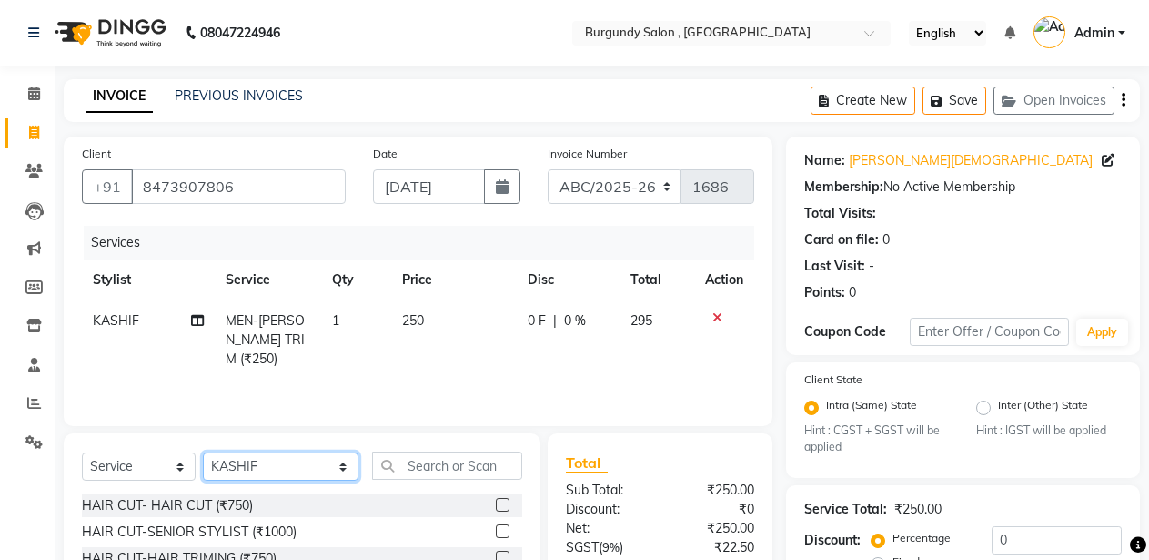
click at [272, 470] on select "Select Stylist ANIL ANJANA BARSHA DEEPSHIKHA DHON DAS DHON / NITUMONI EDWARD ED…" at bounding box center [281, 466] width 156 height 28
select select "47575"
click at [203, 452] on select "Select Stylist ANIL ANJANA BARSHA DEEPSHIKHA DHON DAS DHON / NITUMONI EDWARD ED…" at bounding box center [281, 466] width 156 height 28
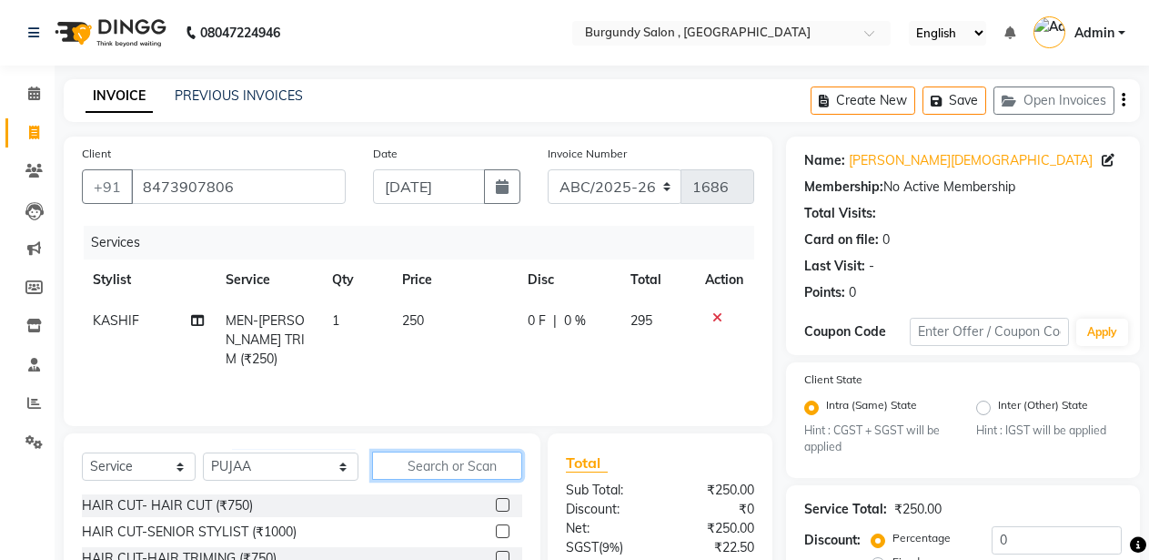
click at [393, 469] on input "text" at bounding box center [447, 465] width 151 height 28
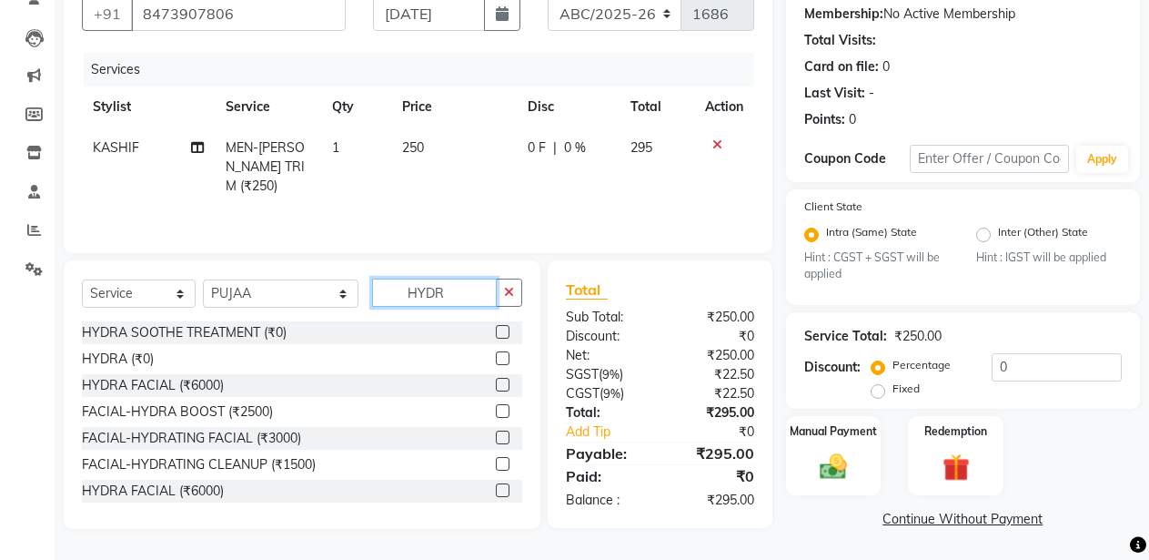
type input "HYDR"
click at [496, 460] on label at bounding box center [503, 464] width 14 height 14
click at [496, 460] on input "checkbox" at bounding box center [502, 465] width 12 height 12
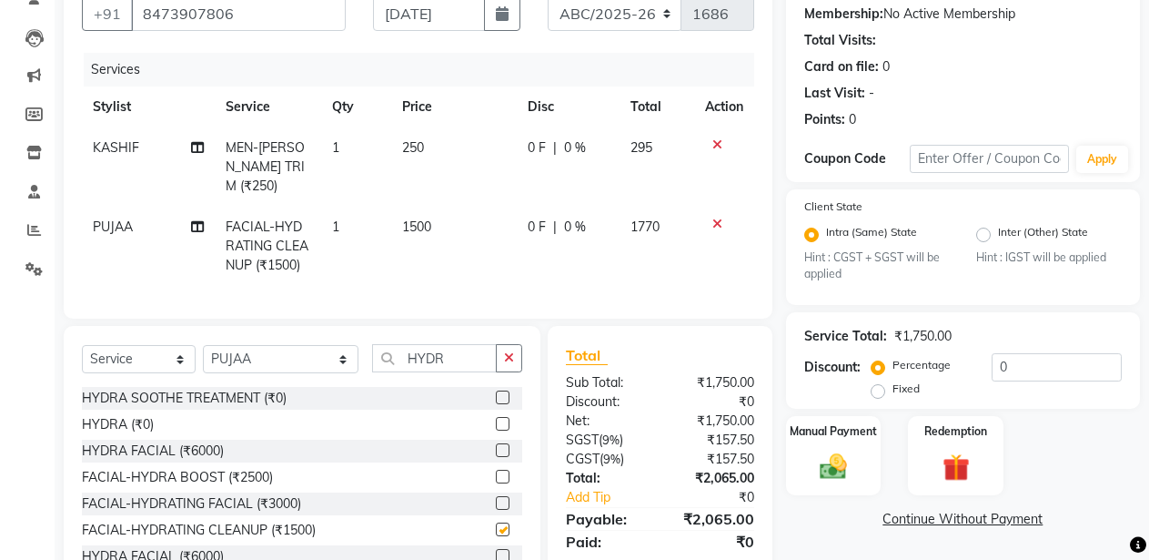
checkbox input "false"
click at [506, 354] on icon "button" at bounding box center [509, 357] width 10 height 13
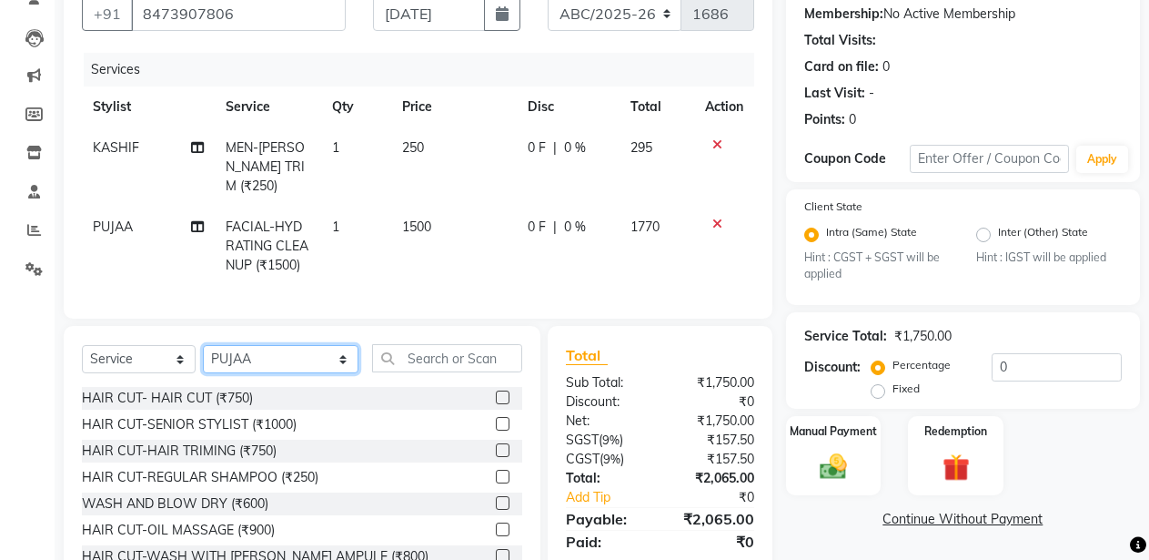
click at [279, 354] on select "Select Stylist ANIL ANJANA BARSHA DEEPSHIKHA DHON DAS DHON / NITUMONI EDWARD ED…" at bounding box center [281, 359] width 156 height 28
select select "33278"
click at [203, 345] on select "Select Stylist ANIL ANJANA BARSHA DEEPSHIKHA DHON DAS DHON / NITUMONI EDWARD ED…" at bounding box center [281, 359] width 156 height 28
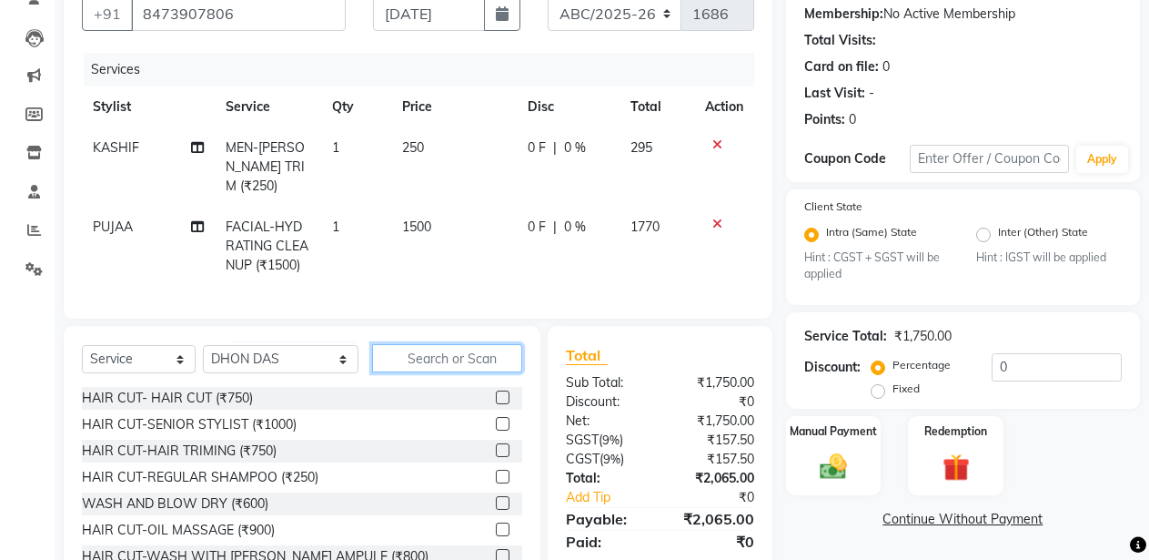
click at [400, 344] on input "text" at bounding box center [447, 358] width 151 height 28
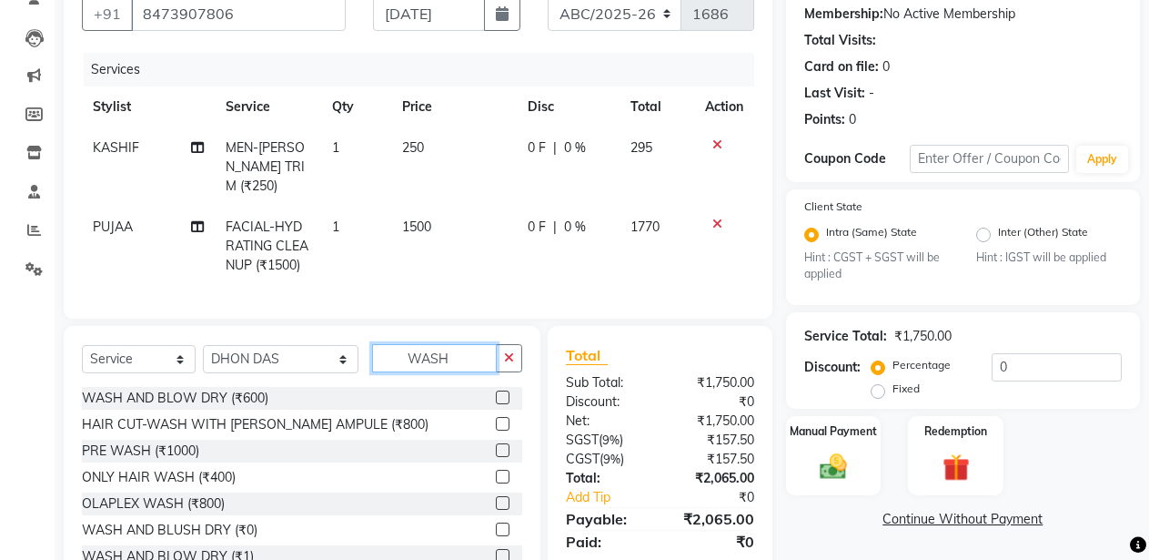
type input "WASH"
click at [496, 473] on label at bounding box center [503, 477] width 14 height 14
click at [496, 473] on input "checkbox" at bounding box center [502, 477] width 12 height 12
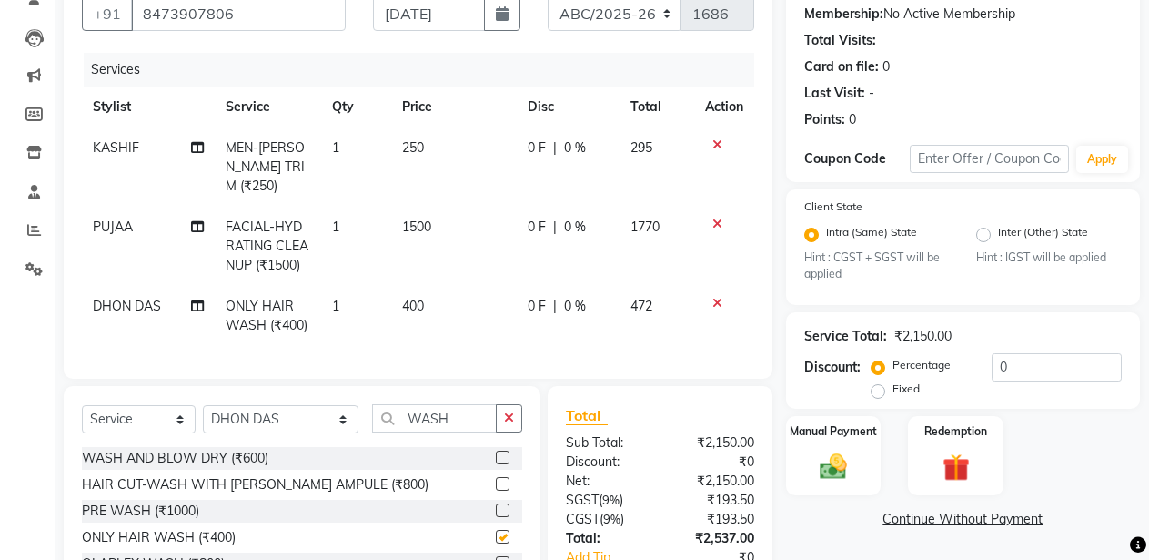
checkbox input "false"
click at [441, 286] on td "400" at bounding box center [454, 316] width 126 height 60
select select "33278"
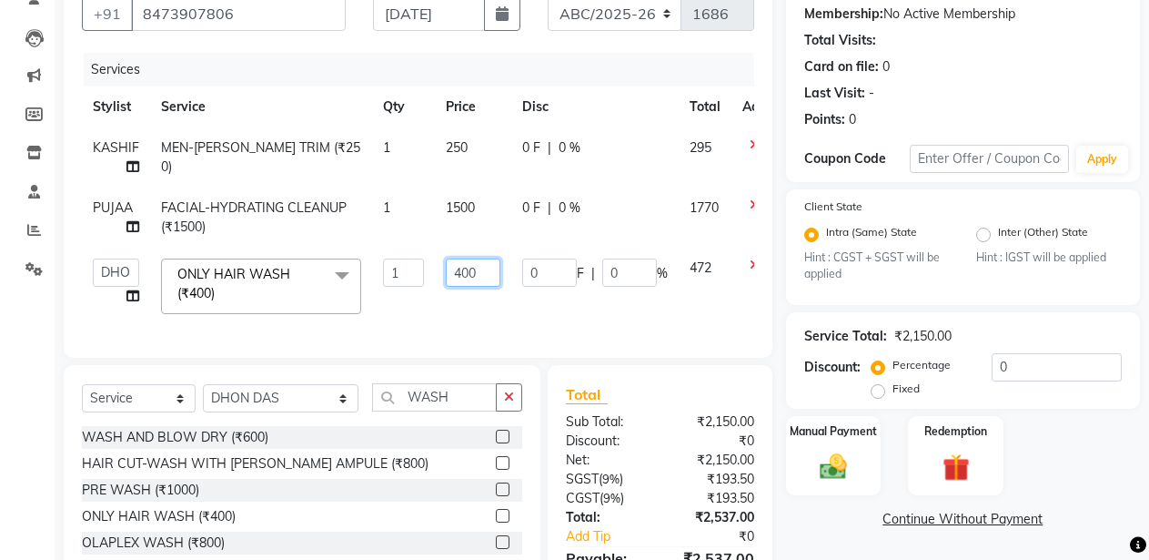
click at [452, 275] on input "400" at bounding box center [473, 272] width 55 height 28
type input "250"
click at [474, 301] on td "250" at bounding box center [473, 286] width 76 height 77
select select "33278"
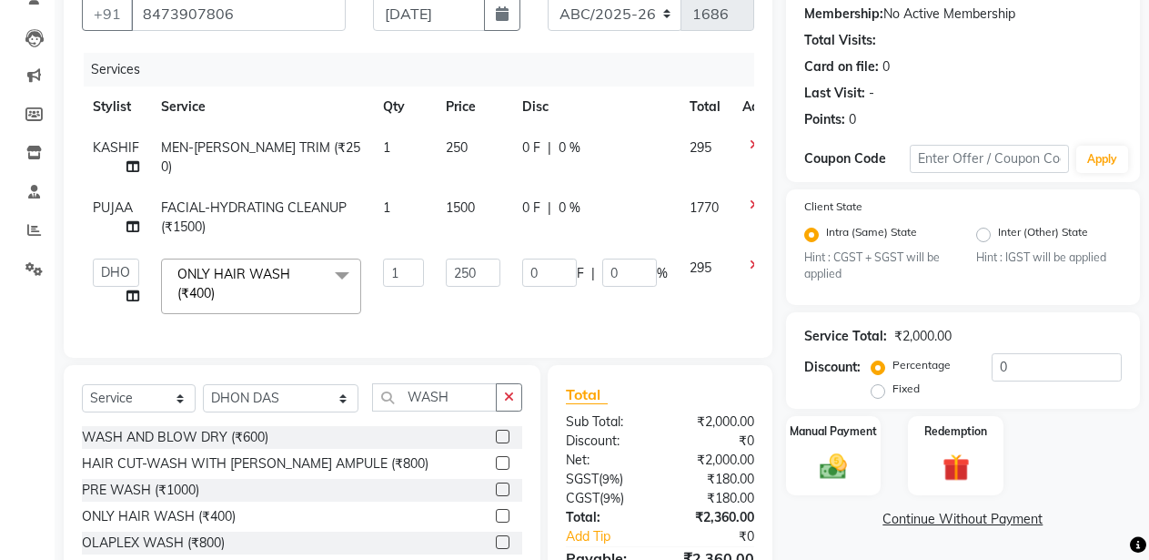
scroll to position [289, 0]
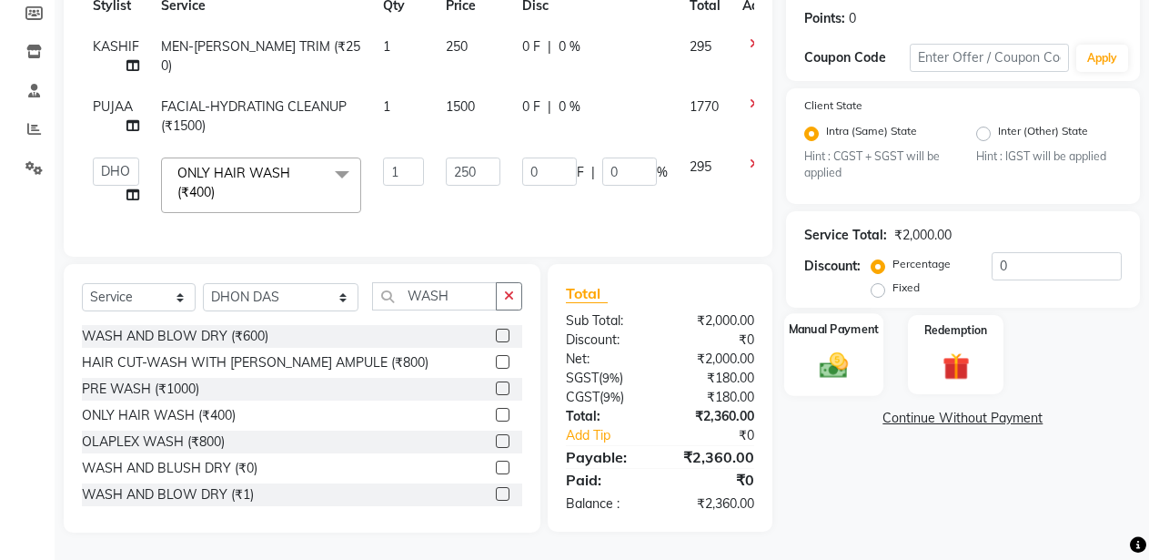
click at [848, 349] on img at bounding box center [834, 365] width 46 height 33
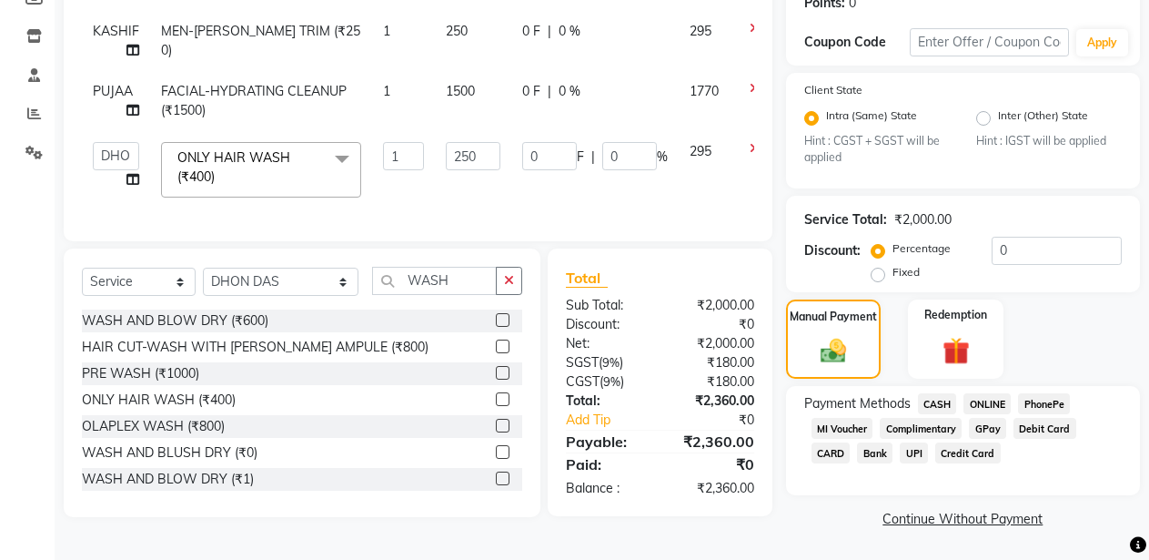
click at [931, 401] on span "CASH" at bounding box center [937, 403] width 39 height 21
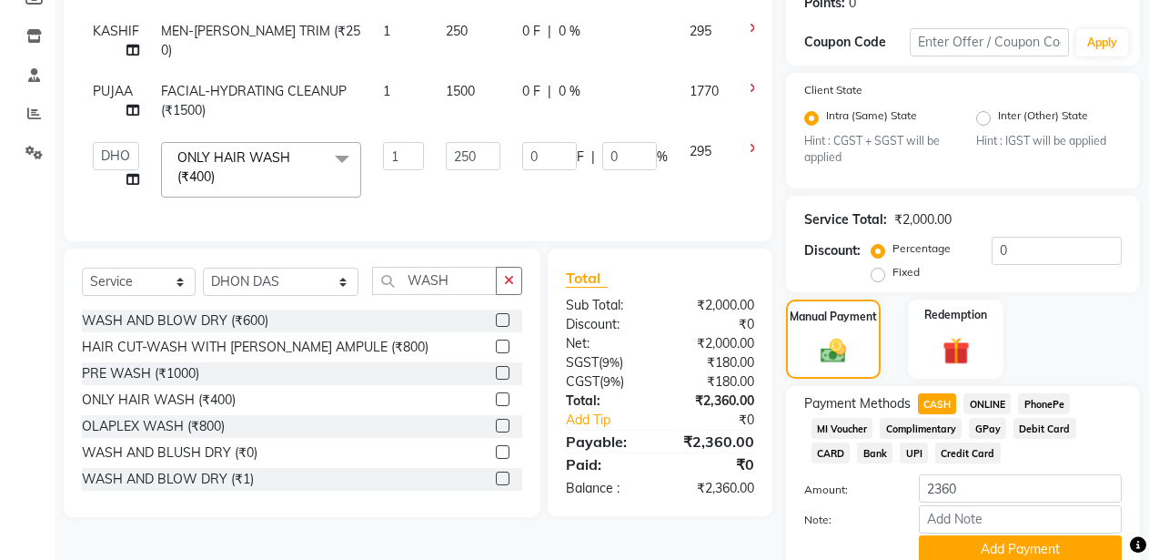
scroll to position [365, 0]
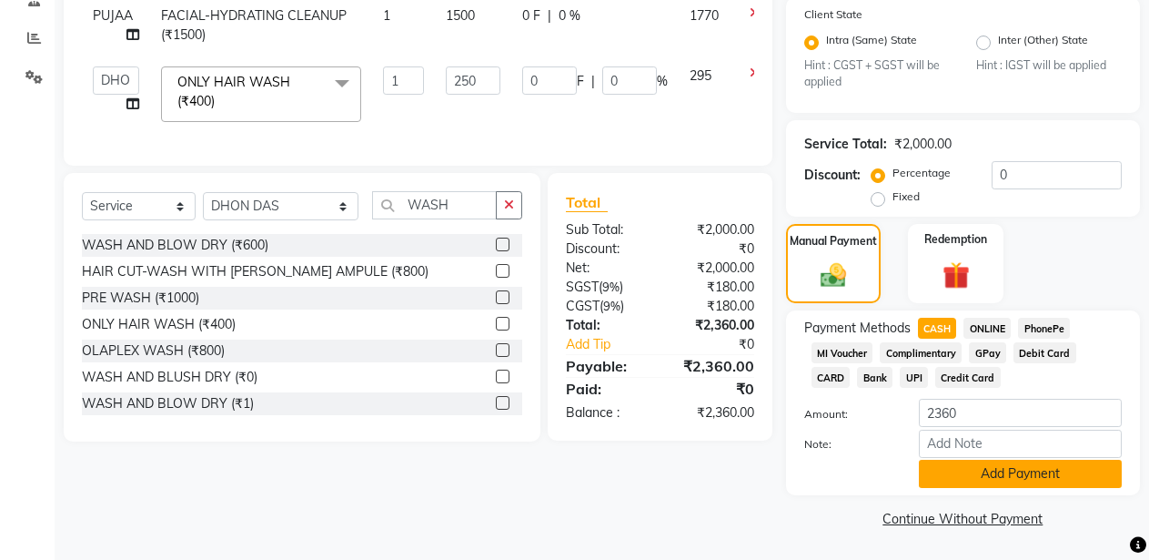
click at [1038, 473] on button "Add Payment" at bounding box center [1020, 474] width 203 height 28
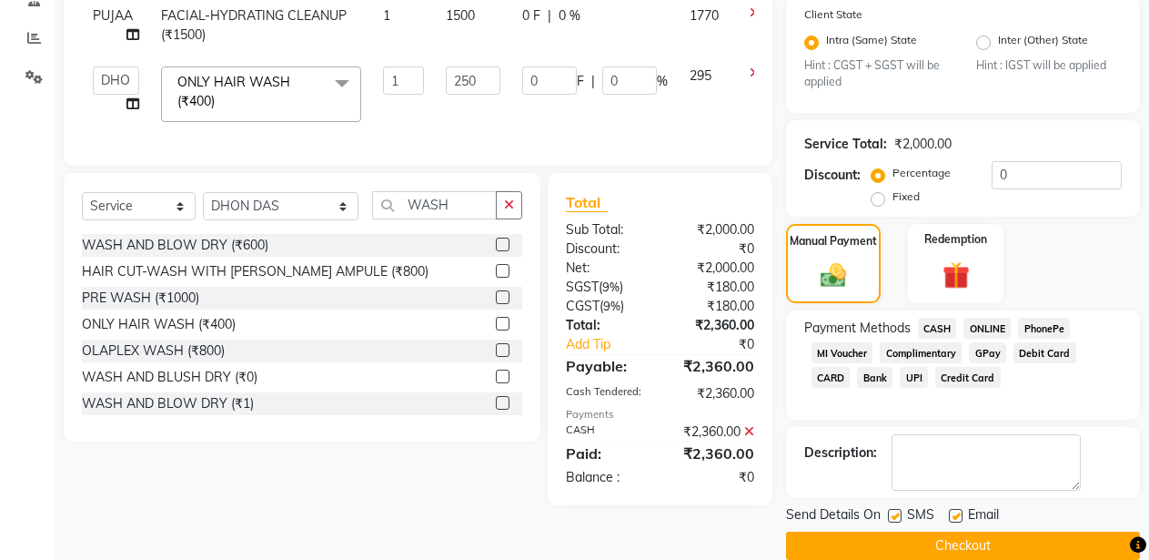
click at [896, 513] on label at bounding box center [895, 516] width 14 height 14
click at [896, 513] on input "checkbox" at bounding box center [894, 517] width 12 height 12
checkbox input "false"
click at [958, 511] on label at bounding box center [956, 516] width 14 height 14
click at [958, 511] on input "checkbox" at bounding box center [955, 517] width 12 height 12
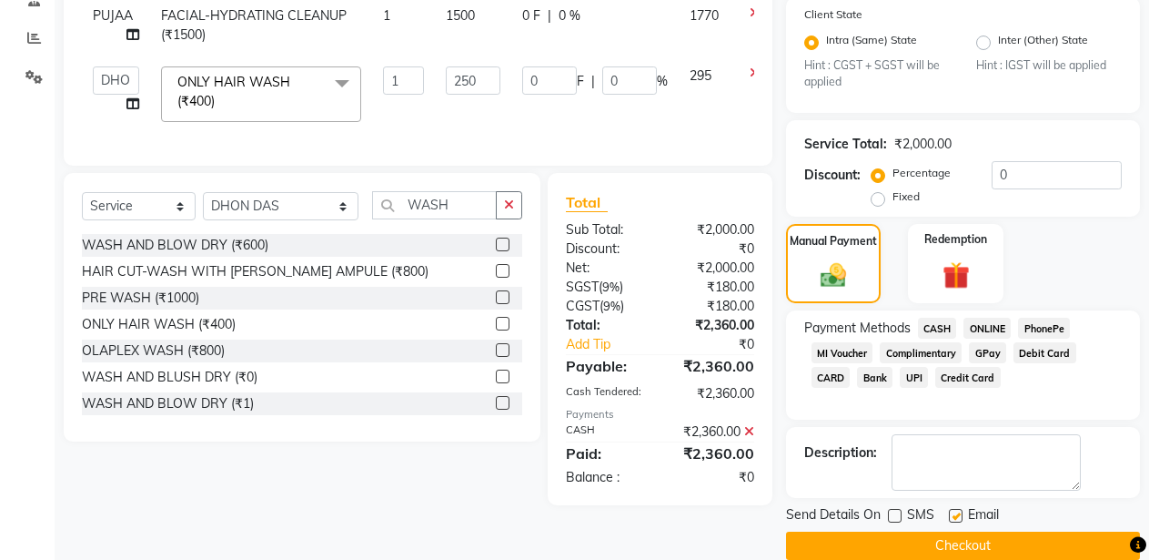
checkbox input "false"
click at [956, 540] on button "Checkout" at bounding box center [963, 545] width 354 height 28
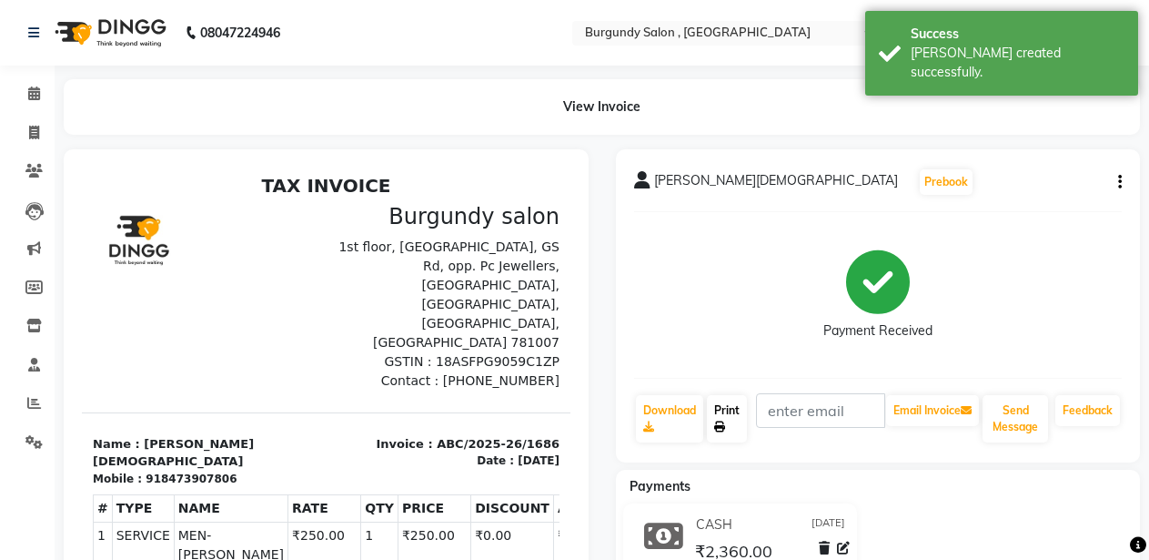
click at [721, 412] on link "Print" at bounding box center [727, 418] width 40 height 47
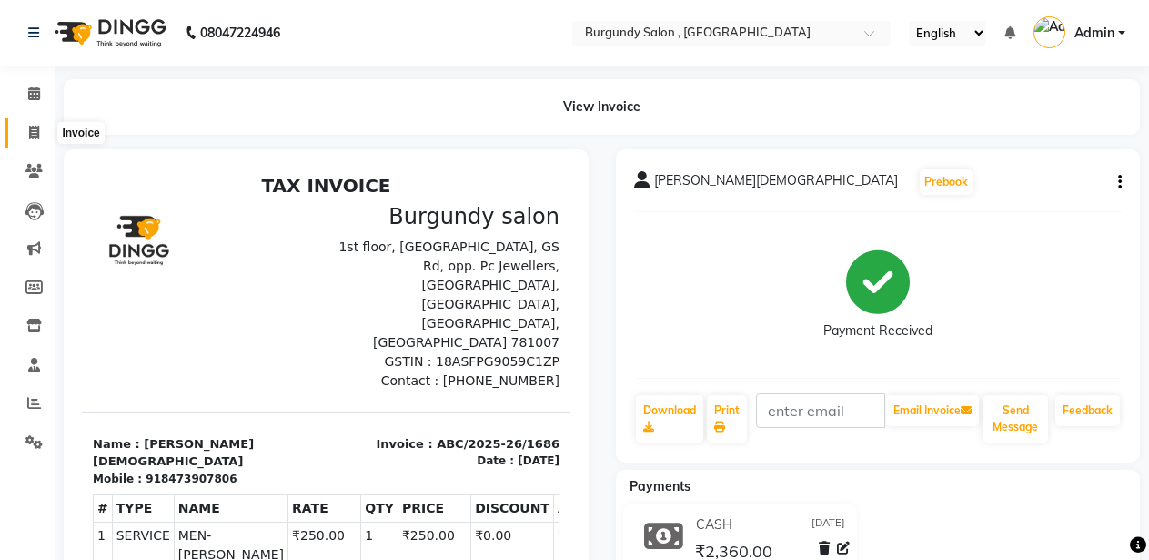
click at [33, 132] on icon at bounding box center [34, 133] width 10 height 14
select select "service"
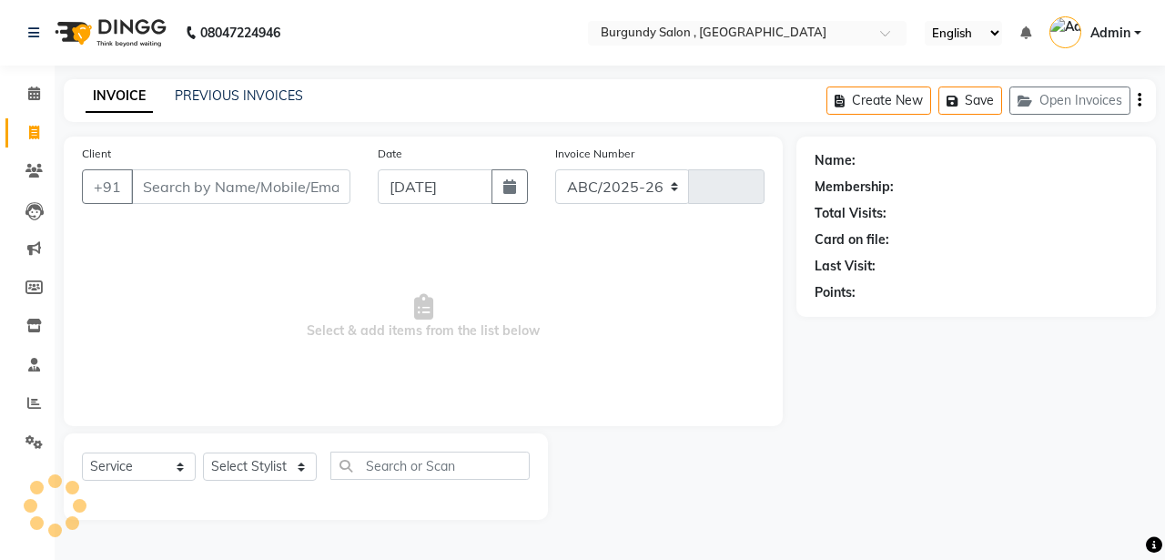
select select "5345"
type input "1687"
click at [253, 461] on select "Select Stylist" at bounding box center [260, 466] width 114 height 28
click at [275, 454] on select "Select Stylist" at bounding box center [260, 466] width 114 height 28
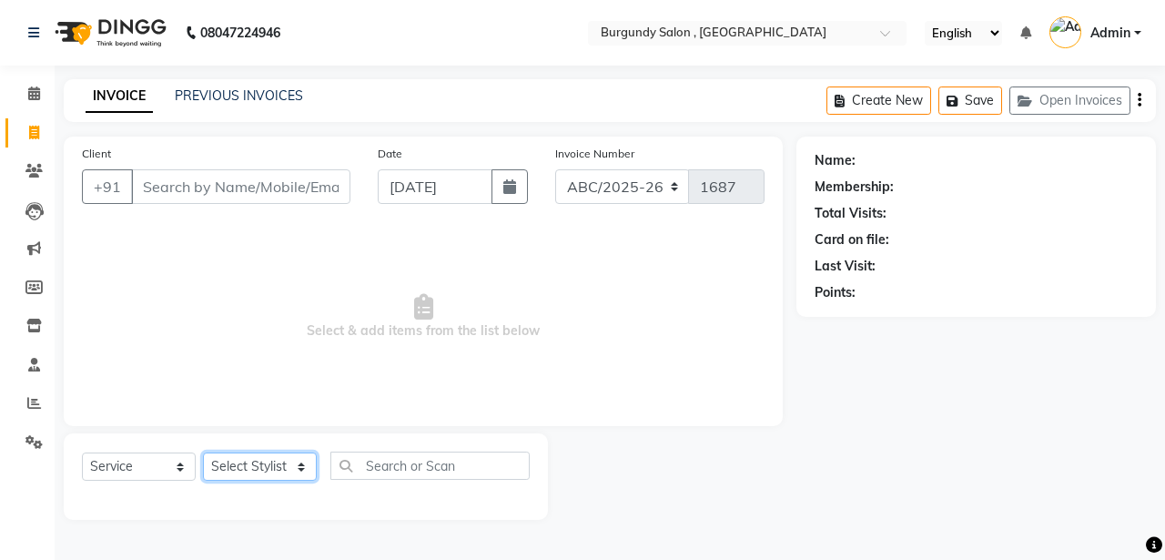
click at [275, 454] on select "Select Stylist" at bounding box center [260, 466] width 114 height 28
click at [275, 455] on select "Select Stylist" at bounding box center [260, 466] width 114 height 28
select select "35062"
click at [203, 452] on select "Select Stylist ANIL ANJANA BARSHA DEEPSHIKHA DHON DAS DHON / NITUMONI EDWARD ED…" at bounding box center [281, 466] width 157 height 28
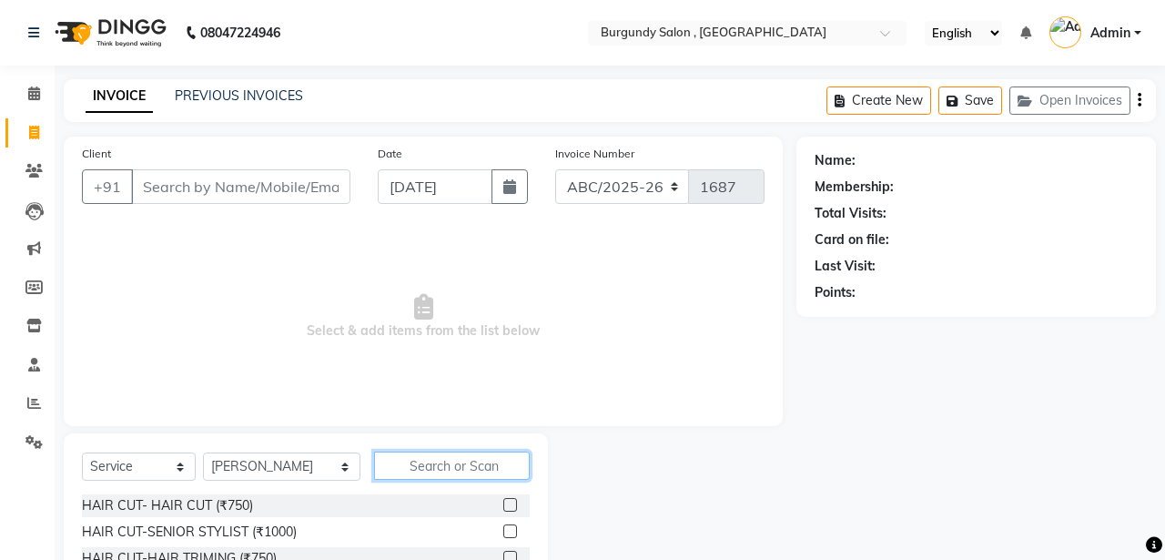
click at [401, 463] on input "text" at bounding box center [452, 465] width 156 height 28
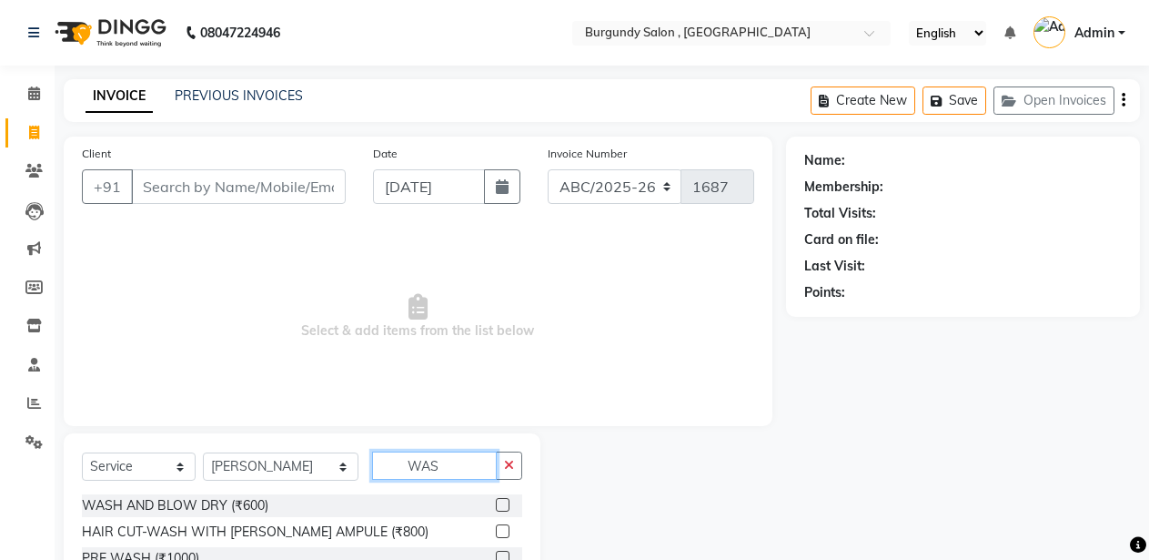
type input "WAS"
click at [496, 509] on label at bounding box center [503, 505] width 14 height 14
click at [496, 509] on input "checkbox" at bounding box center [502, 506] width 12 height 12
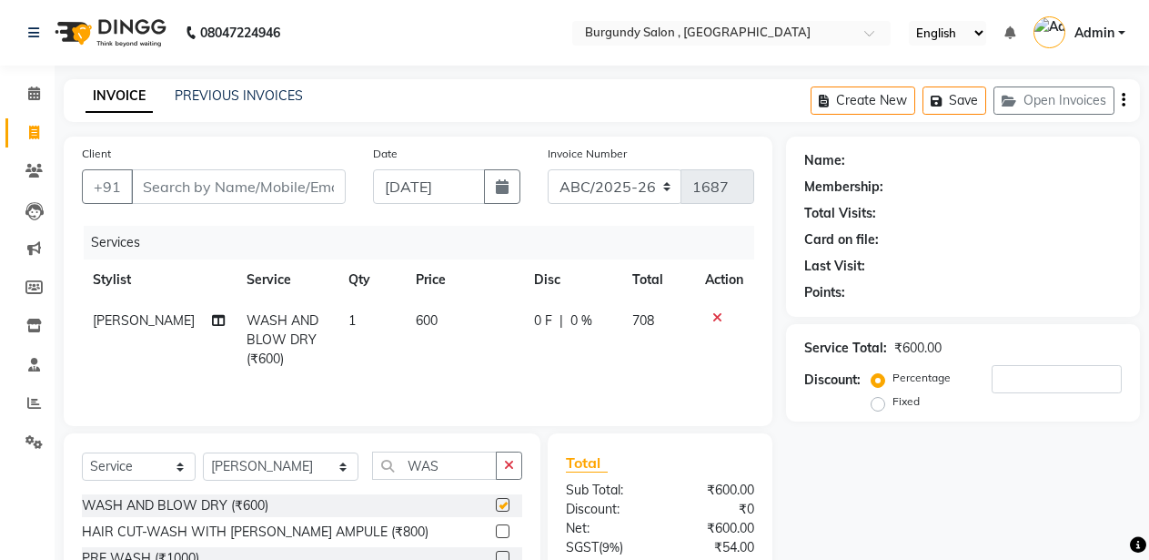
checkbox input "false"
click at [508, 466] on icon "button" at bounding box center [509, 465] width 10 height 13
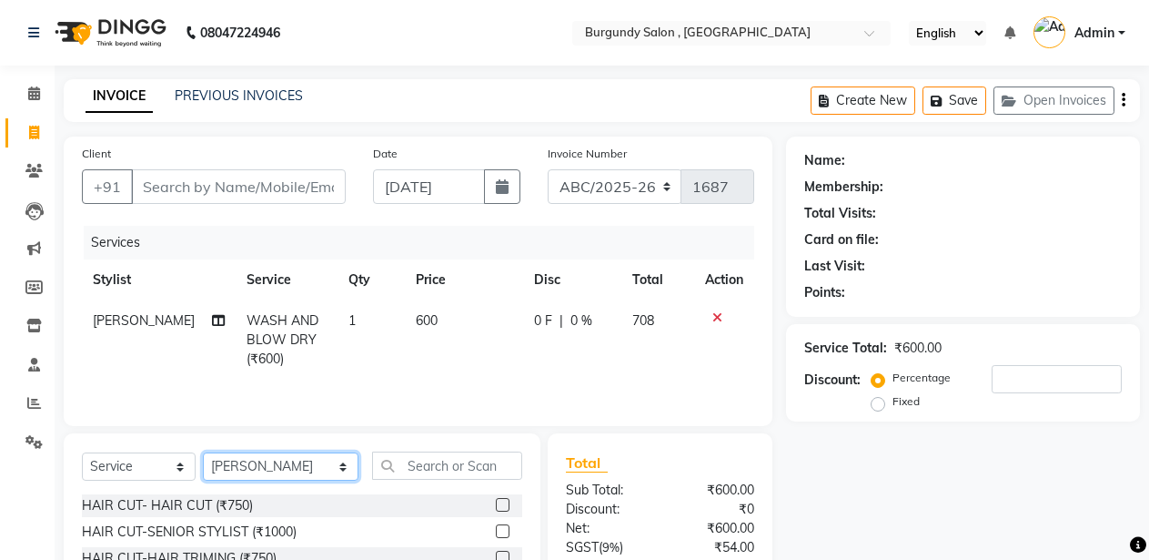
click at [275, 470] on select "Select Stylist ANIL ANJANA BARSHA DEEPSHIKHA DHON DAS DHON / NITUMONI EDWARD ED…" at bounding box center [281, 466] width 156 height 28
select select "32576"
click at [203, 454] on select "Select Stylist ANIL ANJANA BARSHA DEEPSHIKHA DHON DAS DHON / NITUMONI EDWARD ED…" at bounding box center [281, 466] width 156 height 28
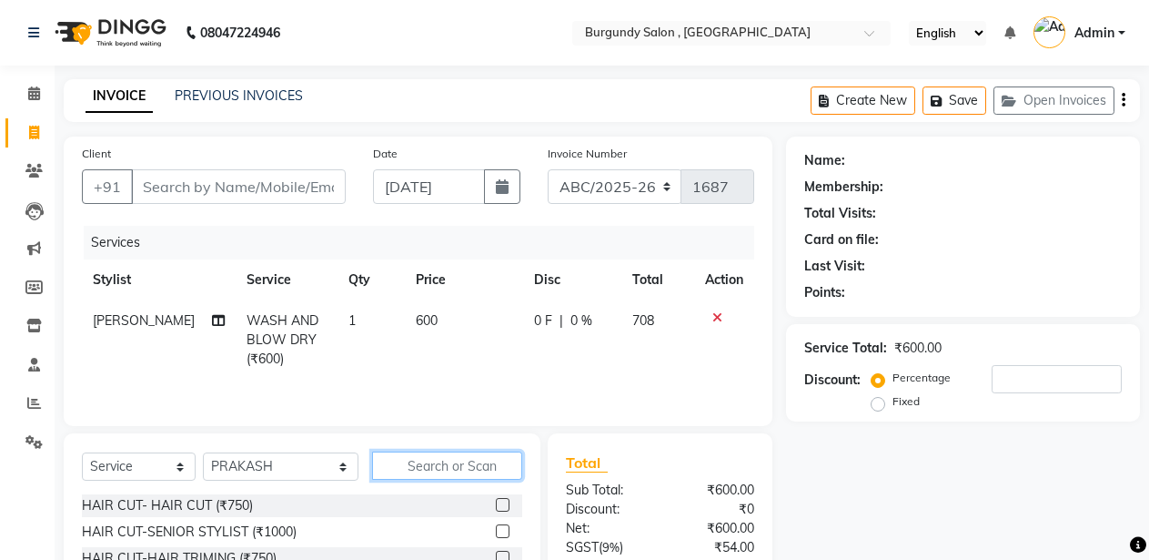
click at [388, 469] on input "text" at bounding box center [447, 465] width 151 height 28
type input "GEL"
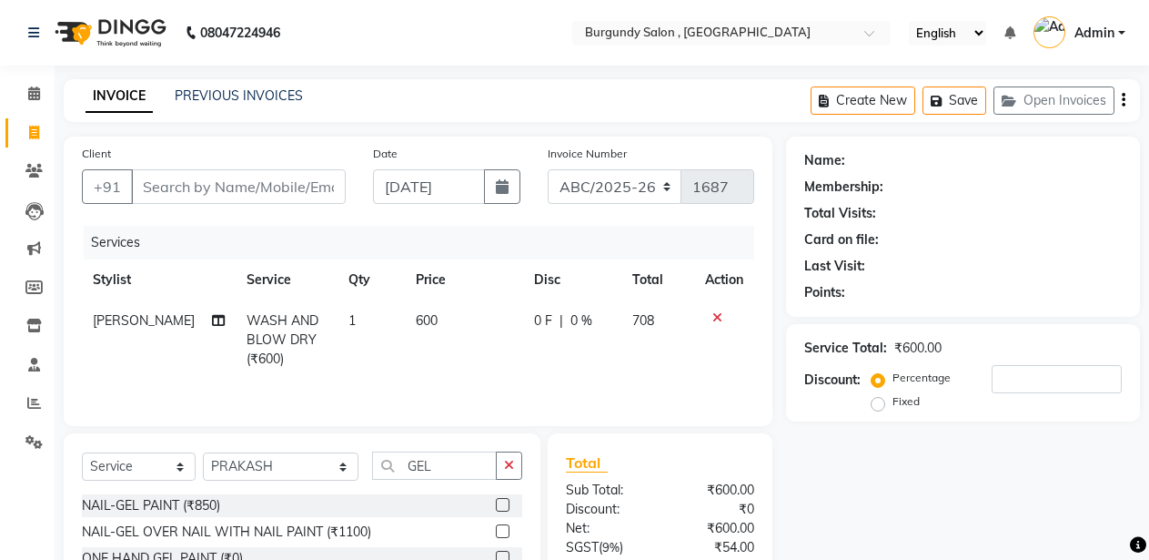
click at [496, 503] on label at bounding box center [503, 505] width 14 height 14
click at [496, 503] on input "checkbox" at bounding box center [502, 506] width 12 height 12
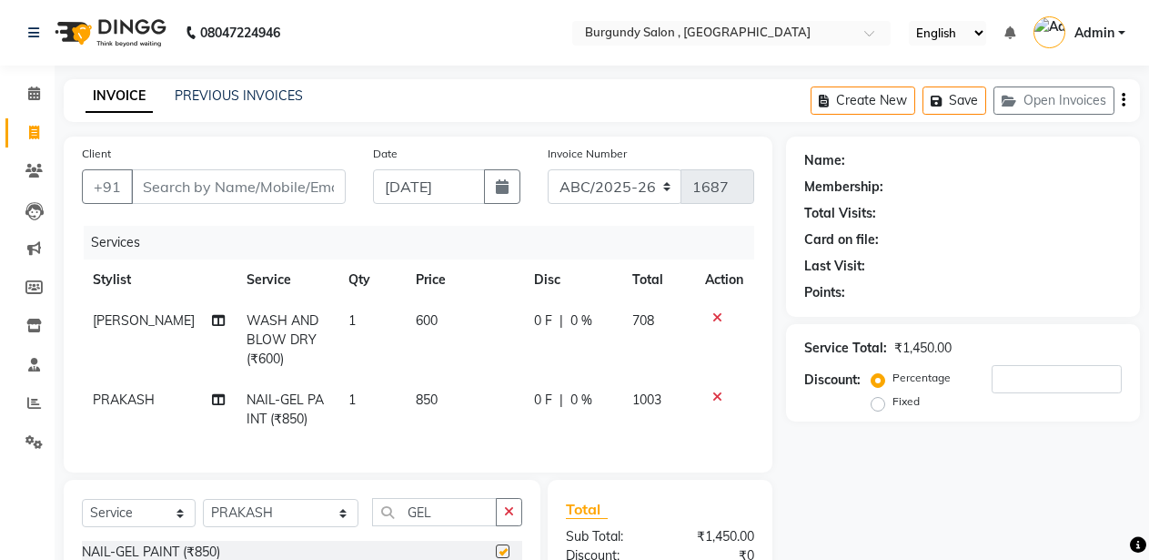
checkbox input "false"
click at [265, 188] on input "Client" at bounding box center [238, 186] width 215 height 35
type input "S"
type input "0"
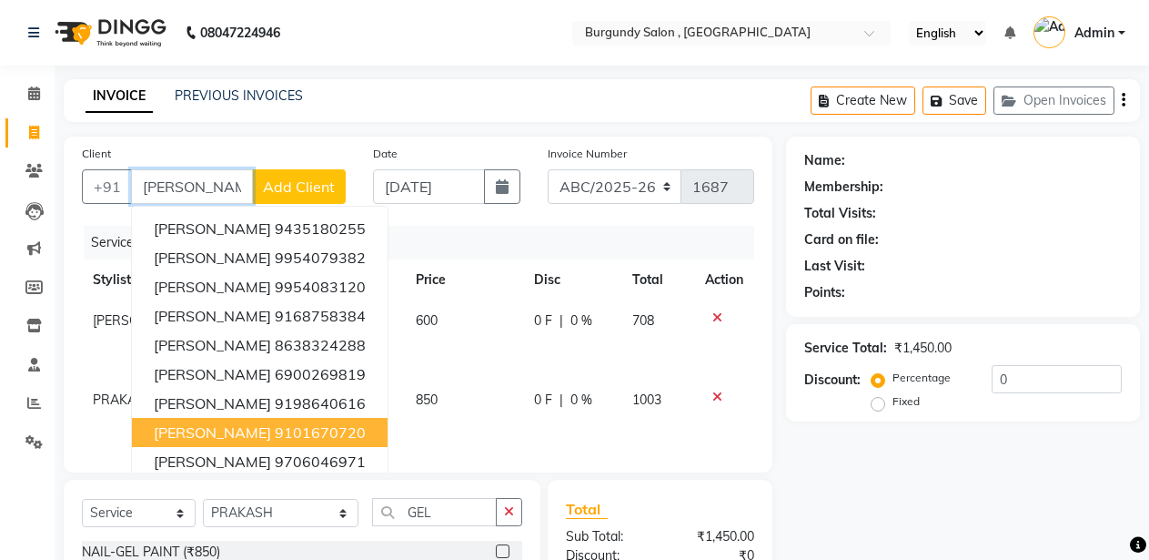
click at [278, 440] on ngb-highlight "9101670720" at bounding box center [320, 432] width 91 height 18
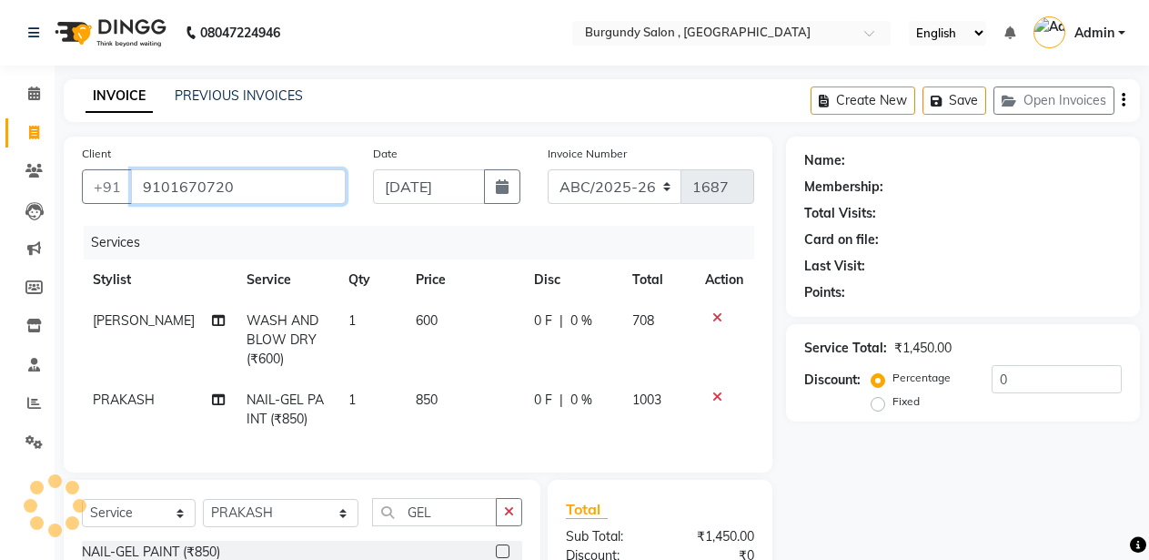
type input "9101670720"
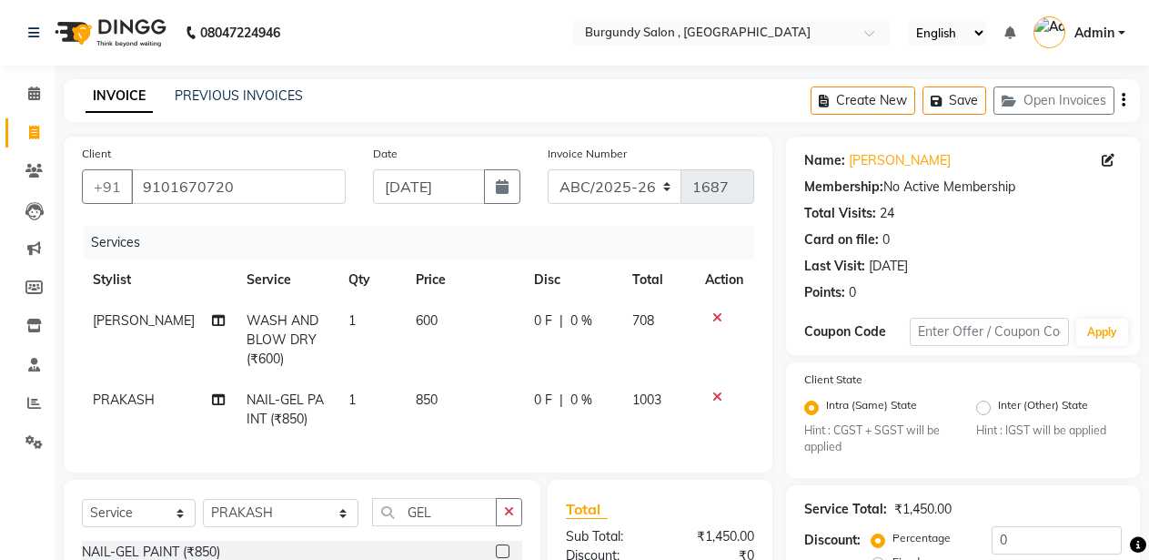
scroll to position [231, 0]
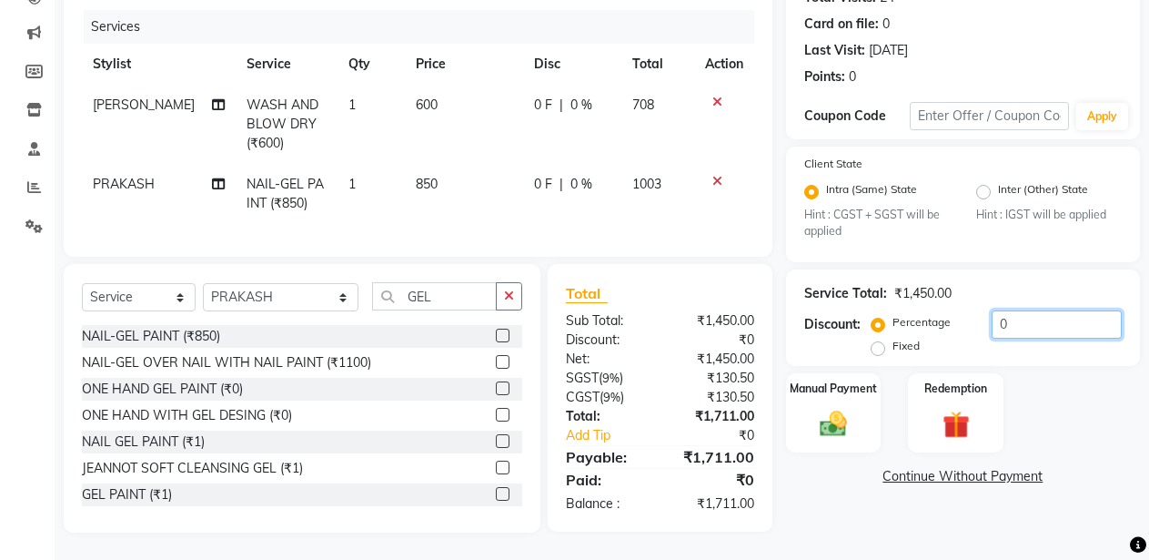
click at [992, 310] on input "0" at bounding box center [1057, 324] width 130 height 28
type input "10"
click at [825, 408] on img at bounding box center [834, 424] width 46 height 33
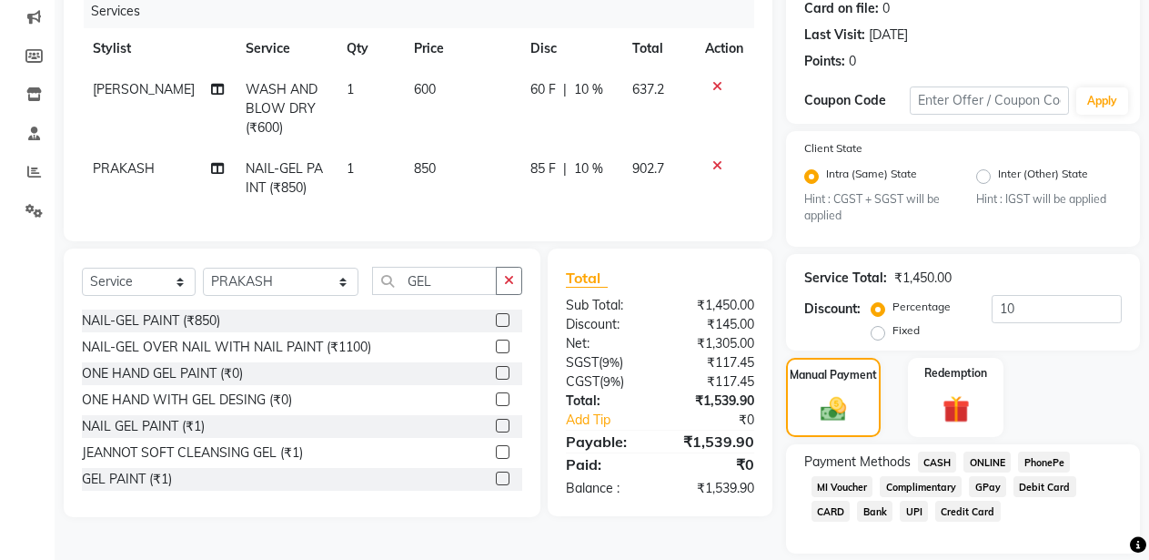
click at [936, 458] on span "CASH" at bounding box center [937, 461] width 39 height 21
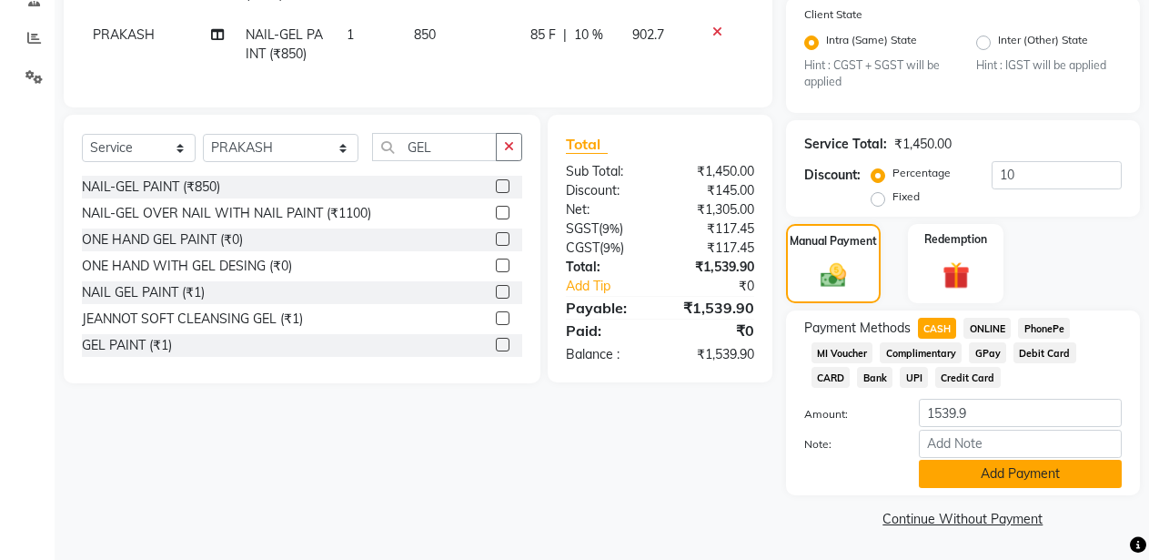
click at [999, 460] on button "Add Payment" at bounding box center [1020, 474] width 203 height 28
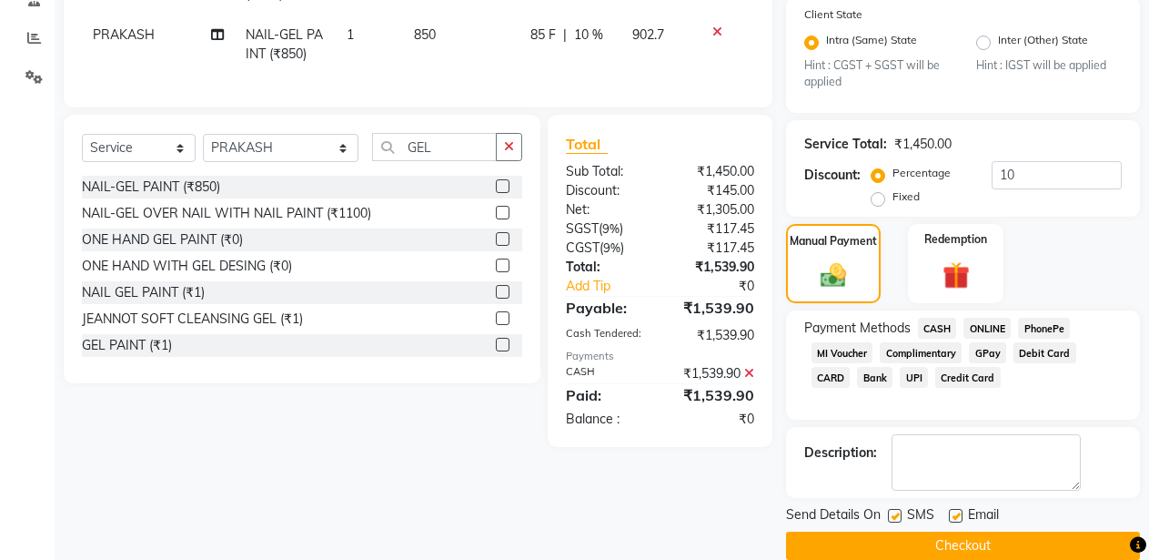
click at [893, 518] on label at bounding box center [895, 516] width 14 height 14
click at [893, 518] on input "checkbox" at bounding box center [894, 517] width 12 height 12
checkbox input "false"
click at [955, 515] on label at bounding box center [956, 516] width 14 height 14
click at [955, 515] on input "checkbox" at bounding box center [955, 517] width 12 height 12
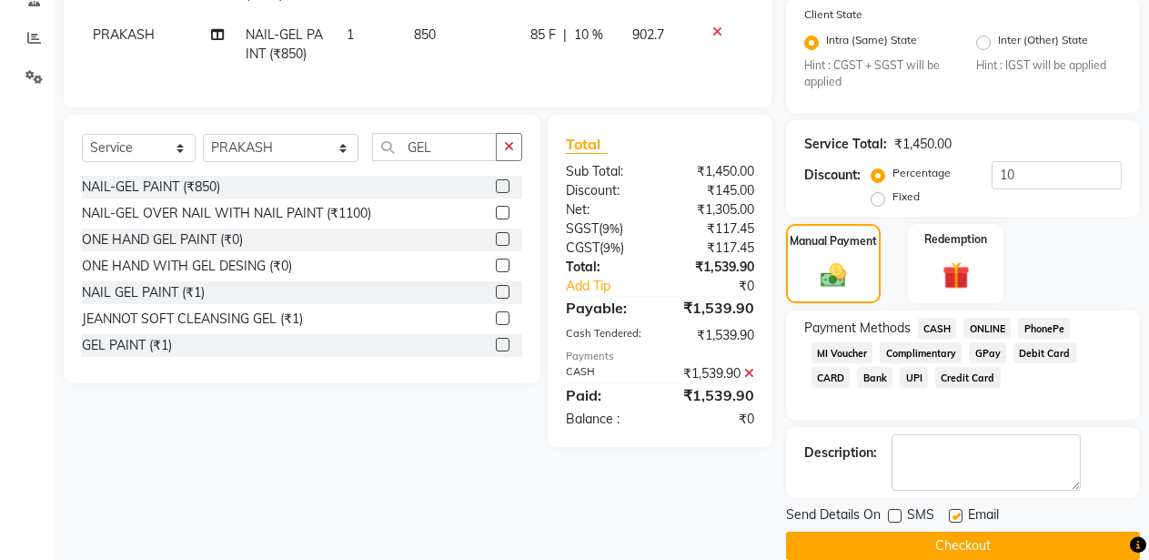
checkbox input "false"
click at [956, 557] on button "Checkout" at bounding box center [963, 545] width 354 height 28
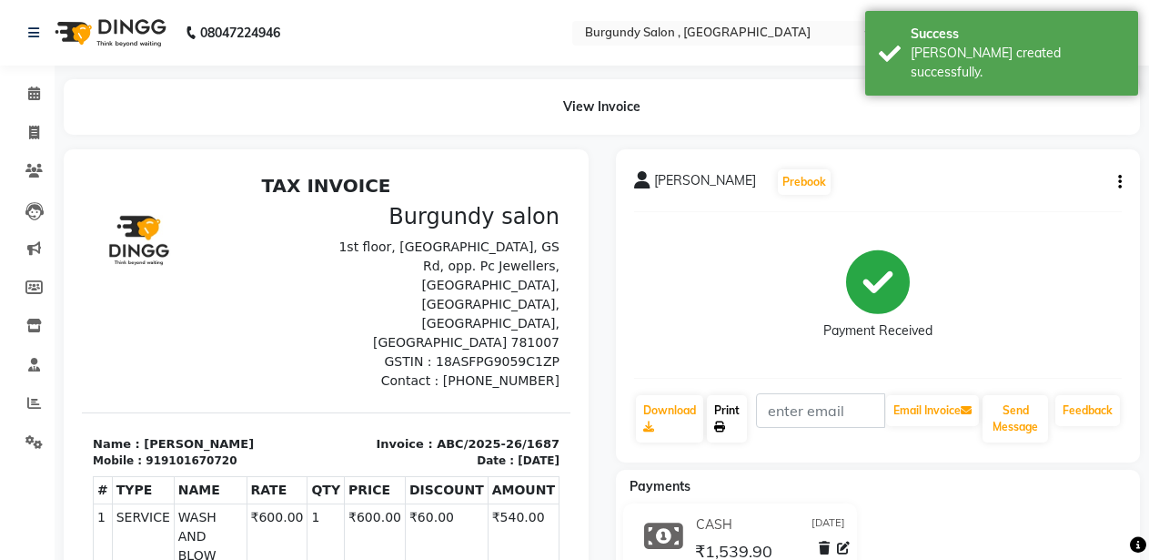
click at [723, 409] on link "Print" at bounding box center [727, 418] width 40 height 47
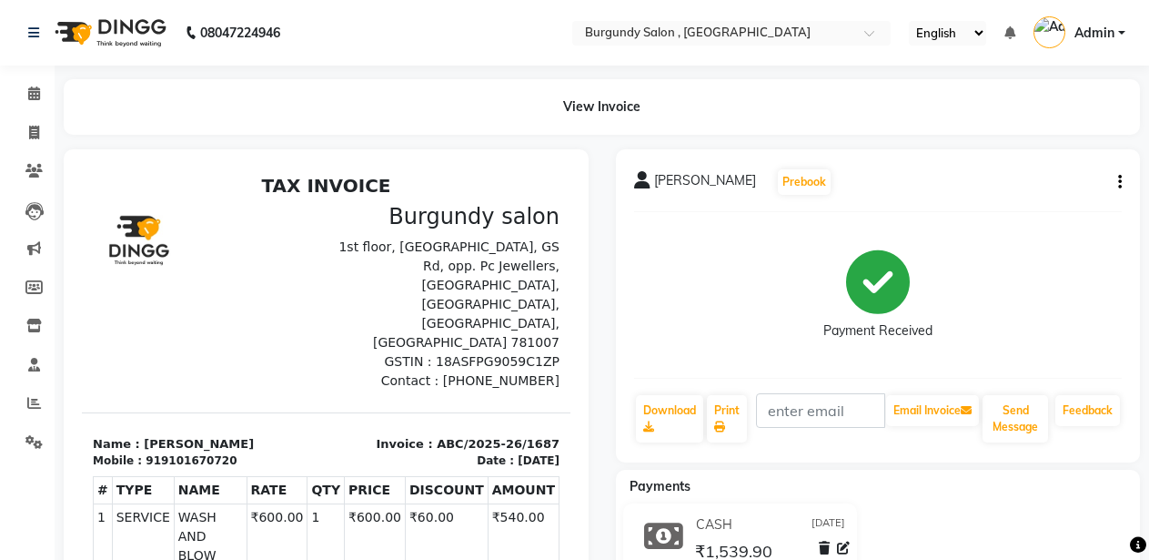
click at [1120, 182] on icon "button" at bounding box center [1120, 182] width 4 height 1
click at [1005, 206] on div "Edit Invoice" at bounding box center [1029, 205] width 125 height 23
select select "service"
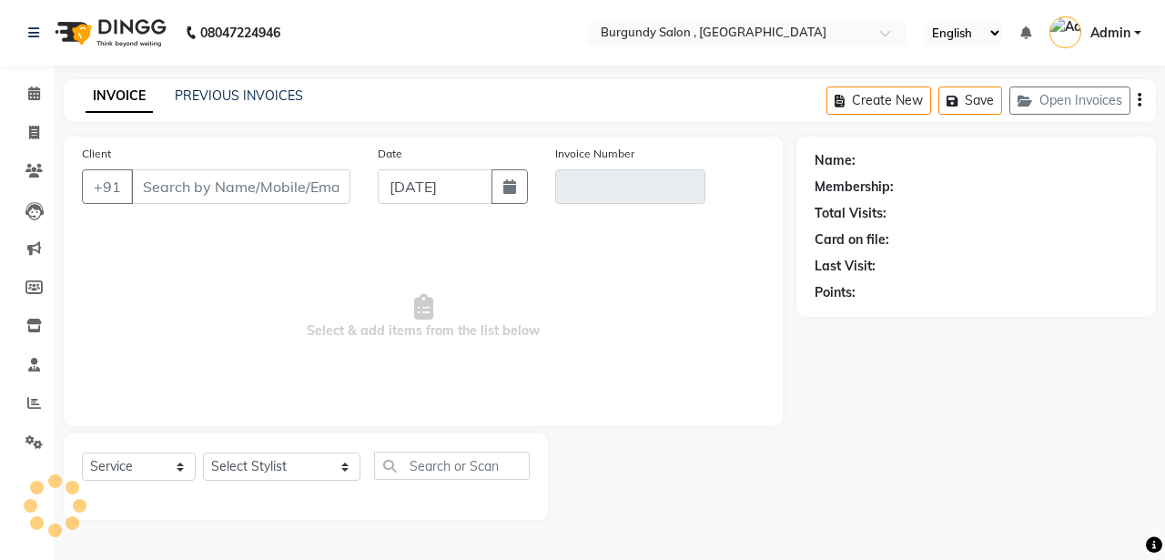
type input "9101670720"
type input "ABC/2025-26/1687"
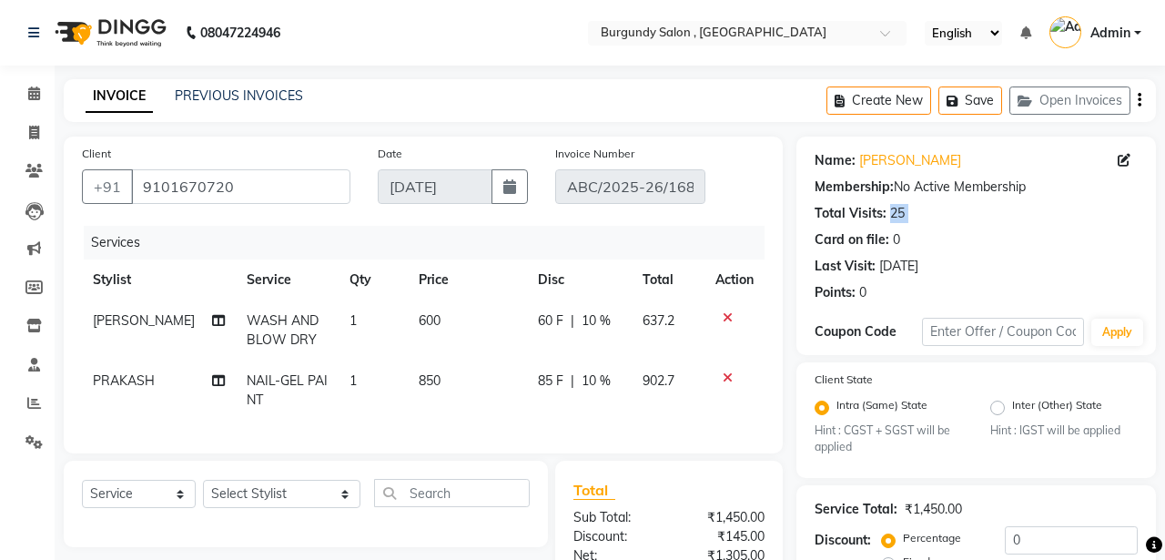
select select "select"
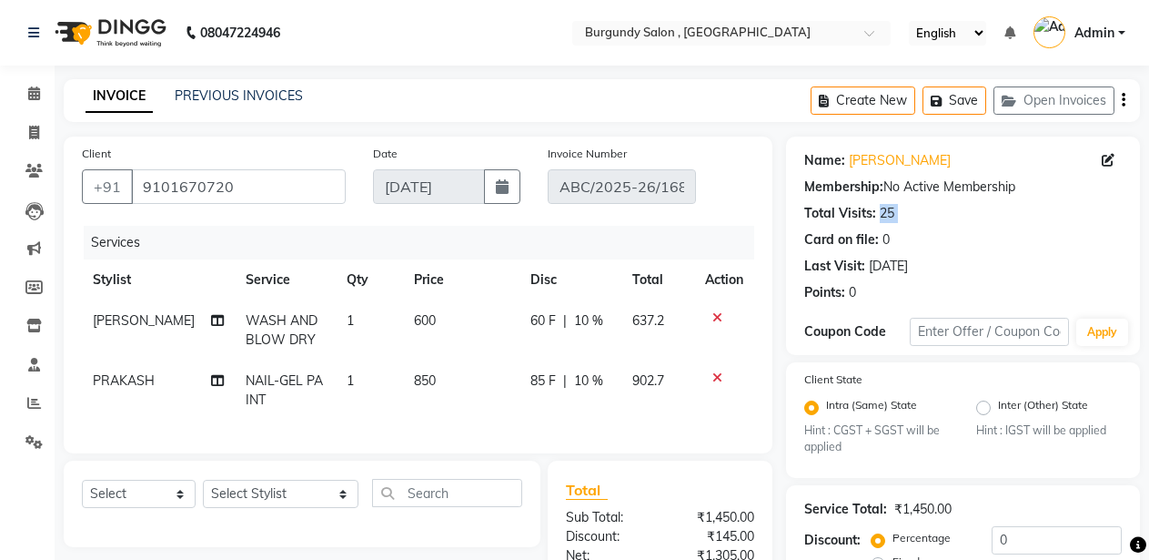
scroll to position [276, 0]
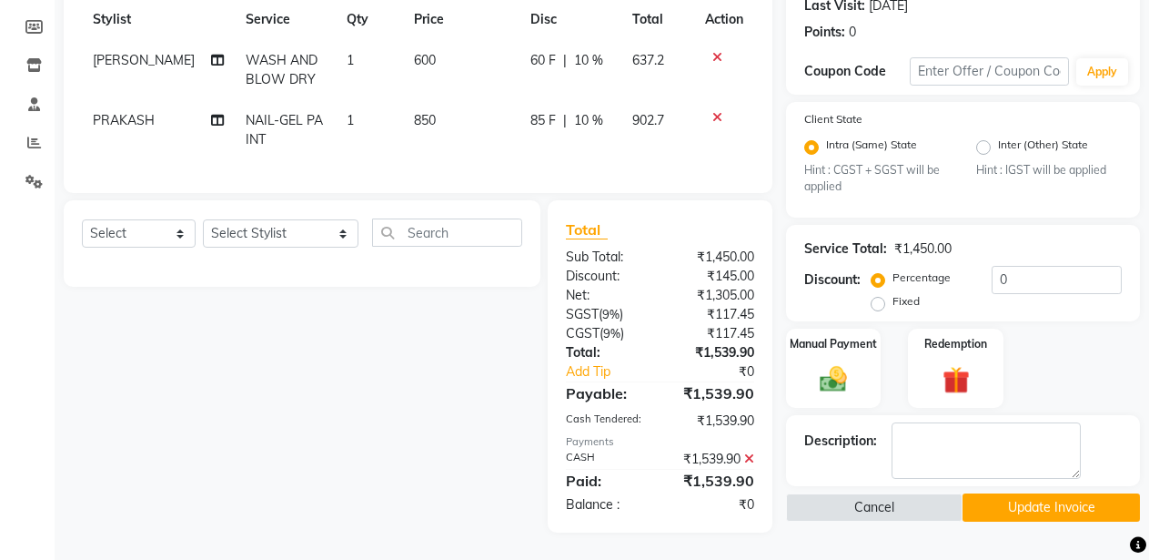
click at [747, 457] on icon at bounding box center [749, 458] width 10 height 13
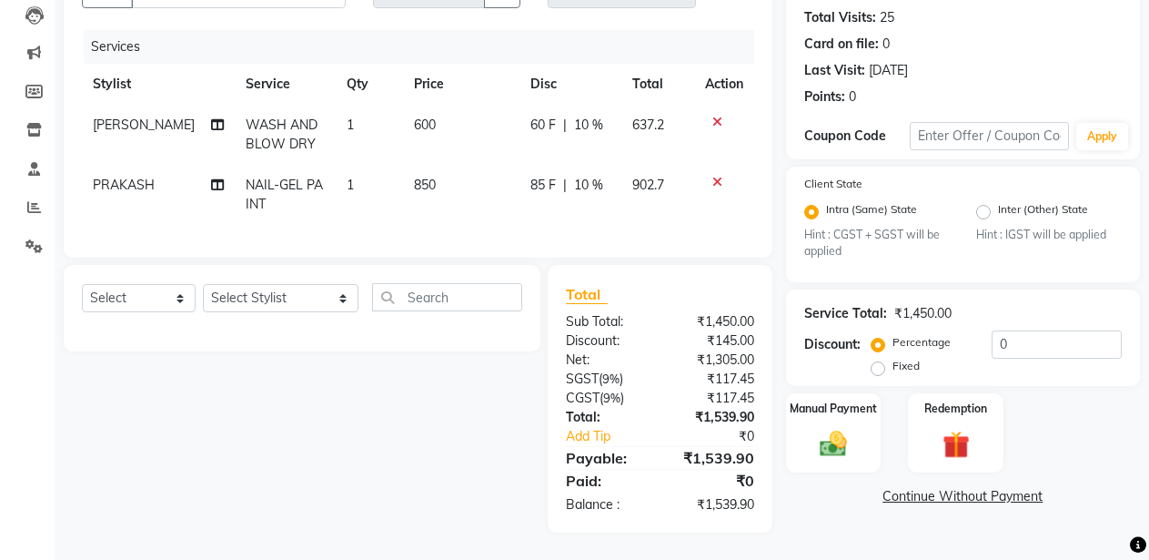
scroll to position [211, 0]
click at [832, 428] on img at bounding box center [834, 444] width 46 height 33
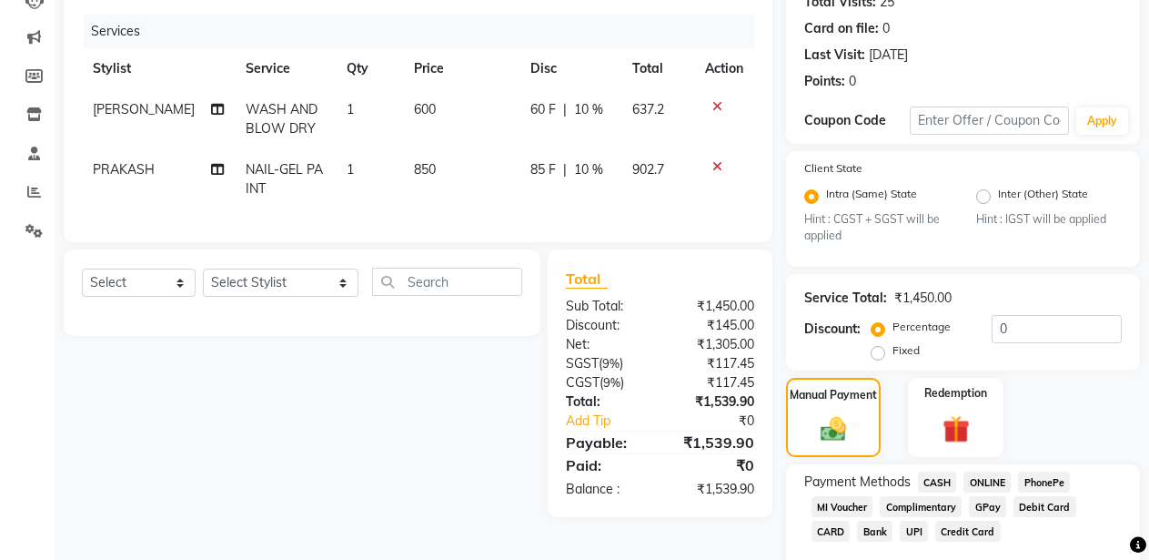
scroll to position [276, 0]
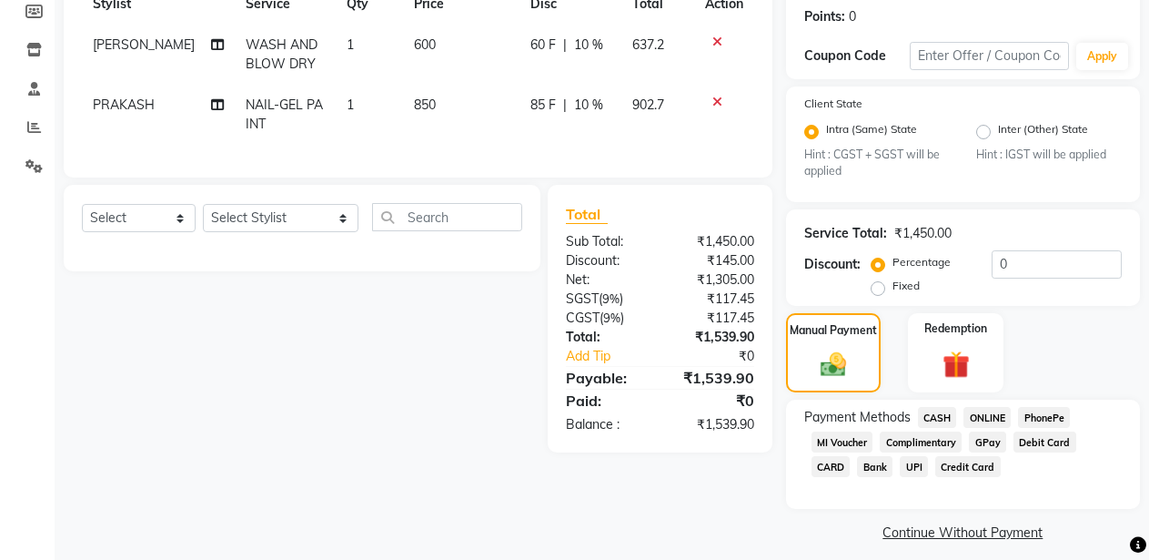
click at [940, 414] on span "CASH" at bounding box center [937, 417] width 39 height 21
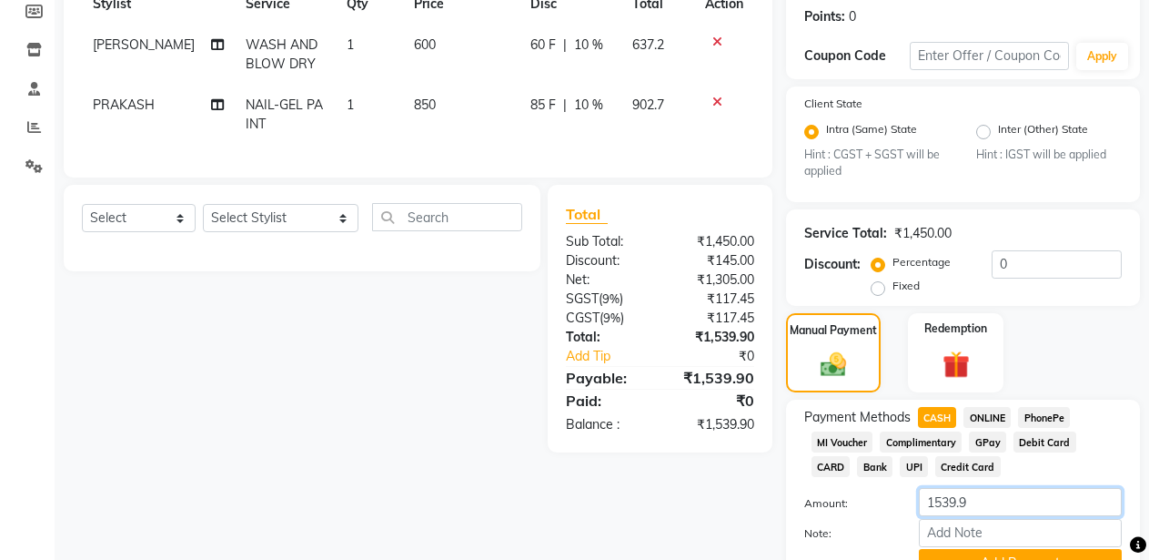
click at [942, 501] on input "1539.9" at bounding box center [1020, 502] width 203 height 28
type input "1500"
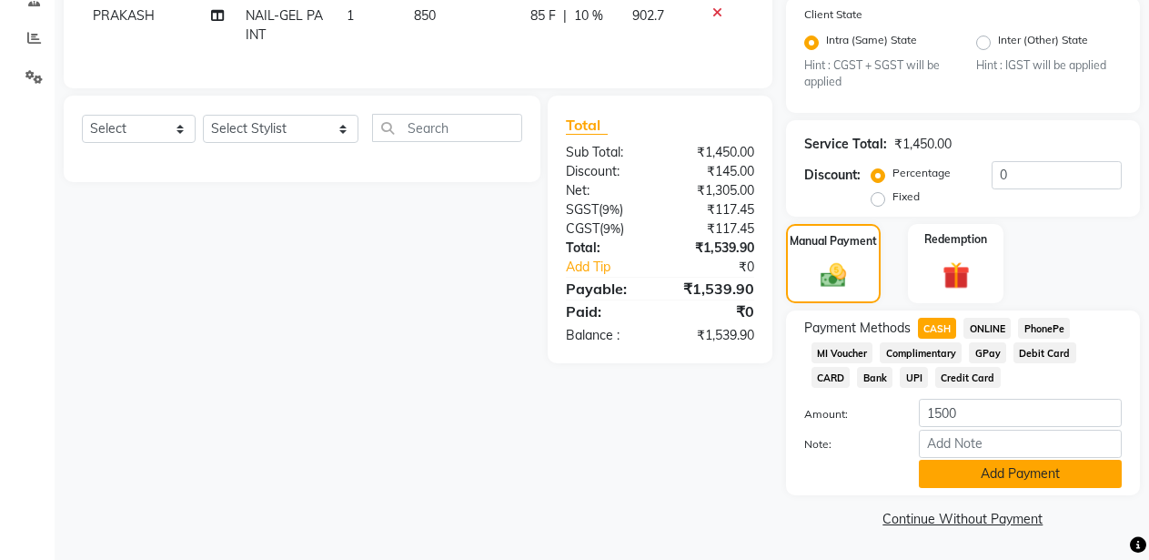
click at [985, 476] on button "Add Payment" at bounding box center [1020, 474] width 203 height 28
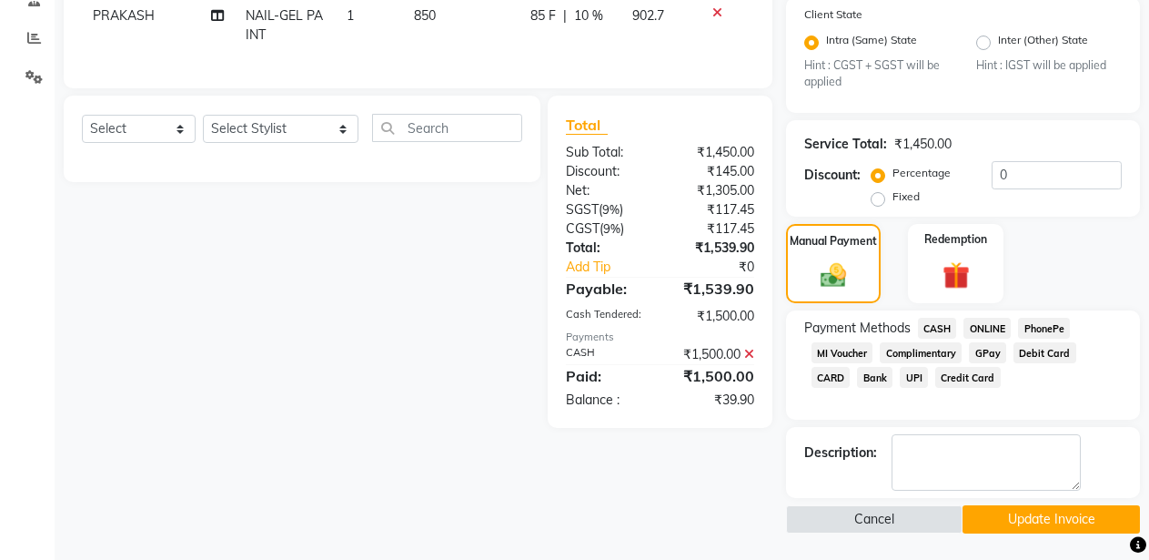
click at [976, 332] on span "ONLINE" at bounding box center [987, 328] width 47 height 21
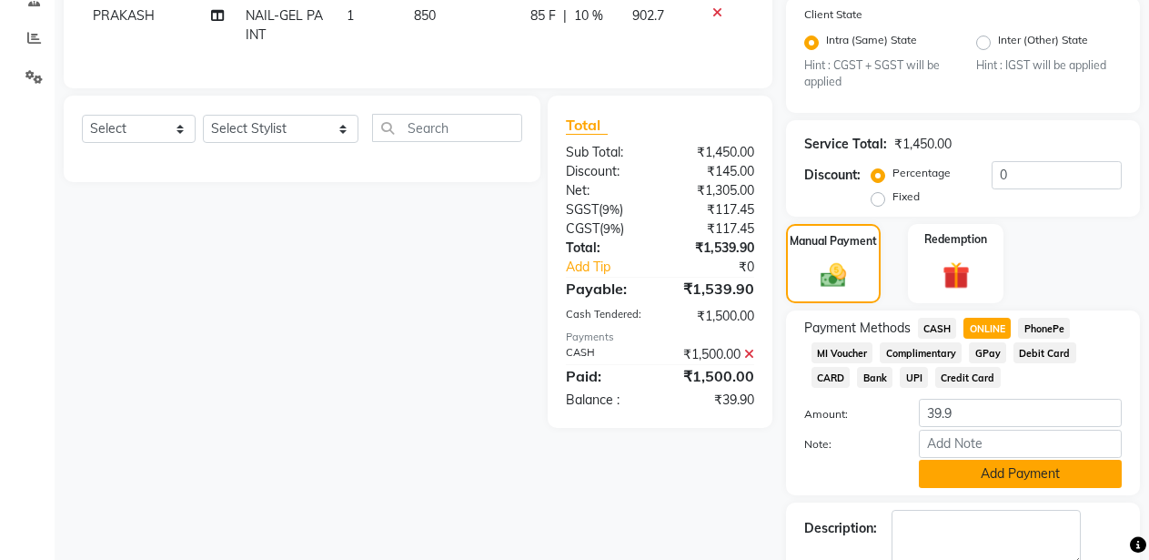
click at [952, 468] on button "Add Payment" at bounding box center [1020, 474] width 203 height 28
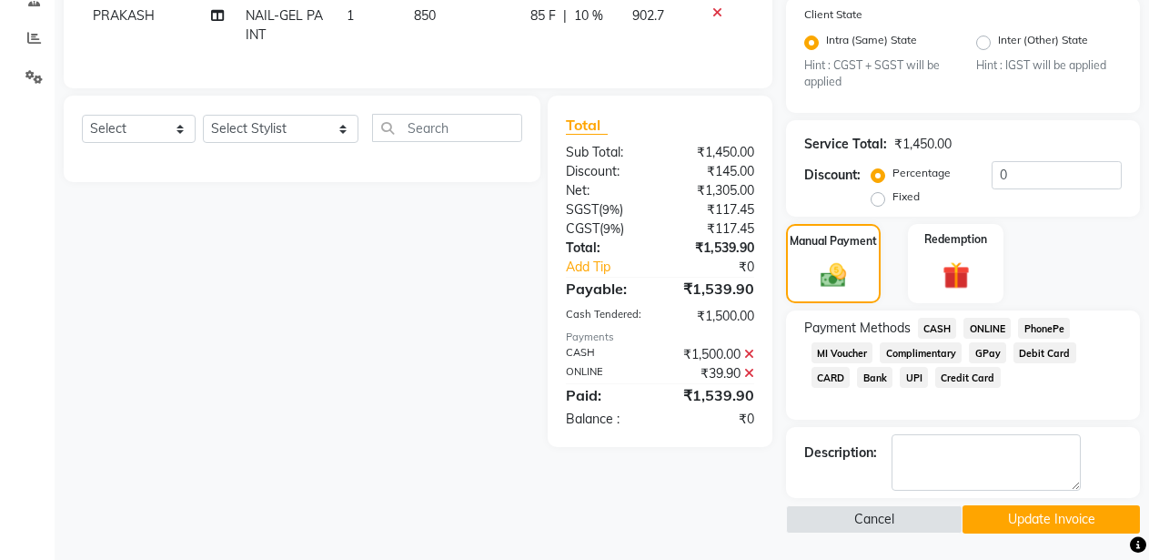
scroll to position [366, 0]
click at [1101, 510] on button "Update Invoice" at bounding box center [1051, 518] width 177 height 28
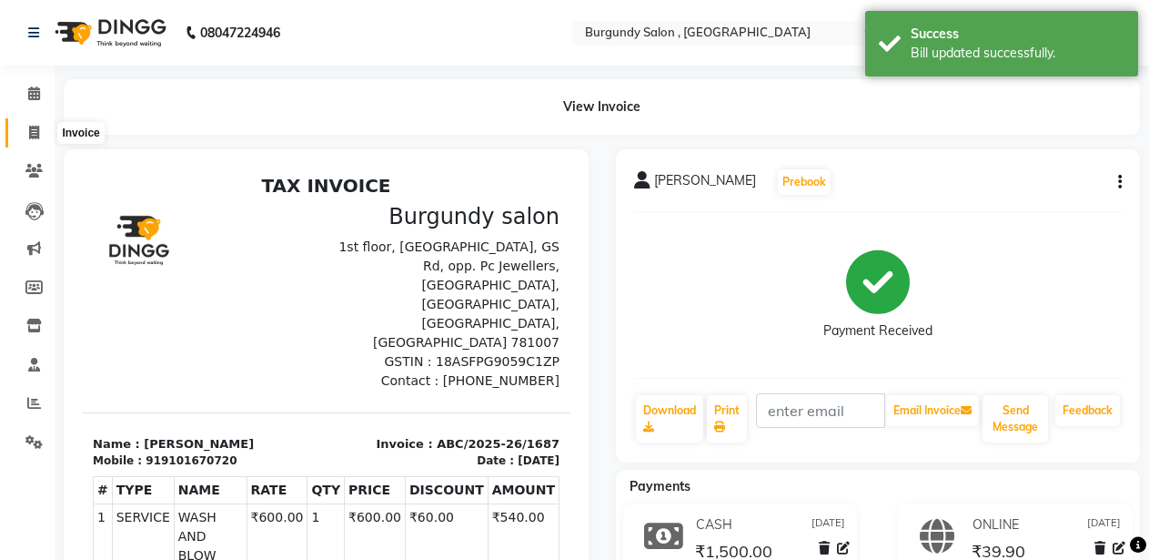
click at [35, 127] on icon at bounding box center [34, 133] width 10 height 14
select select "service"
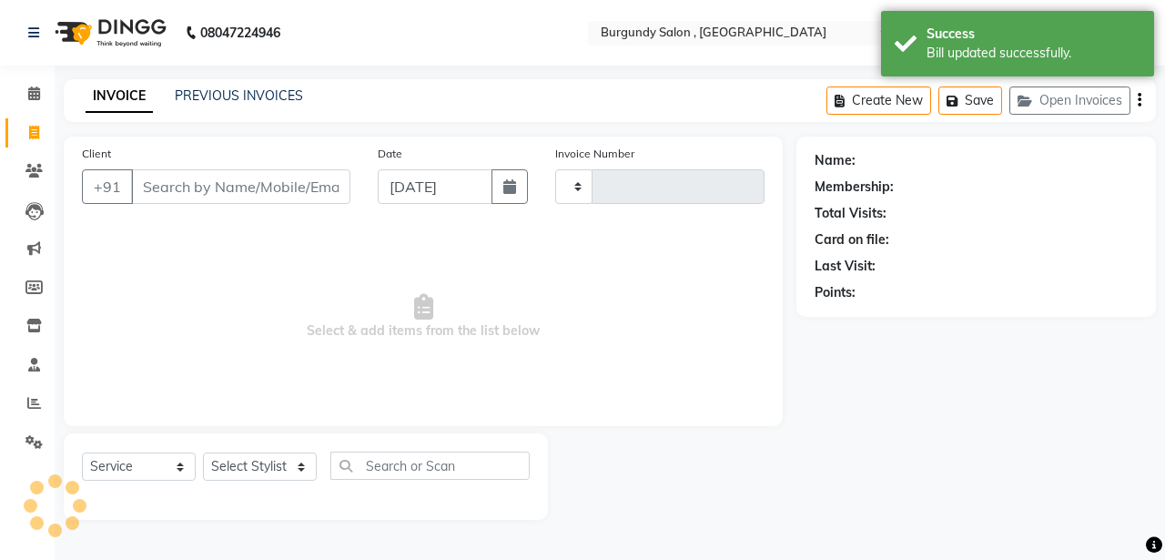
type input "1688"
select select "5345"
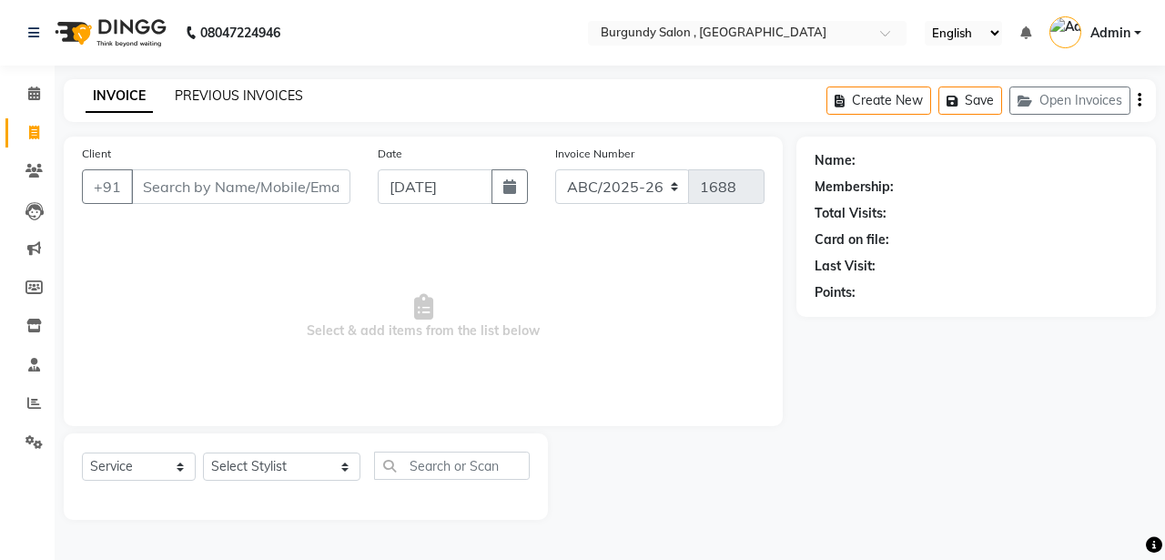
click at [243, 99] on link "PREVIOUS INVOICES" at bounding box center [239, 95] width 128 height 16
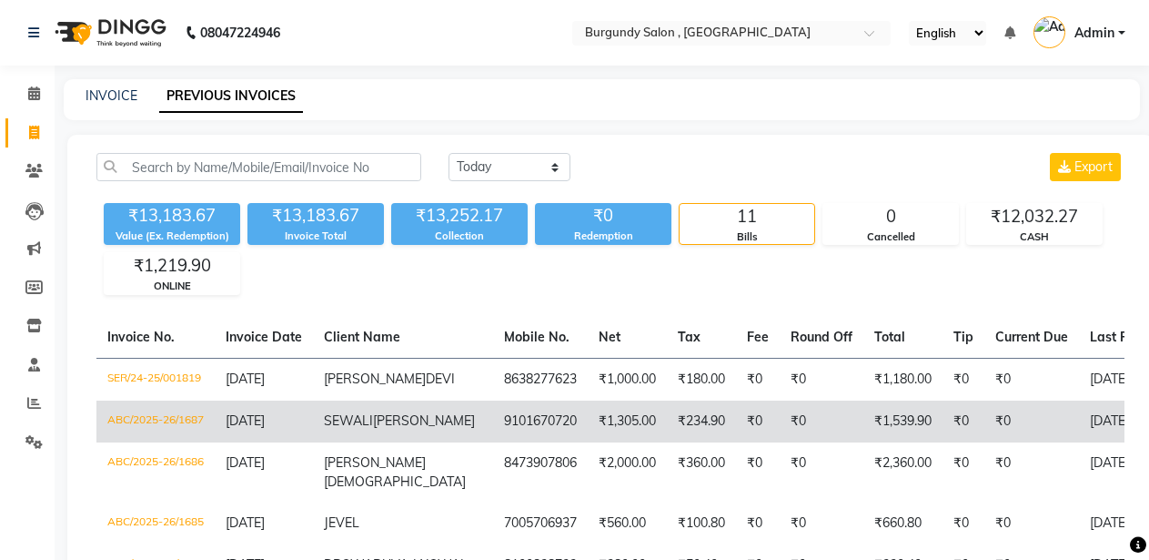
click at [864, 442] on td "₹1,539.90" at bounding box center [903, 421] width 79 height 42
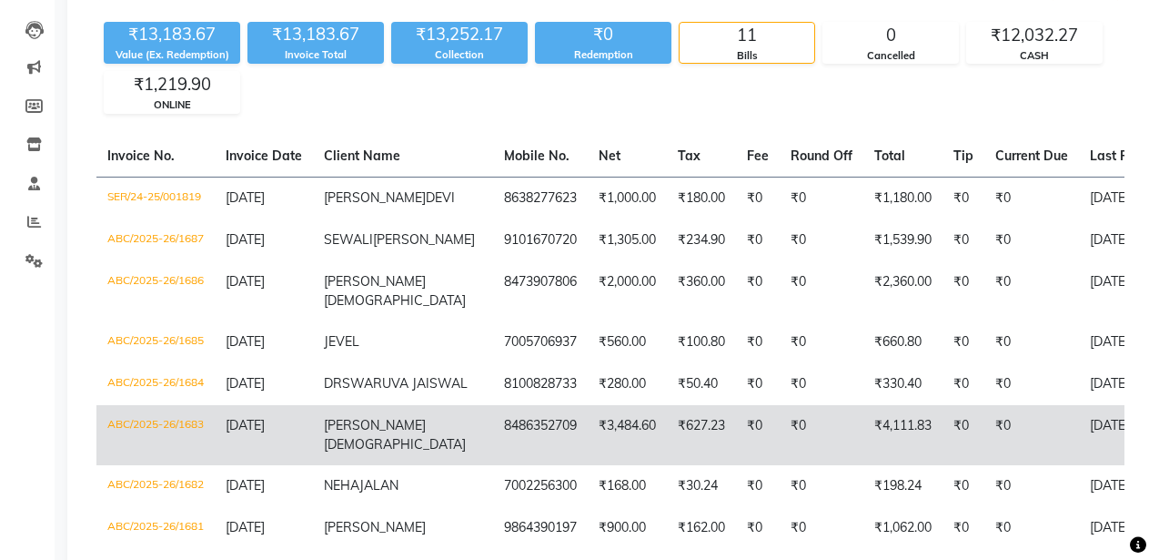
scroll to position [182, 0]
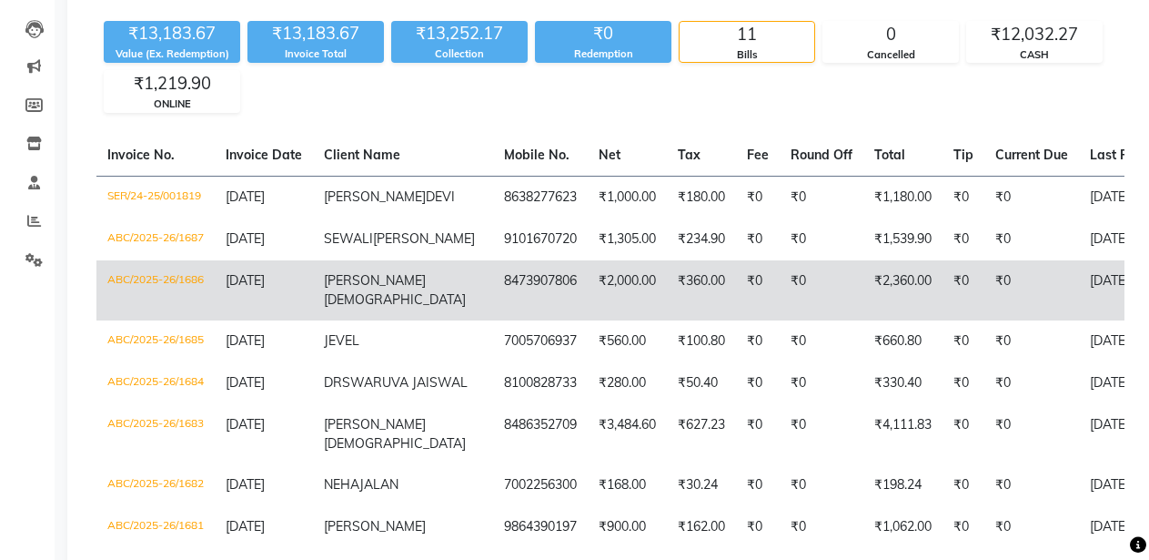
click at [864, 305] on td "₹2,360.00" at bounding box center [903, 290] width 79 height 60
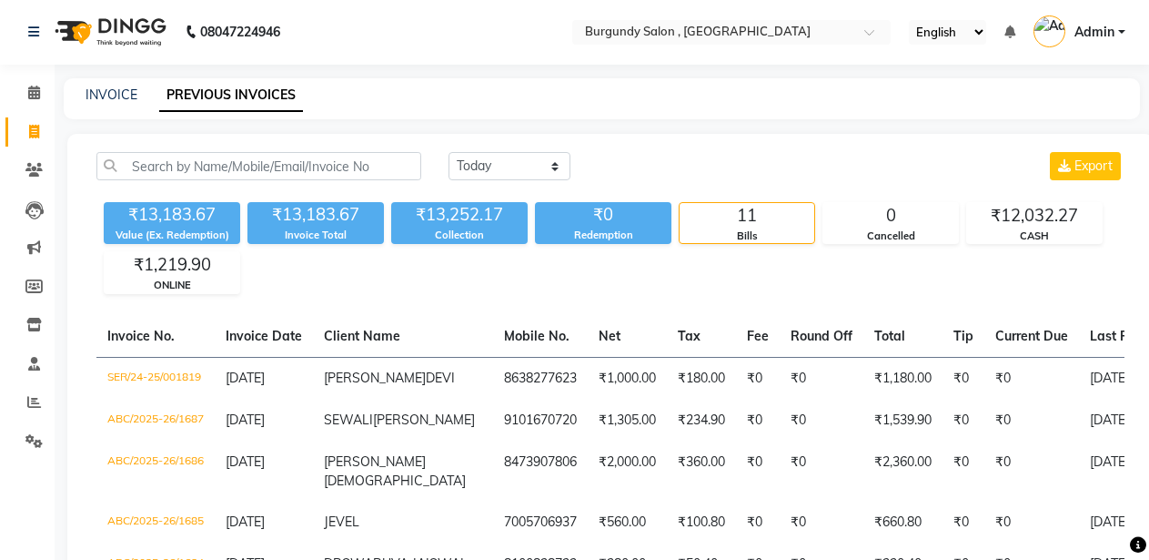
scroll to position [0, 0]
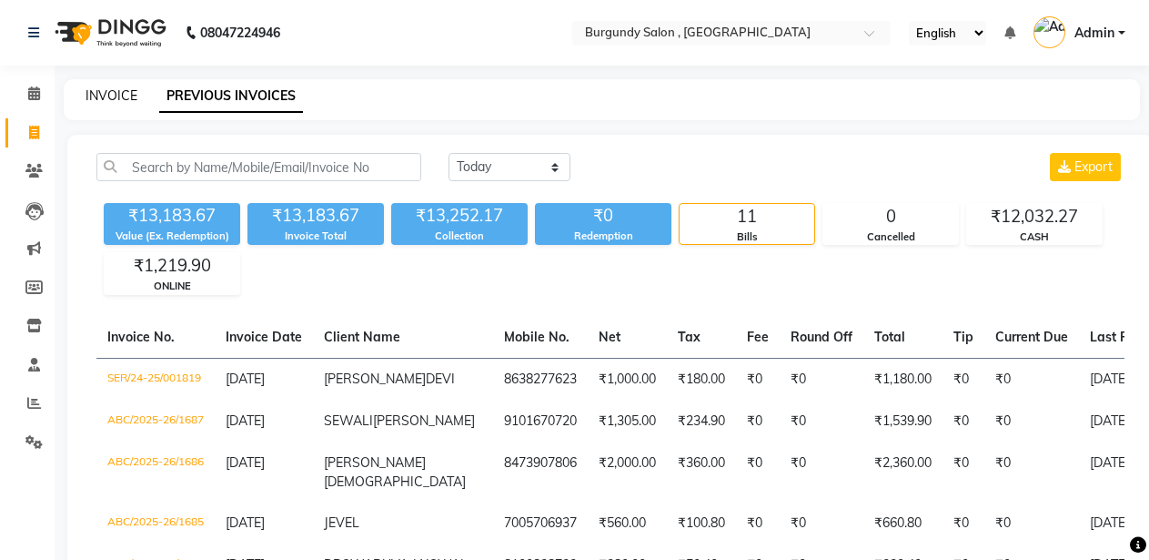
click at [115, 89] on link "INVOICE" at bounding box center [112, 95] width 52 height 16
select select "service"
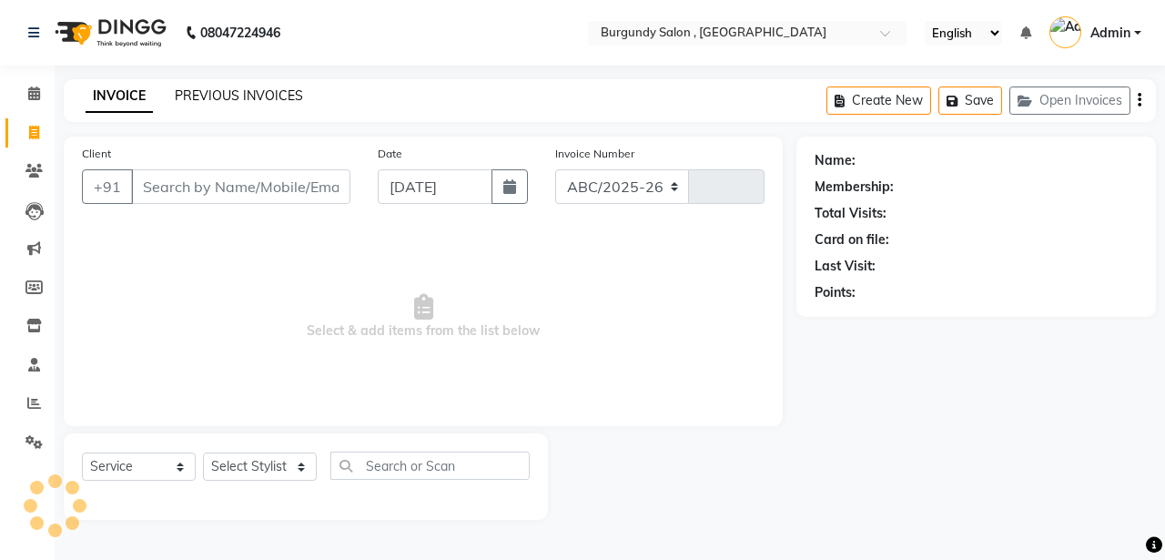
select select "5345"
type input "1688"
click at [258, 93] on link "PREVIOUS INVOICES" at bounding box center [239, 95] width 128 height 16
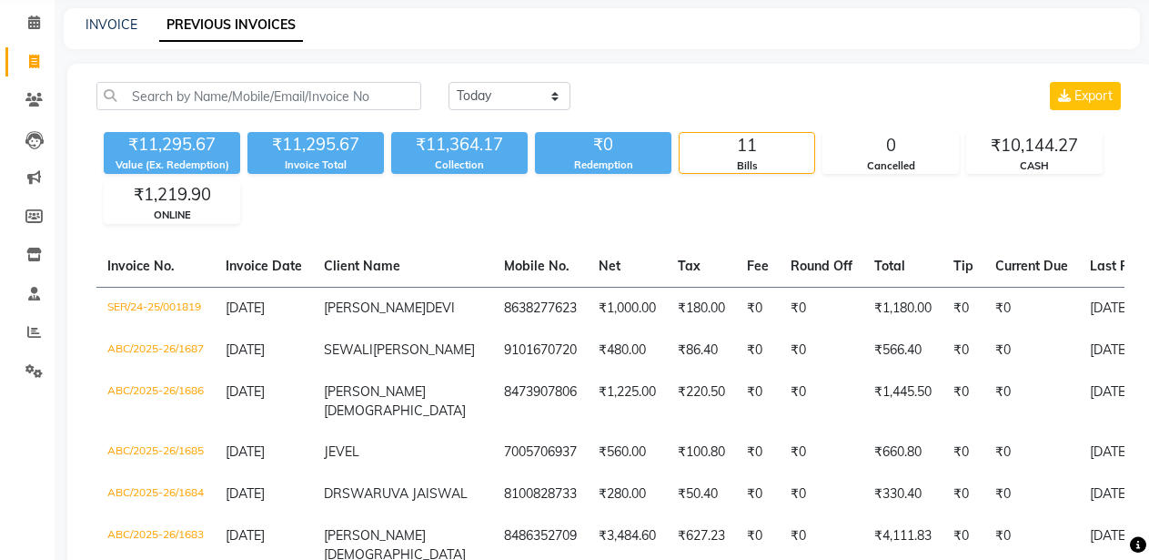
scroll to position [43, 0]
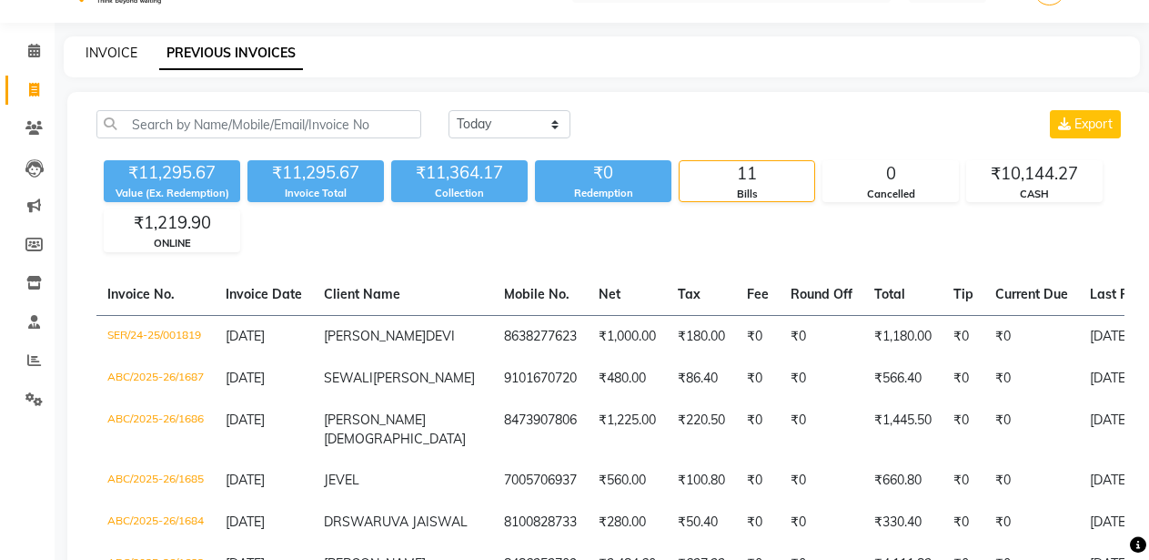
click at [128, 56] on link "INVOICE" at bounding box center [112, 53] width 52 height 16
select select "service"
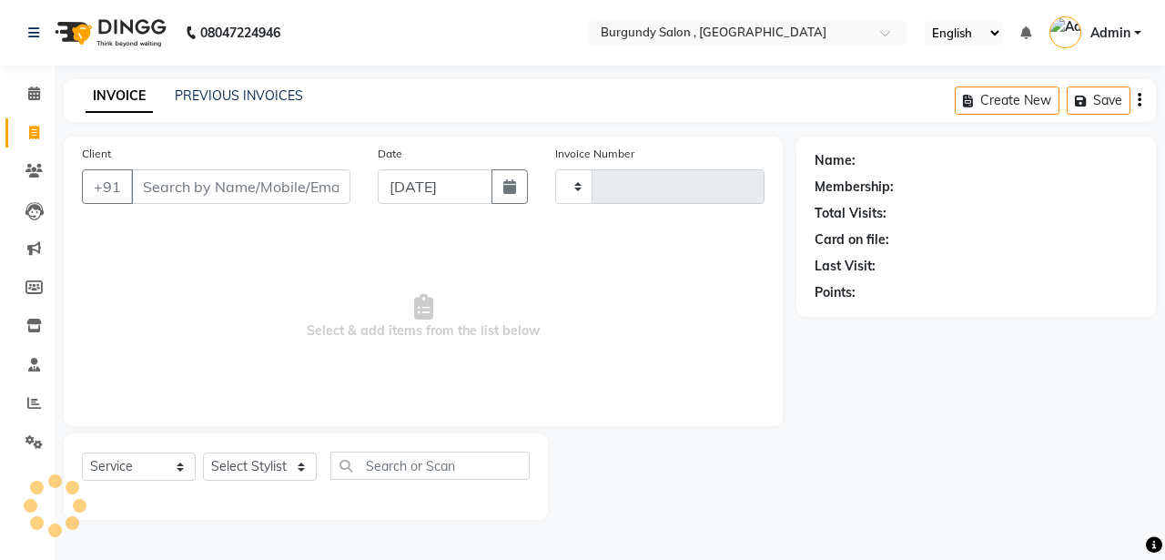
type input "1688"
select select "5345"
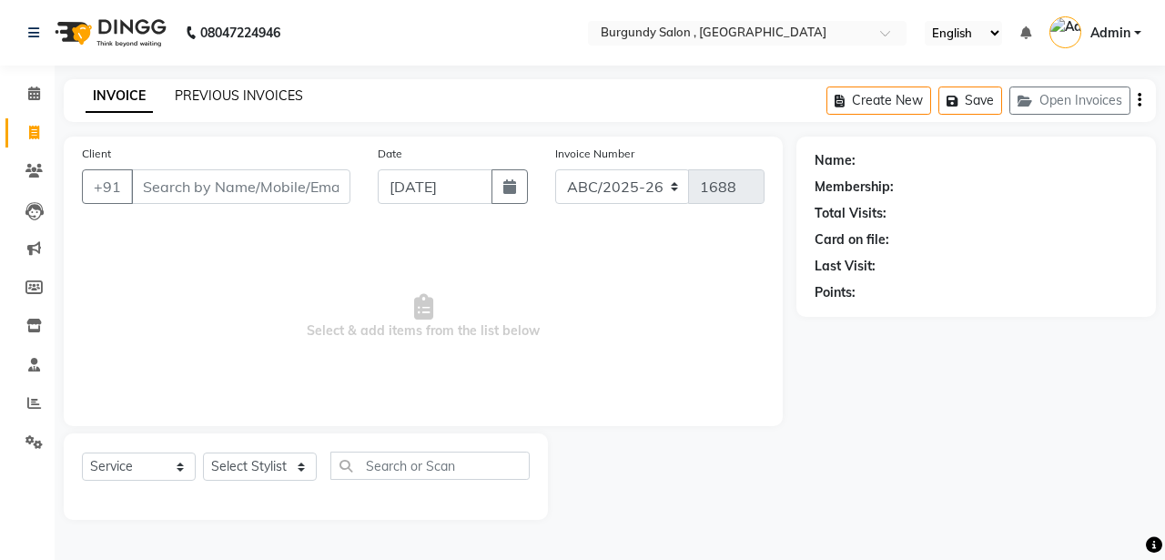
click at [228, 91] on link "PREVIOUS INVOICES" at bounding box center [239, 95] width 128 height 16
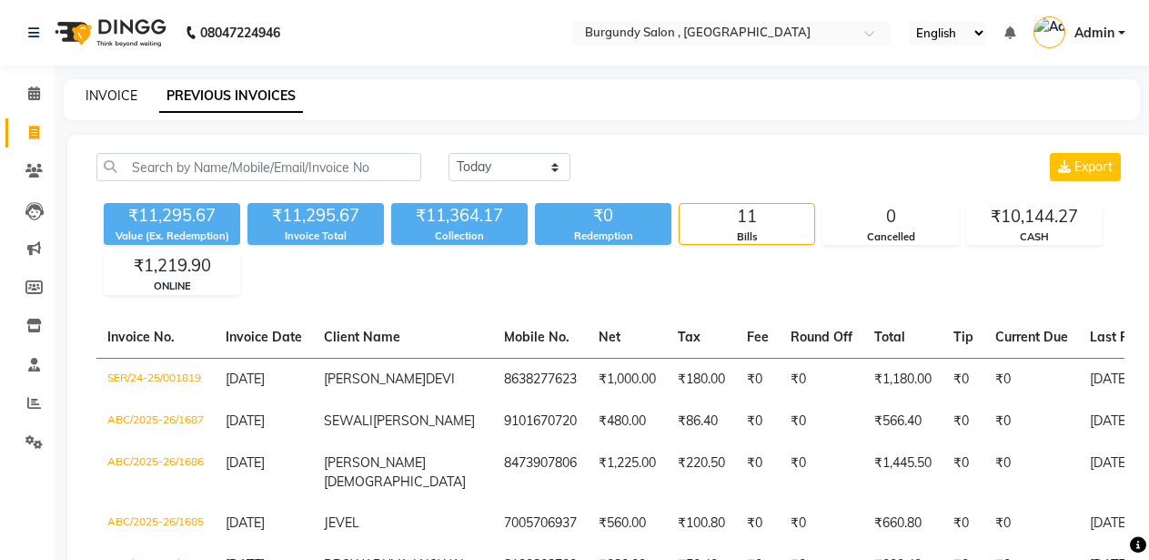
click at [116, 98] on link "INVOICE" at bounding box center [112, 95] width 52 height 16
select select "service"
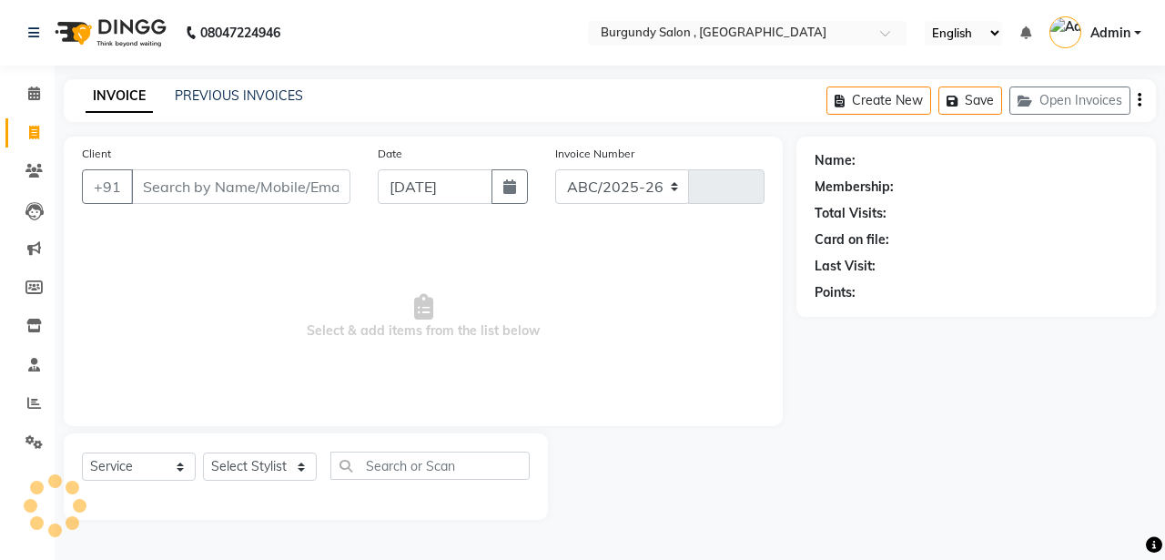
select select "5345"
type input "1688"
click at [253, 196] on input "Client" at bounding box center [240, 186] width 219 height 35
click at [226, 185] on input "Client" at bounding box center [240, 186] width 219 height 35
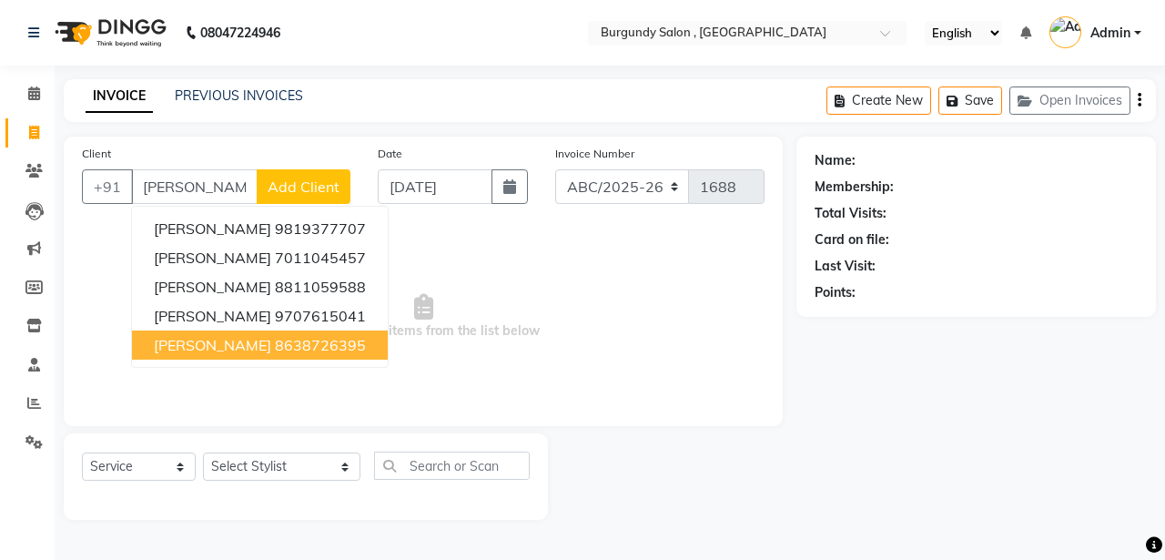
click at [195, 351] on span "KANISH BAGARIA" at bounding box center [212, 345] width 117 height 18
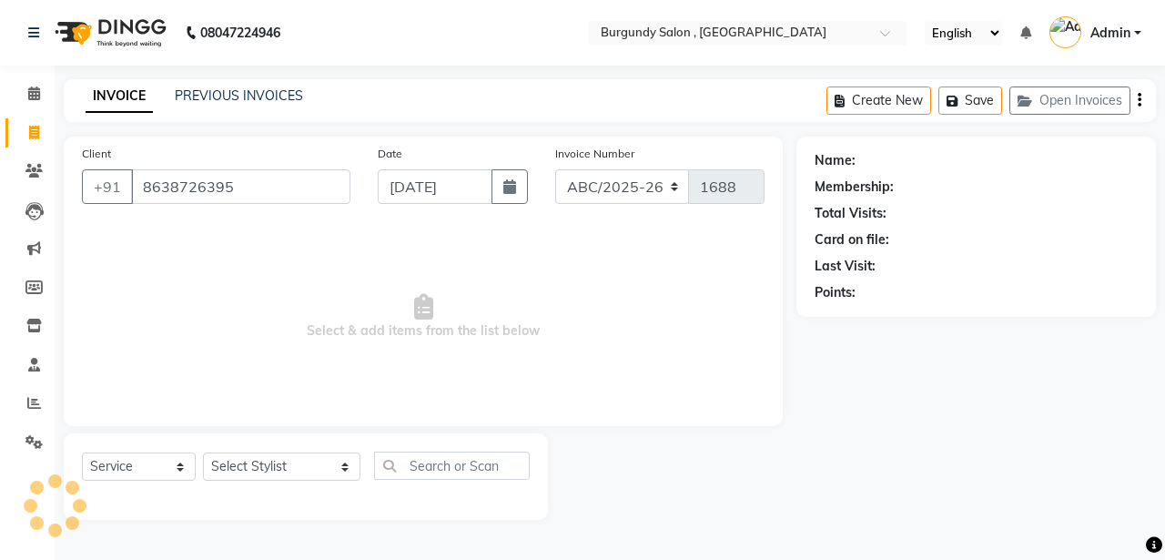
type input "8638726395"
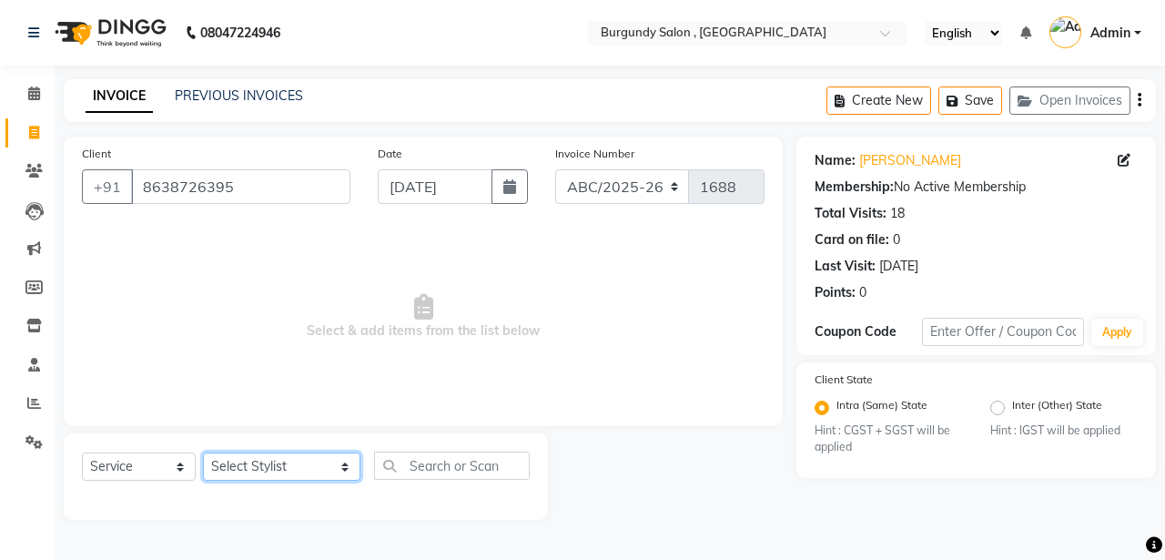
click at [215, 468] on select "Select Stylist ANIL ANJANA BARSHA DEEPSHIKHA DHON DAS DHON / NITUMONI EDWARD ED…" at bounding box center [281, 466] width 157 height 28
select select "58941"
click at [203, 452] on select "Select Stylist ANIL ANJANA BARSHA DEEPSHIKHA DHON DAS DHON / NITUMONI EDWARD ED…" at bounding box center [281, 466] width 157 height 28
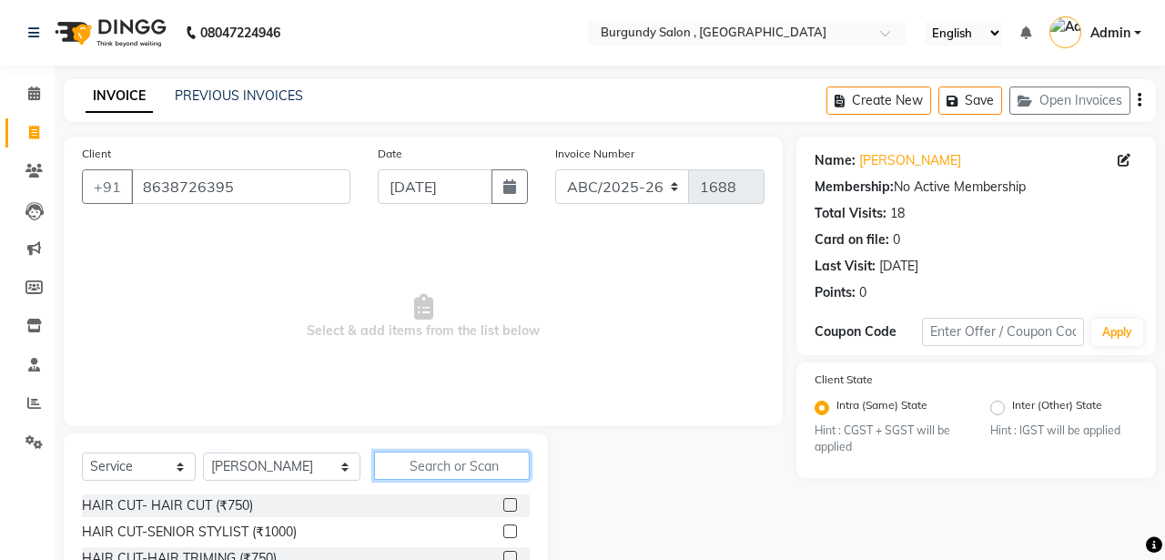
click at [404, 461] on input "text" at bounding box center [452, 465] width 156 height 28
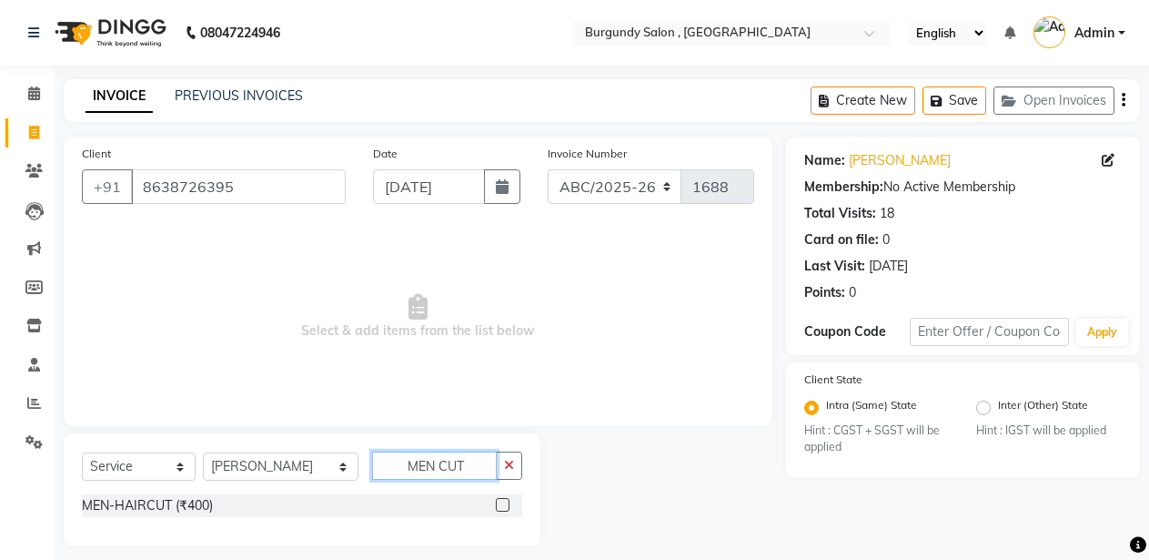
type input "MEN CUT"
click at [501, 500] on label at bounding box center [503, 505] width 14 height 14
click at [501, 500] on input "checkbox" at bounding box center [502, 506] width 12 height 12
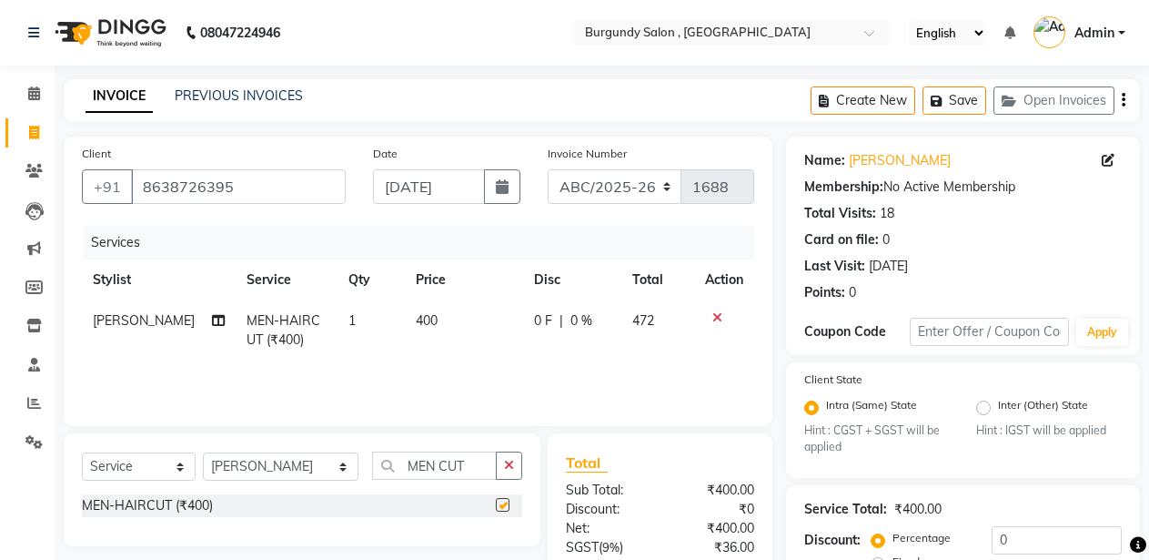
checkbox input "false"
click at [450, 471] on input "MEN CUT" at bounding box center [435, 465] width 126 height 28
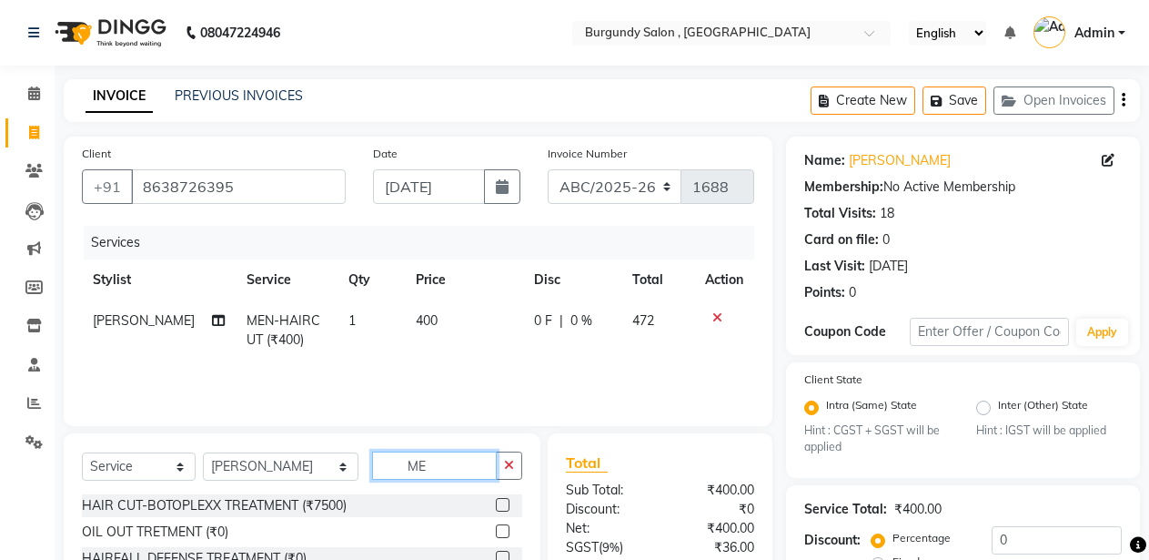
type input "M"
type input "BEA"
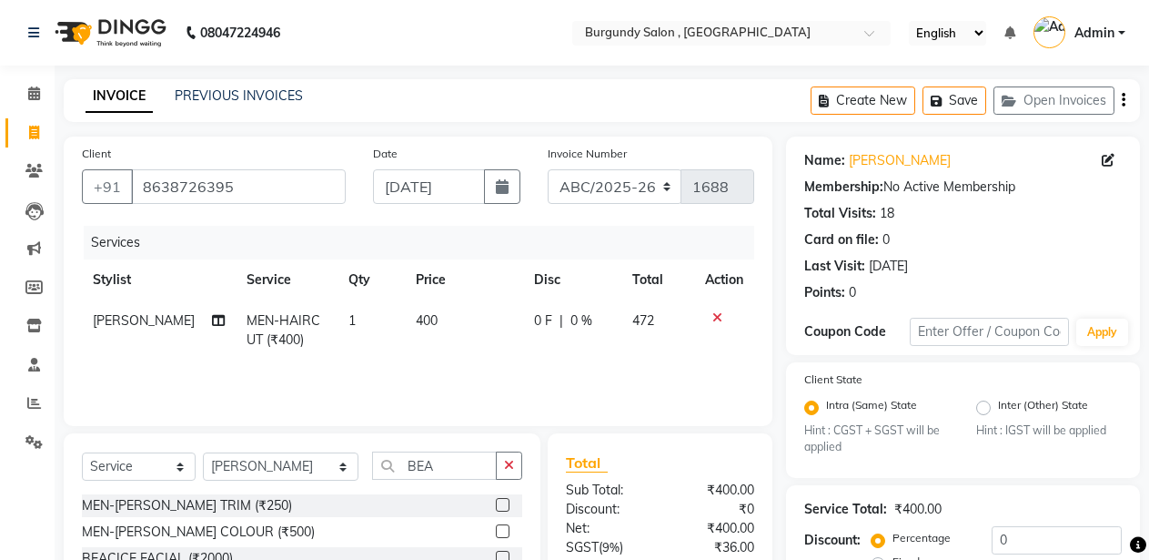
click at [505, 507] on label at bounding box center [503, 505] width 14 height 14
click at [505, 507] on input "checkbox" at bounding box center [502, 506] width 12 height 12
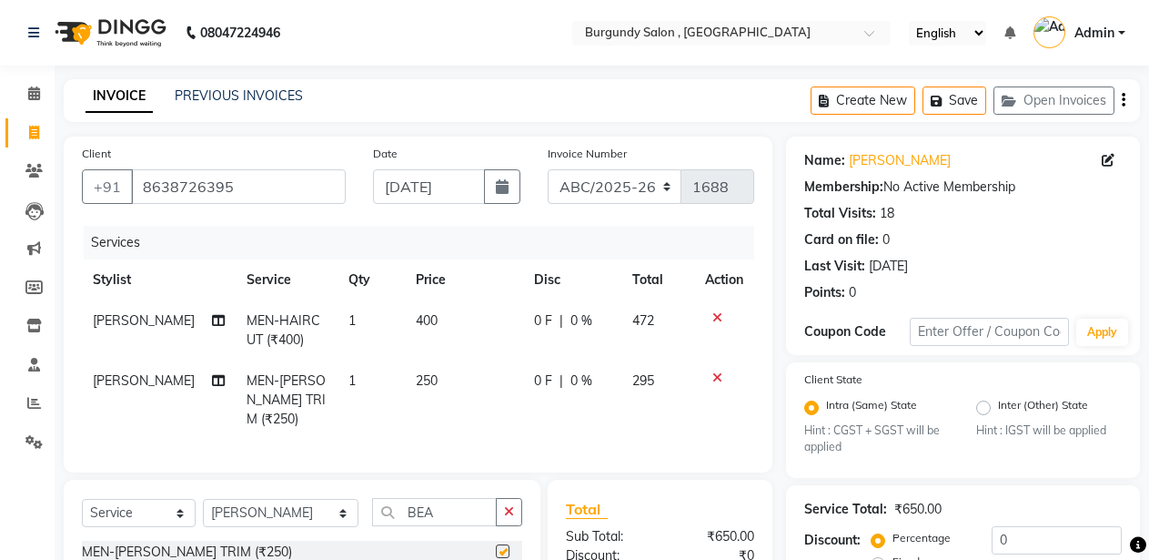
checkbox input "false"
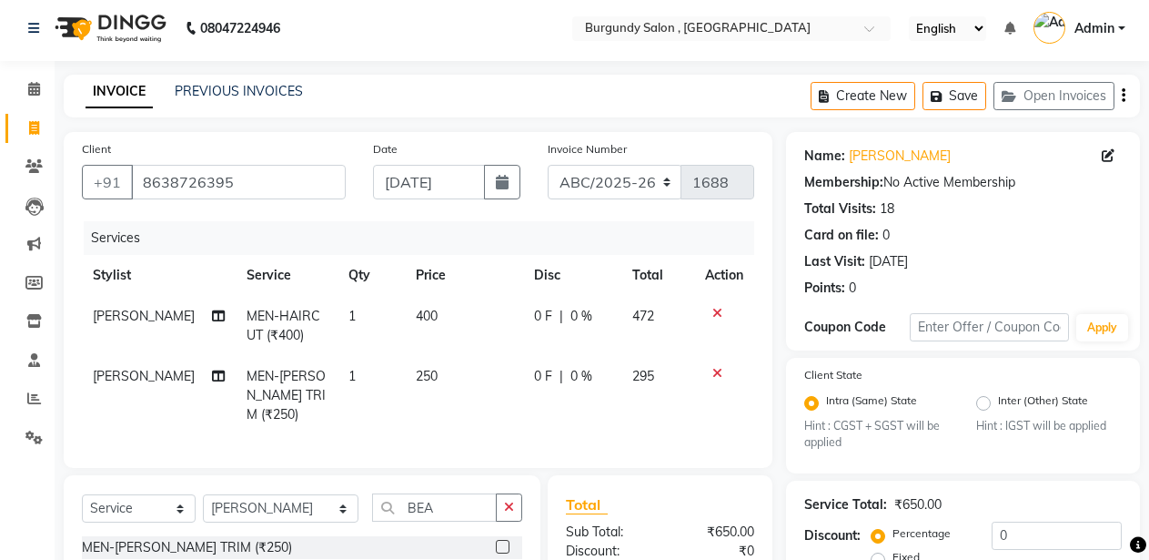
scroll to position [211, 0]
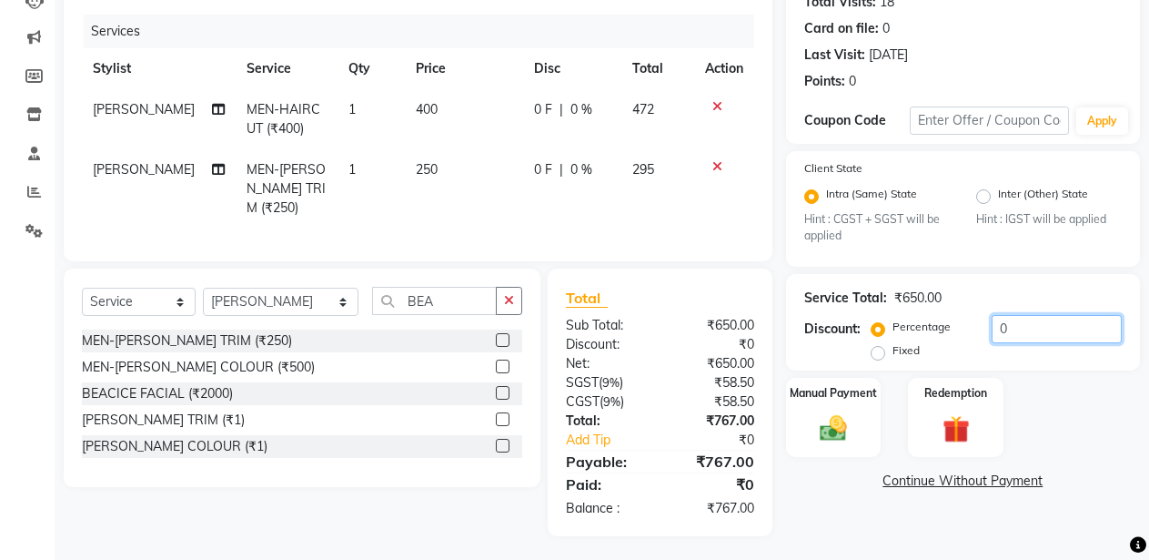
click at [992, 326] on input "0" at bounding box center [1057, 329] width 130 height 28
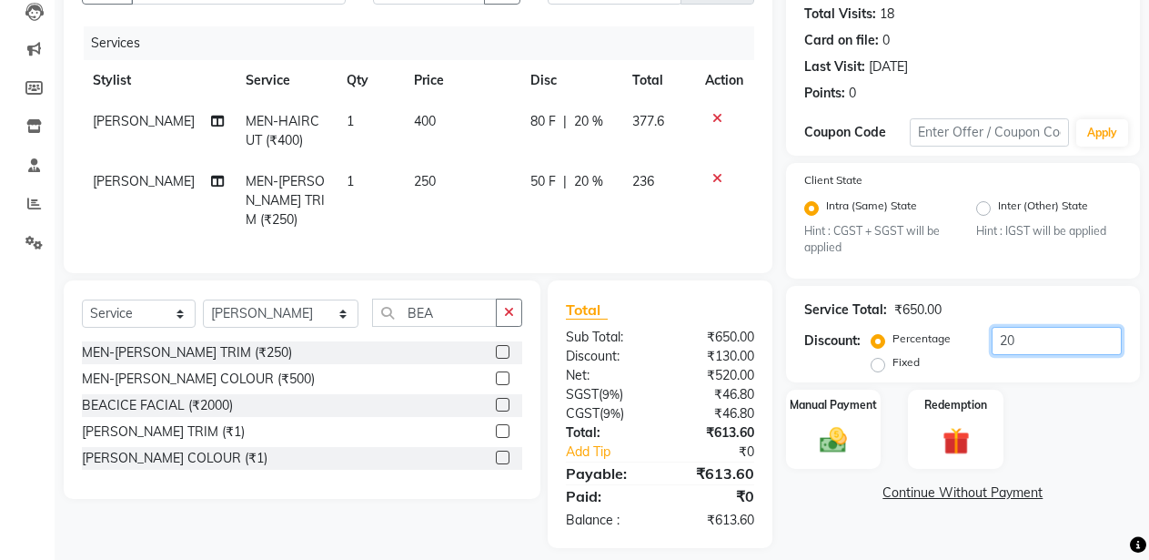
scroll to position [0, 0]
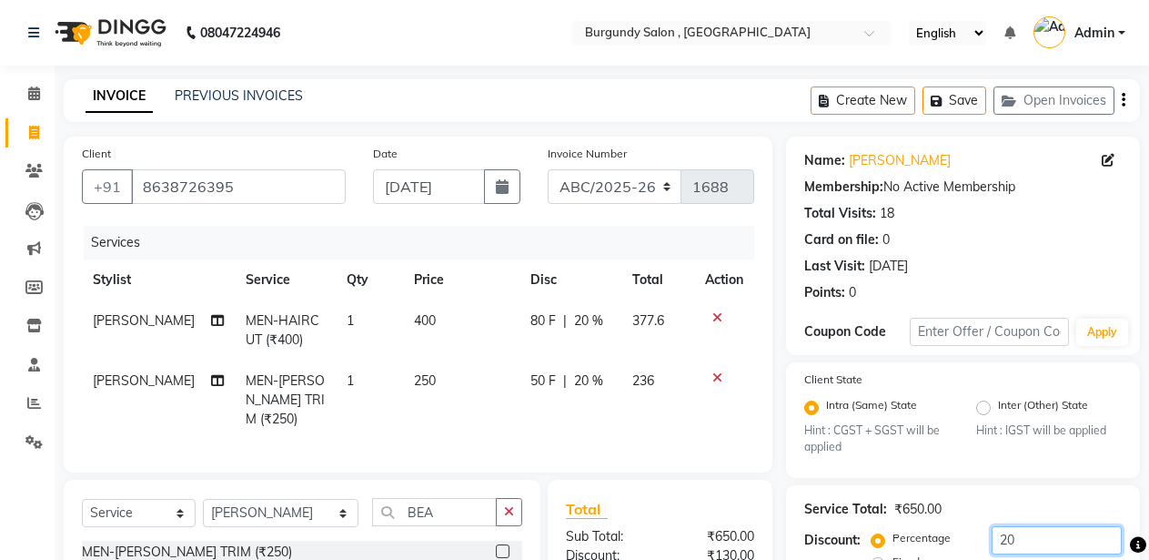
type input "20"
click at [603, 192] on select "ABC/2025-26 SER/24-25 V/2025-26" at bounding box center [615, 186] width 135 height 35
select select "5334"
click at [548, 169] on select "ABC/2025-26 SER/24-25 V/2025-26" at bounding box center [615, 186] width 135 height 35
type input "001820"
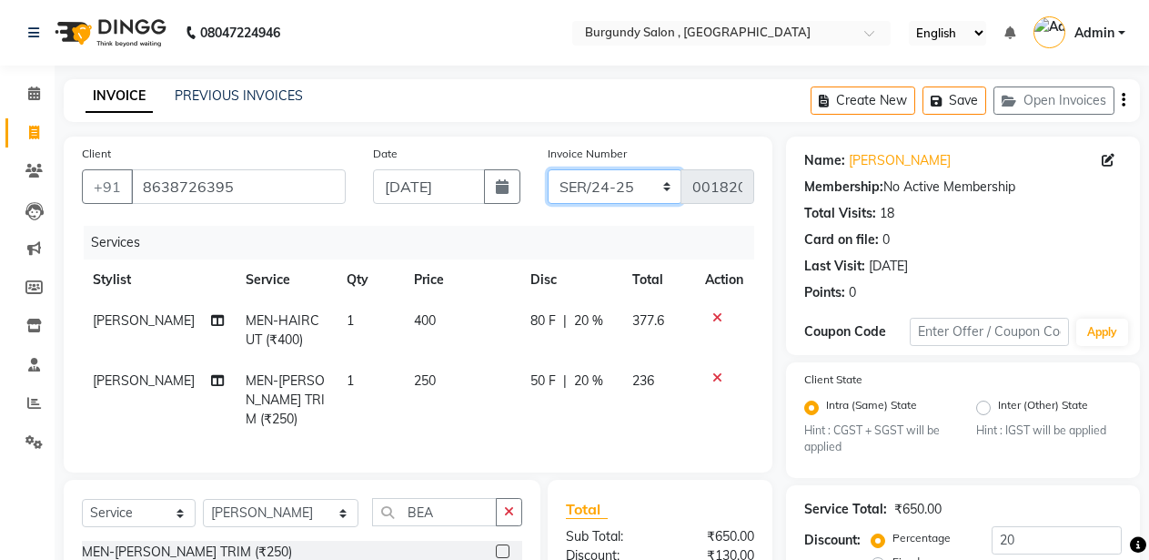
click at [584, 180] on select "ABC/2025-26 SER/24-25 V/2025-26" at bounding box center [615, 186] width 135 height 35
select select "5345"
click at [548, 169] on select "ABC/2025-26 SER/24-25 V/2025-26" at bounding box center [615, 186] width 135 height 35
type input "1688"
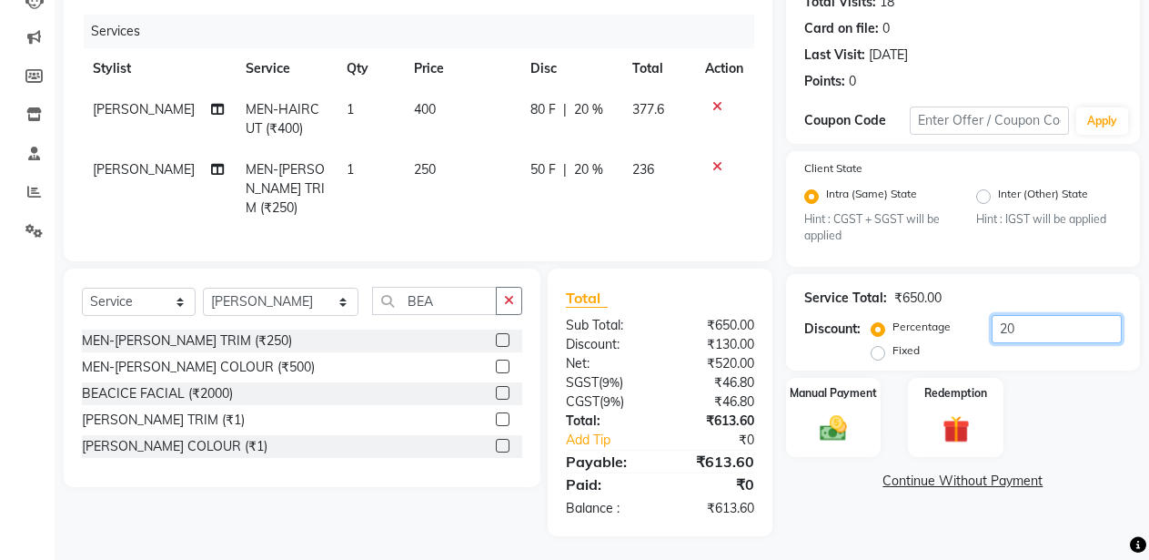
click at [1005, 329] on input "20" at bounding box center [1057, 329] width 130 height 28
type input "30"
click at [829, 410] on div "Manual Payment" at bounding box center [833, 418] width 99 height 83
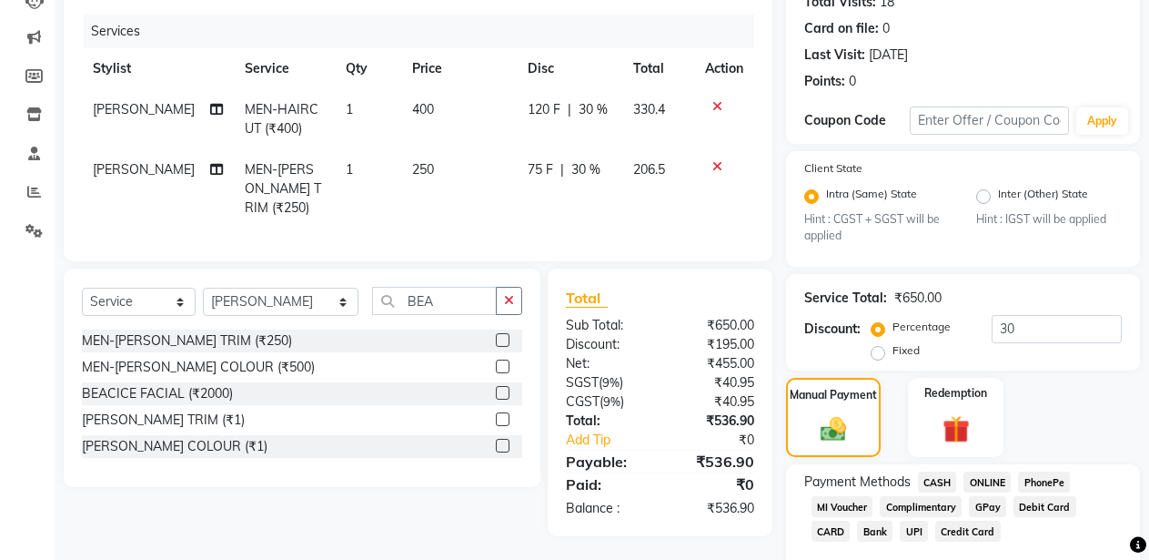
click at [980, 475] on span "ONLINE" at bounding box center [987, 481] width 47 height 21
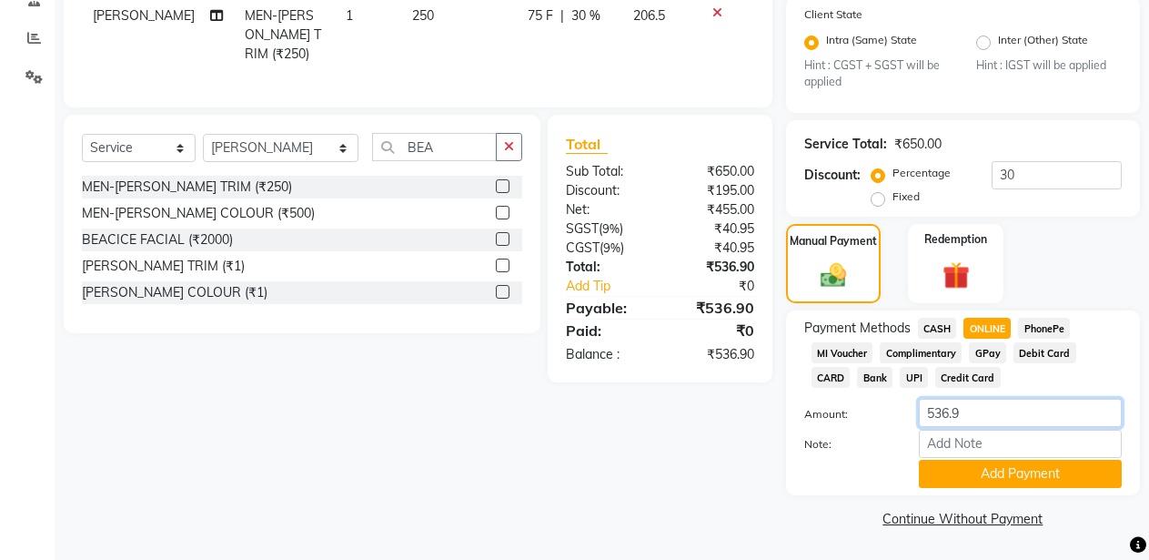
click at [971, 402] on input "536.9" at bounding box center [1020, 413] width 203 height 28
type input "5"
type input "114"
click at [975, 485] on button "Add Payment" at bounding box center [1020, 474] width 203 height 28
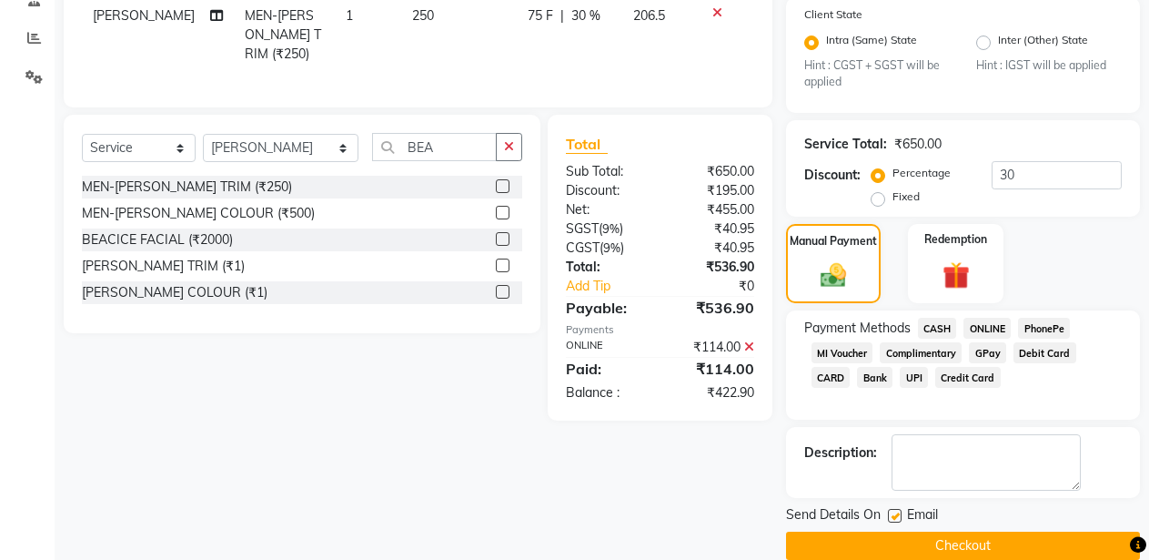
click at [938, 330] on span "CASH" at bounding box center [937, 328] width 39 height 21
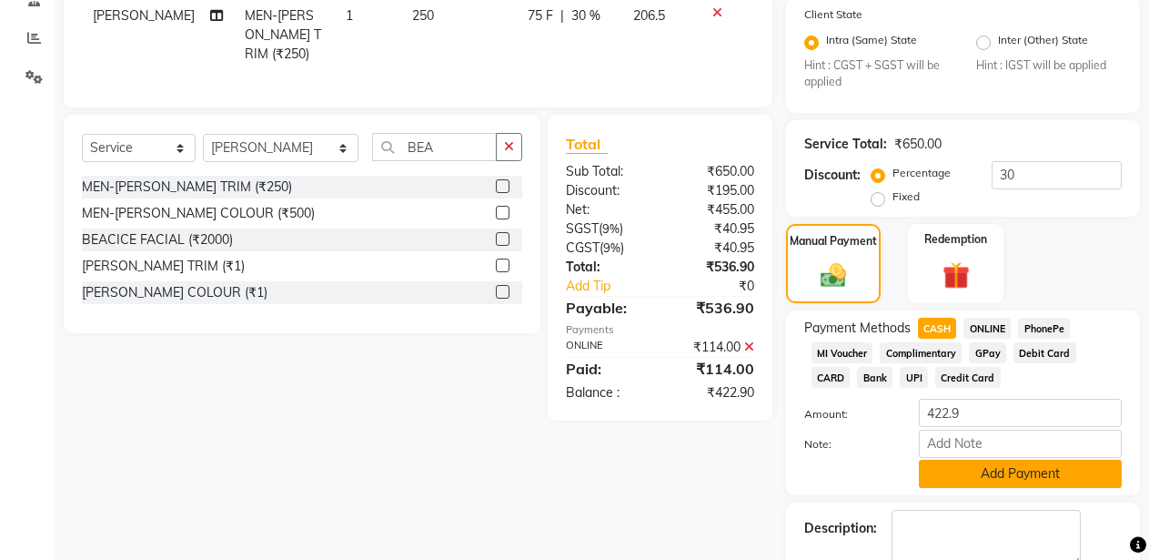
click at [983, 461] on button "Add Payment" at bounding box center [1020, 474] width 203 height 28
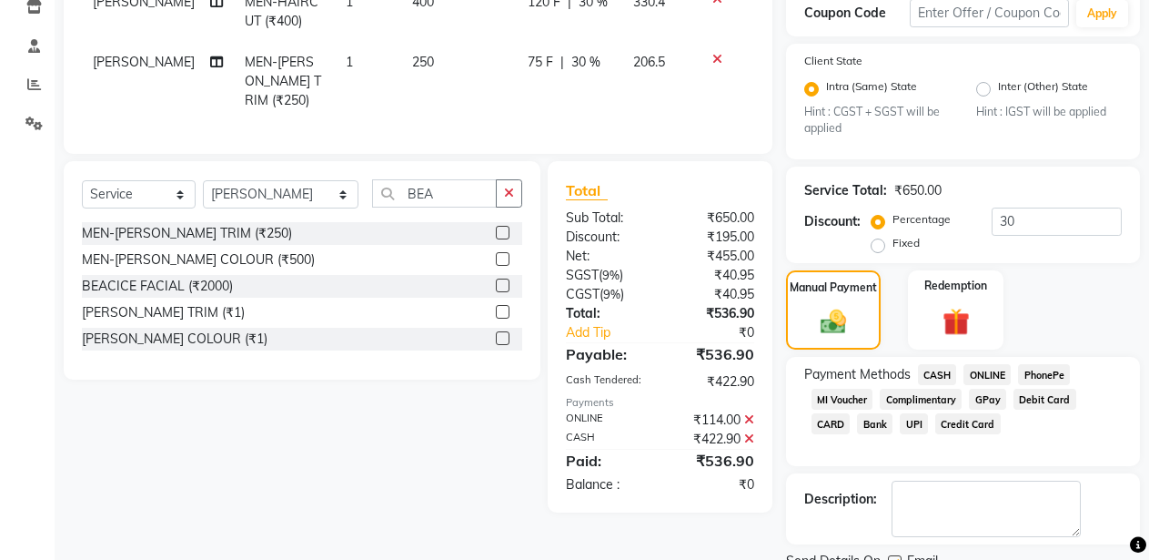
scroll to position [392, 0]
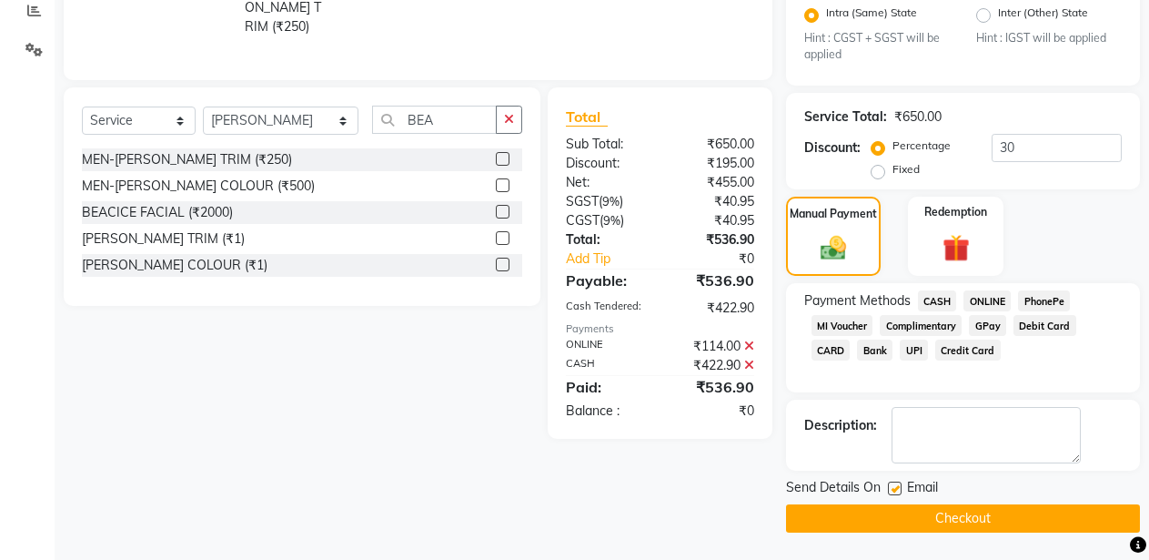
click at [895, 485] on label at bounding box center [895, 488] width 14 height 14
click at [895, 485] on input "checkbox" at bounding box center [894, 489] width 12 height 12
checkbox input "false"
click at [921, 521] on button "Checkout" at bounding box center [963, 518] width 354 height 28
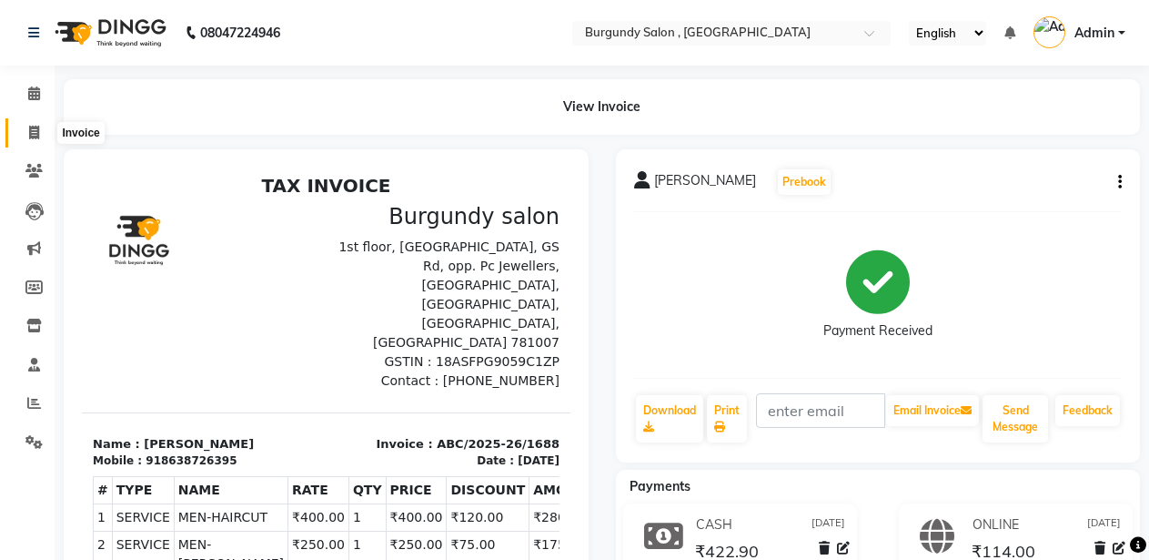
click at [26, 126] on span at bounding box center [34, 133] width 32 height 21
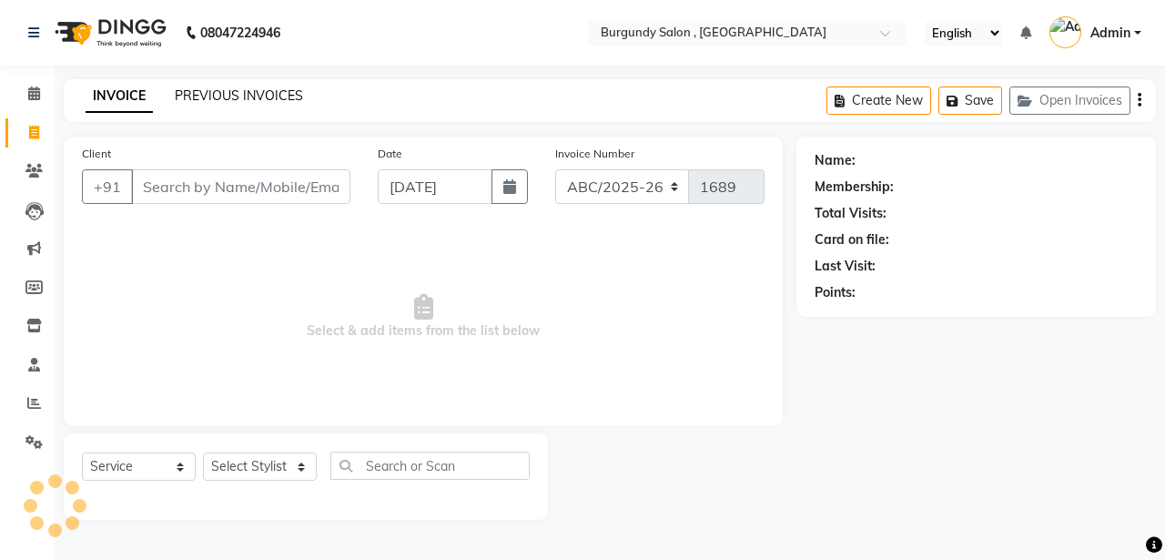
click at [199, 89] on link "PREVIOUS INVOICES" at bounding box center [239, 95] width 128 height 16
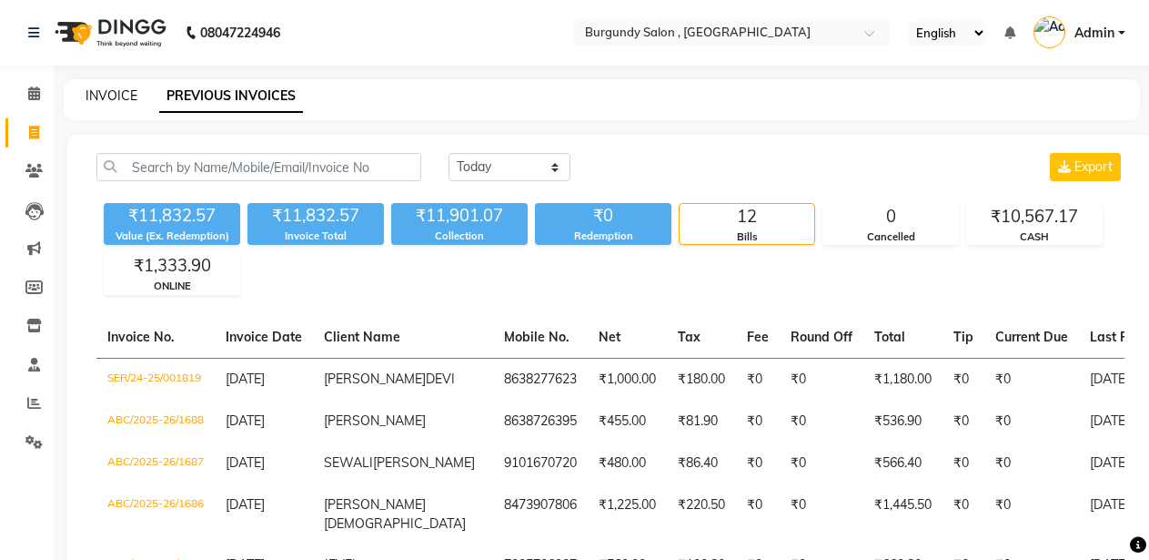
click at [126, 96] on link "INVOICE" at bounding box center [112, 95] width 52 height 16
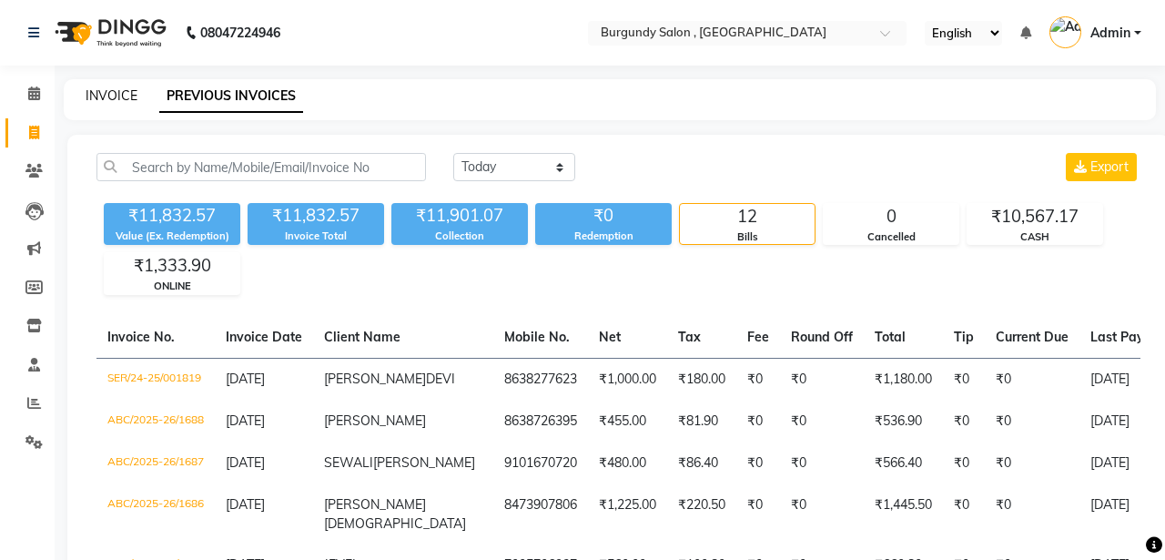
select select "service"
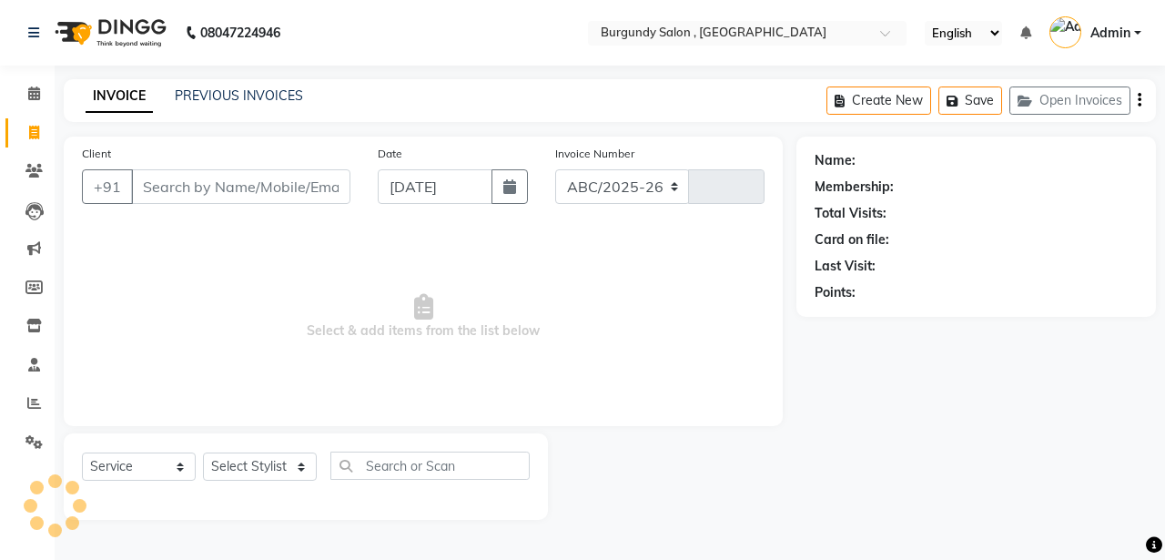
select select "5345"
type input "1689"
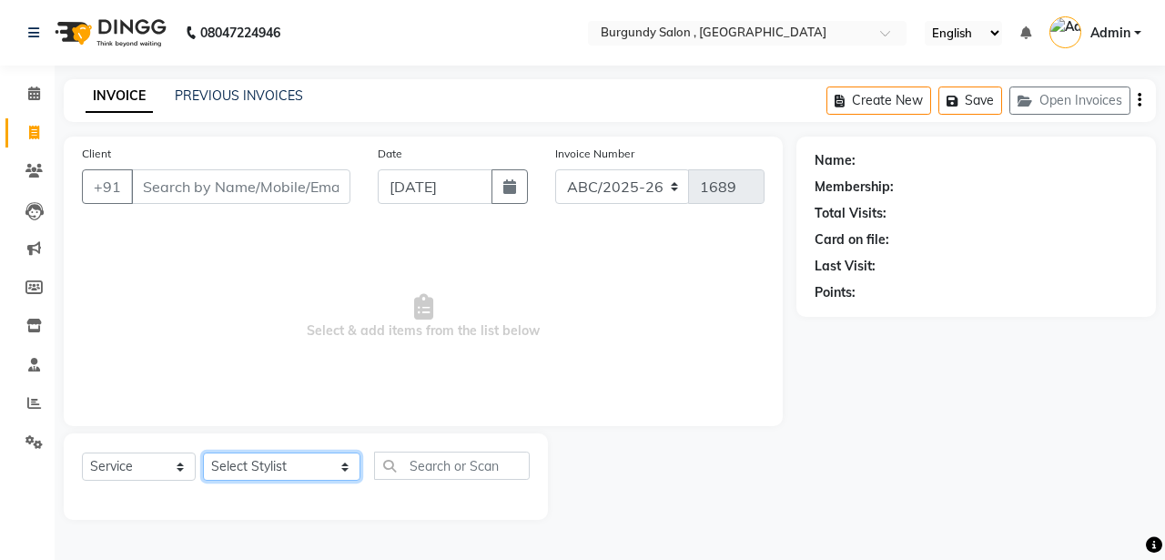
click at [260, 472] on select "Select Stylist ANIL ANJANA BARSHA DEEPSHIKHA DHON DAS DHON / NITUMONI EDWARD ED…" at bounding box center [281, 466] width 157 height 28
select select "58941"
click at [203, 452] on select "Select Stylist ANIL ANJANA BARSHA DEEPSHIKHA DHON DAS DHON / NITUMONI EDWARD ED…" at bounding box center [281, 466] width 157 height 28
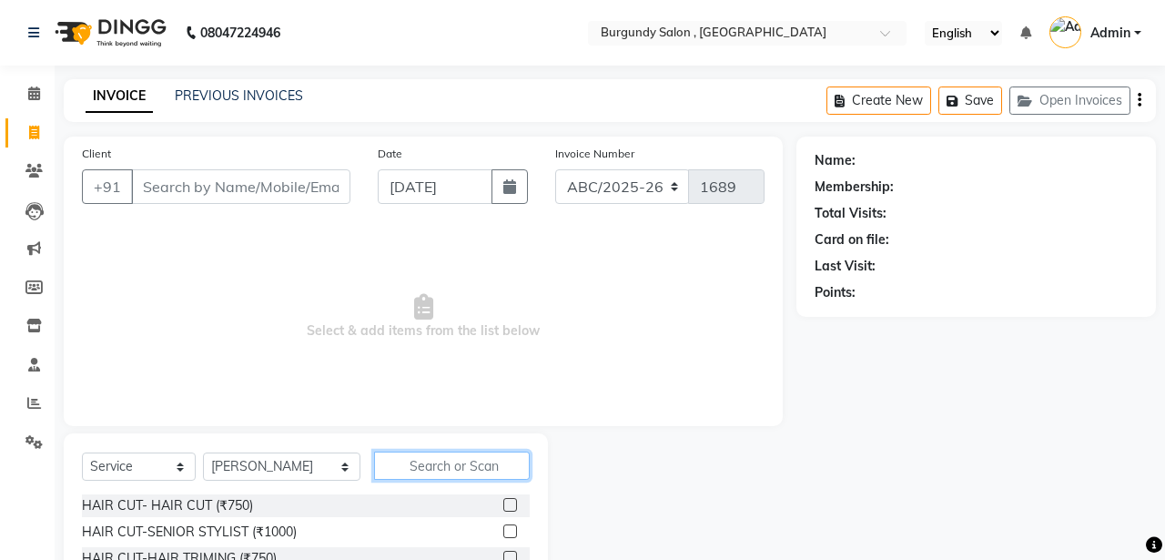
click at [386, 463] on input "text" at bounding box center [452, 465] width 156 height 28
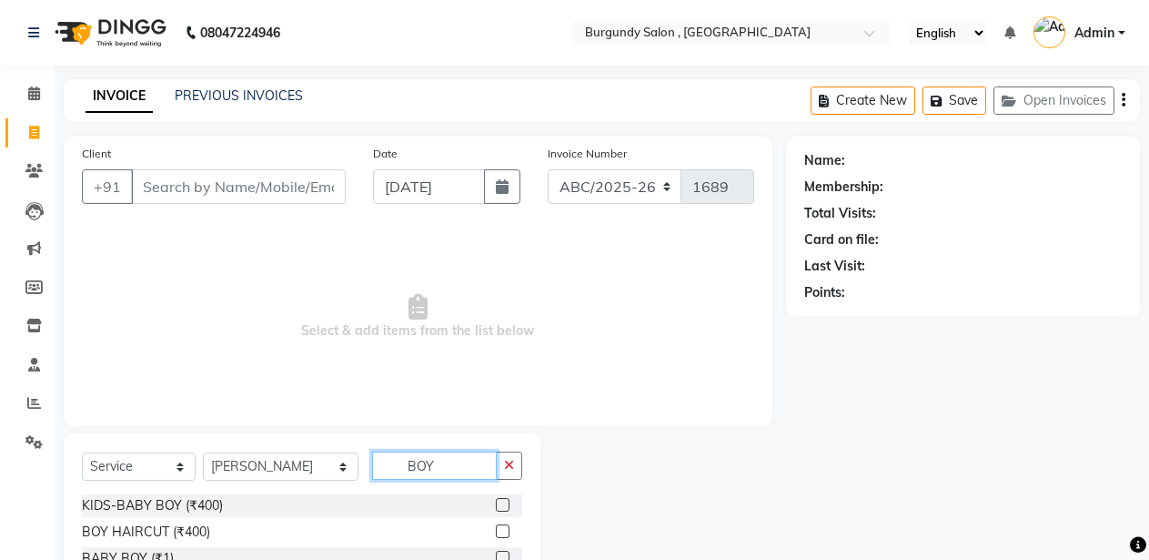
type input "BOY"
click at [500, 530] on label at bounding box center [503, 531] width 14 height 14
click at [500, 530] on input "checkbox" at bounding box center [502, 532] width 12 height 12
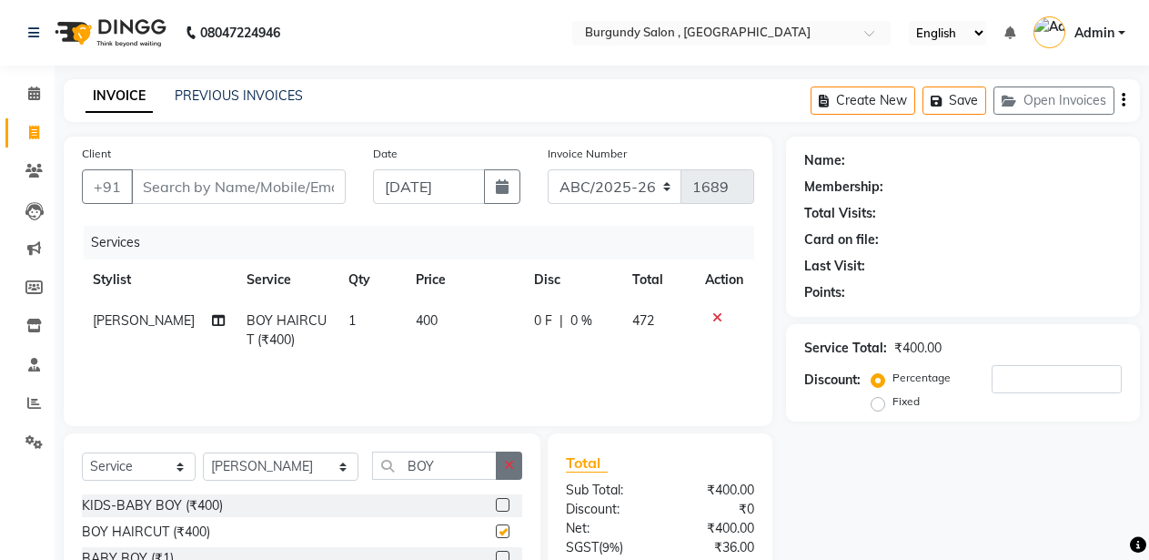
checkbox input "false"
click at [506, 462] on icon "button" at bounding box center [509, 465] width 10 height 13
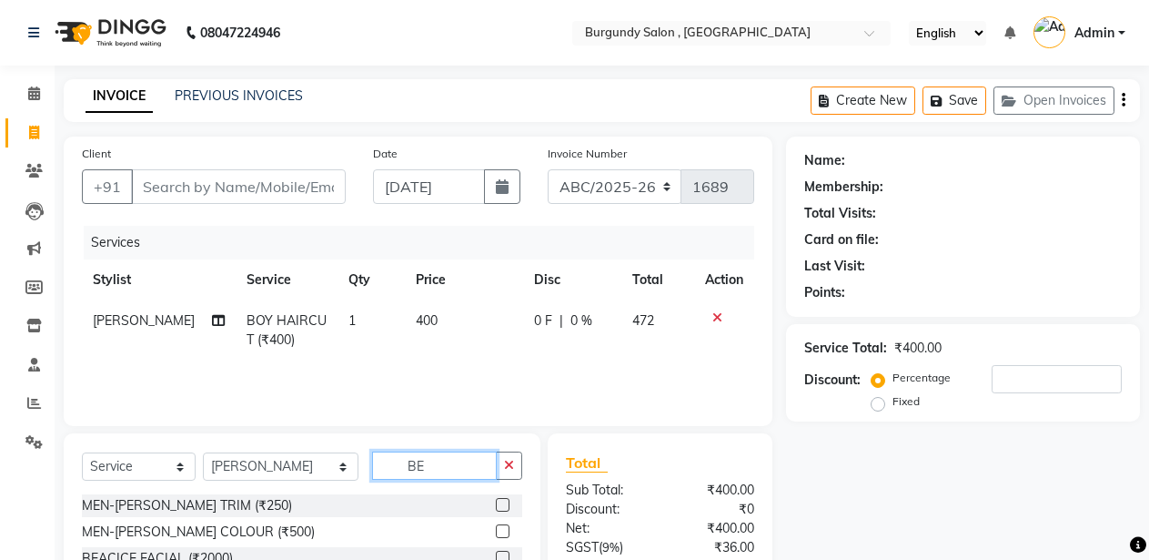
type input "BE"
click at [496, 501] on label at bounding box center [503, 505] width 14 height 14
click at [496, 501] on input "checkbox" at bounding box center [502, 506] width 12 height 12
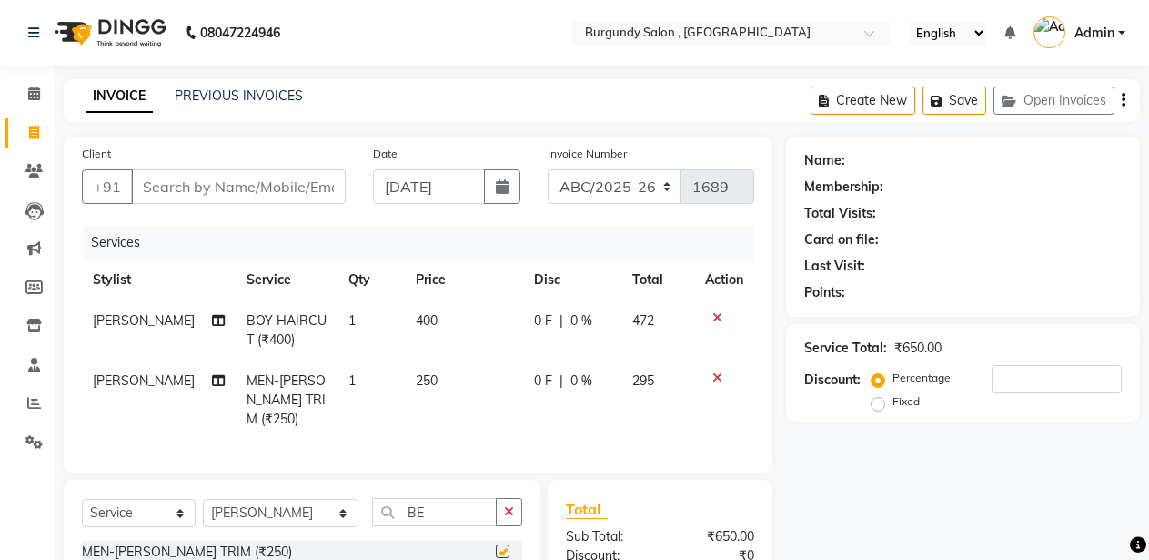
checkbox input "false"
click at [297, 167] on div "Client +91" at bounding box center [213, 181] width 291 height 75
click at [179, 189] on input "Client" at bounding box center [238, 186] width 215 height 35
type input "9"
type input "0"
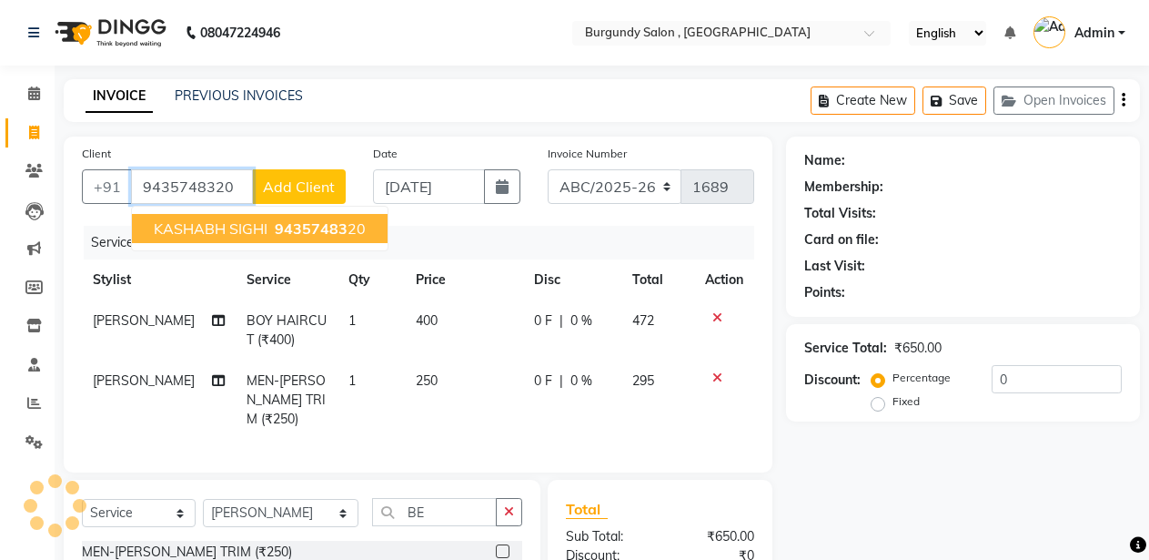
type input "9435748320"
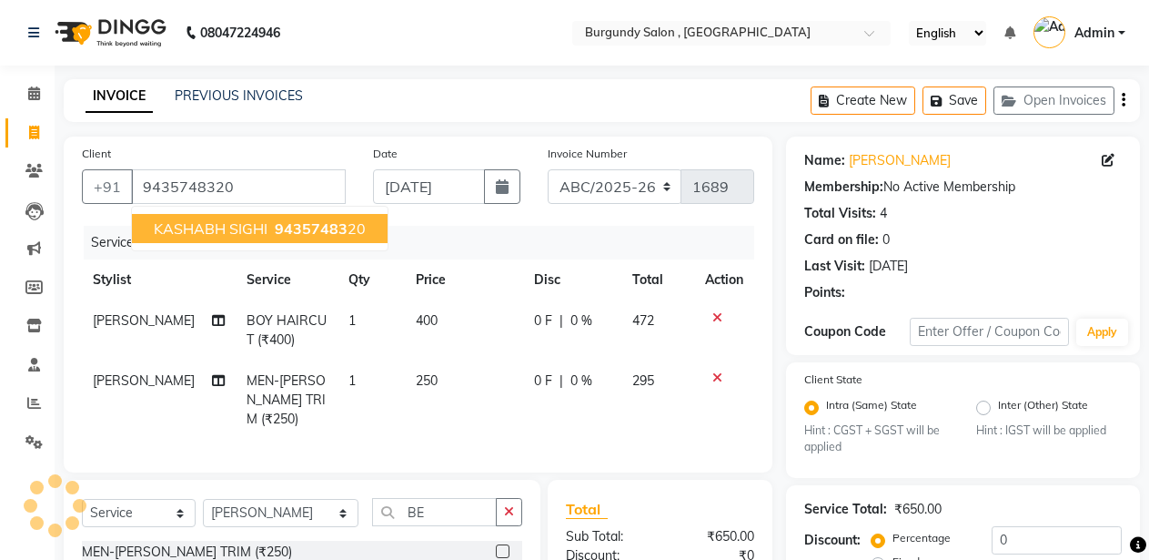
click at [200, 230] on span "KASHABH SIGHI" at bounding box center [211, 228] width 114 height 18
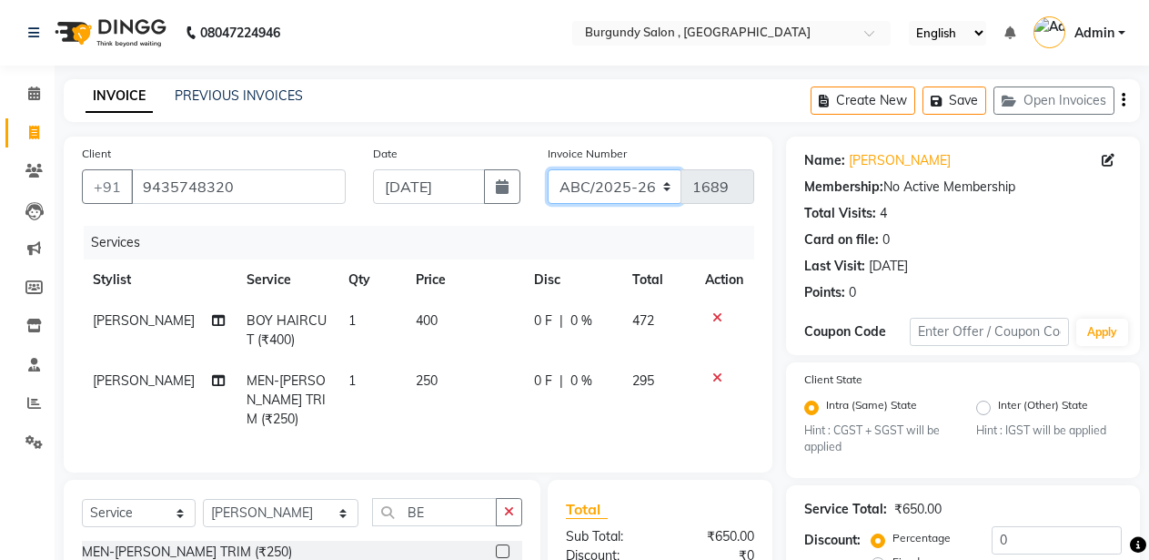
click at [637, 187] on select "ABC/2025-26 SER/24-25 V/2025-26" at bounding box center [615, 186] width 135 height 35
select select "5334"
click at [548, 169] on select "ABC/2025-26 SER/24-25 V/2025-26" at bounding box center [615, 186] width 135 height 35
type input "001820"
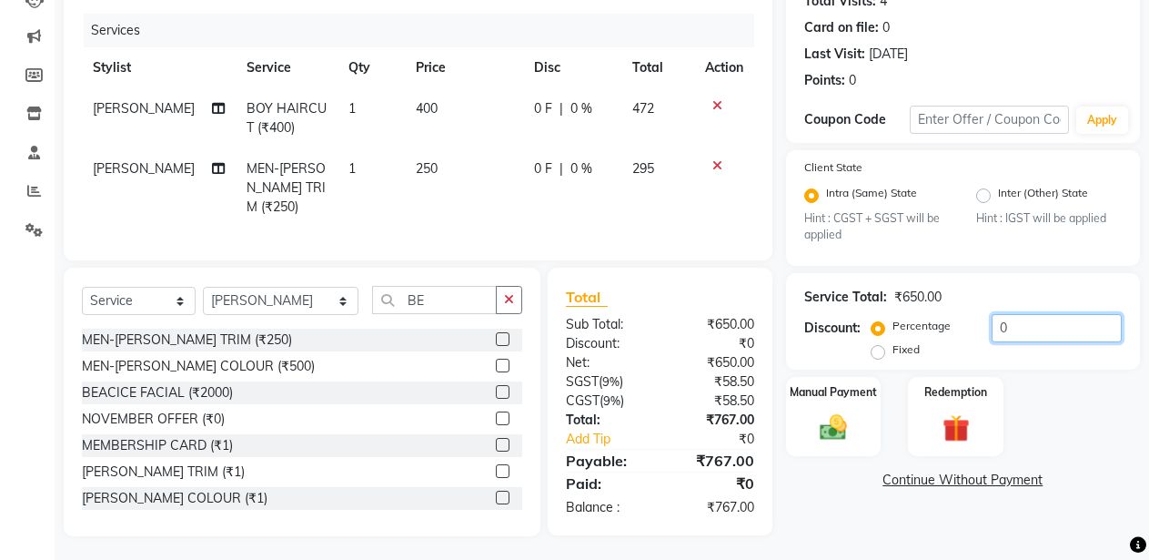
click at [992, 330] on input "0" at bounding box center [1057, 328] width 130 height 28
type input "10"
click at [824, 442] on img at bounding box center [834, 427] width 46 height 33
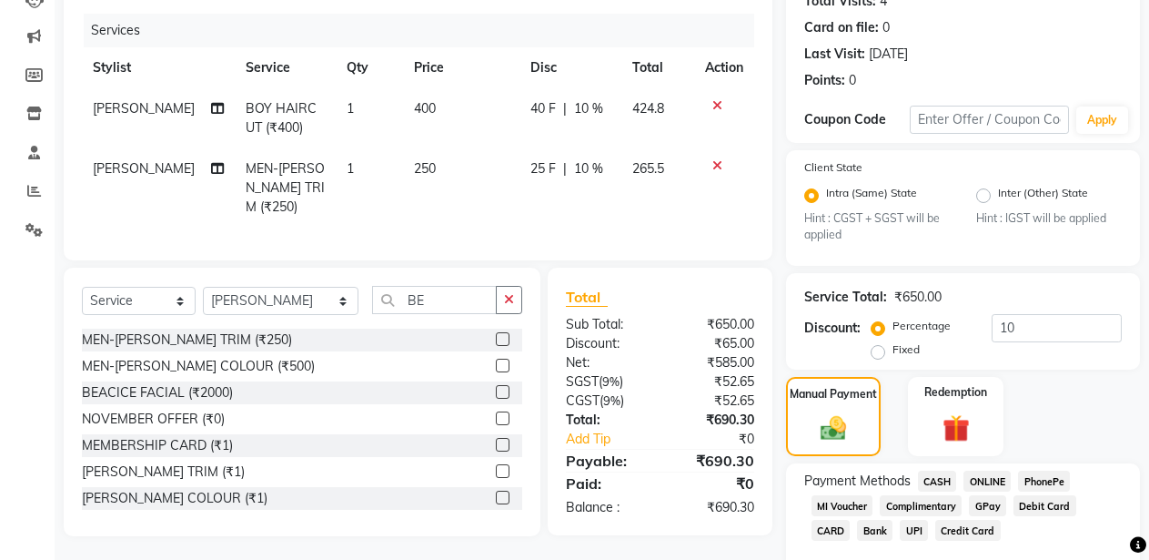
click at [978, 478] on span "ONLINE" at bounding box center [987, 480] width 47 height 21
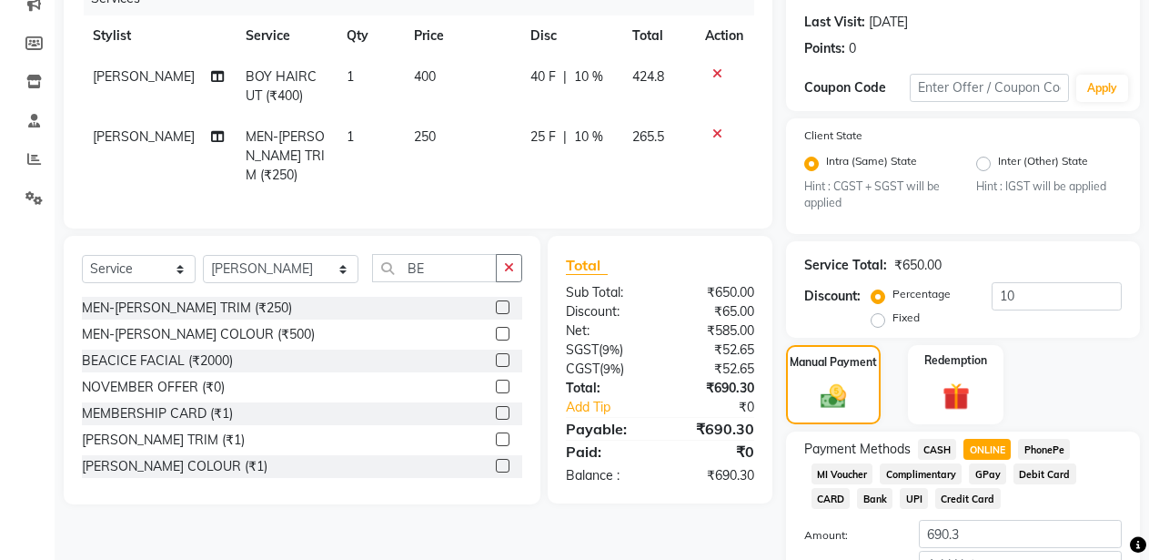
scroll to position [365, 0]
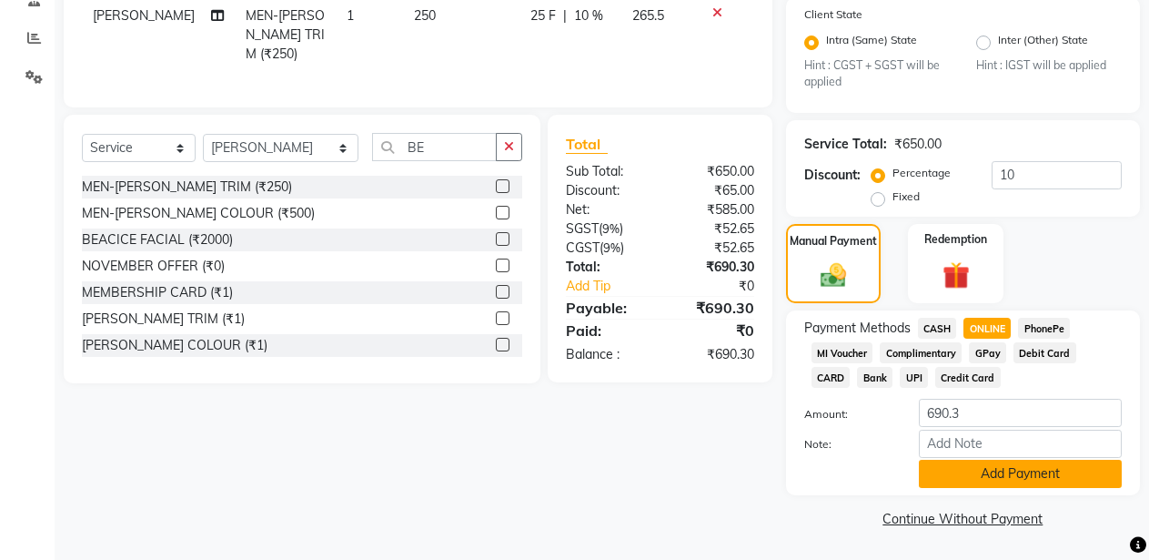
click at [1025, 474] on button "Add Payment" at bounding box center [1020, 474] width 203 height 28
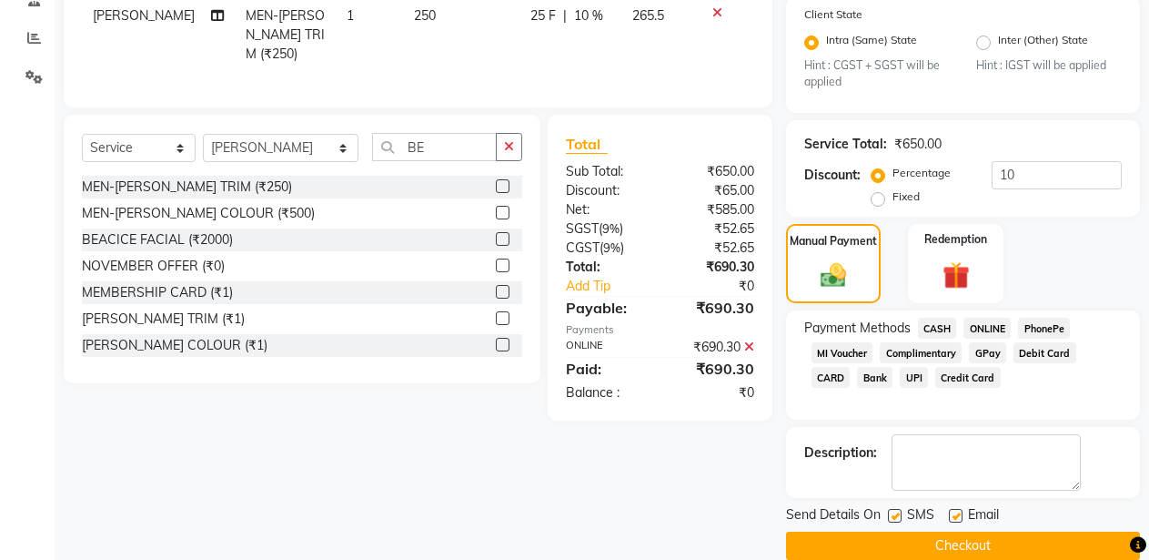
click at [972, 545] on button "Checkout" at bounding box center [963, 545] width 354 height 28
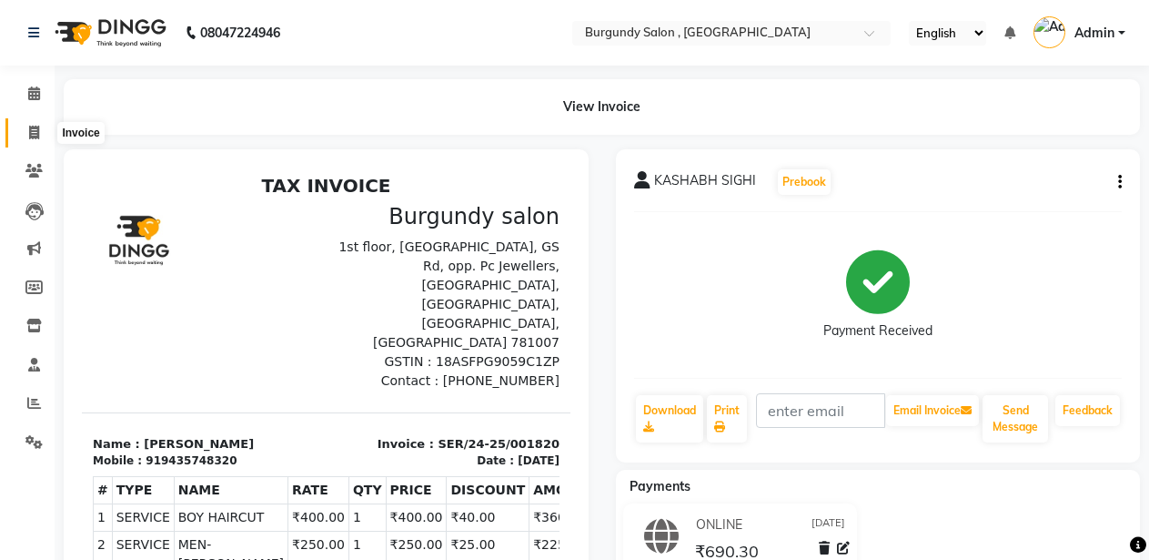
click at [25, 126] on span at bounding box center [34, 133] width 32 height 21
select select "service"
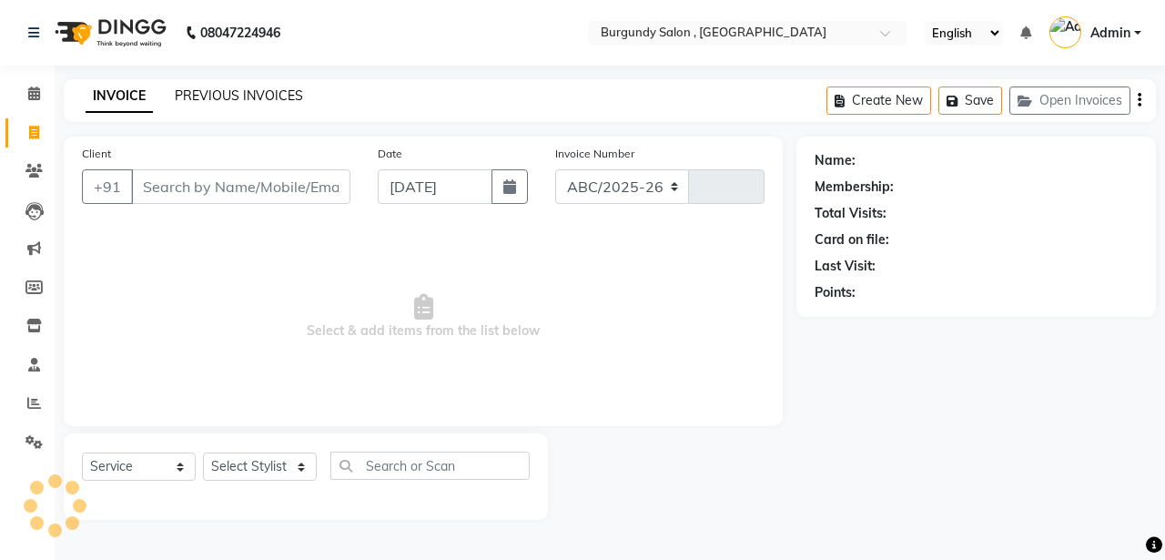
select select "5345"
type input "1689"
click at [289, 96] on link "PREVIOUS INVOICES" at bounding box center [239, 95] width 128 height 16
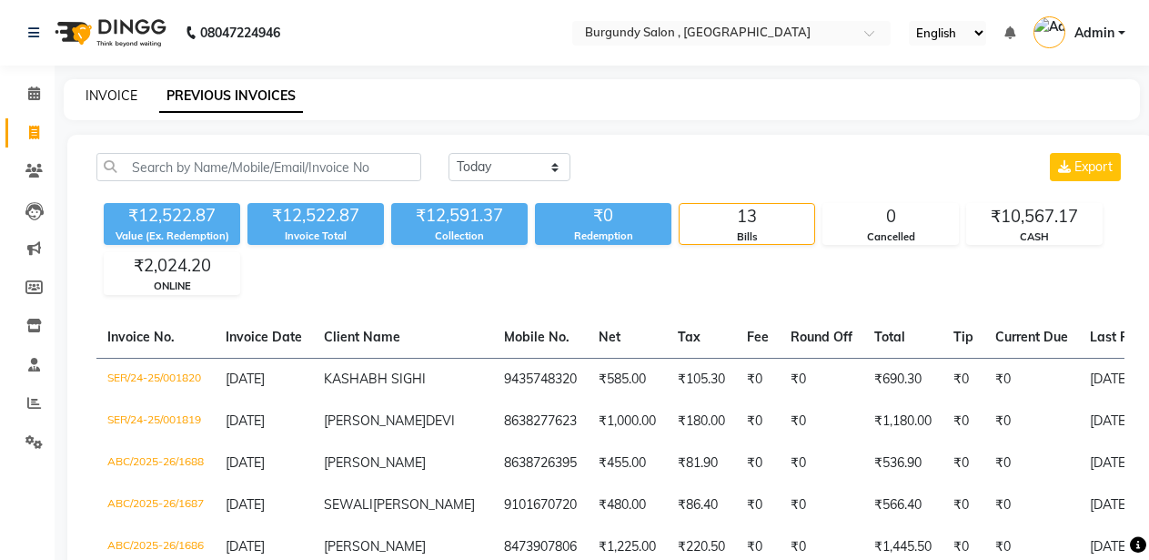
click at [125, 88] on link "INVOICE" at bounding box center [112, 95] width 52 height 16
select select "service"
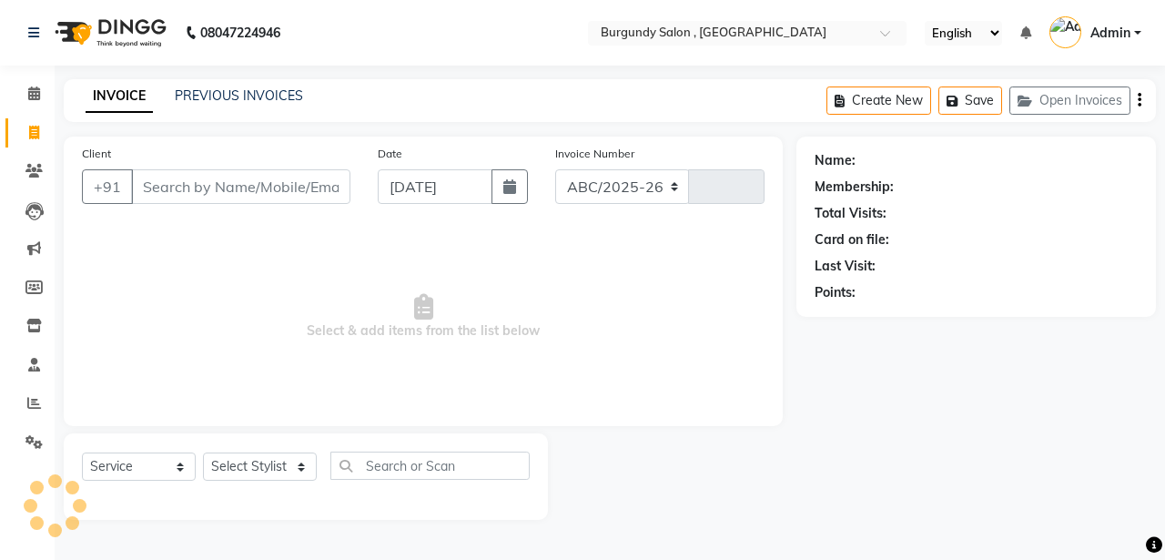
select select "5345"
type input "1689"
click at [243, 93] on link "PREVIOUS INVOICES" at bounding box center [239, 95] width 128 height 16
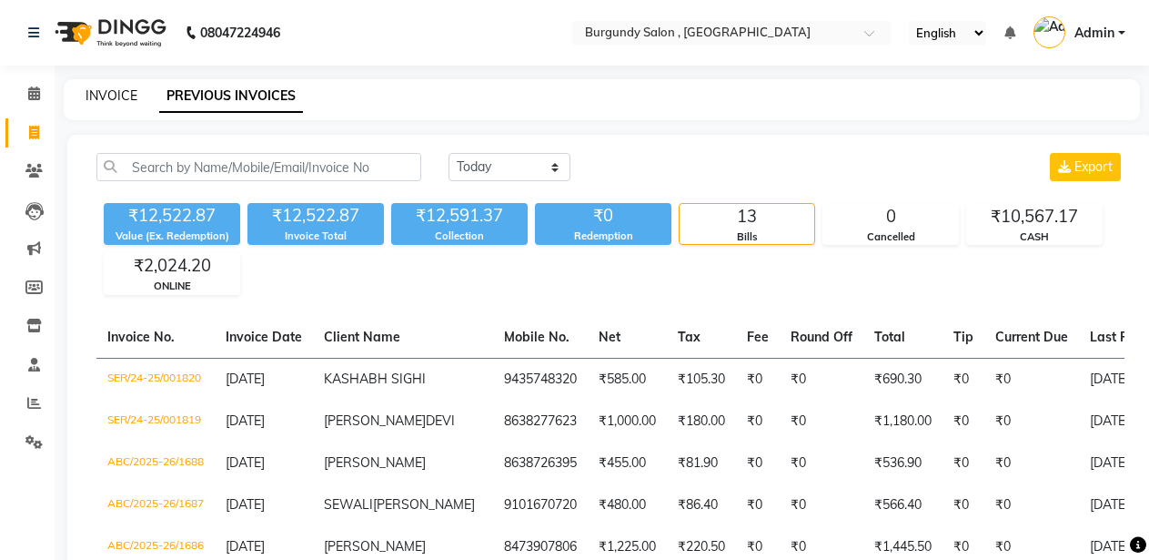
click at [116, 92] on link "INVOICE" at bounding box center [112, 95] width 52 height 16
select select "service"
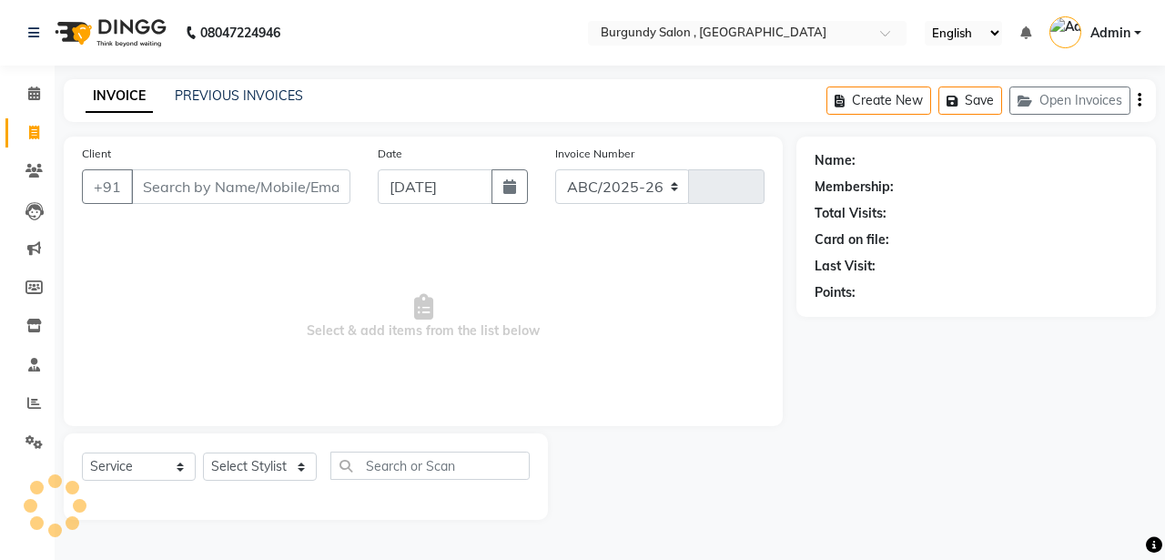
select select "5345"
type input "1689"
click at [235, 95] on link "PREVIOUS INVOICES" at bounding box center [239, 95] width 128 height 16
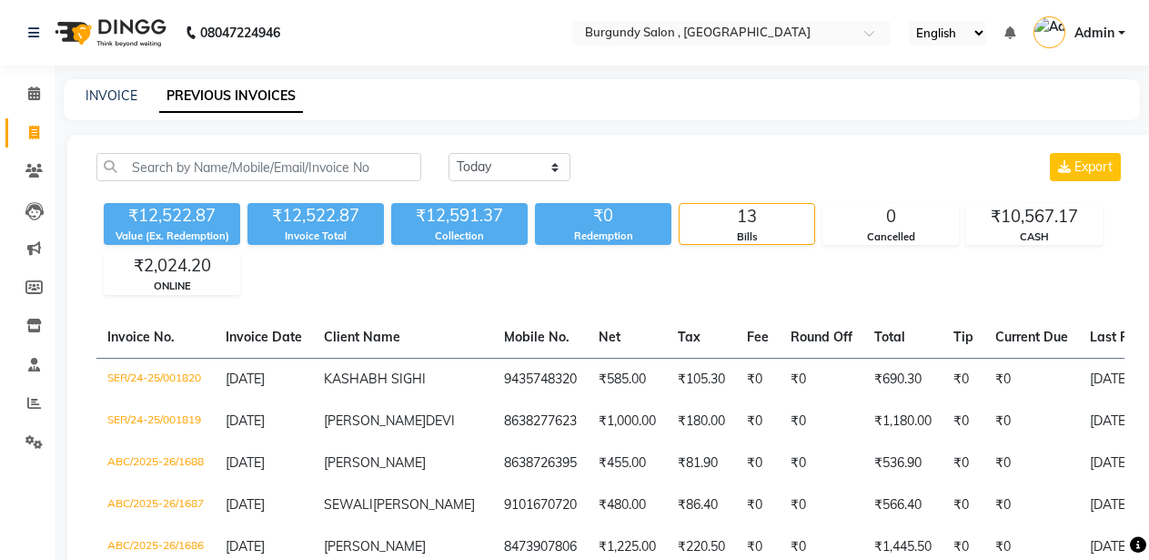
click at [235, 95] on link "PREVIOUS INVOICES" at bounding box center [231, 96] width 144 height 33
click at [116, 92] on link "INVOICE" at bounding box center [112, 95] width 52 height 16
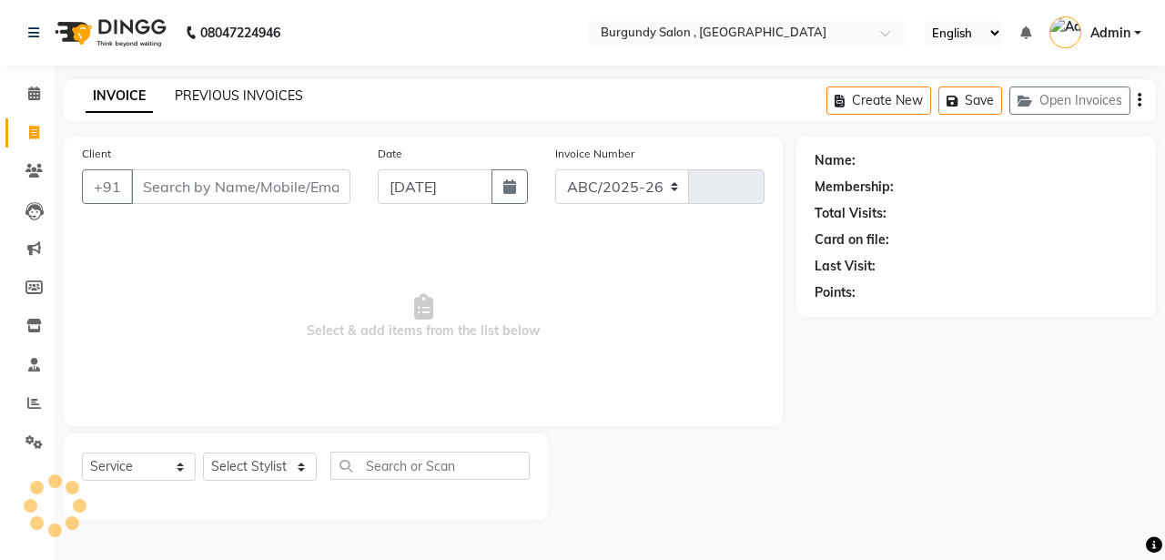
click at [258, 97] on link "PREVIOUS INVOICES" at bounding box center [239, 95] width 128 height 16
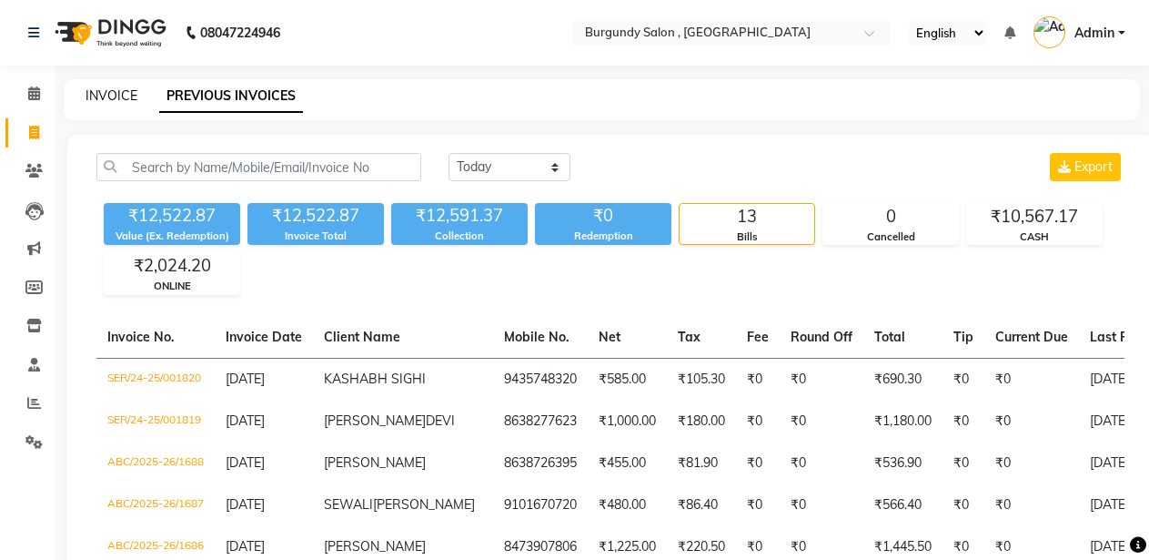
click at [96, 94] on link "INVOICE" at bounding box center [112, 95] width 52 height 16
select select "service"
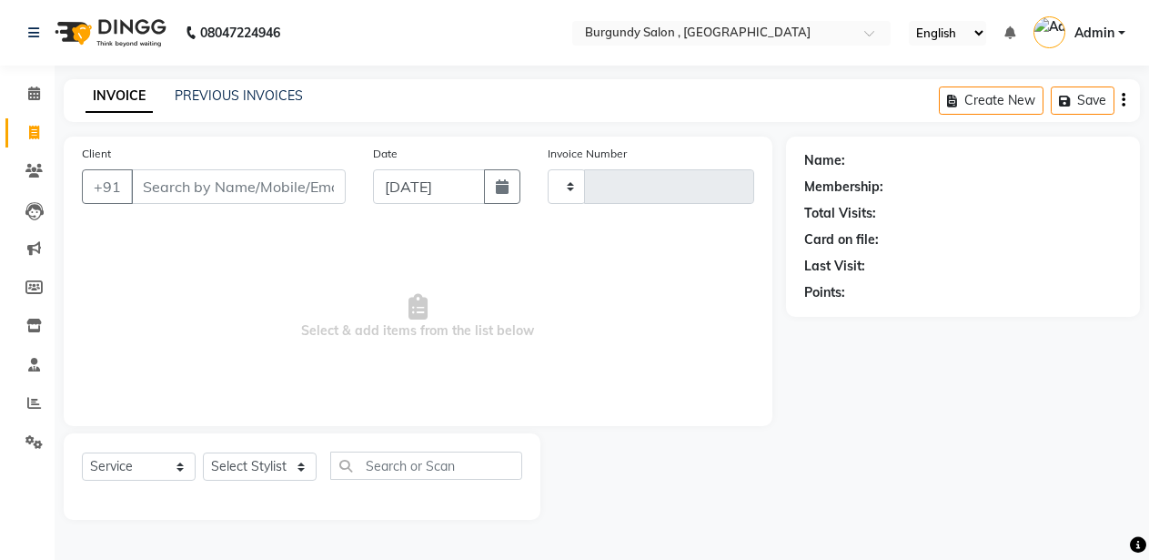
type input "1689"
select select "5345"
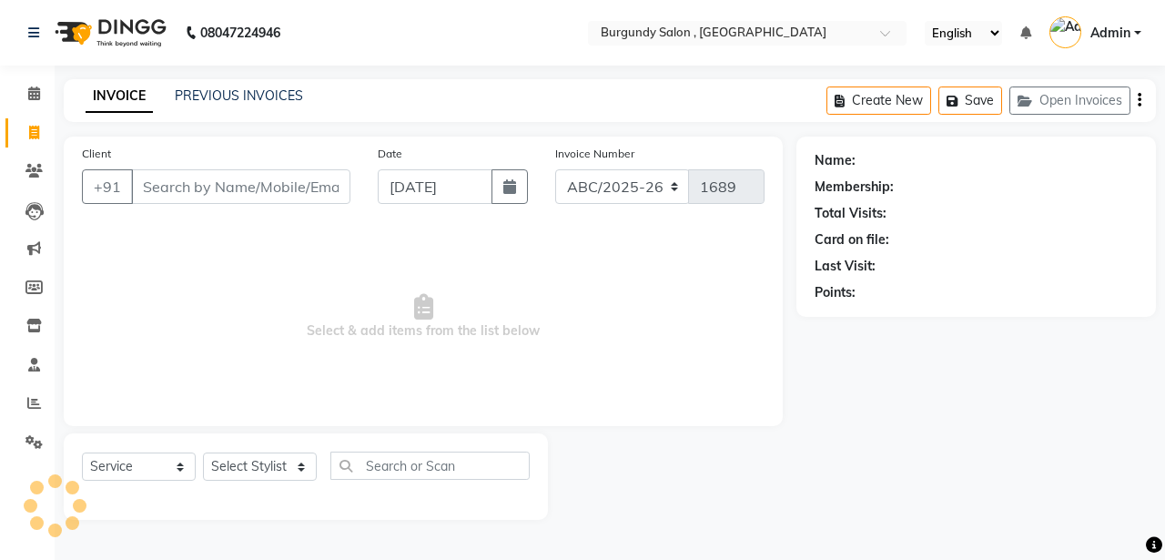
click at [208, 183] on input "Client" at bounding box center [240, 186] width 219 height 35
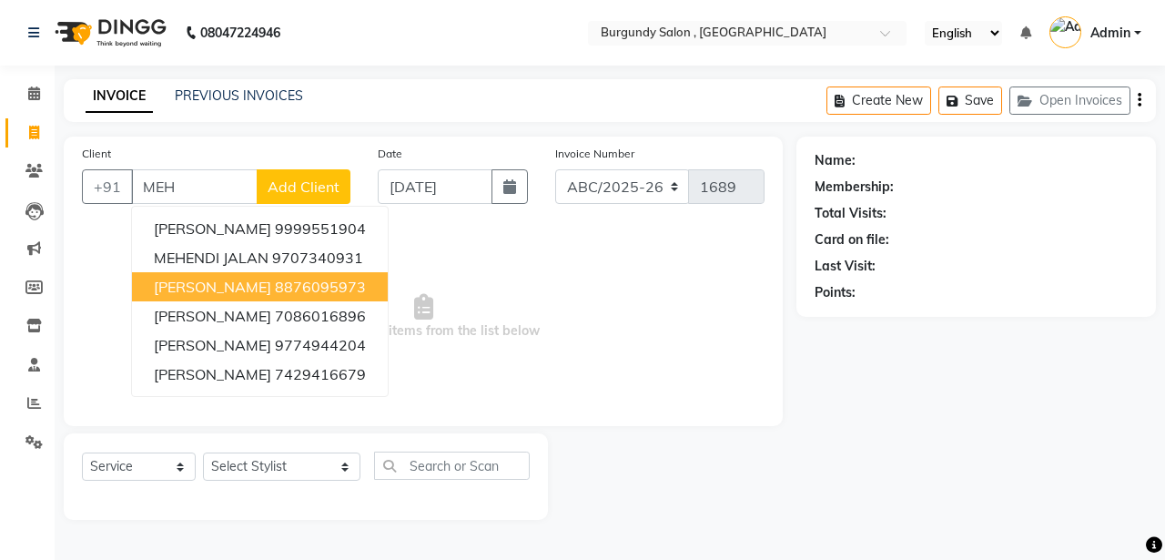
click at [233, 290] on span "MEHEK SARAWGI" at bounding box center [212, 287] width 117 height 18
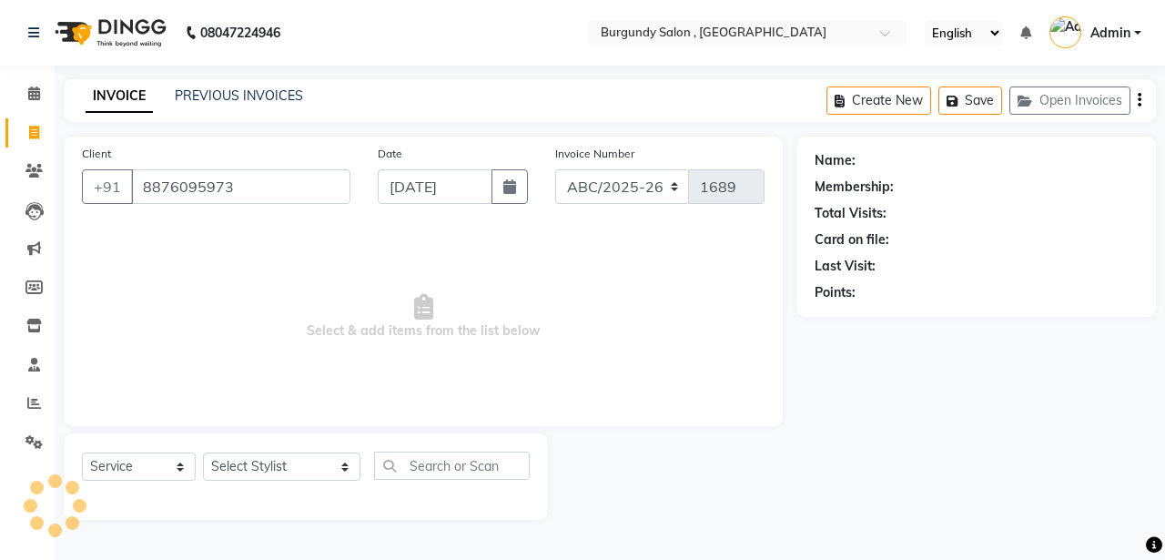
type input "8876095973"
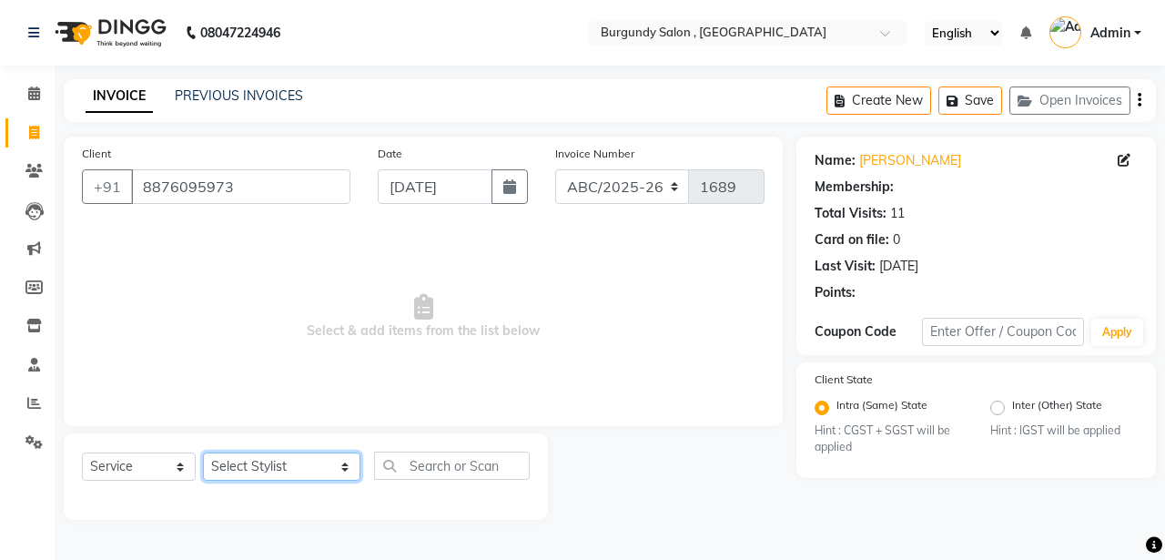
click at [278, 460] on select "Select Stylist ANIL ANJANA BARSHA DEEPSHIKHA DHON DAS DHON / NITUMONI EDWARD ED…" at bounding box center [281, 466] width 157 height 28
select select "58941"
click at [203, 452] on select "Select Stylist ANIL ANJANA BARSHA DEEPSHIKHA DHON DAS DHON / NITUMONI EDWARD ED…" at bounding box center [281, 466] width 157 height 28
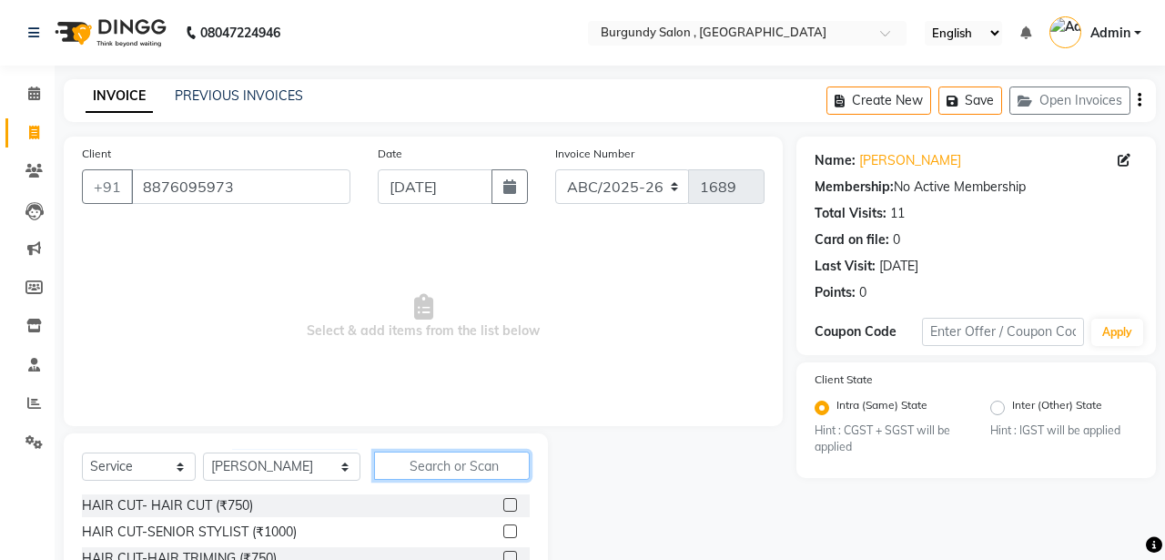
click at [375, 466] on input "text" at bounding box center [452, 465] width 156 height 28
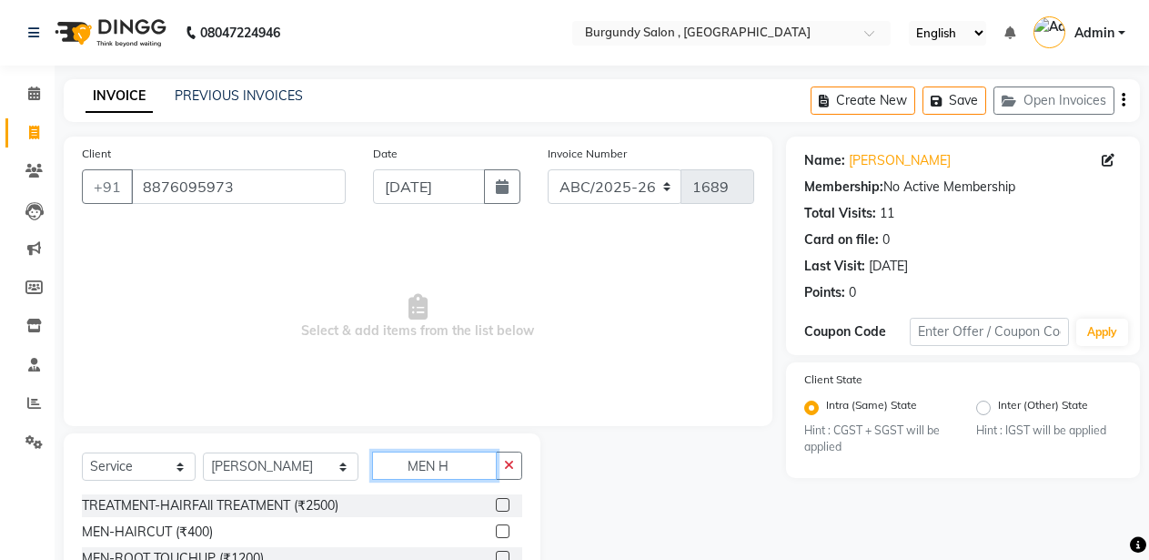
scroll to position [146, 0]
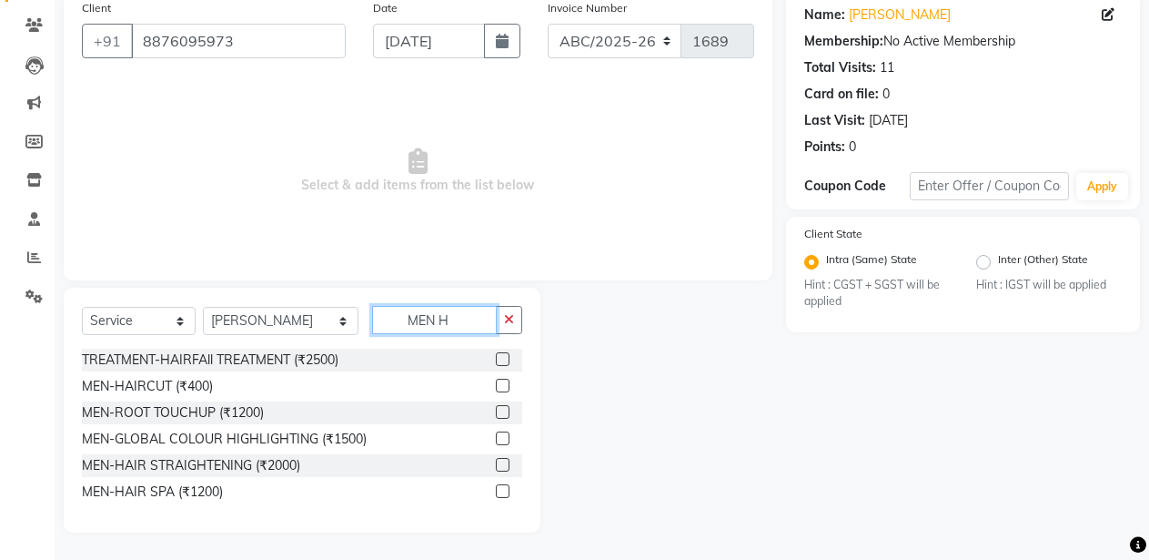
type input "MEN H"
click at [506, 388] on label at bounding box center [503, 386] width 14 height 14
click at [506, 388] on input "checkbox" at bounding box center [502, 386] width 12 height 12
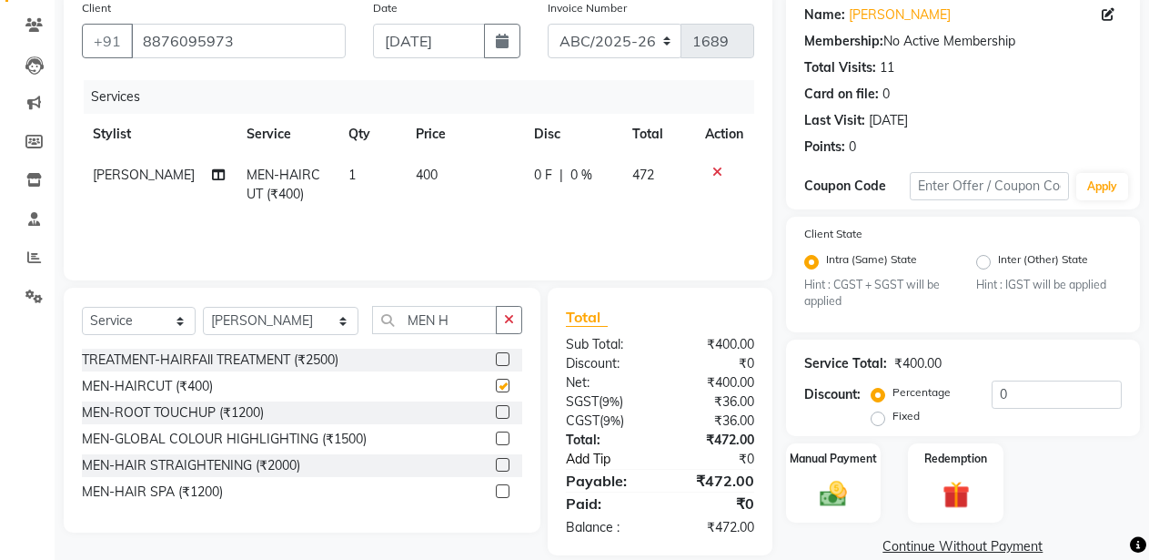
checkbox input "false"
click at [509, 311] on button "button" at bounding box center [509, 320] width 26 height 28
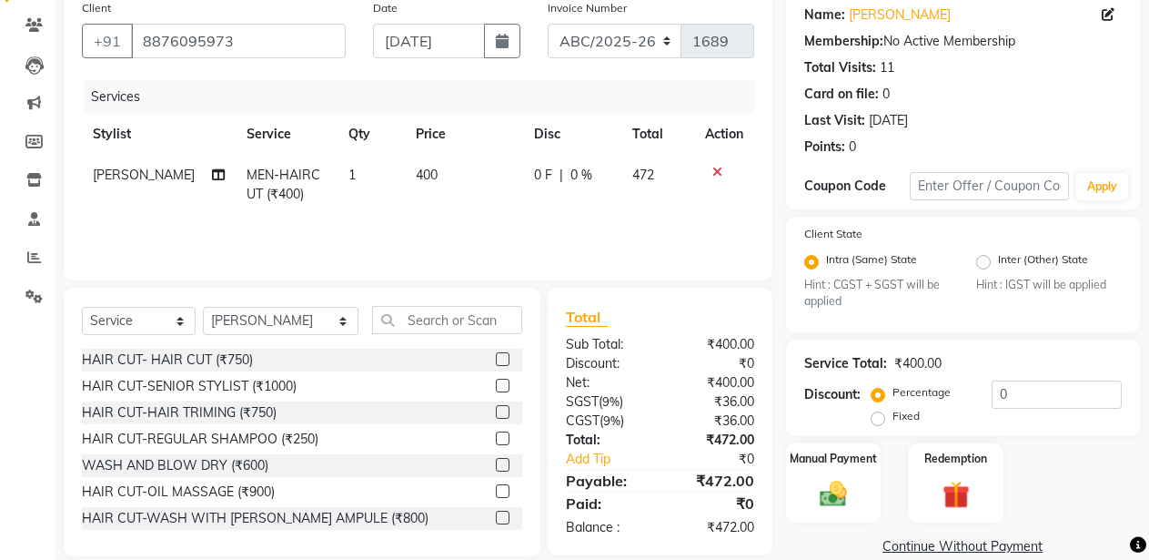
click at [533, 230] on div "Services Stylist Service Qty Price Disc Total Action EDWARD MEN-HAIRCUT (₹400) …" at bounding box center [418, 171] width 673 height 182
click at [993, 399] on input "0" at bounding box center [1057, 394] width 130 height 28
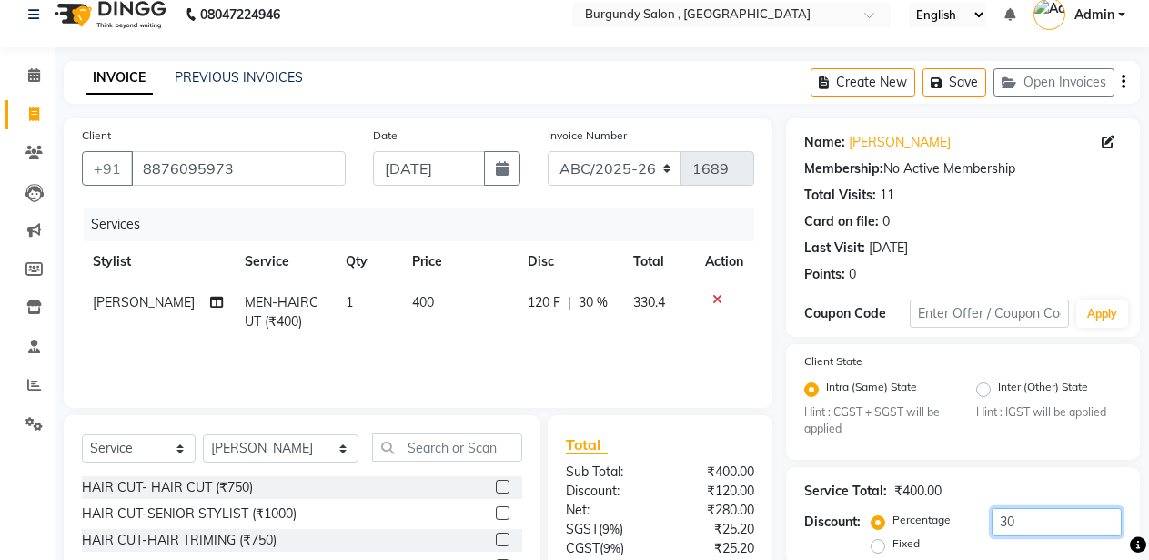
type input "30"
click at [590, 171] on select "ABC/2025-26 SER/24-25 V/2025-26" at bounding box center [615, 168] width 135 height 35
select select "5334"
click at [548, 151] on select "ABC/2025-26 SER/24-25 V/2025-26" at bounding box center [615, 168] width 135 height 35
type input "001821"
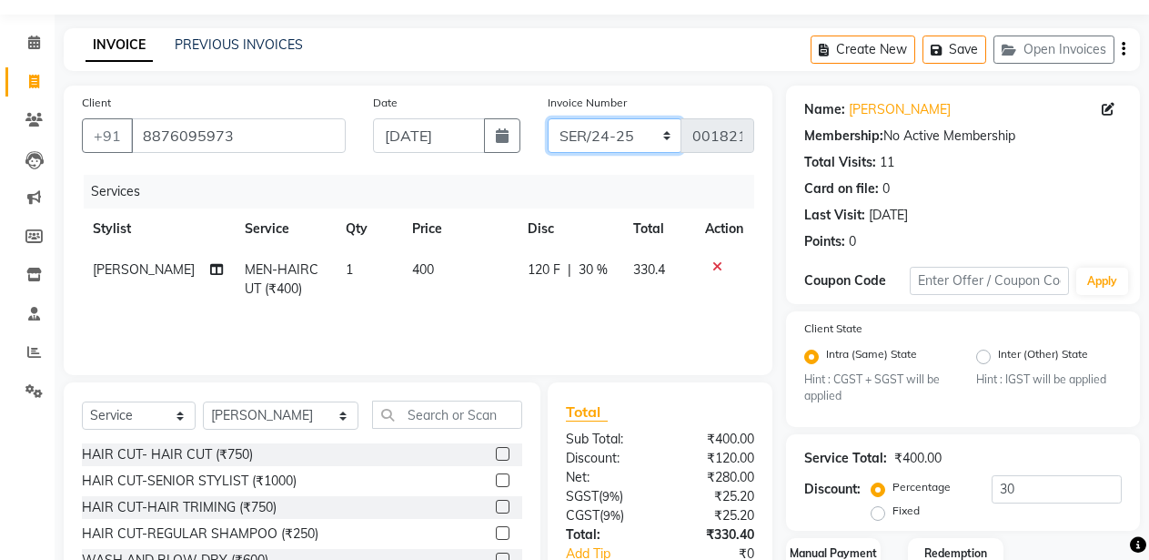
scroll to position [173, 0]
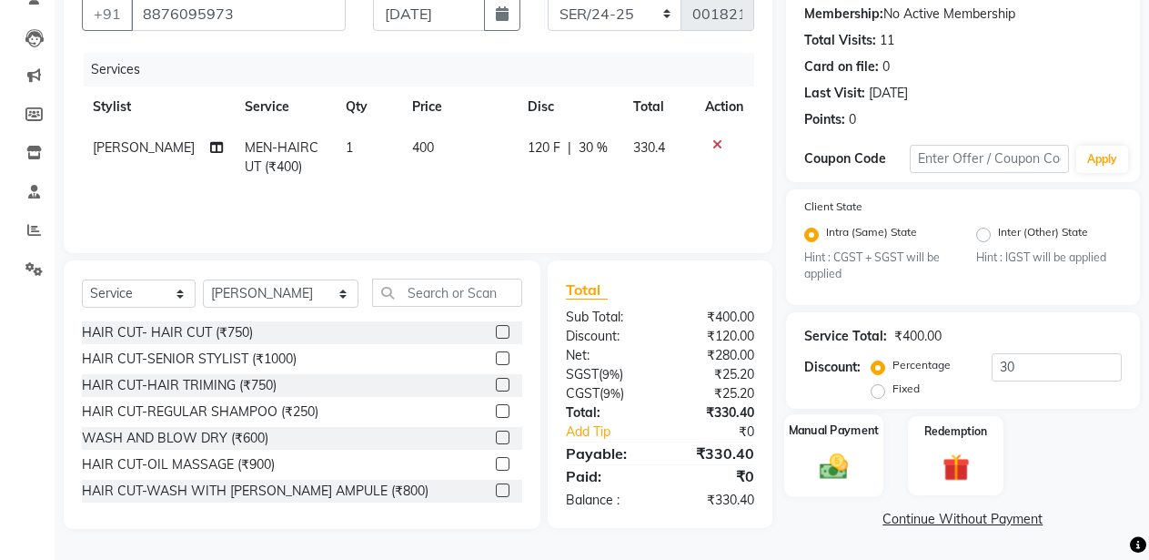
click at [819, 458] on img at bounding box center [834, 466] width 46 height 33
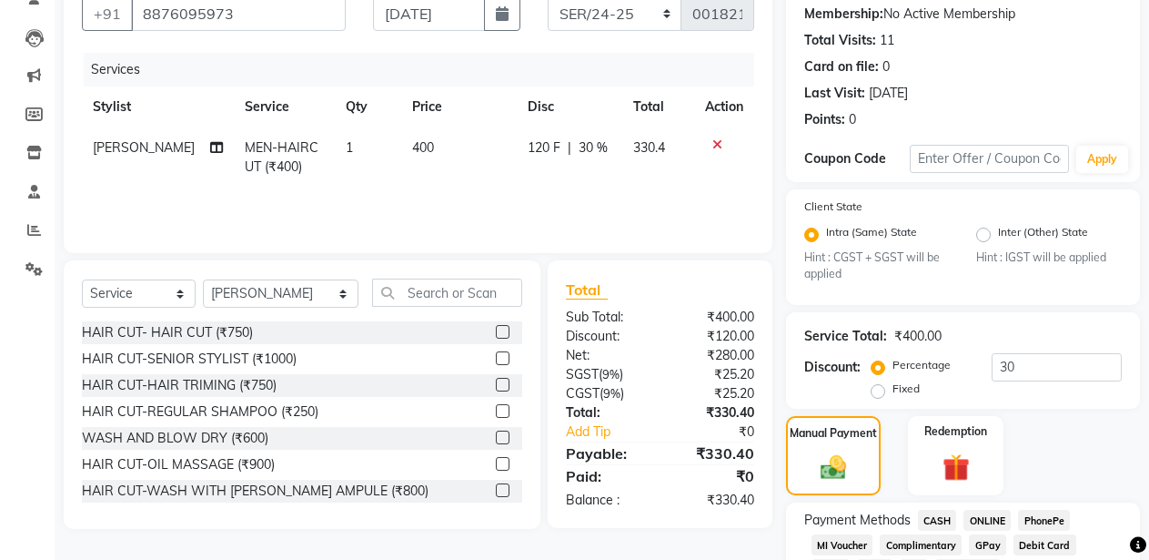
scroll to position [289, 0]
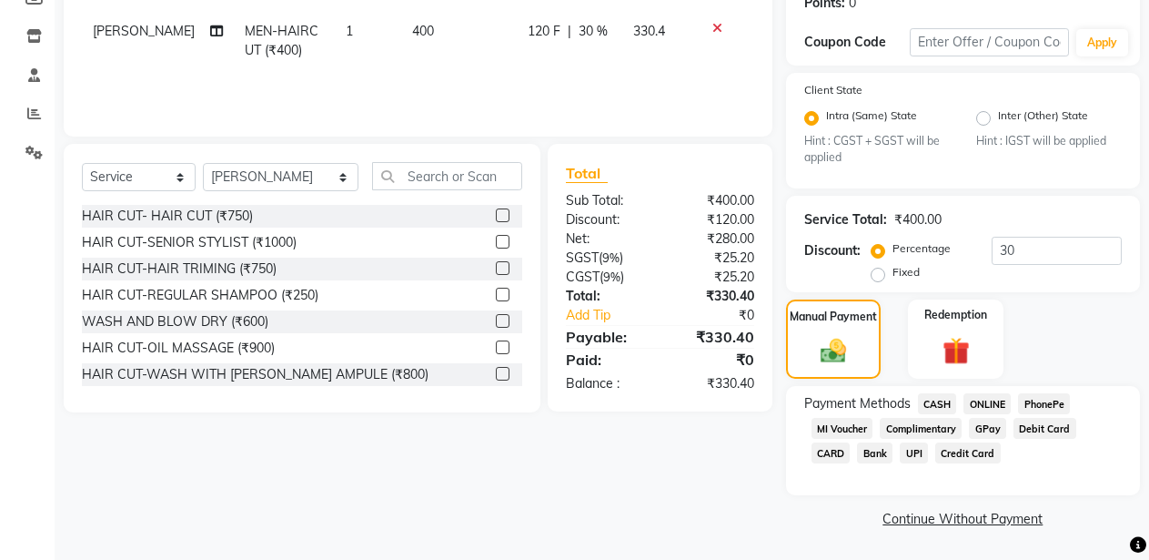
click at [995, 398] on span "ONLINE" at bounding box center [987, 403] width 47 height 21
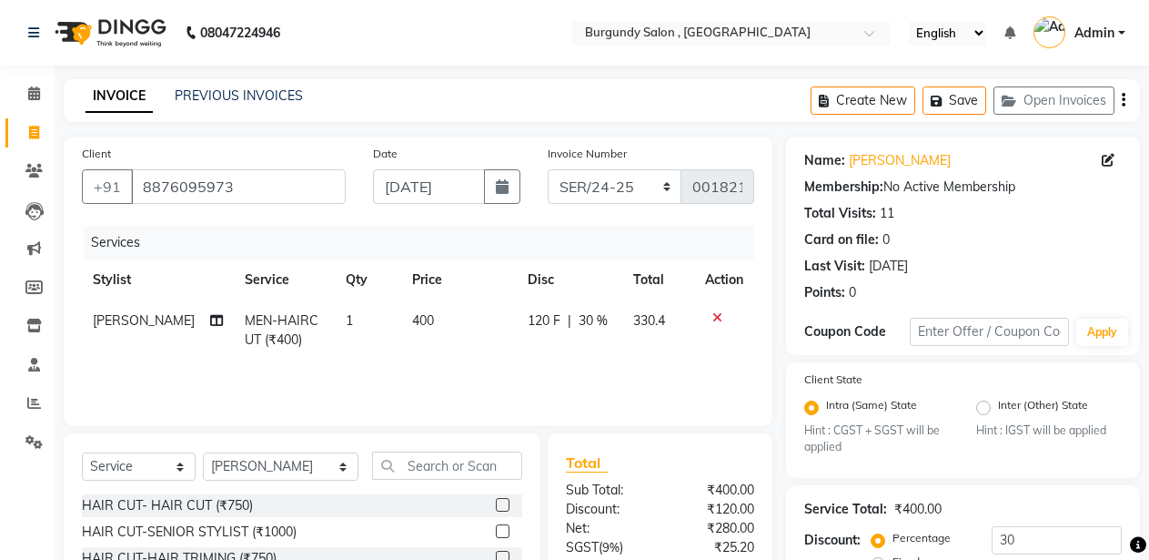
scroll to position [365, 0]
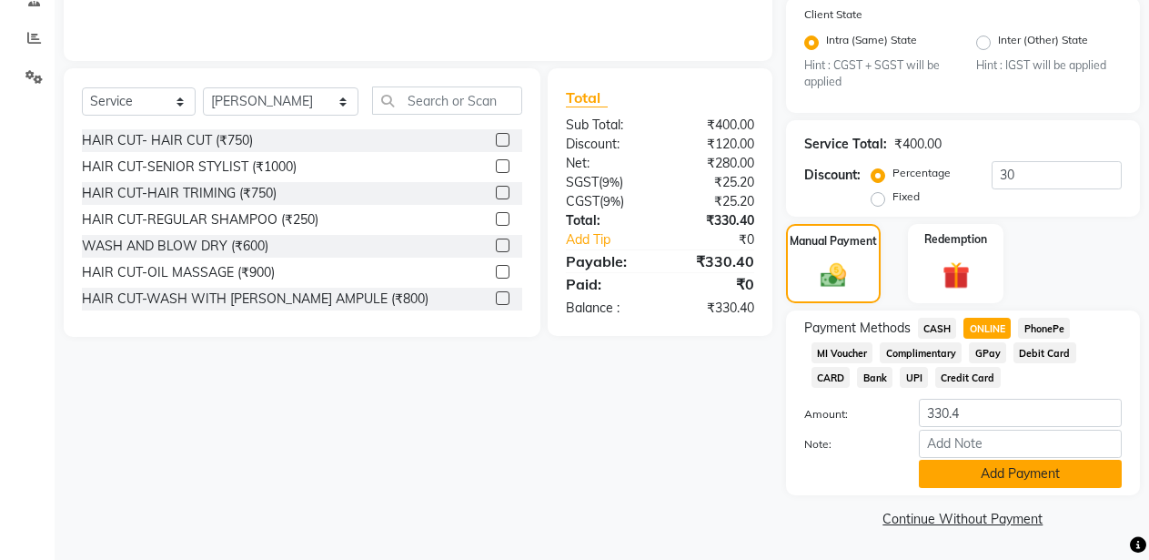
click at [976, 473] on button "Add Payment" at bounding box center [1020, 474] width 203 height 28
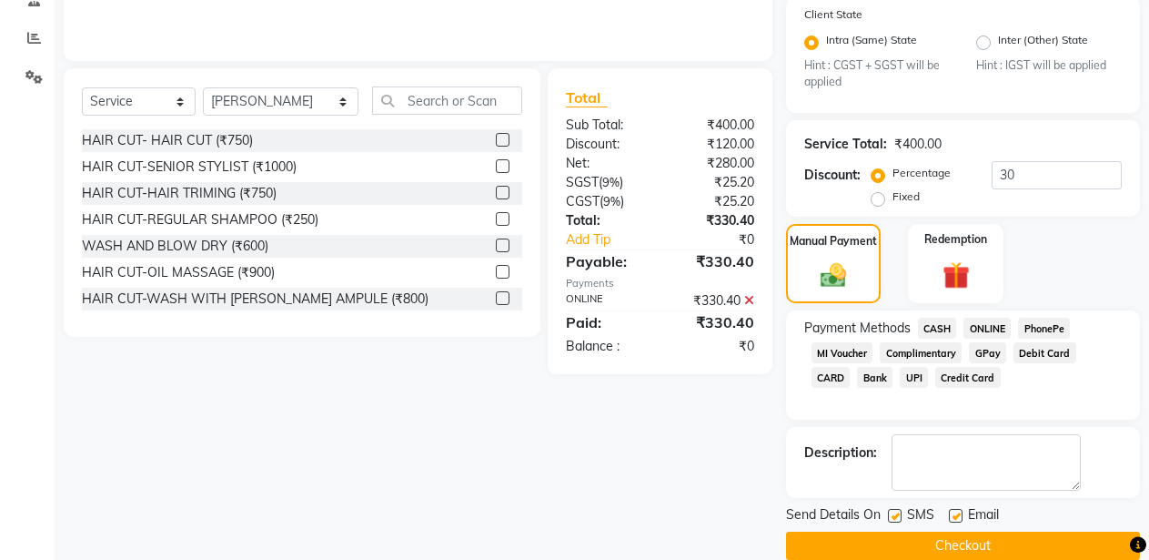
scroll to position [392, 0]
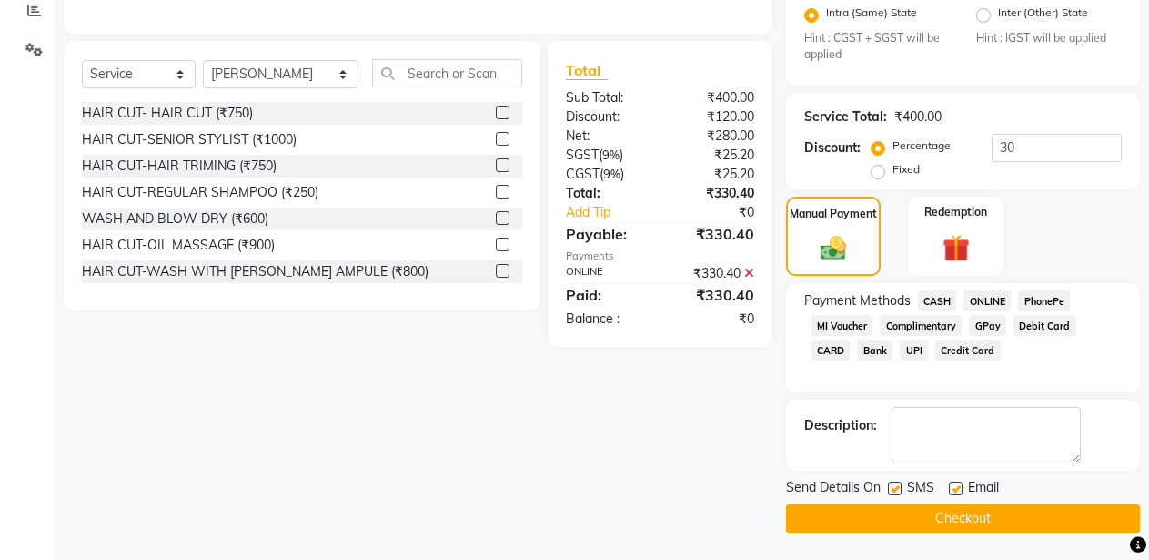
click at [893, 490] on label at bounding box center [895, 488] width 14 height 14
click at [893, 490] on input "checkbox" at bounding box center [894, 489] width 12 height 12
checkbox input "false"
click at [951, 489] on label at bounding box center [956, 488] width 14 height 14
click at [951, 489] on input "checkbox" at bounding box center [955, 489] width 12 height 12
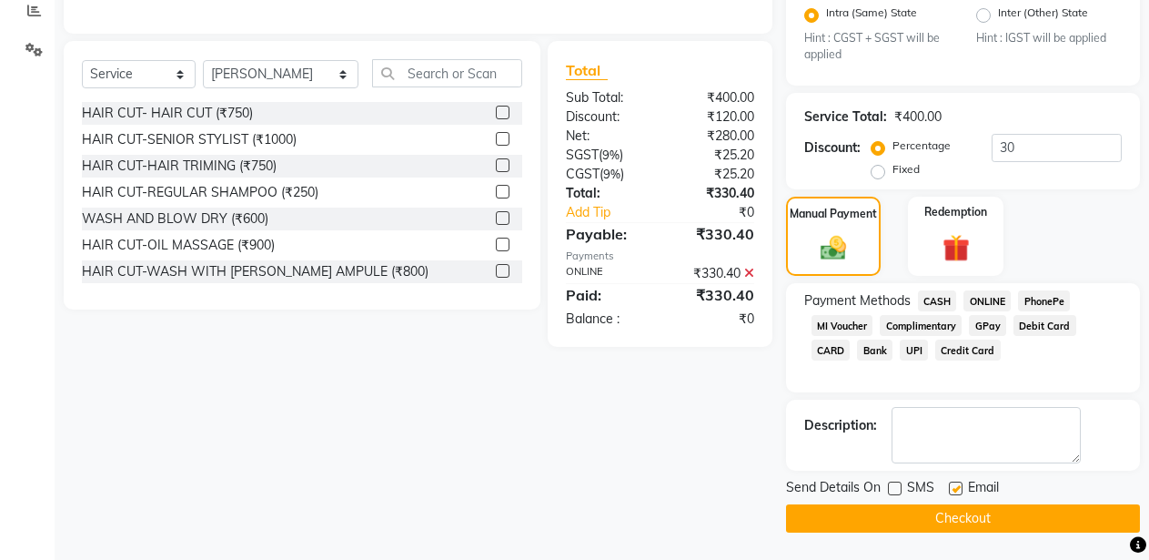
checkbox input "false"
click at [953, 515] on button "Checkout" at bounding box center [963, 518] width 354 height 28
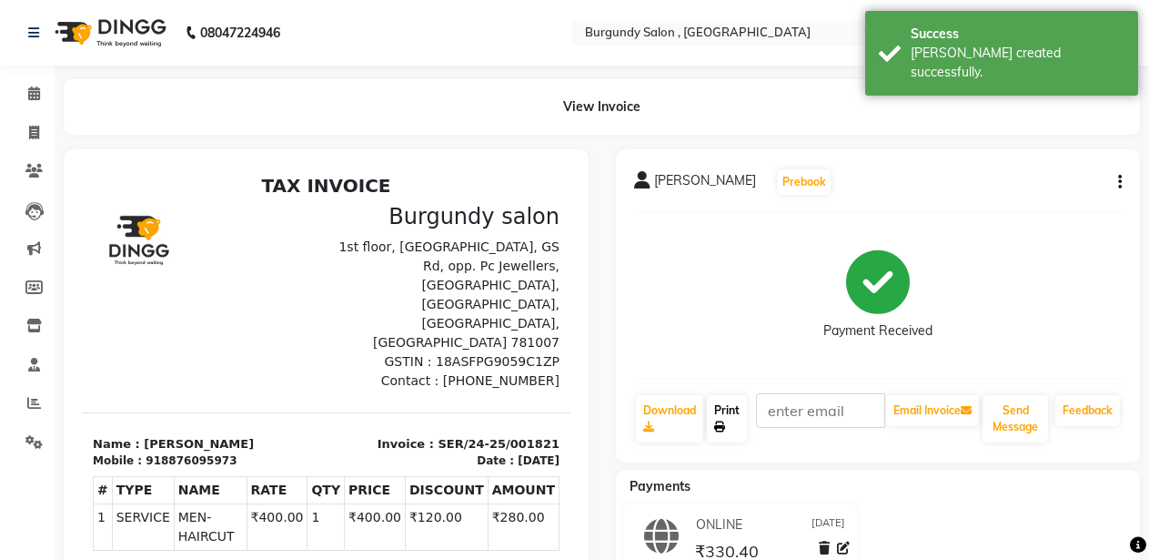
click at [733, 424] on link "Print" at bounding box center [727, 418] width 40 height 47
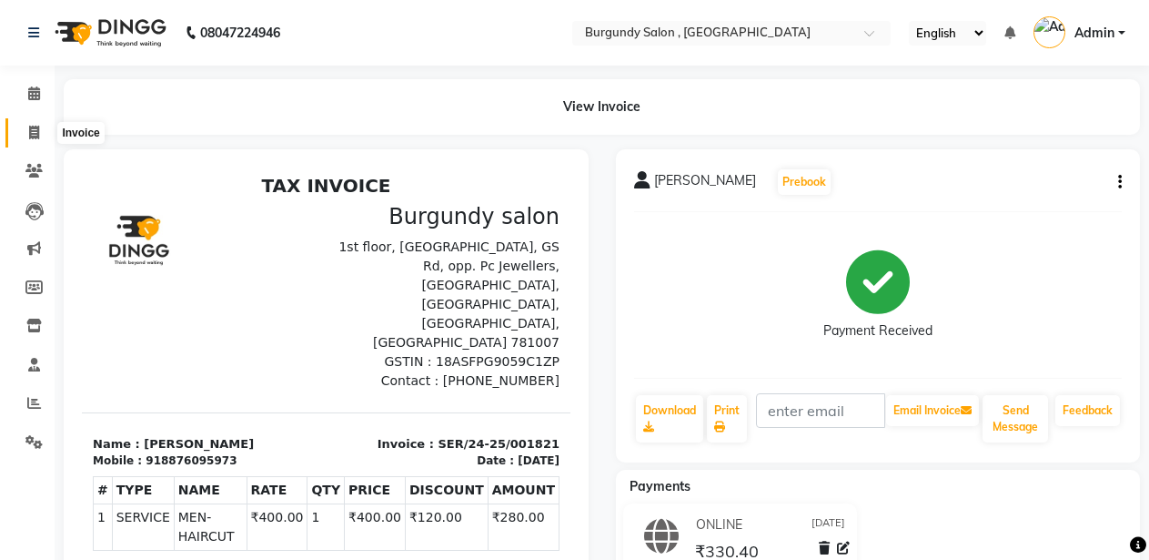
click at [35, 130] on icon at bounding box center [34, 133] width 10 height 14
select select "service"
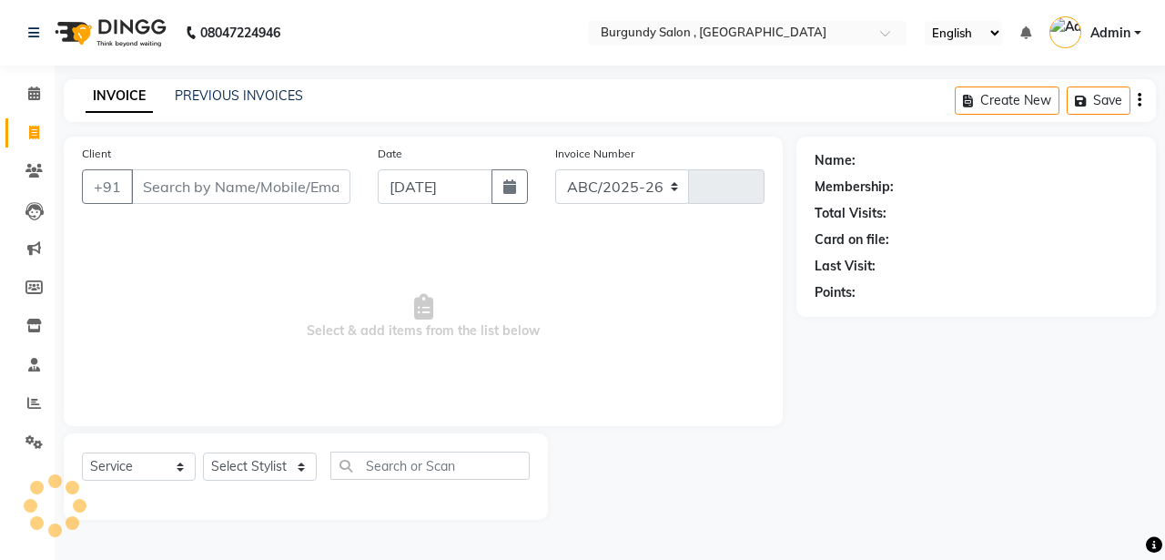
select select "5345"
type input "1689"
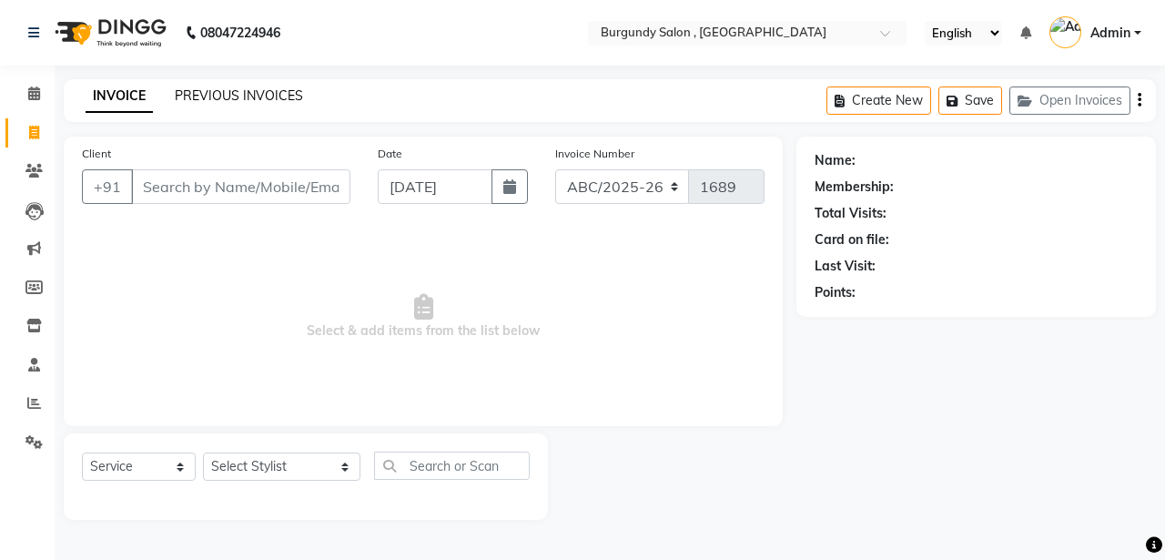
click at [216, 96] on link "PREVIOUS INVOICES" at bounding box center [239, 95] width 128 height 16
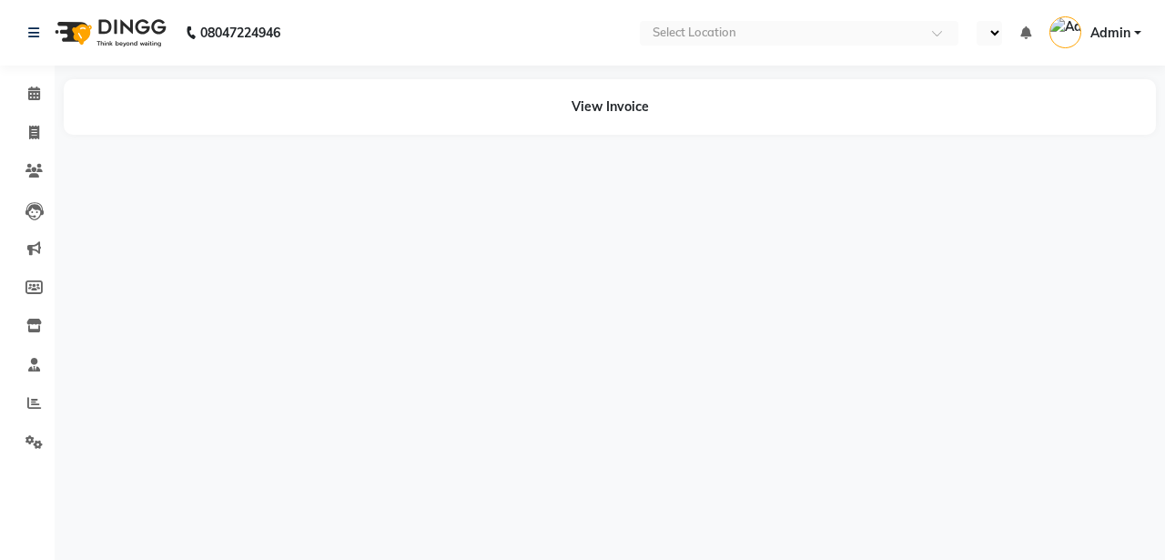
select select "en"
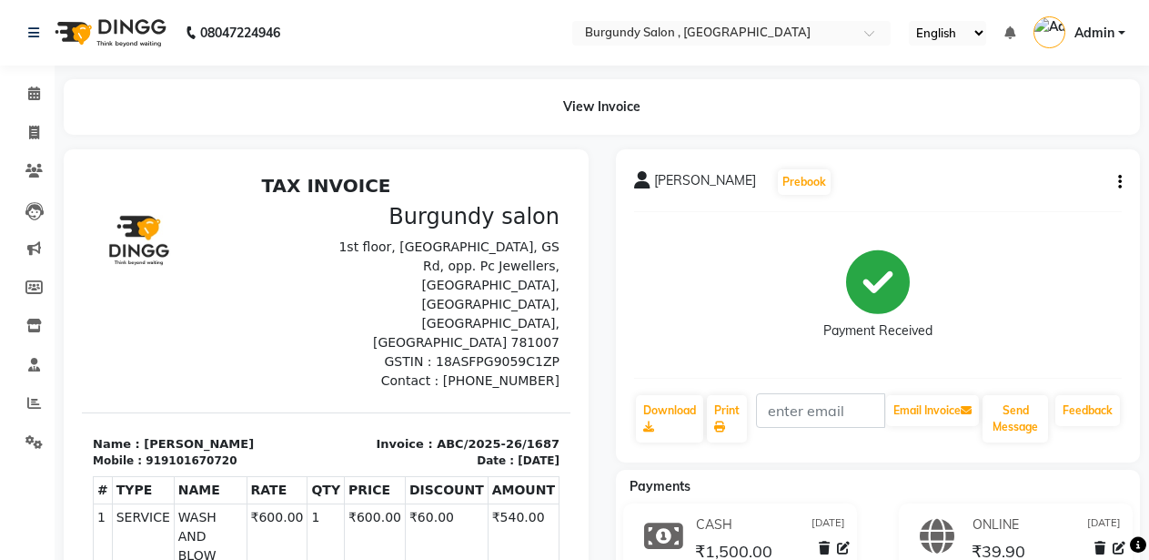
click at [1119, 182] on icon "button" at bounding box center [1120, 182] width 4 height 1
click at [1014, 207] on div "Edit Invoice" at bounding box center [1029, 205] width 125 height 23
select select "service"
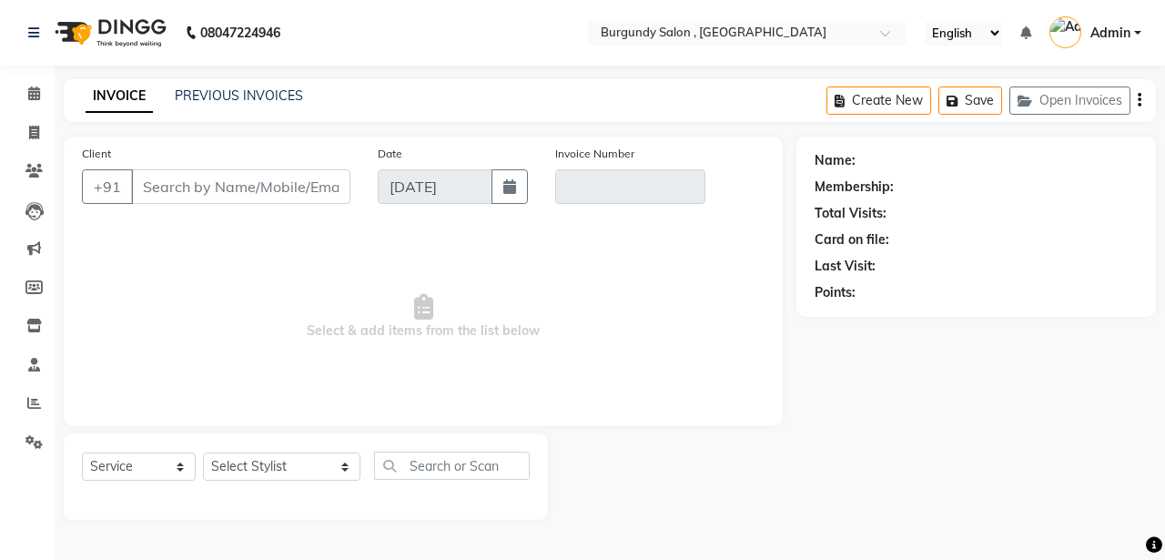
type input "9101670720"
type input "ABC/2025-26/1687"
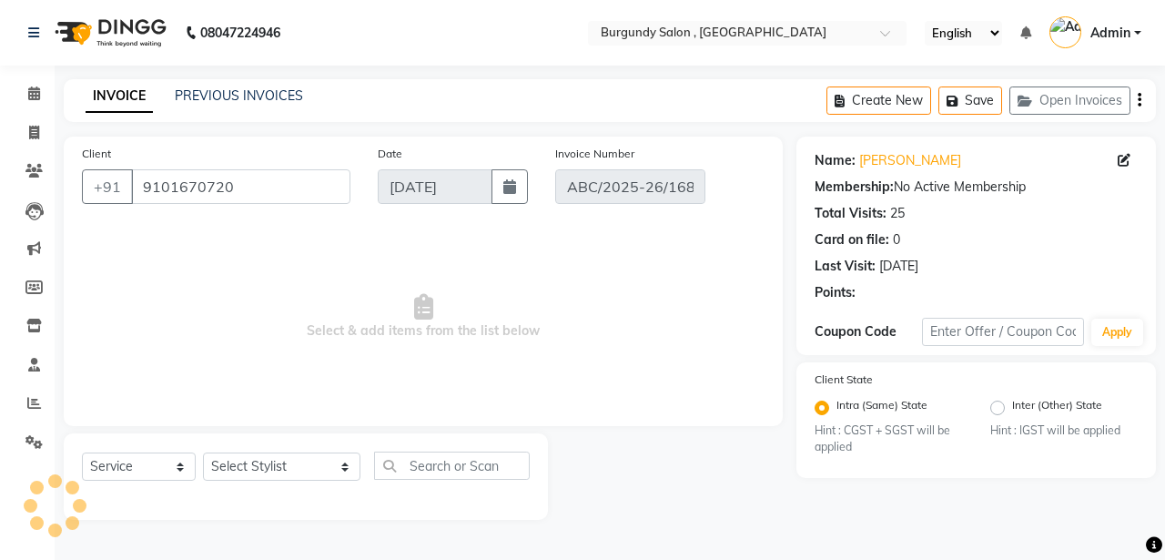
select select "select"
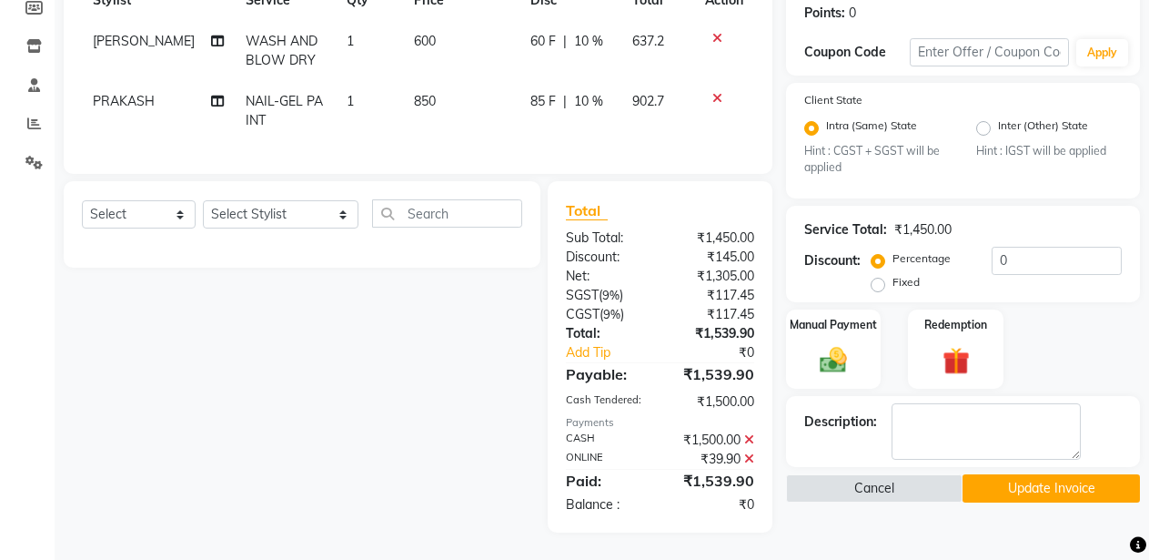
scroll to position [295, 0]
click at [717, 92] on icon at bounding box center [718, 98] width 10 height 13
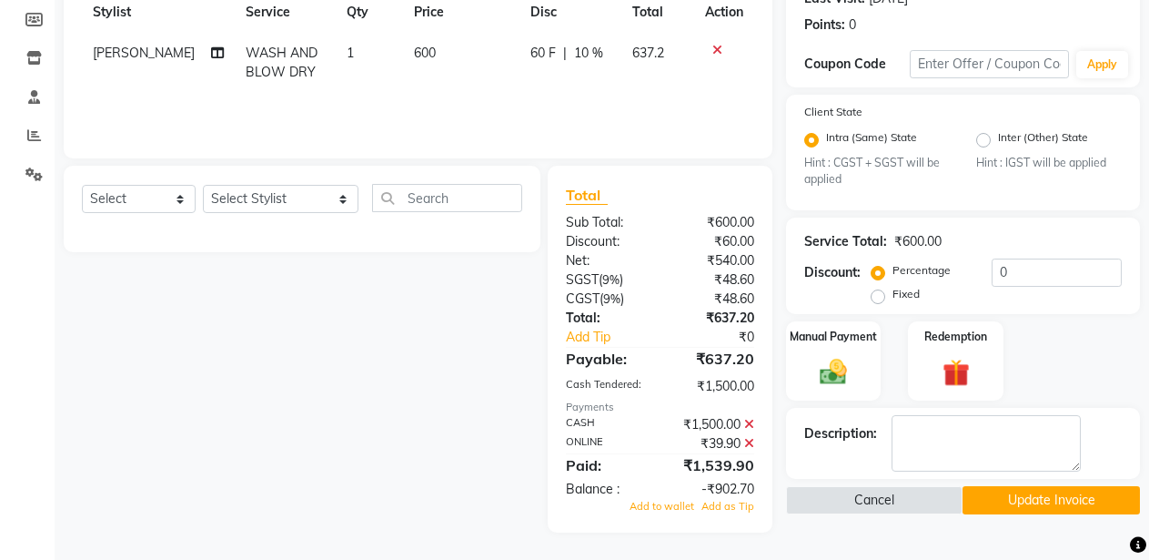
scroll to position [268, 0]
click at [748, 423] on icon at bounding box center [749, 424] width 10 height 13
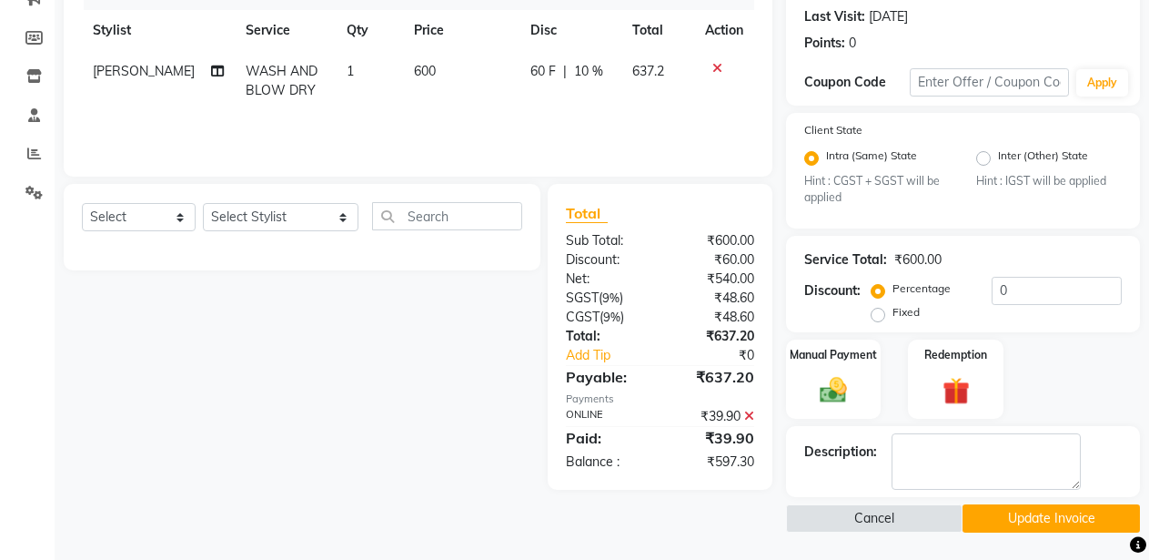
scroll to position [249, 0]
click at [841, 390] on img at bounding box center [834, 390] width 46 height 33
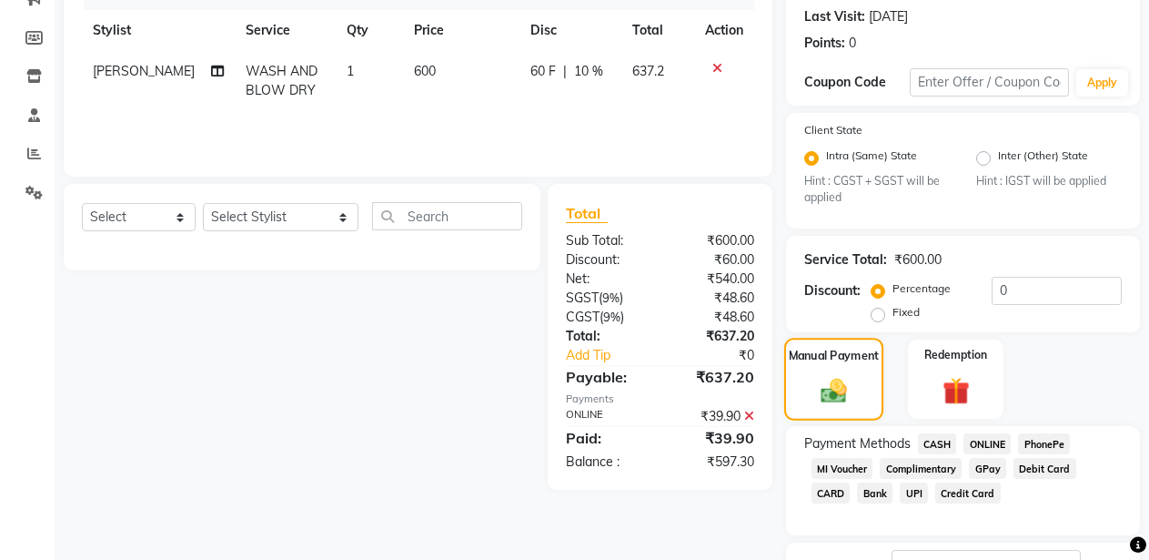
scroll to position [295, 0]
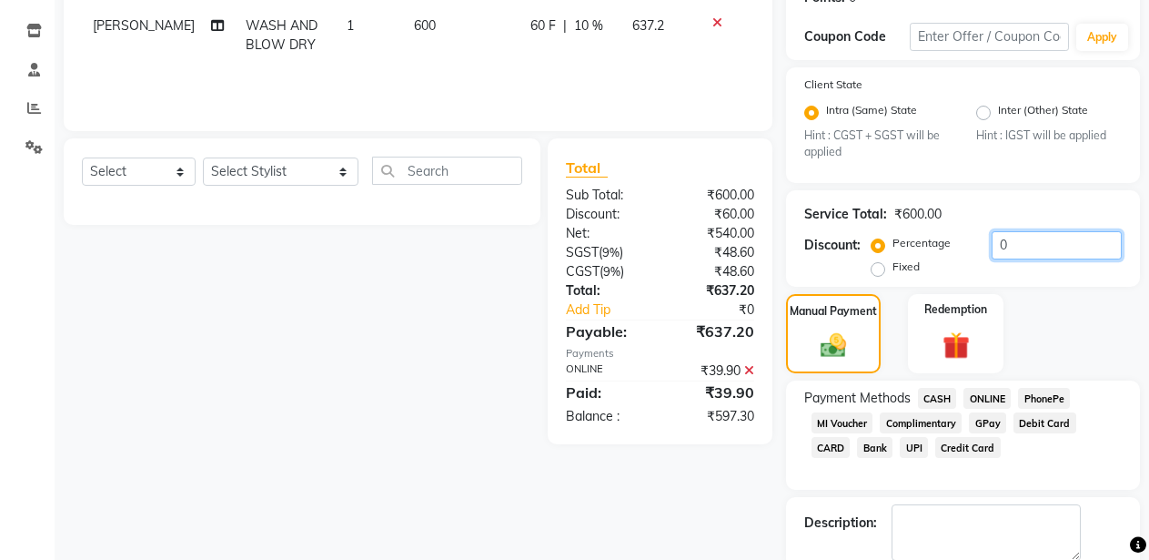
click at [993, 242] on input "0" at bounding box center [1057, 245] width 130 height 28
type input "20"
click at [937, 397] on span "CASH" at bounding box center [937, 398] width 39 height 21
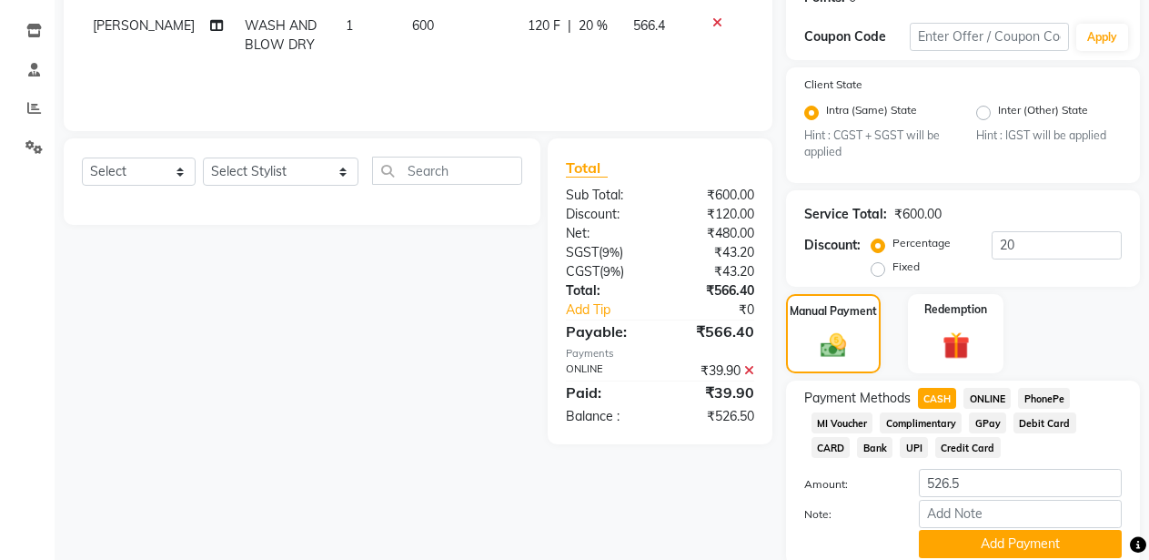
scroll to position [434, 0]
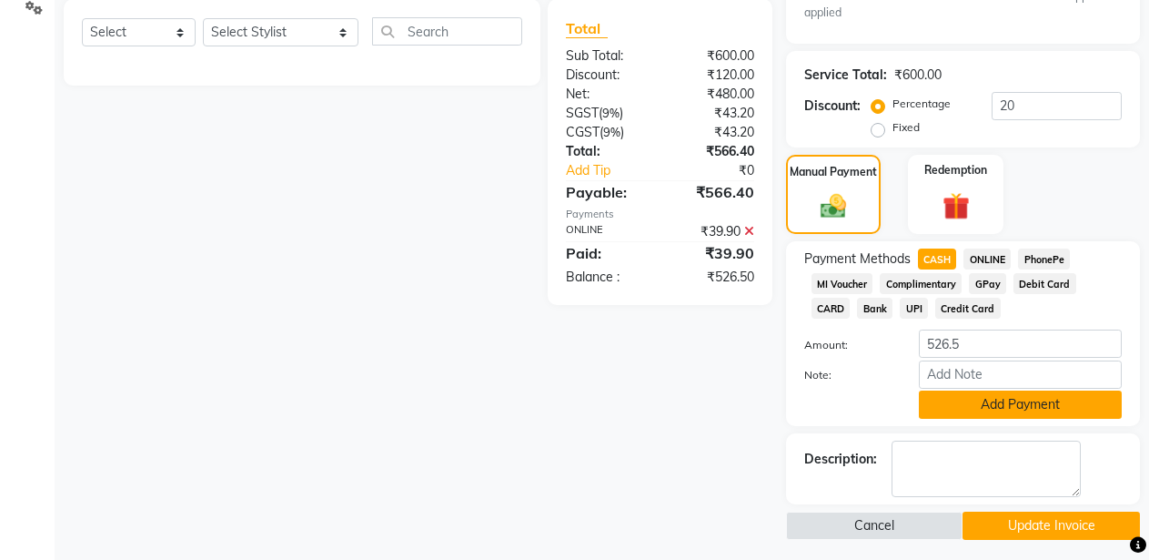
click at [1051, 402] on button "Add Payment" at bounding box center [1020, 404] width 203 height 28
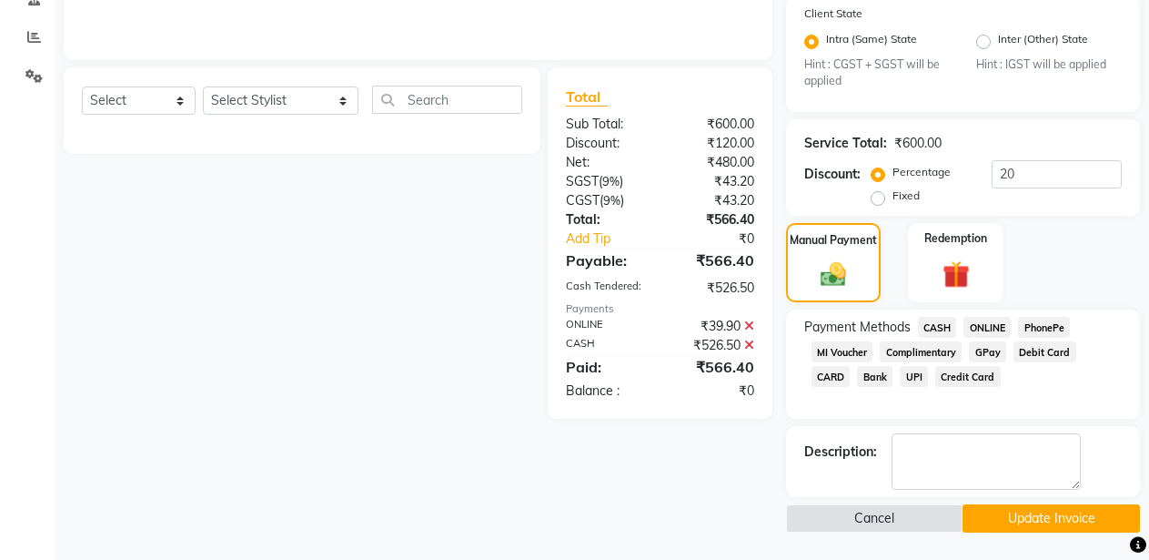
scroll to position [366, 0]
click at [1020, 517] on button "Update Invoice" at bounding box center [1051, 518] width 177 height 28
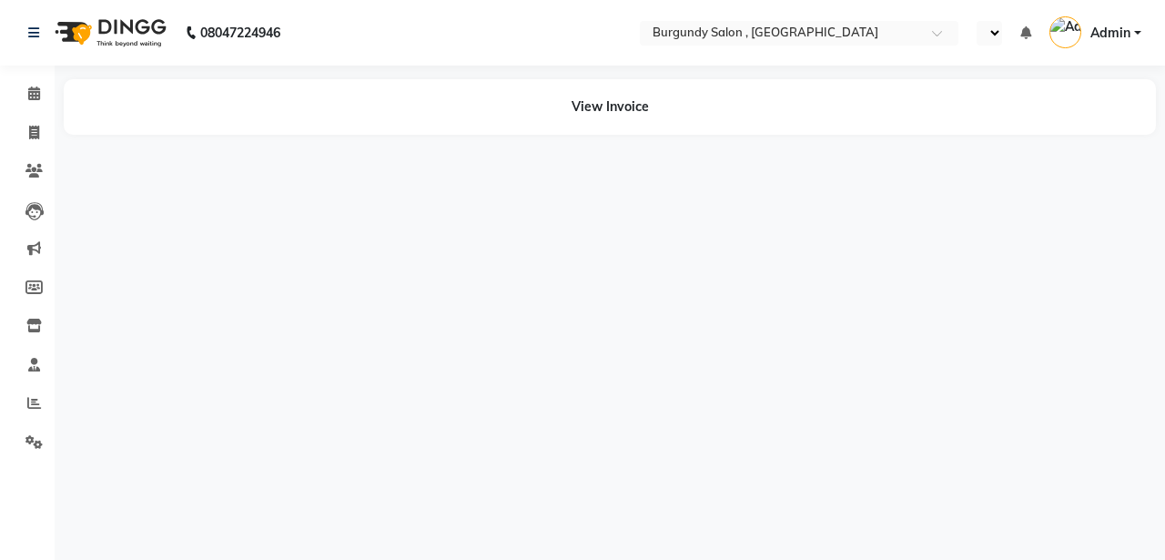
select select "en"
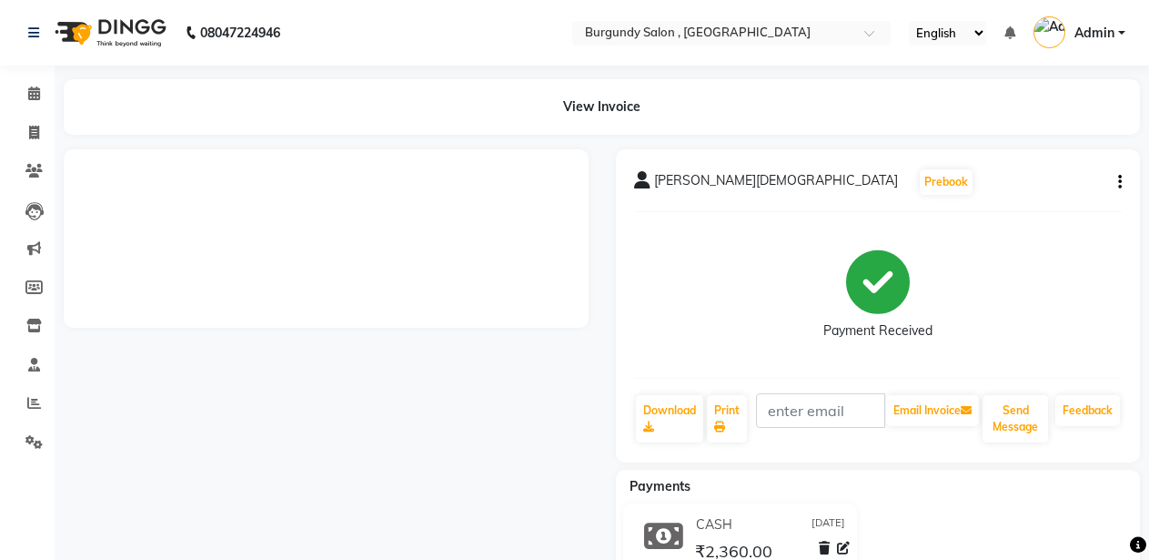
click at [1119, 182] on icon "button" at bounding box center [1120, 182] width 4 height 1
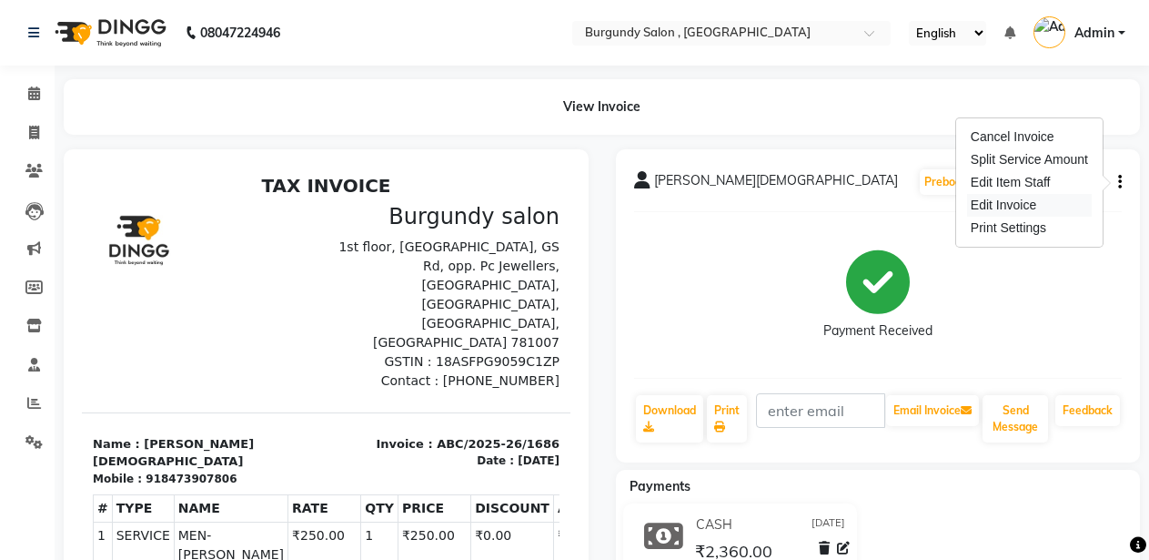
click at [1025, 210] on div "Edit Invoice" at bounding box center [1029, 205] width 125 height 23
select select "service"
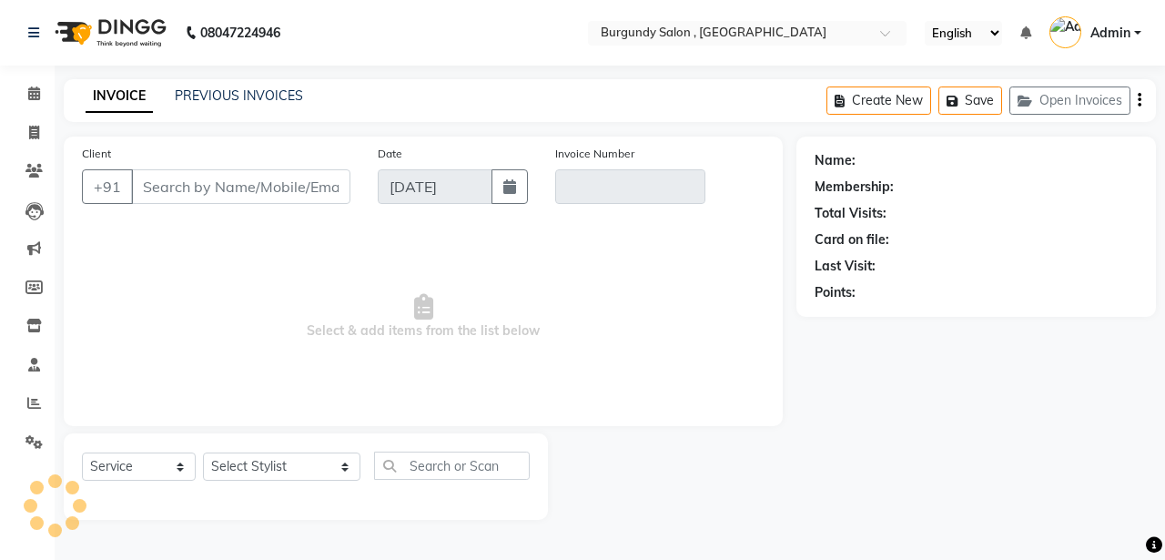
type input "8473907806"
type input "ABC/2025-26/1686"
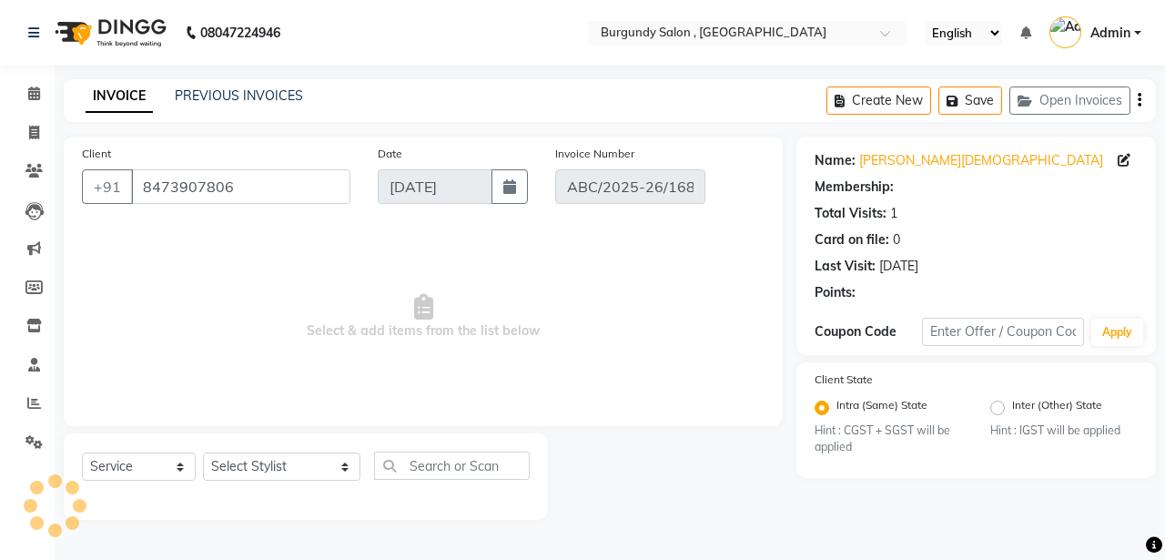
select select "select"
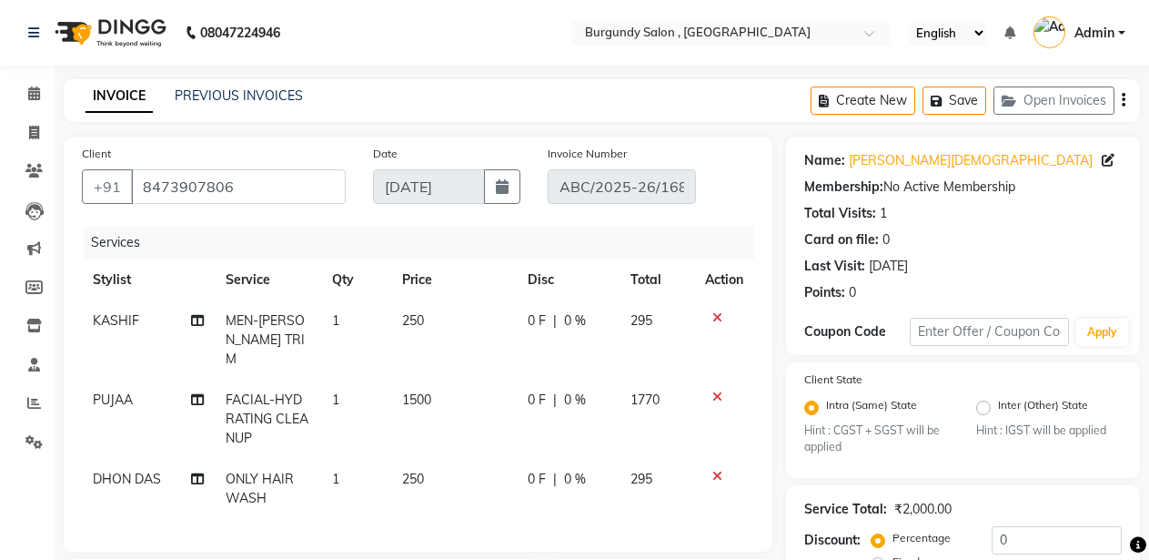
click at [717, 470] on icon at bounding box center [718, 476] width 10 height 13
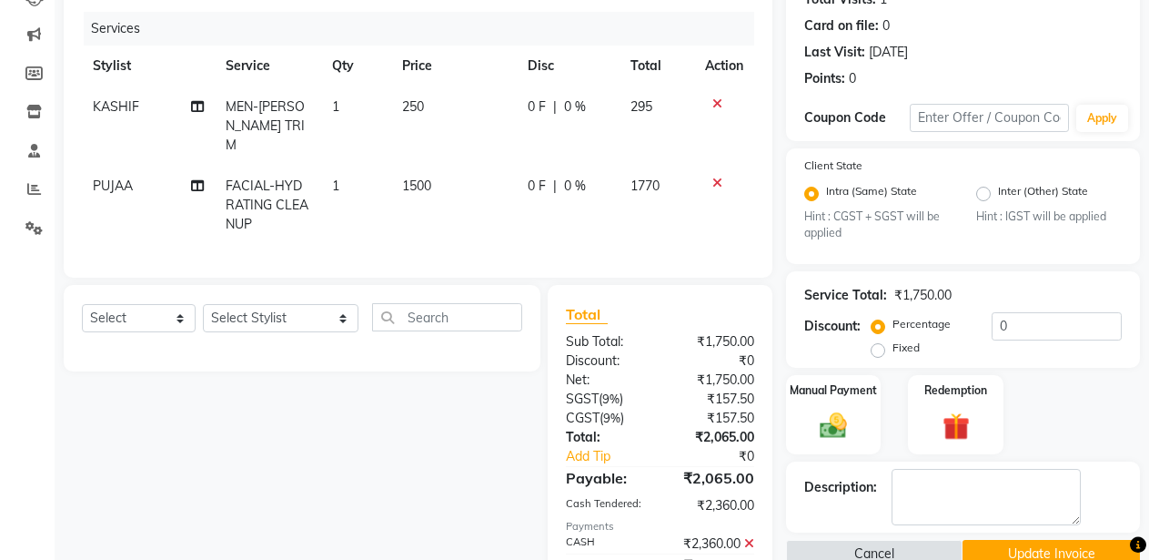
scroll to position [218, 0]
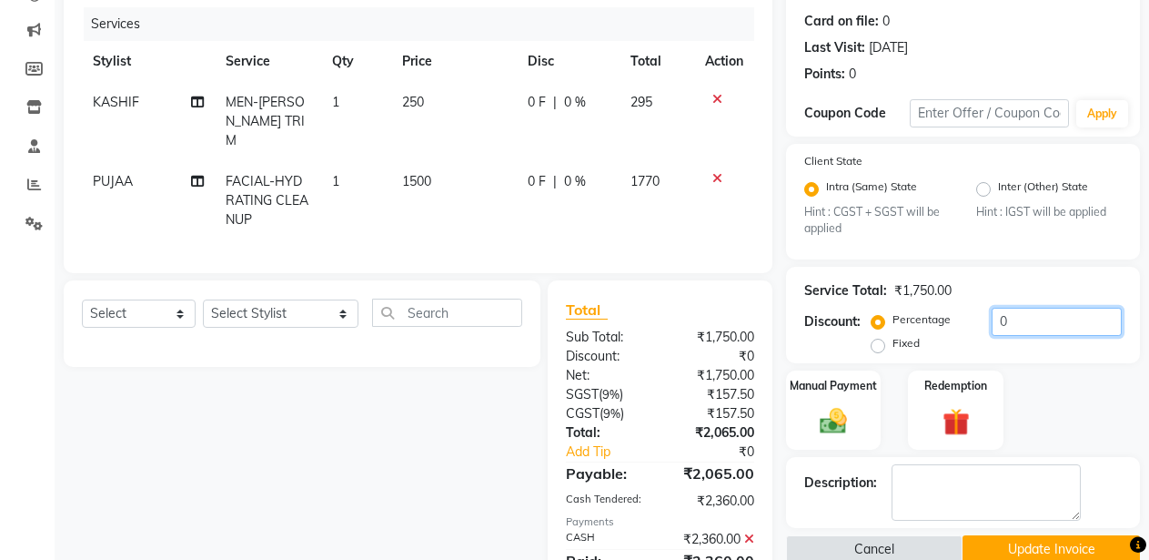
click at [992, 323] on input "0" at bounding box center [1057, 322] width 130 height 28
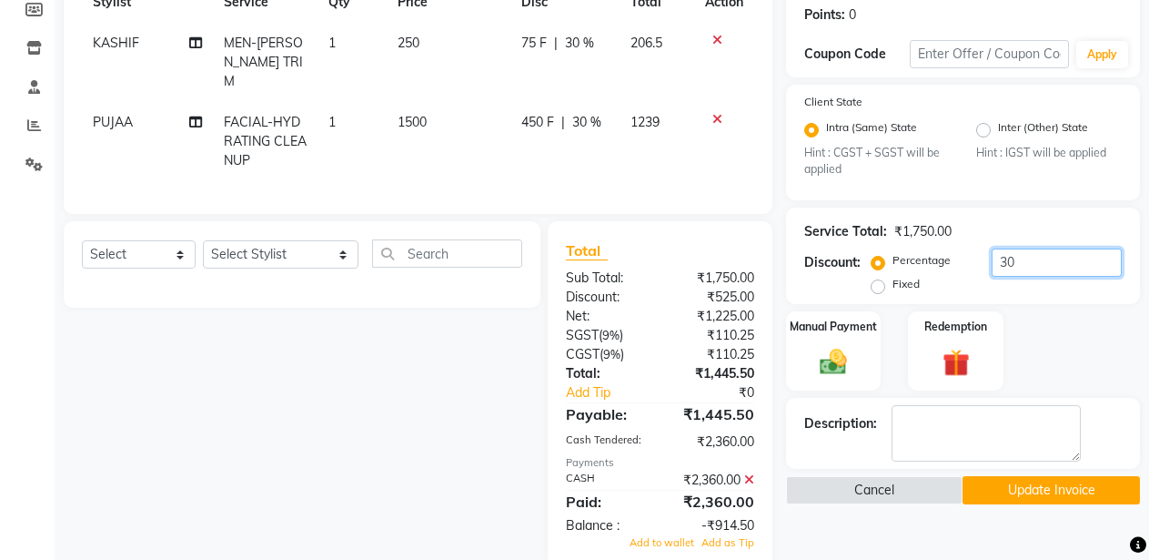
scroll to position [310, 0]
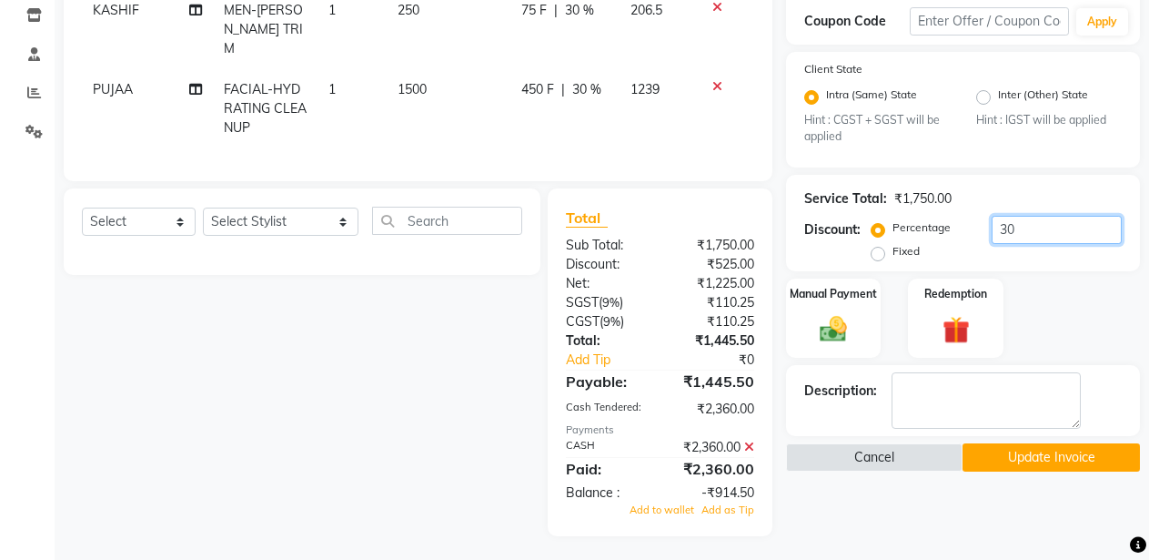
type input "30"
click at [746, 440] on icon at bounding box center [749, 446] width 10 height 13
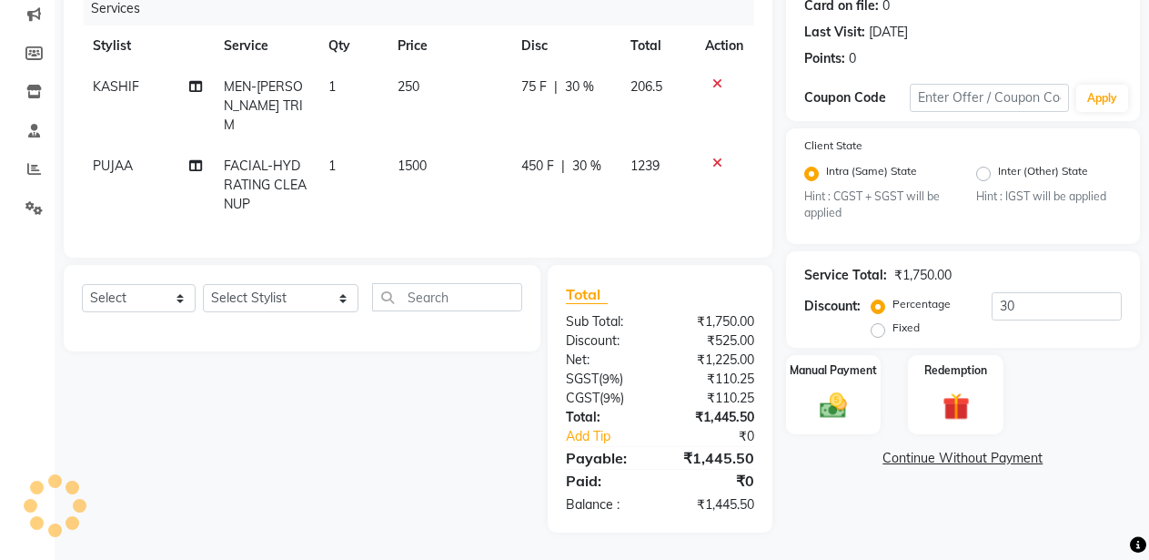
scroll to position [230, 0]
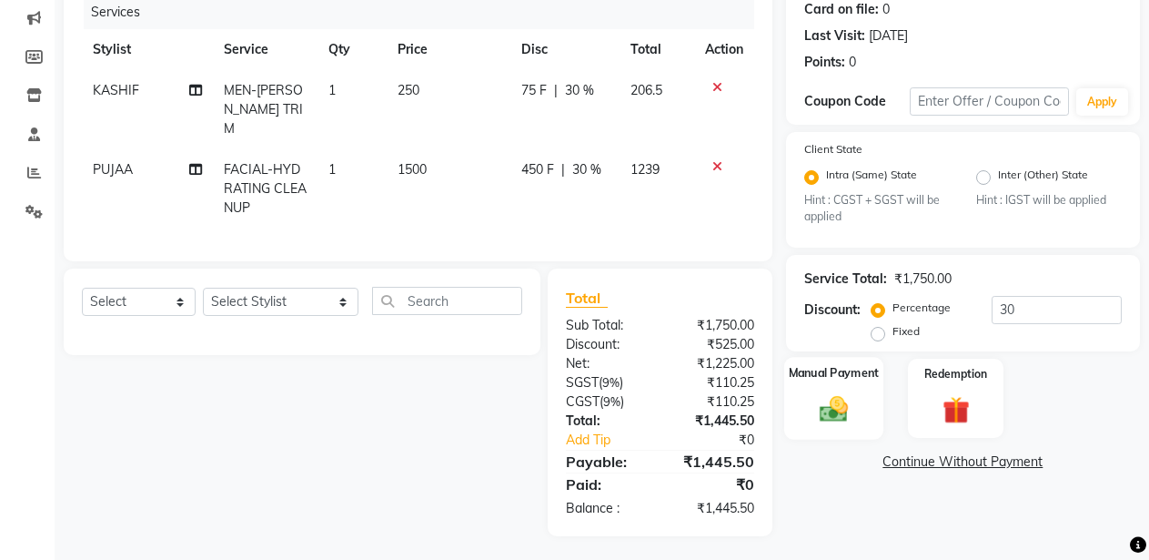
click at [834, 412] on img at bounding box center [834, 409] width 46 height 33
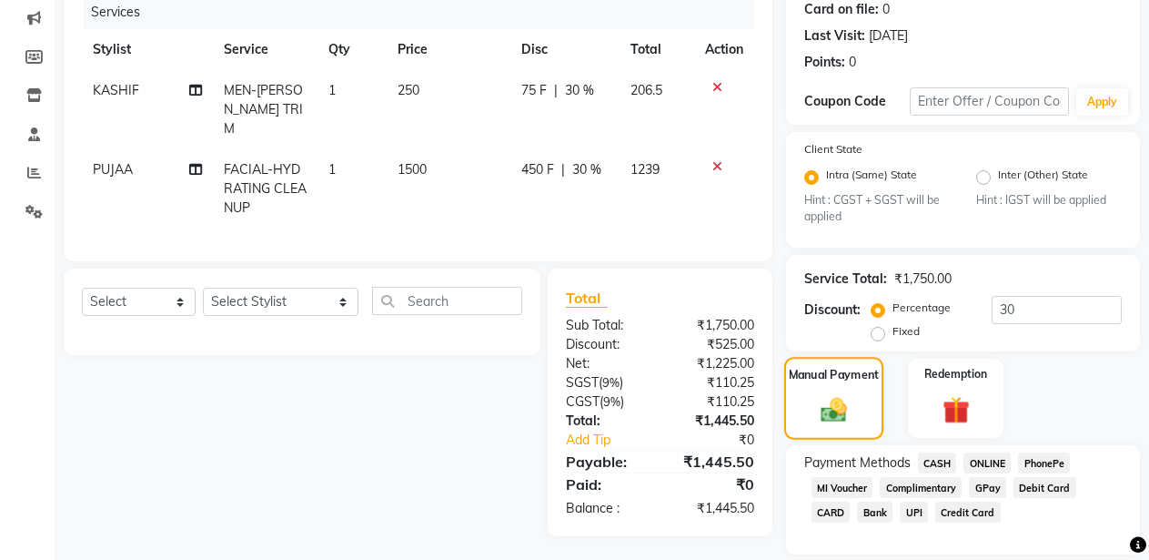
scroll to position [289, 0]
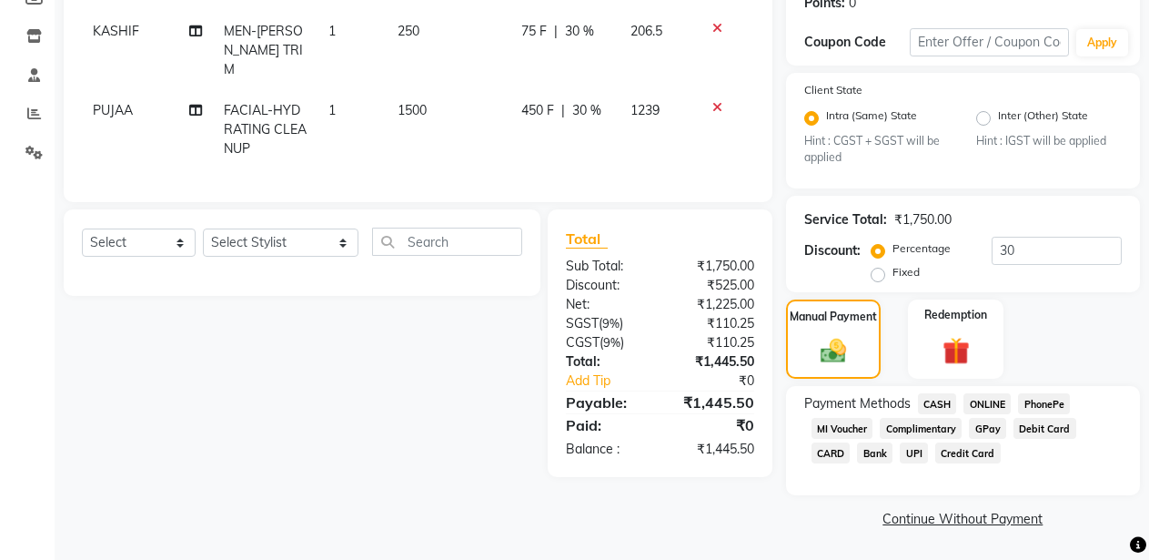
click at [943, 405] on span "CASH" at bounding box center [937, 403] width 39 height 21
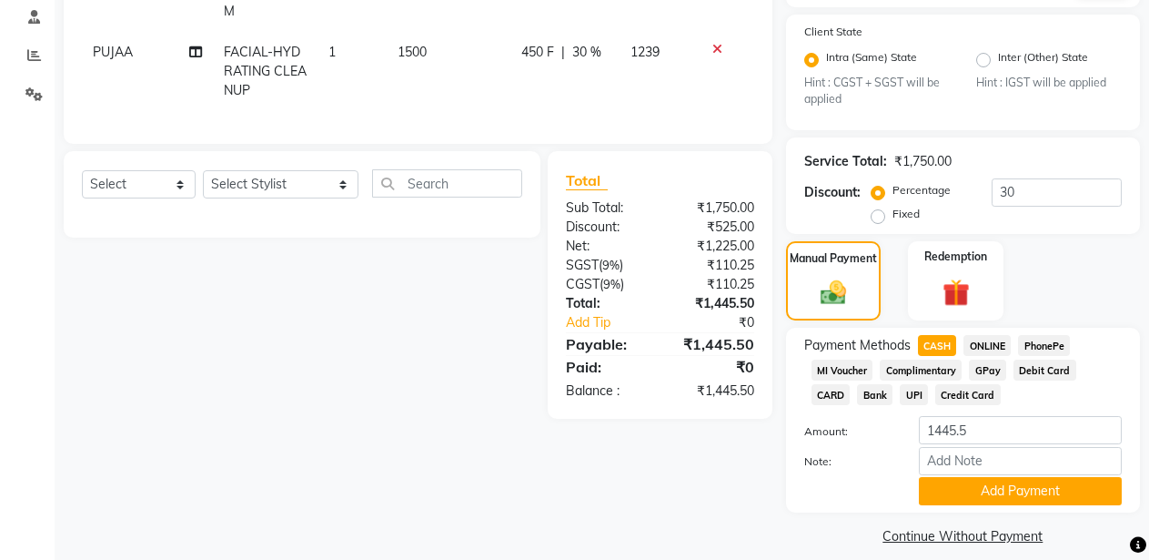
scroll to position [365, 0]
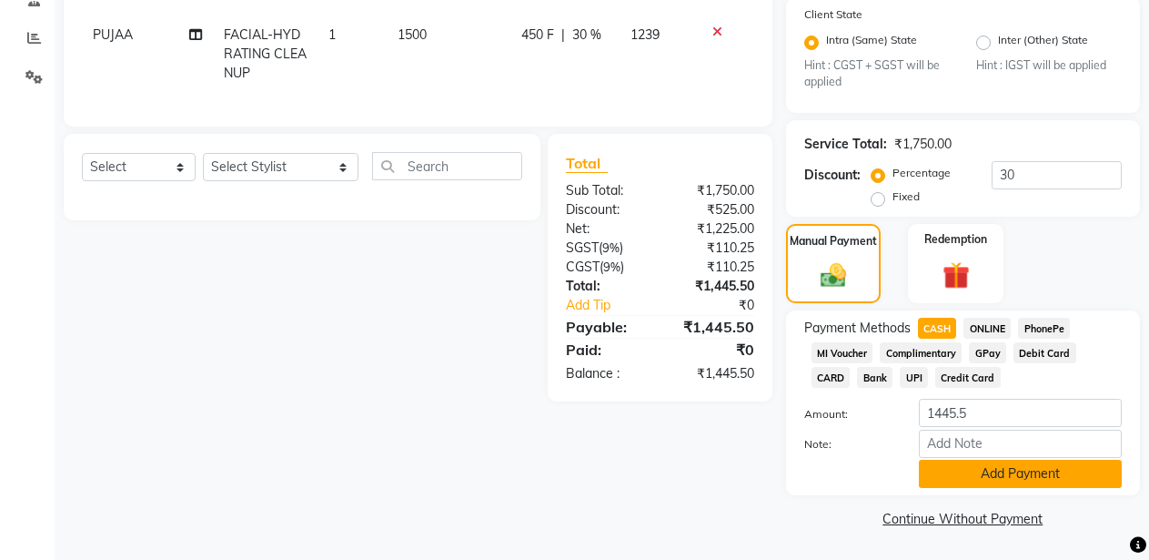
click at [1063, 481] on button "Add Payment" at bounding box center [1020, 474] width 203 height 28
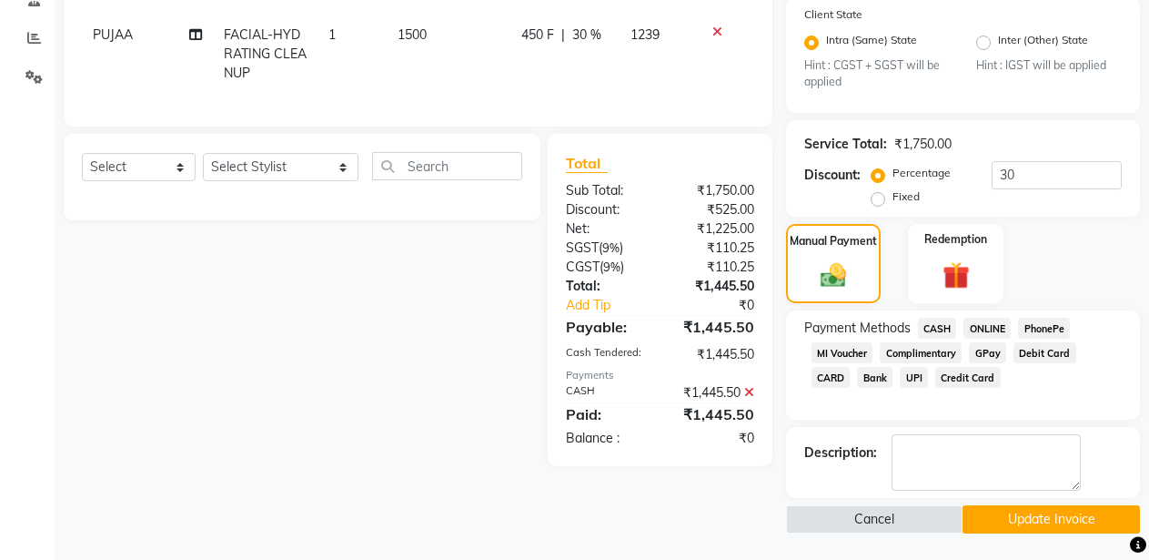
click at [1037, 517] on button "Update Invoice" at bounding box center [1051, 519] width 177 height 28
